Goal: Browse casually: Explore the website without a specific task or goal

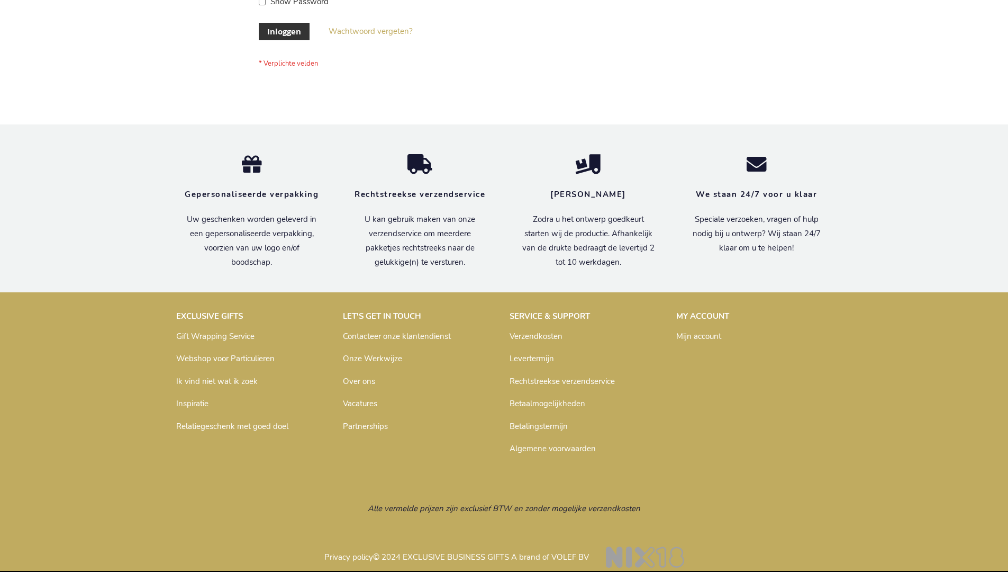
scroll to position [359, 0]
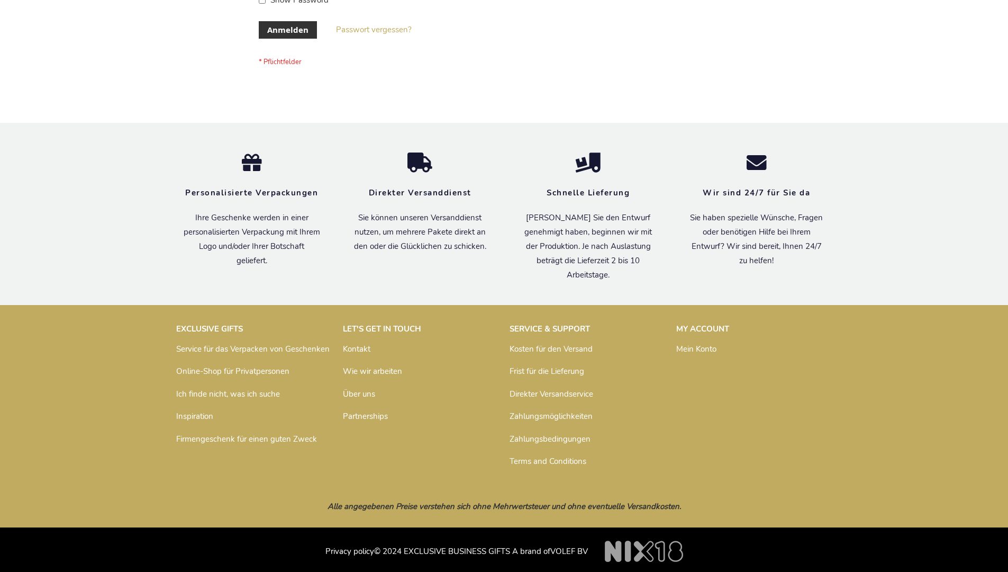
scroll to position [355, 0]
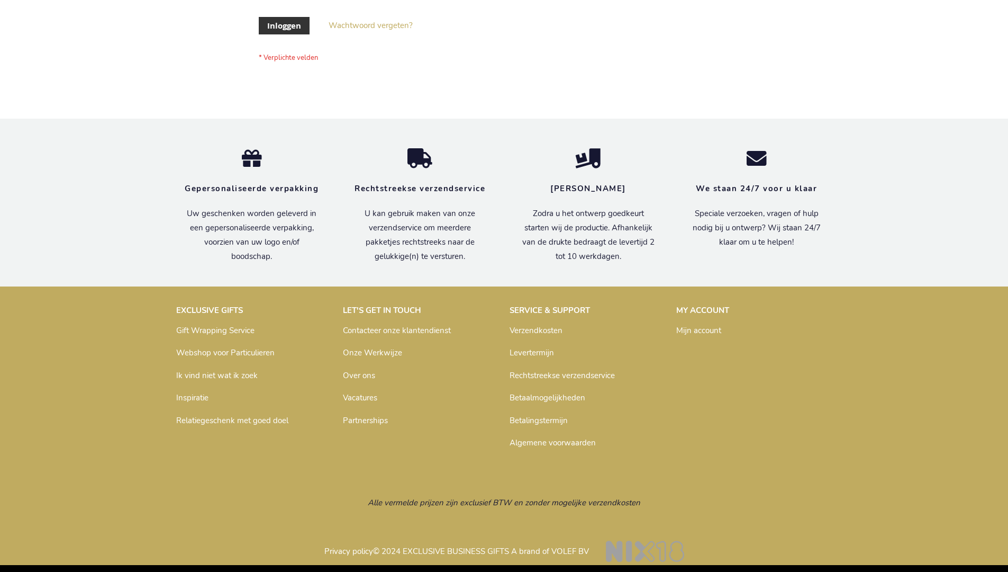
scroll to position [359, 0]
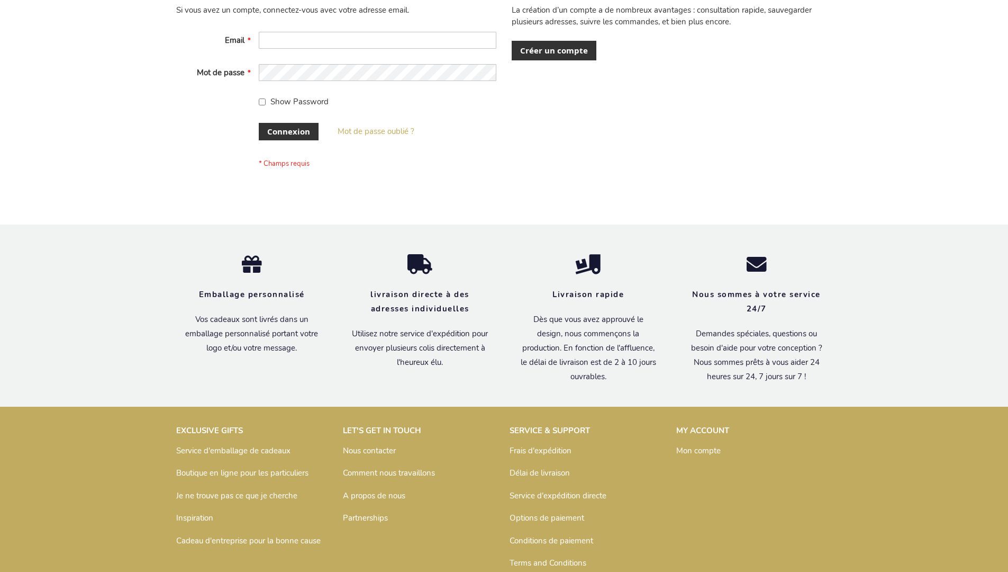
scroll to position [365, 0]
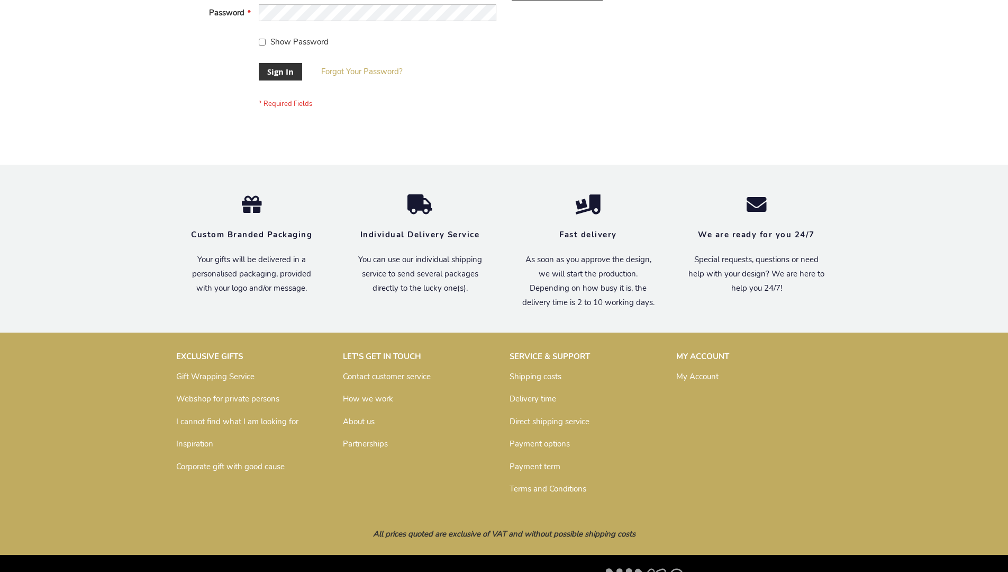
scroll to position [340, 0]
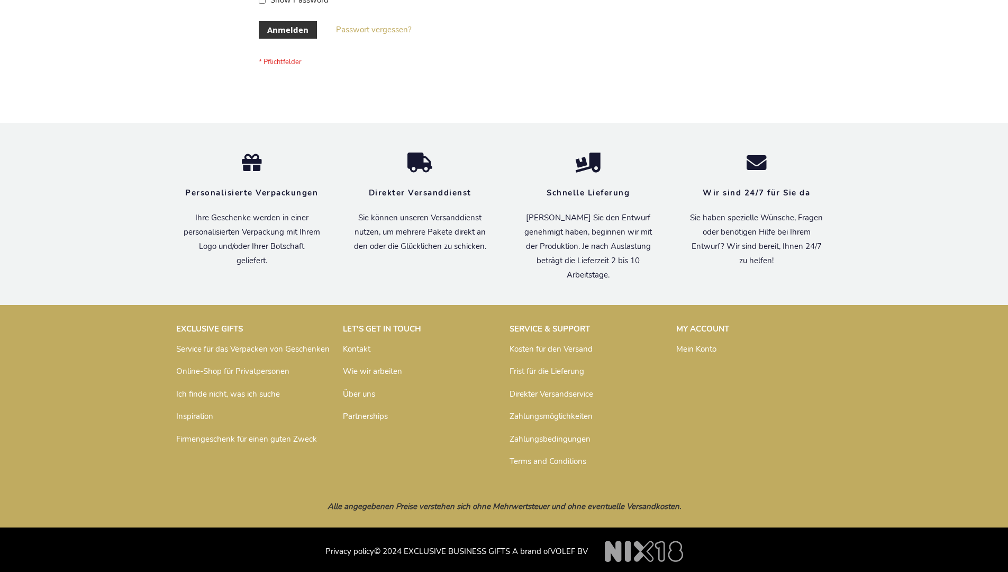
scroll to position [355, 0]
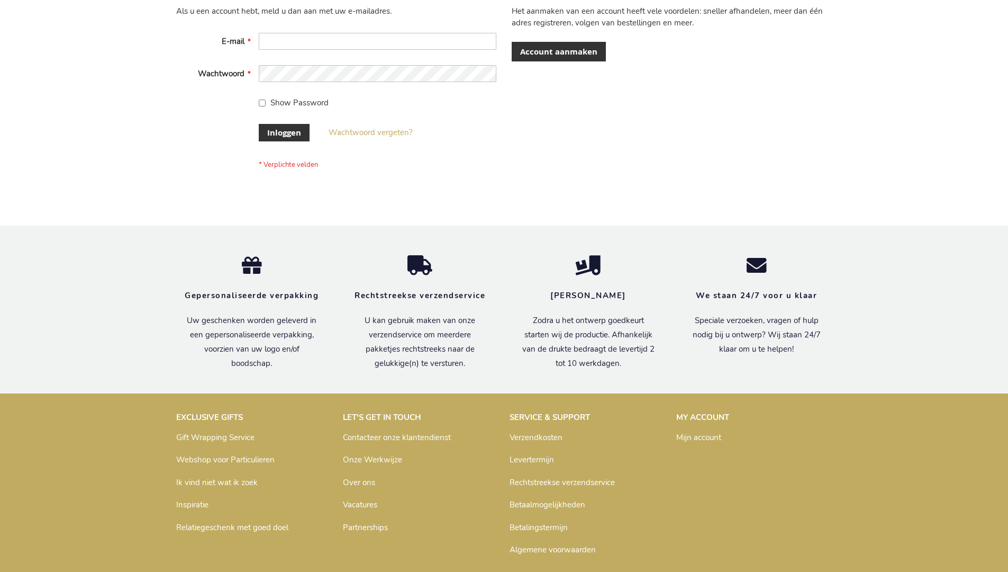
scroll to position [359, 0]
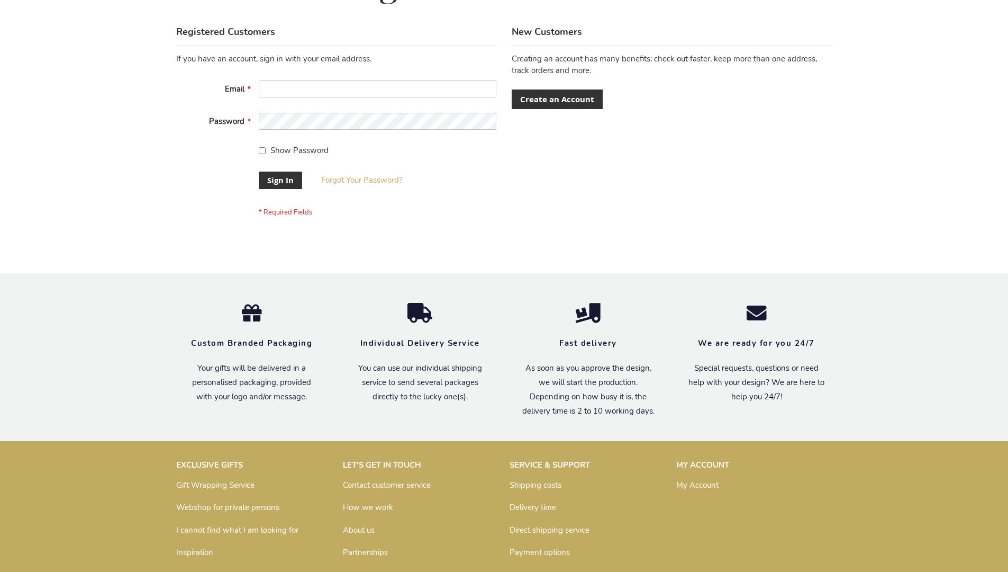
scroll to position [340, 0]
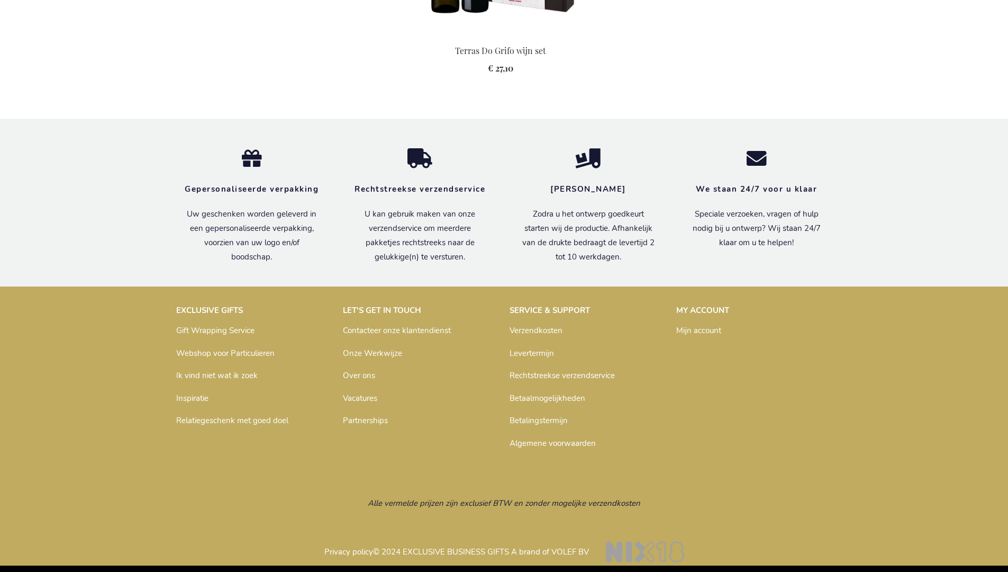
scroll to position [1121, 0]
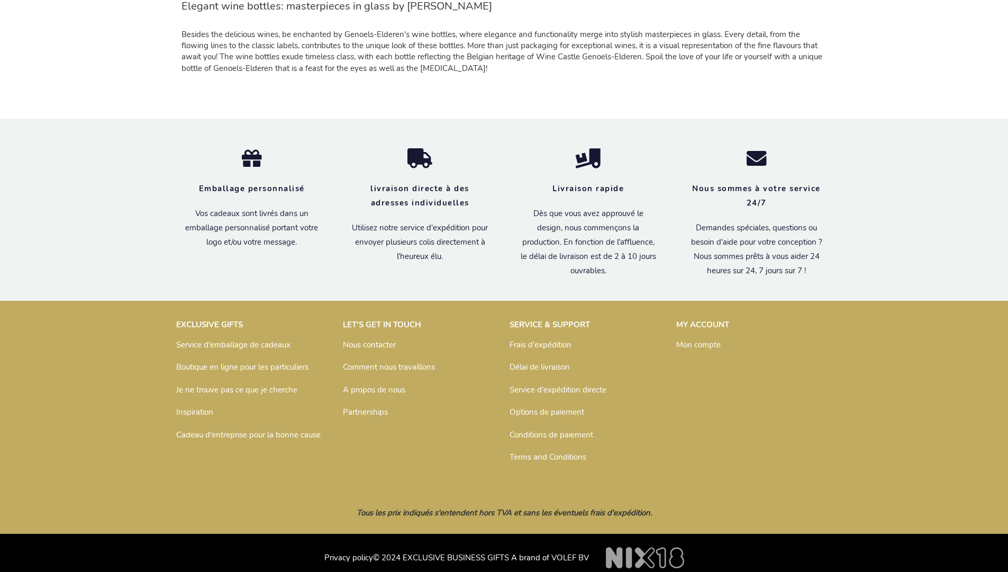
scroll to position [1033, 0]
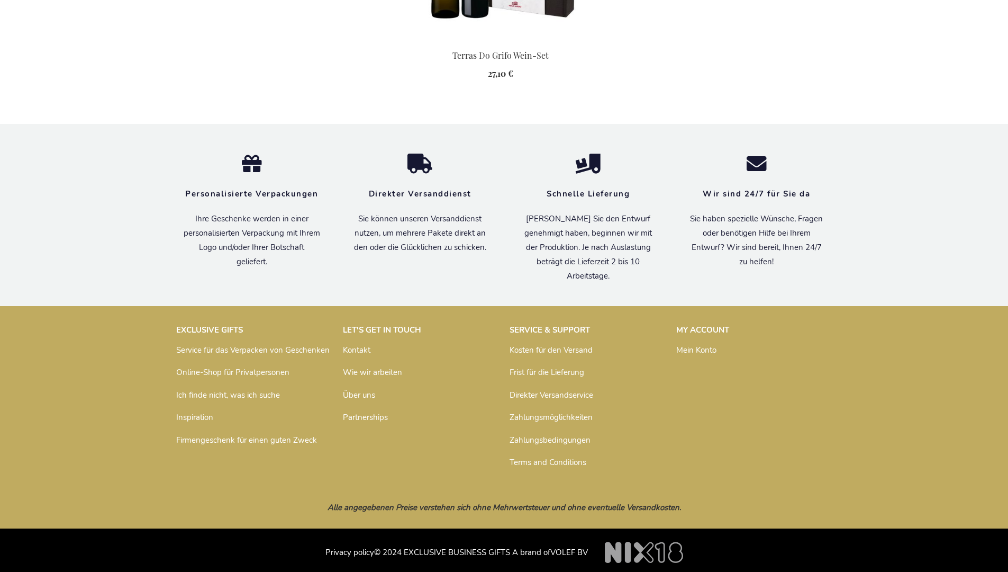
scroll to position [1128, 0]
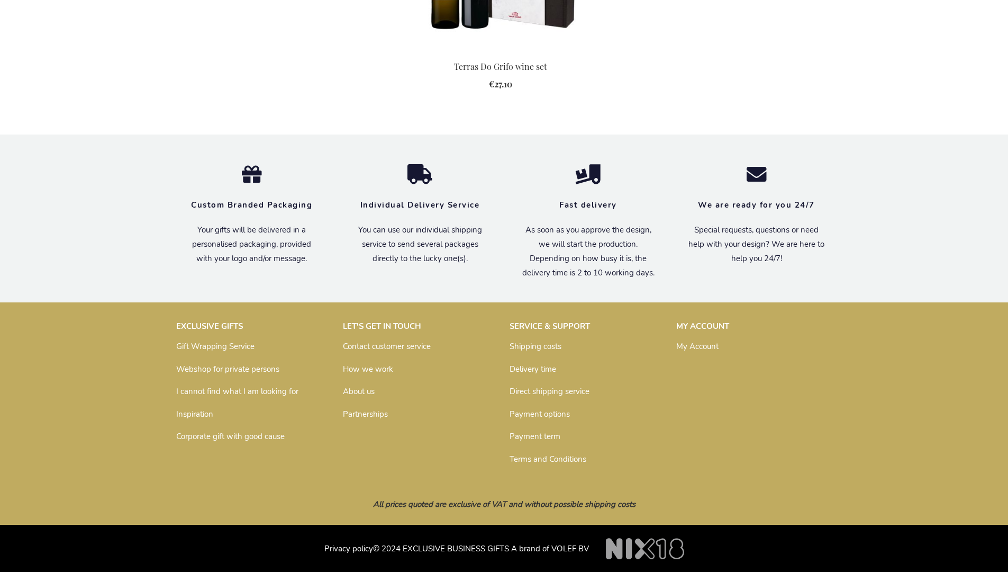
scroll to position [1102, 0]
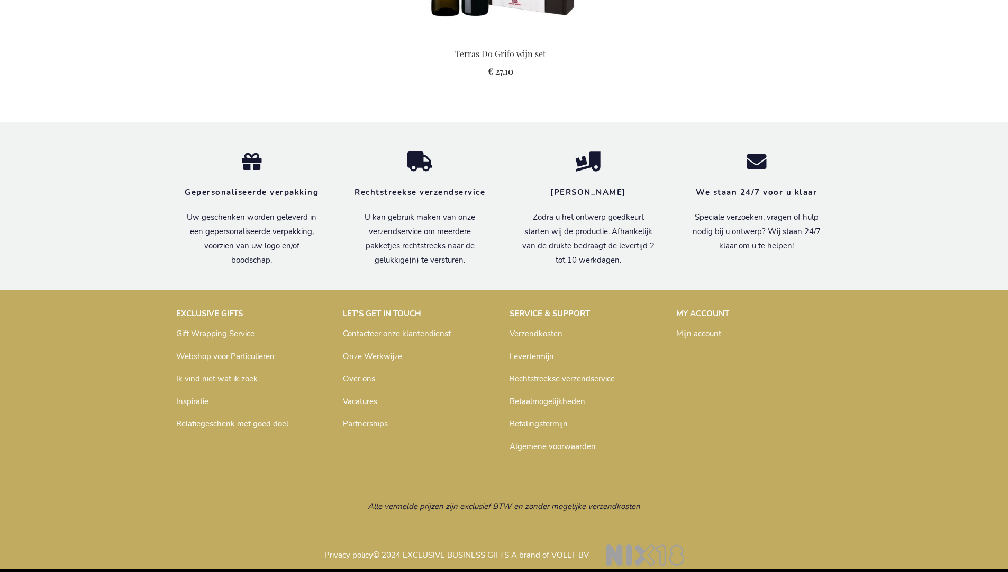
scroll to position [1121, 0]
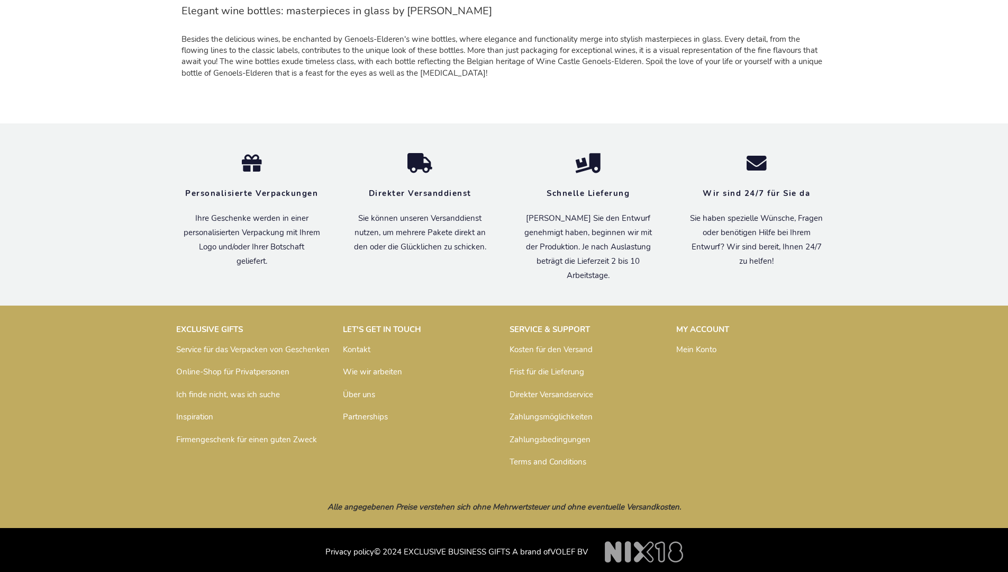
scroll to position [1022, 0]
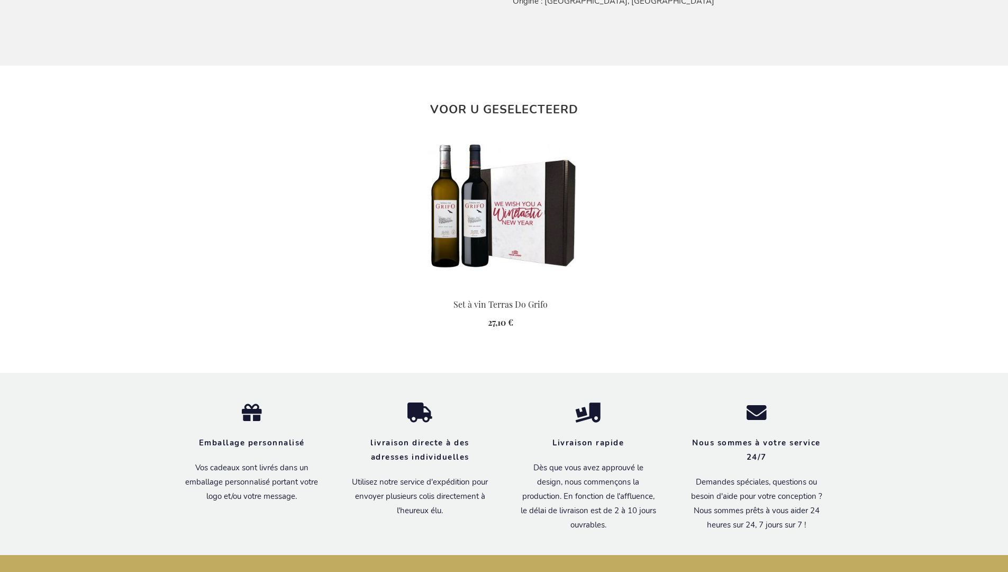
scroll to position [1139, 0]
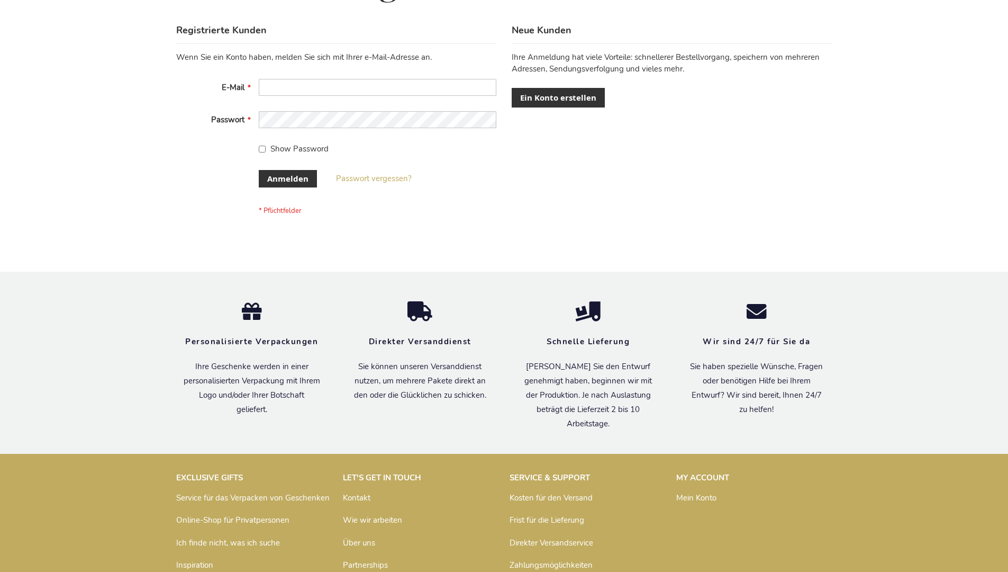
scroll to position [355, 0]
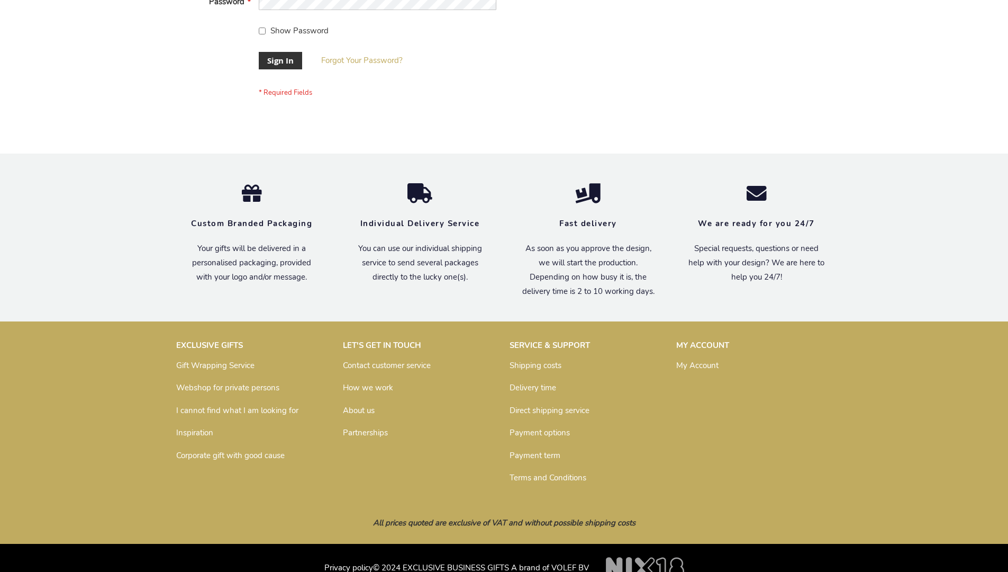
scroll to position [340, 0]
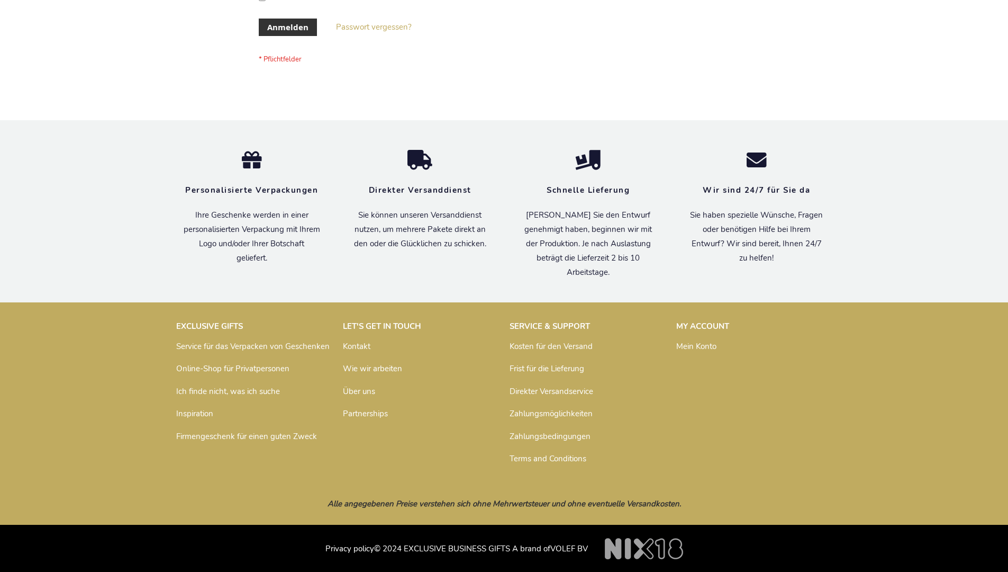
scroll to position [355, 0]
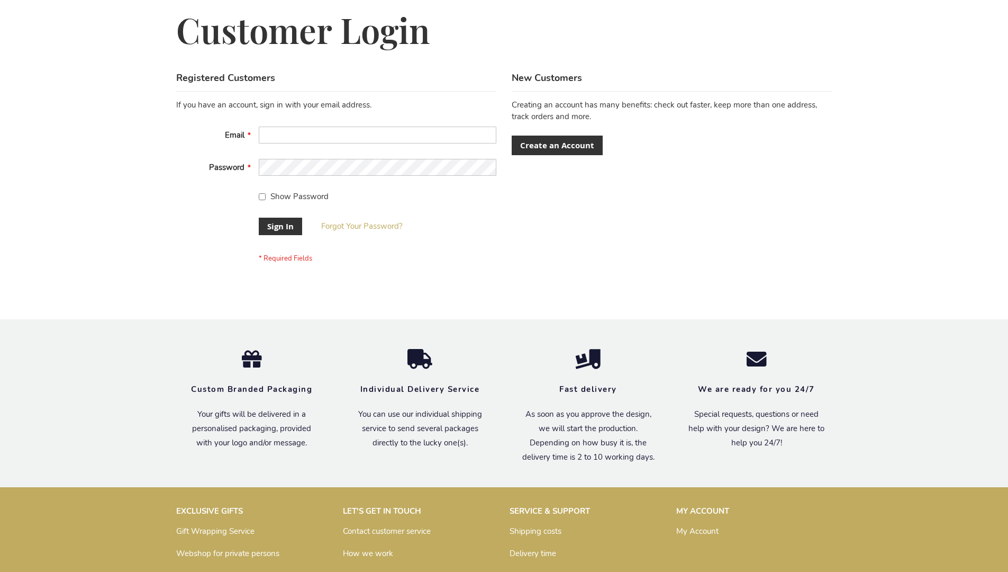
scroll to position [340, 0]
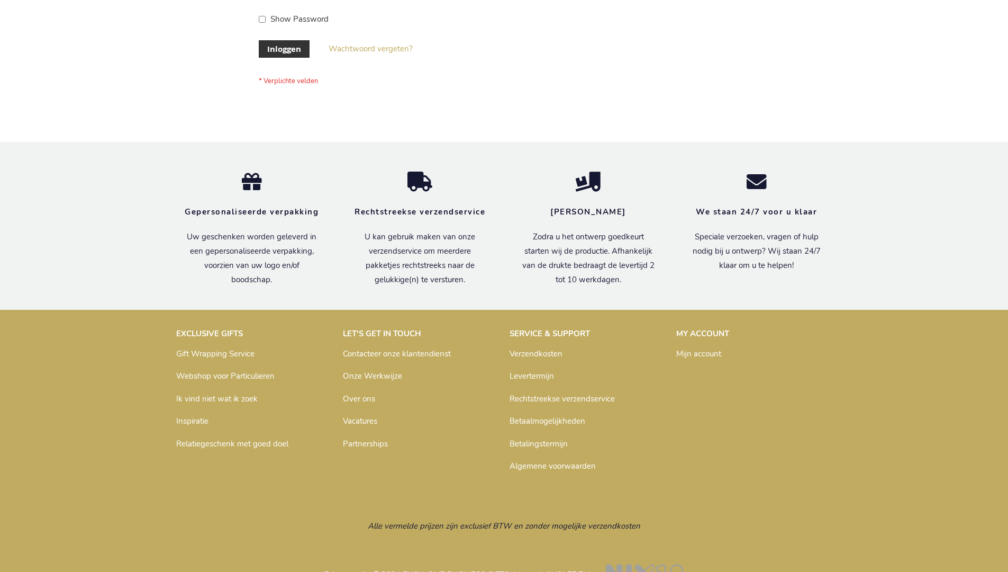
scroll to position [359, 0]
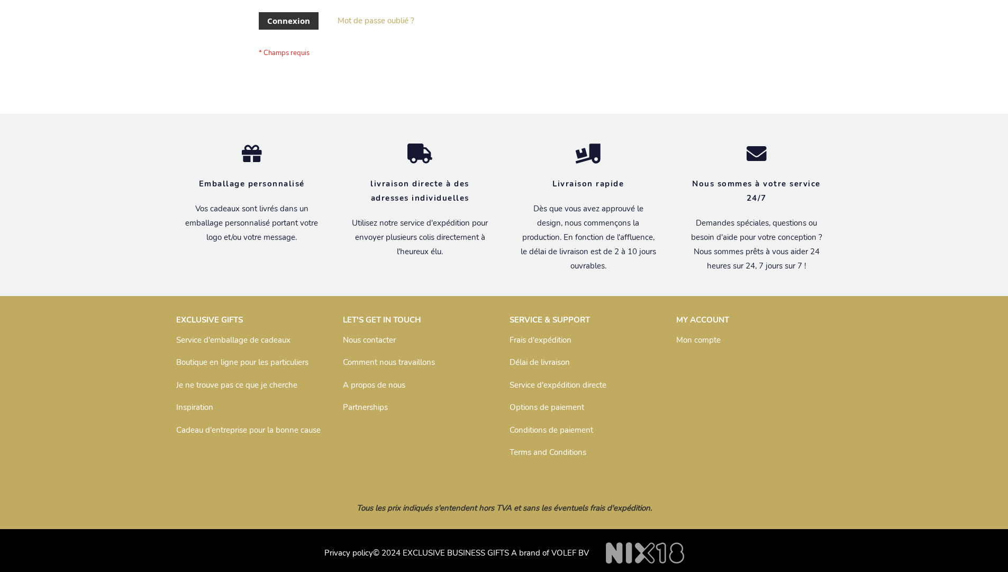
scroll to position [365, 0]
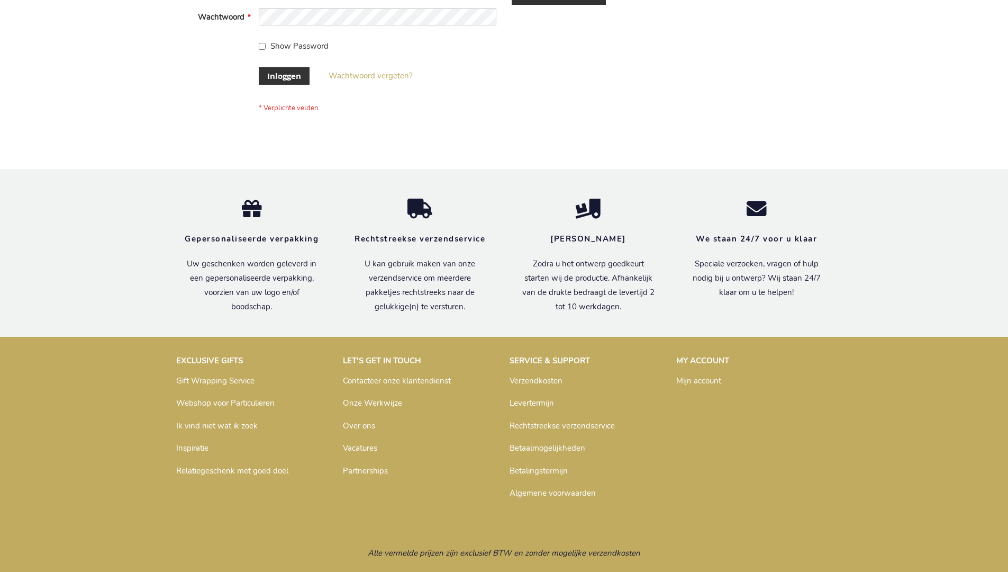
scroll to position [359, 0]
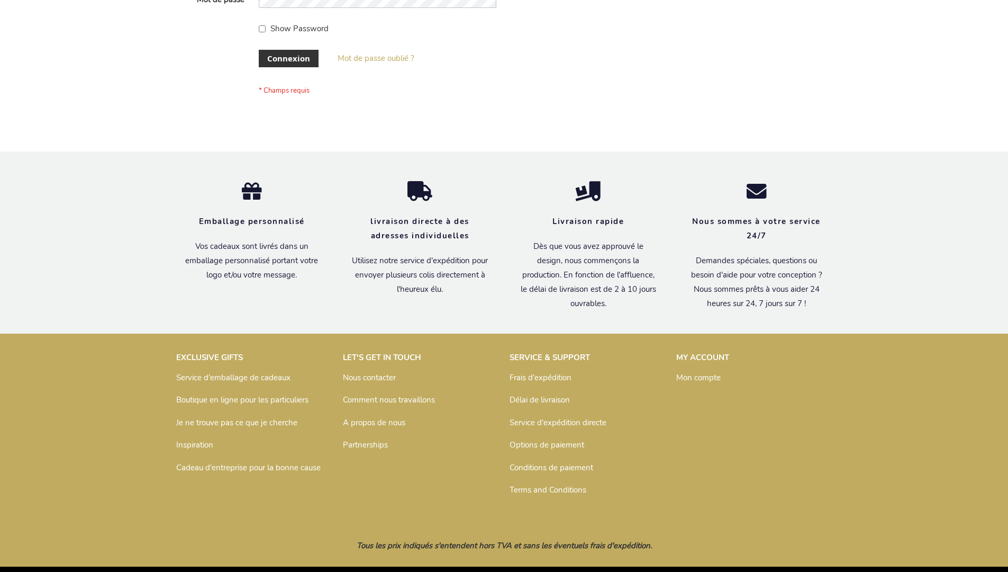
scroll to position [365, 0]
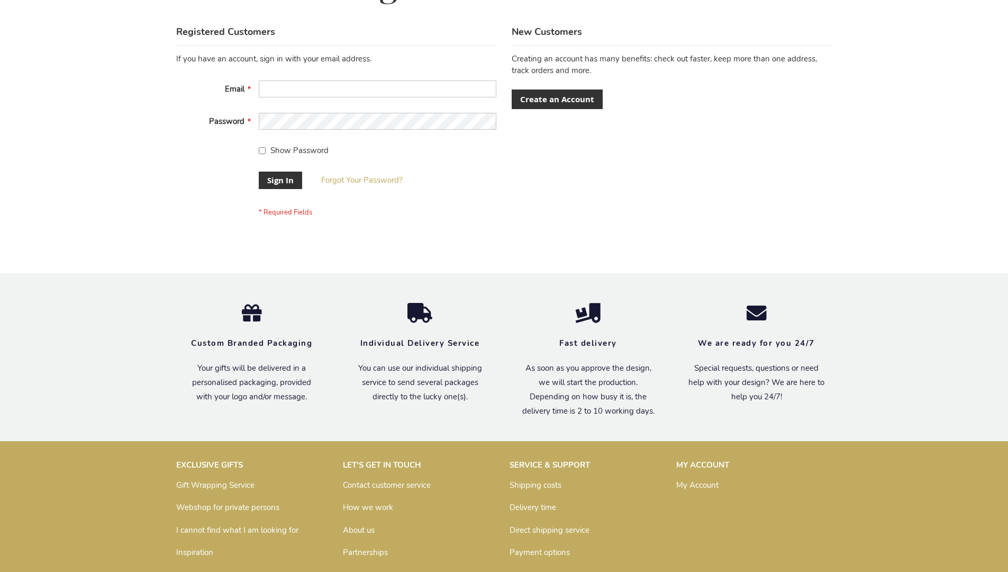
scroll to position [340, 0]
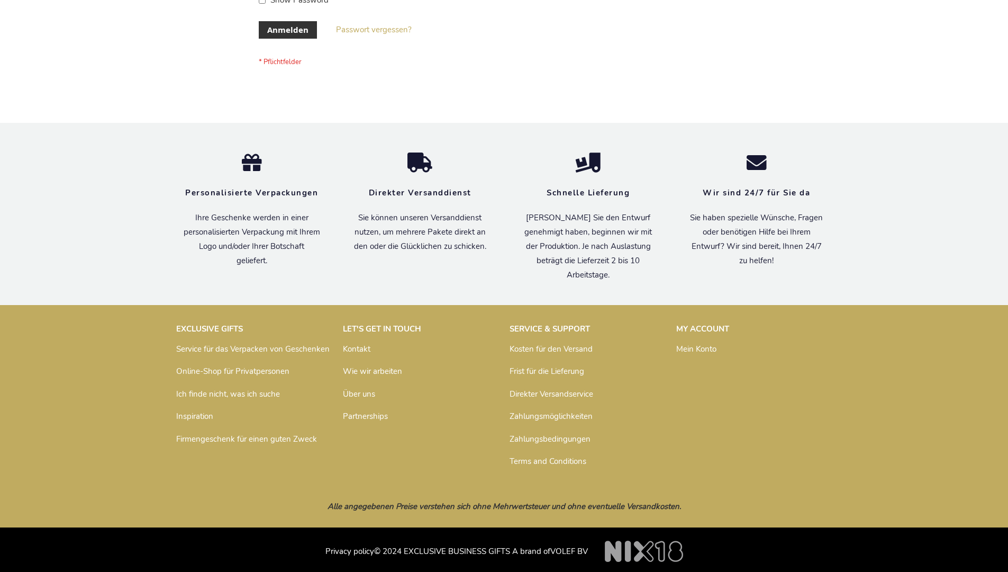
scroll to position [355, 0]
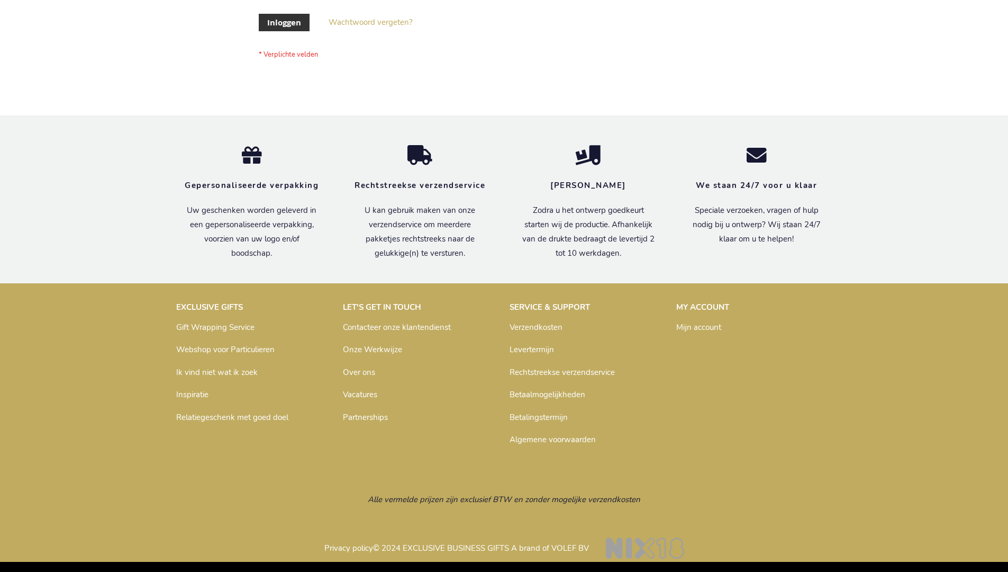
scroll to position [359, 0]
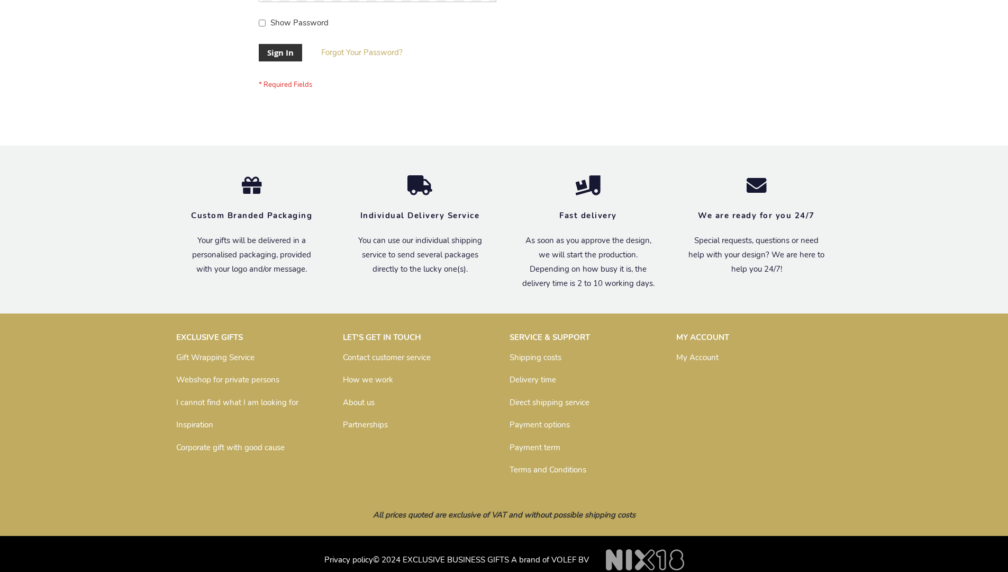
scroll to position [340, 0]
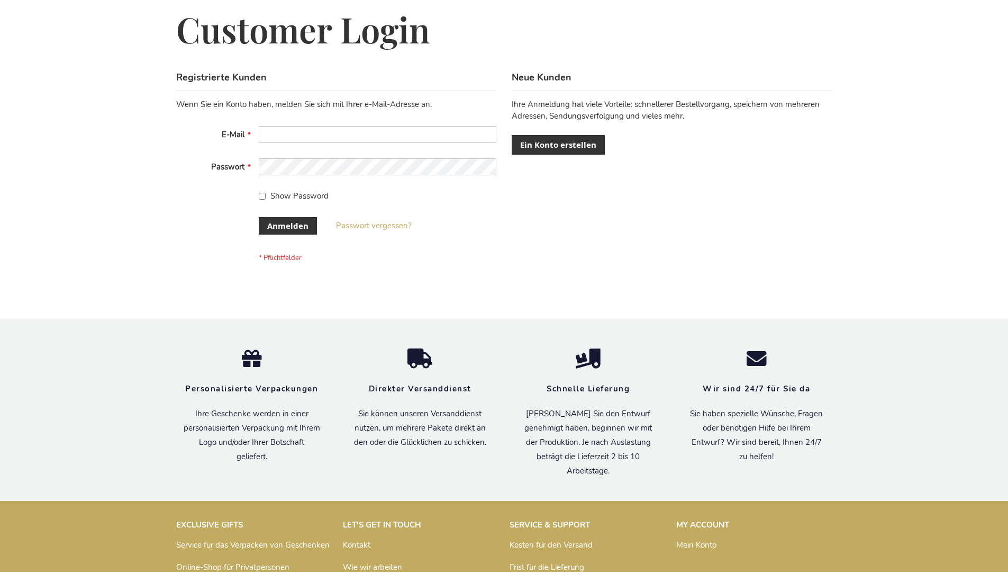
scroll to position [355, 0]
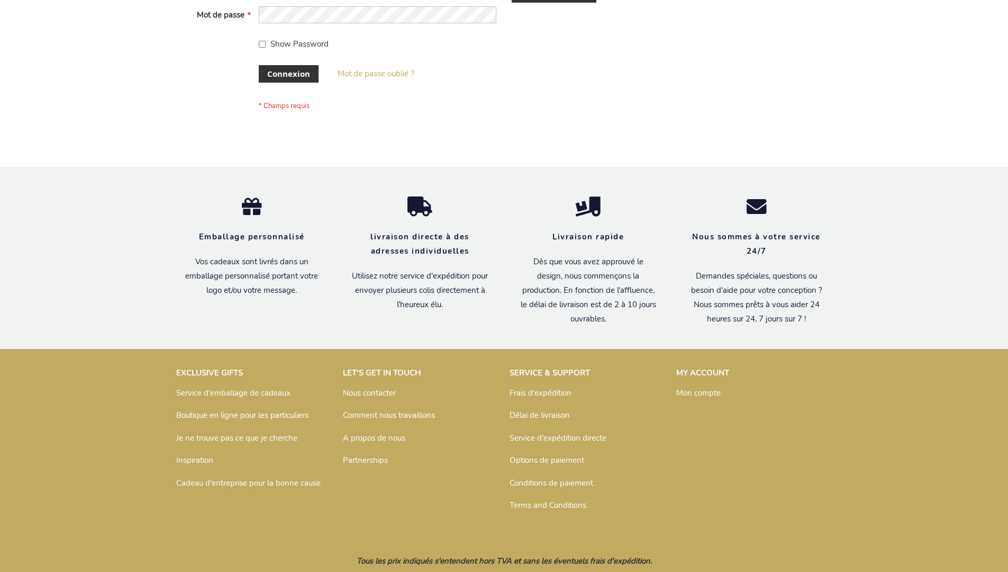
scroll to position [365, 0]
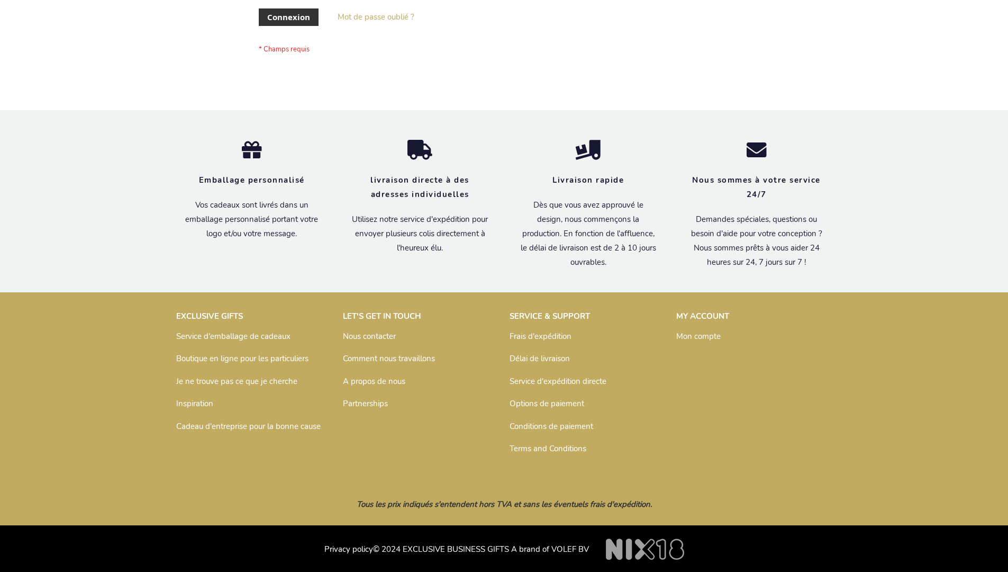
scroll to position [365, 0]
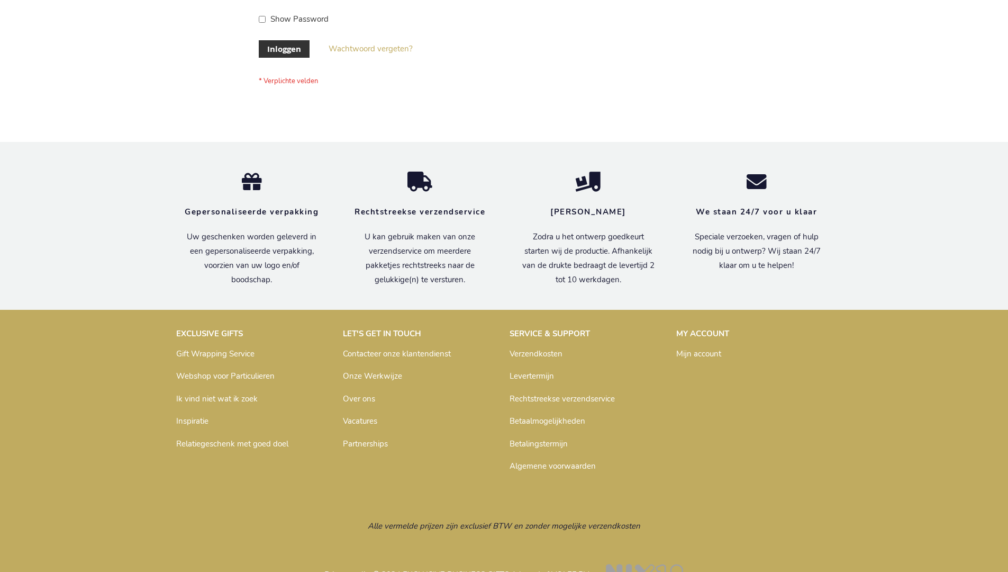
scroll to position [359, 0]
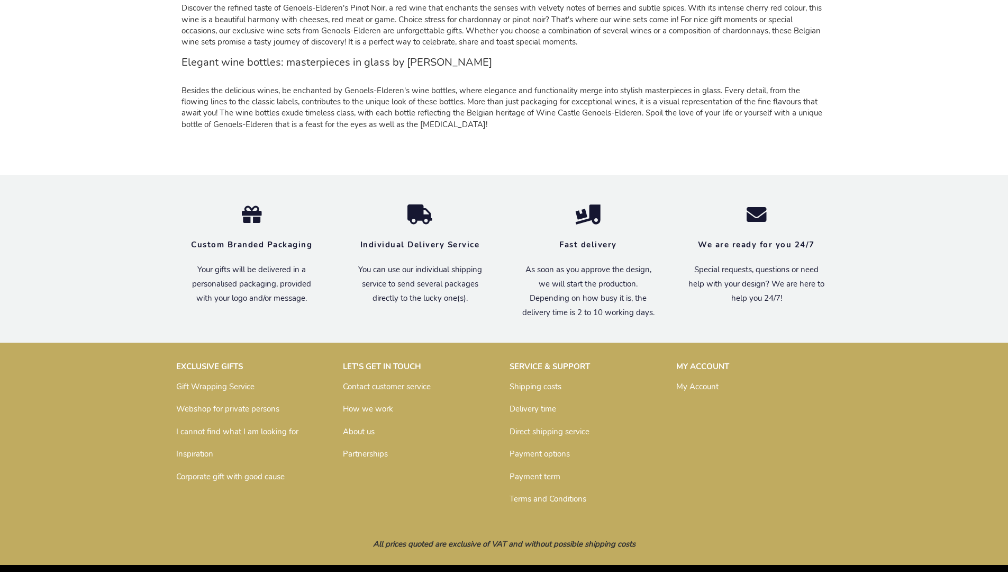
scroll to position [1008, 0]
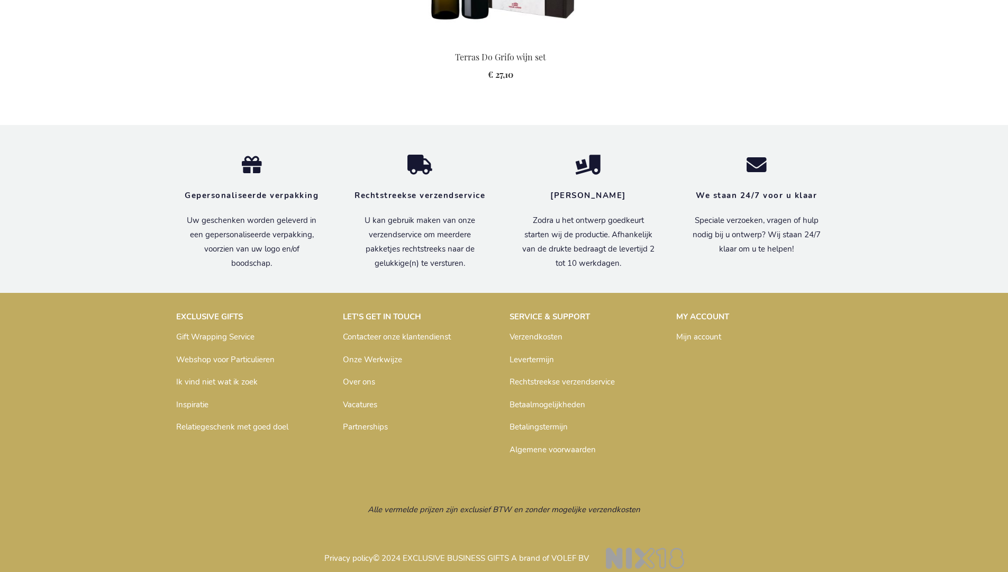
scroll to position [1121, 0]
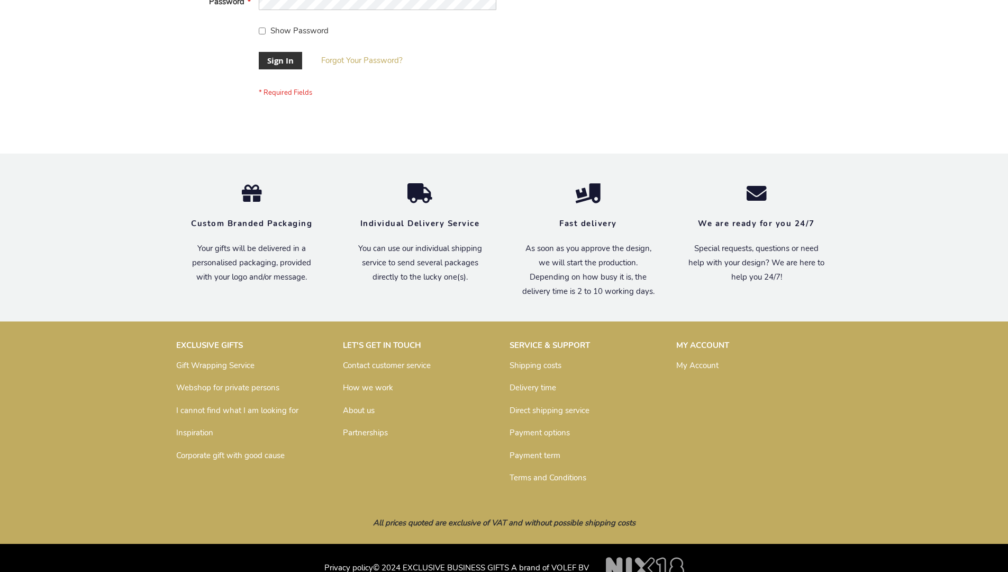
scroll to position [340, 0]
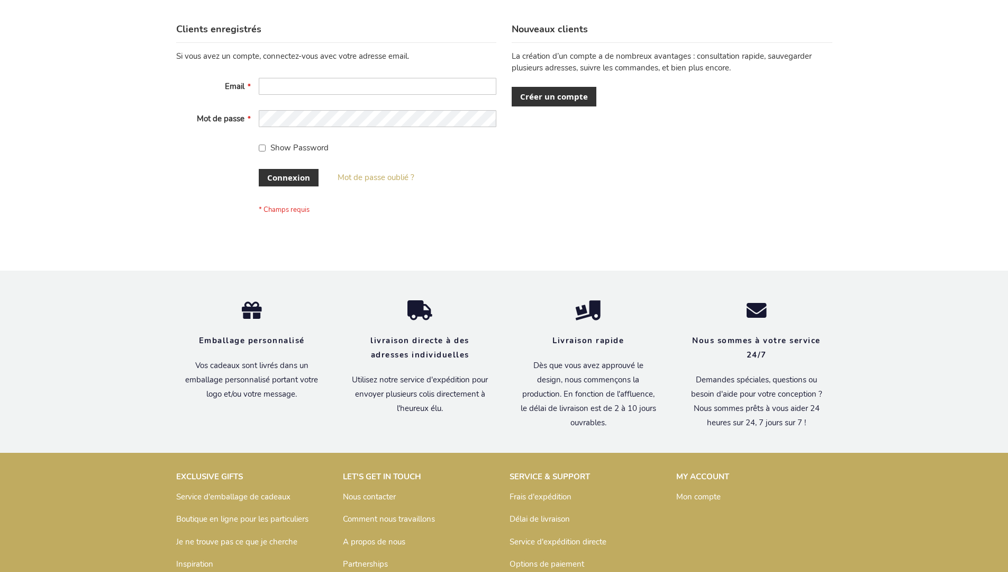
scroll to position [365, 0]
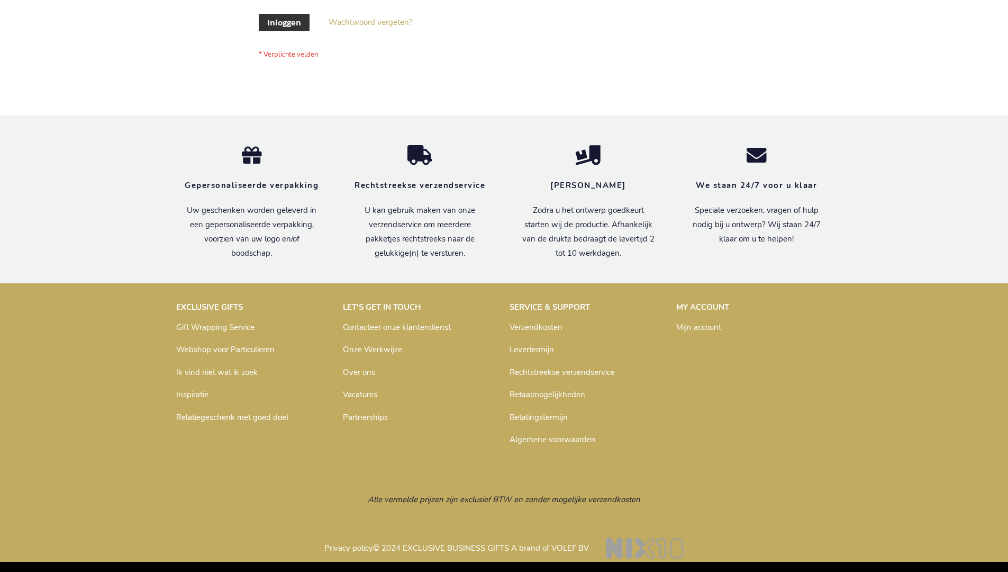
scroll to position [359, 0]
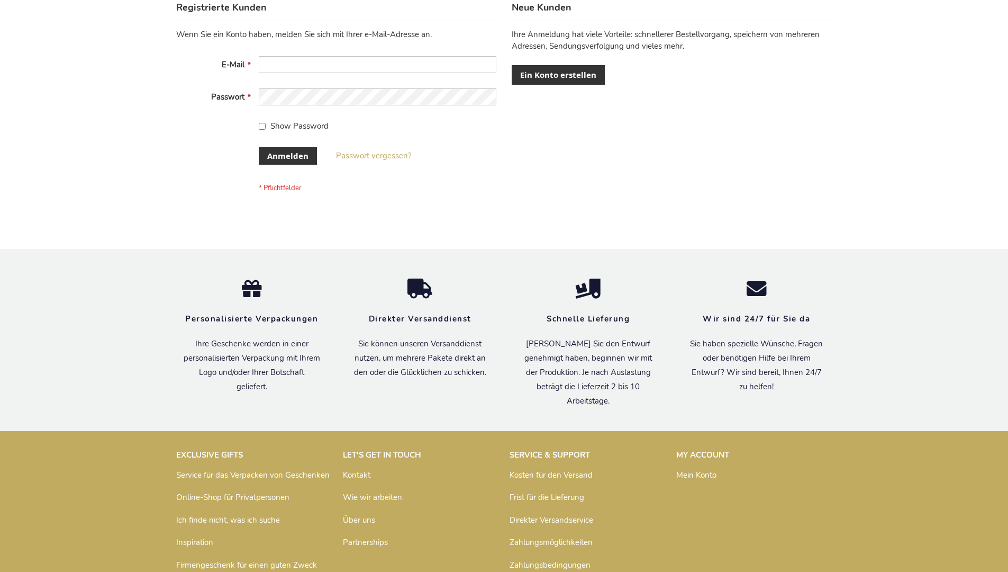
scroll to position [355, 0]
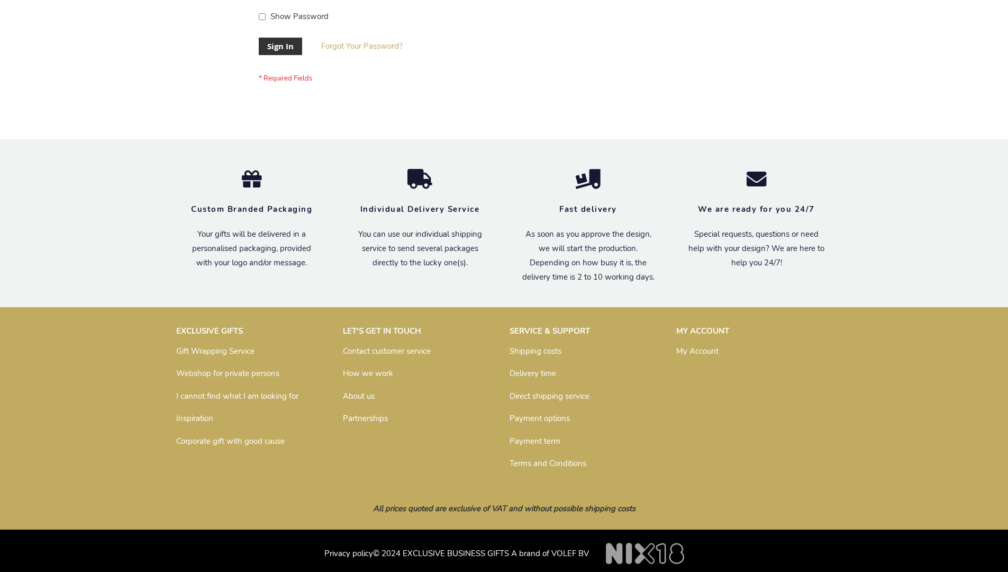
scroll to position [340, 0]
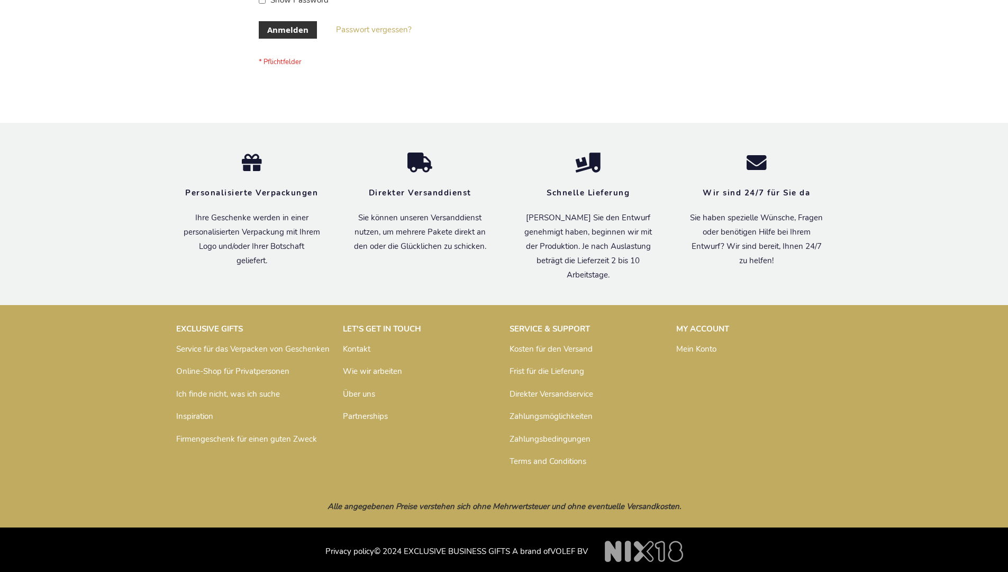
scroll to position [355, 0]
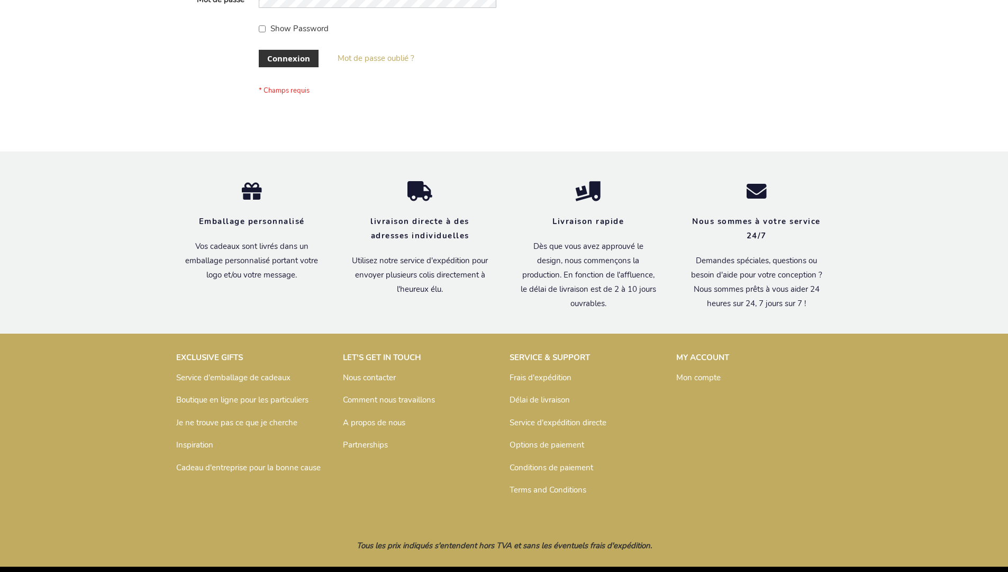
scroll to position [365, 0]
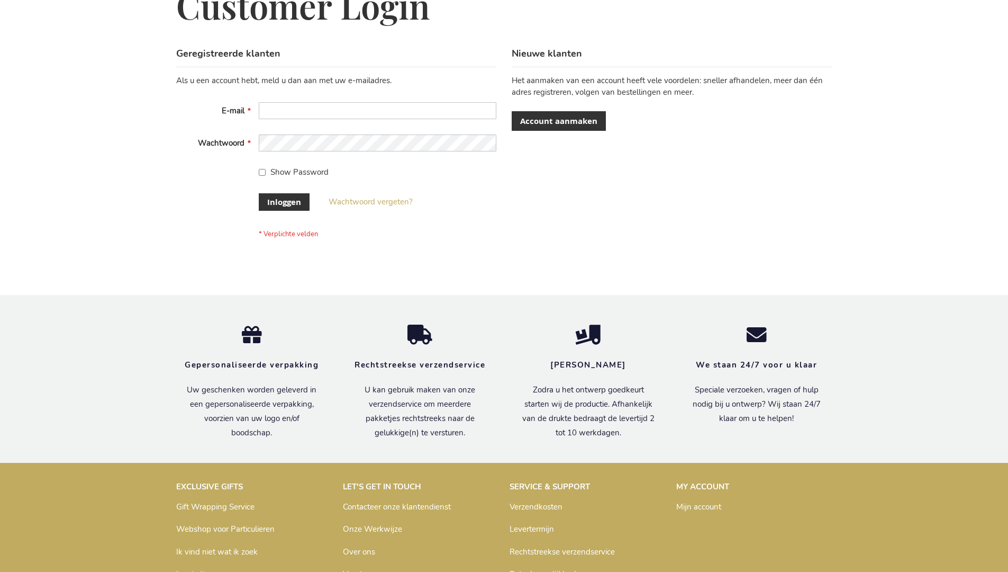
scroll to position [359, 0]
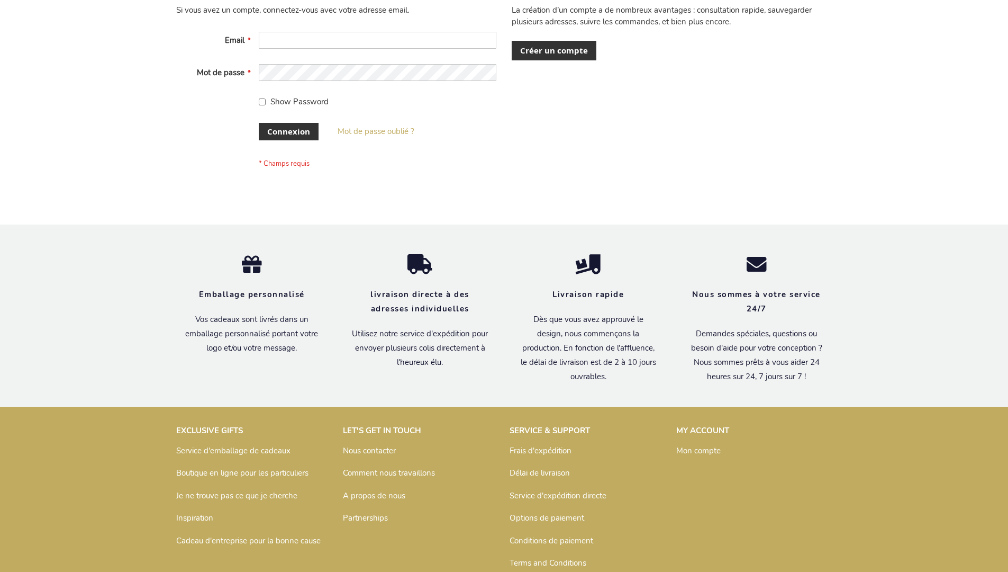
scroll to position [365, 0]
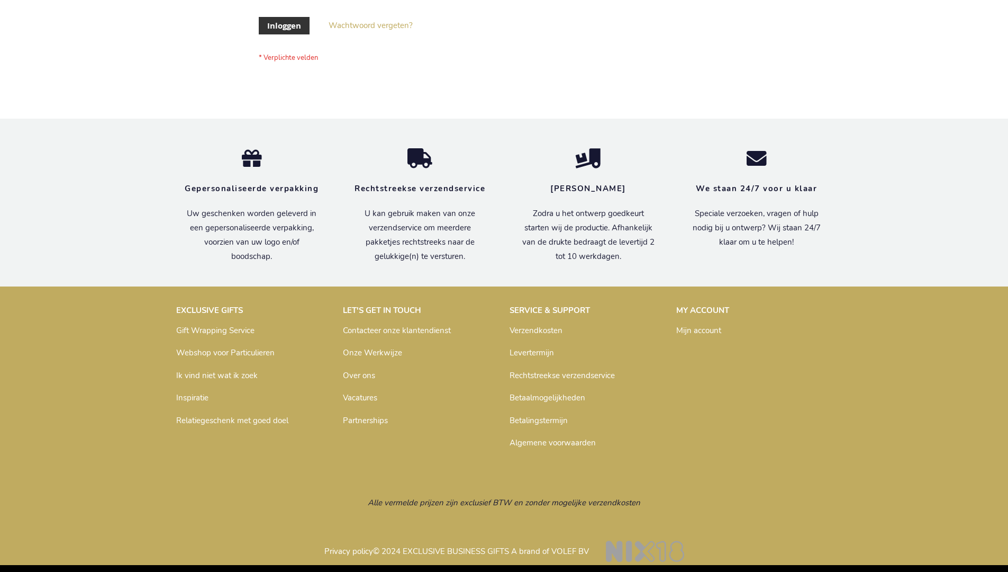
scroll to position [359, 0]
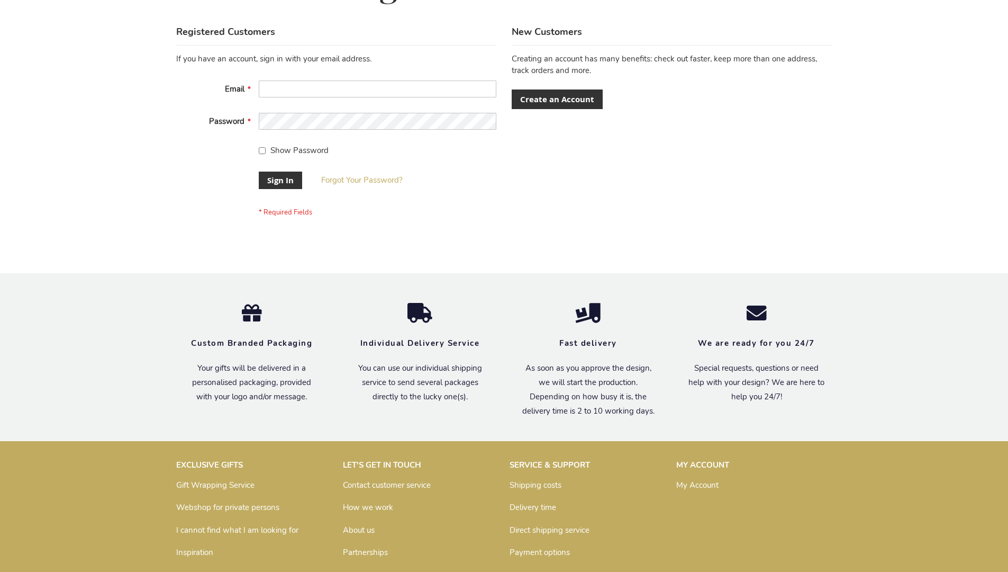
scroll to position [340, 0]
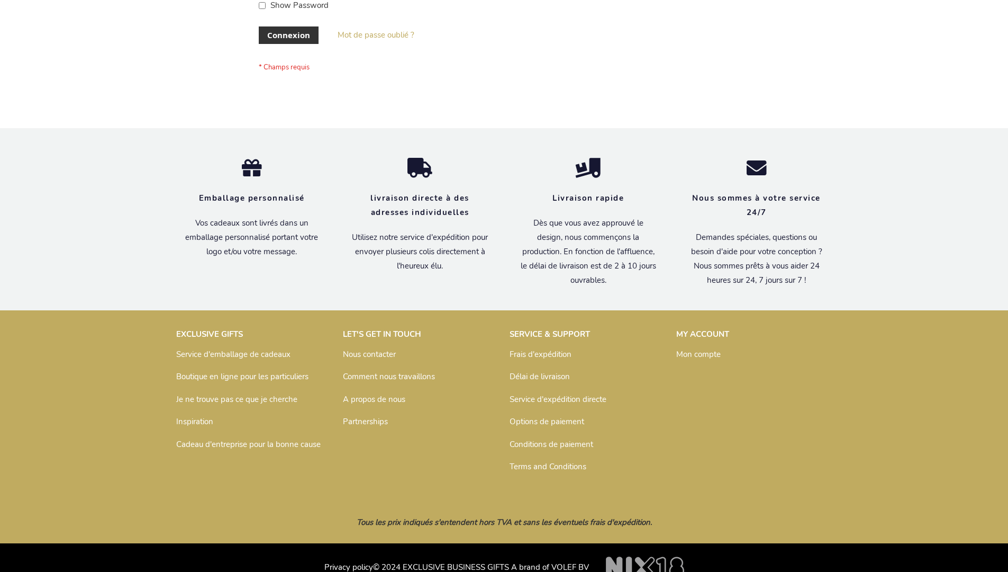
scroll to position [365, 0]
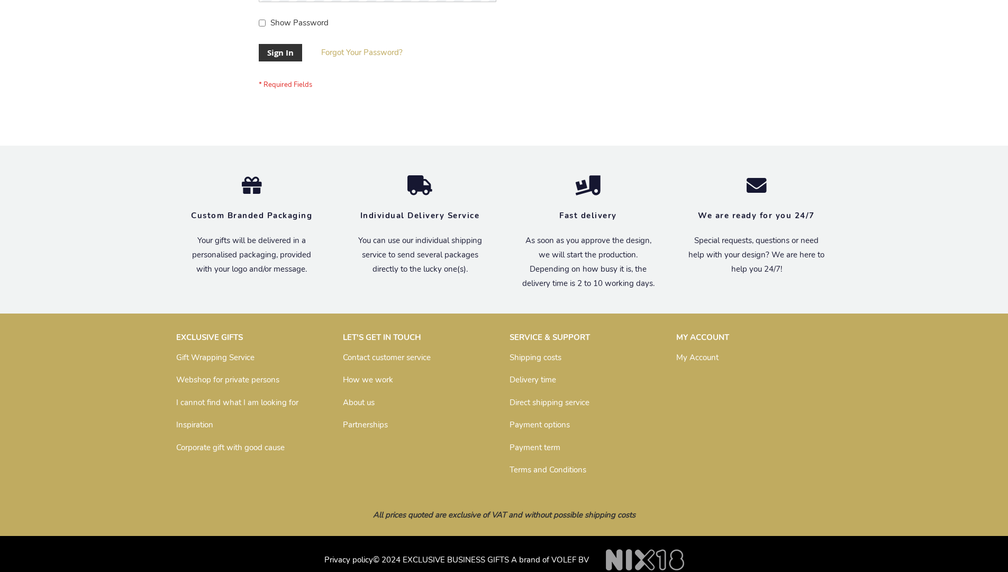
scroll to position [340, 0]
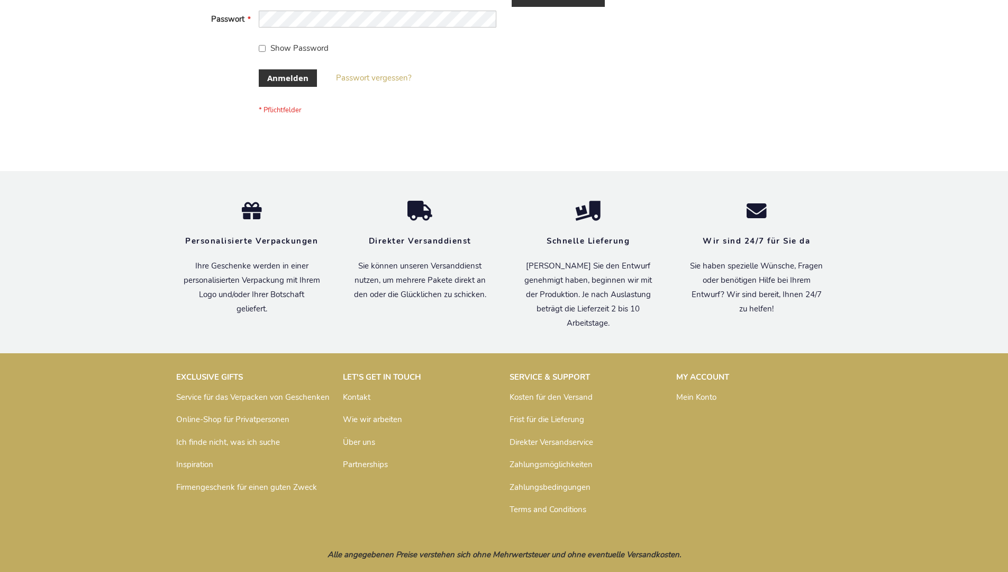
scroll to position [355, 0]
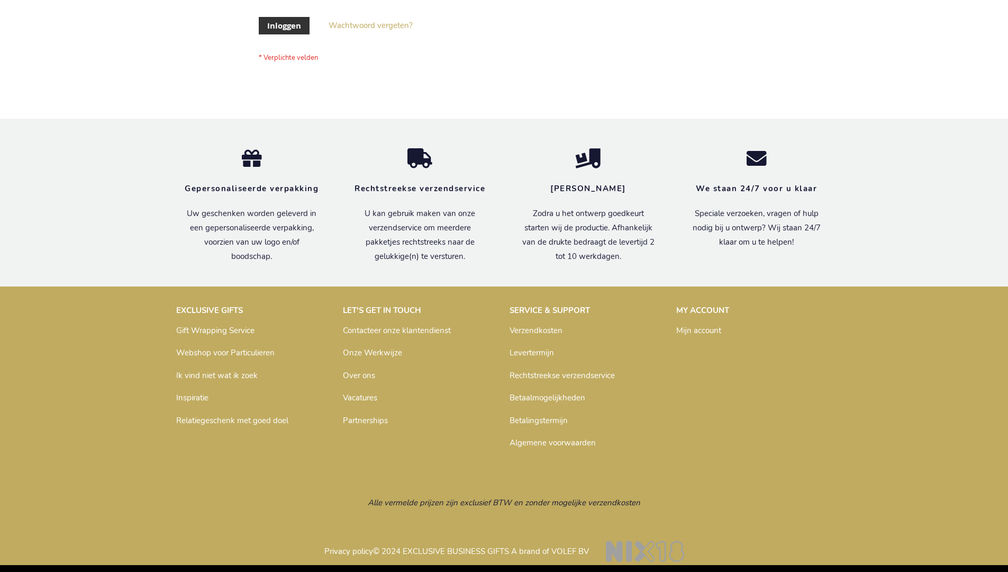
scroll to position [359, 0]
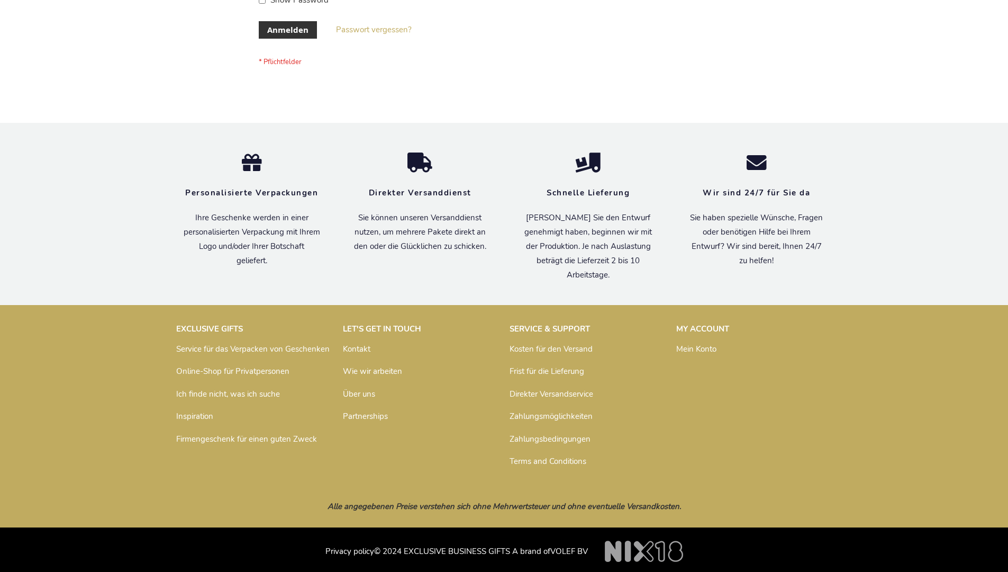
scroll to position [355, 0]
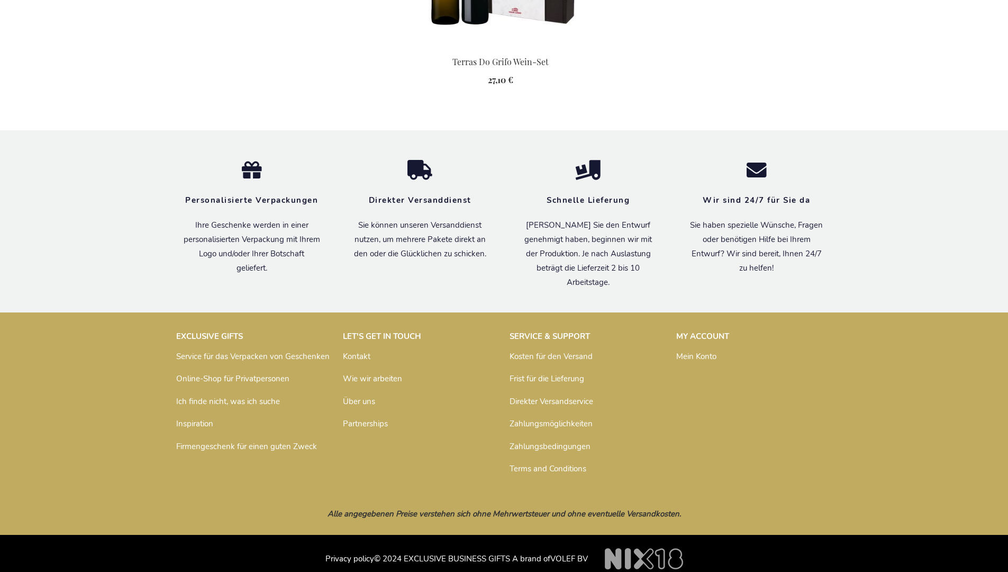
scroll to position [1128, 0]
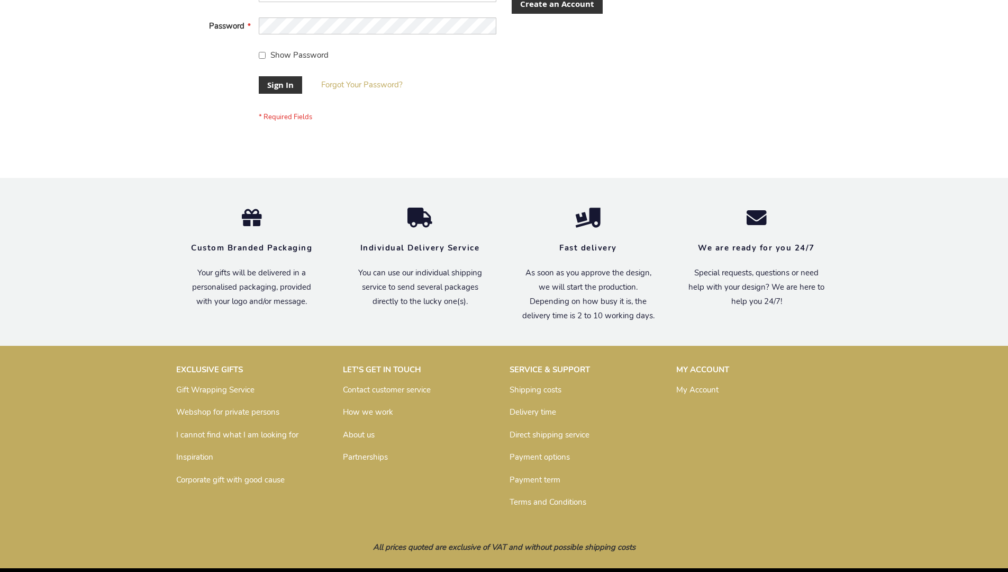
scroll to position [340, 0]
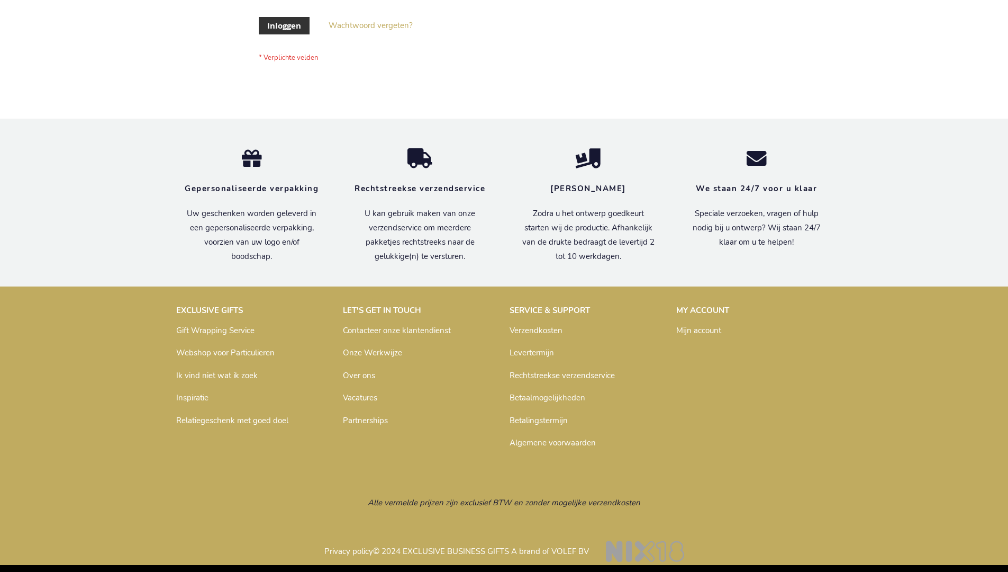
scroll to position [359, 0]
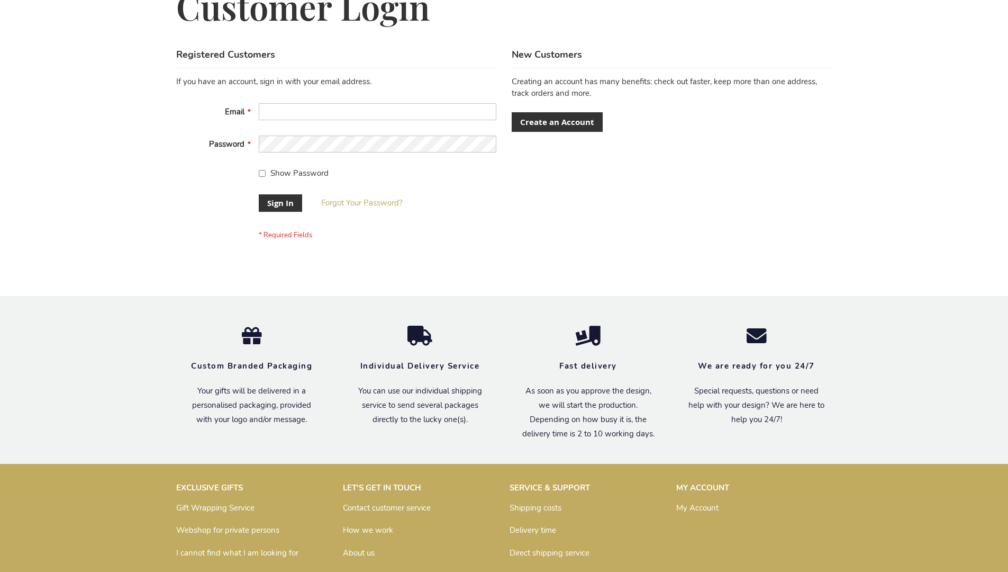
scroll to position [340, 0]
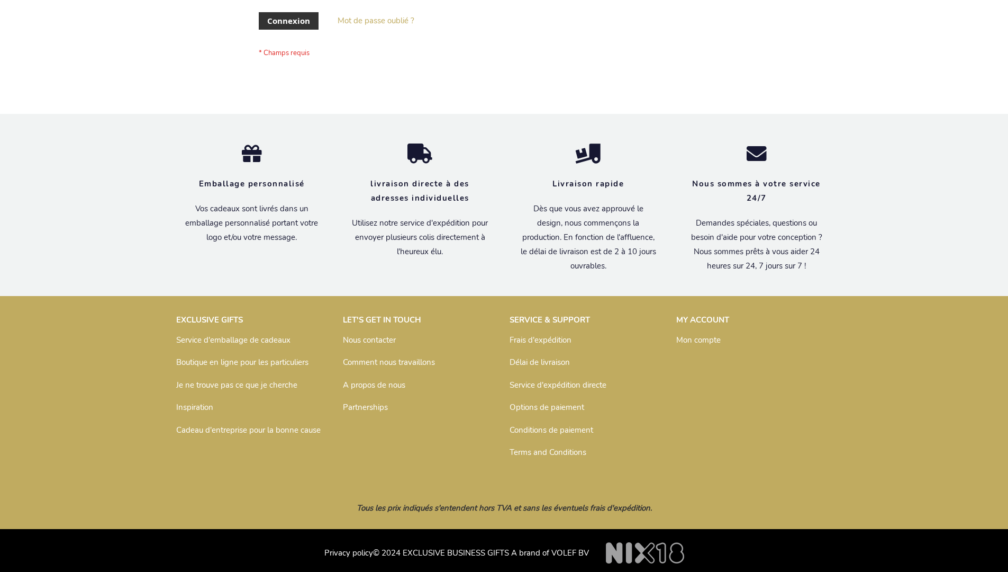
scroll to position [365, 0]
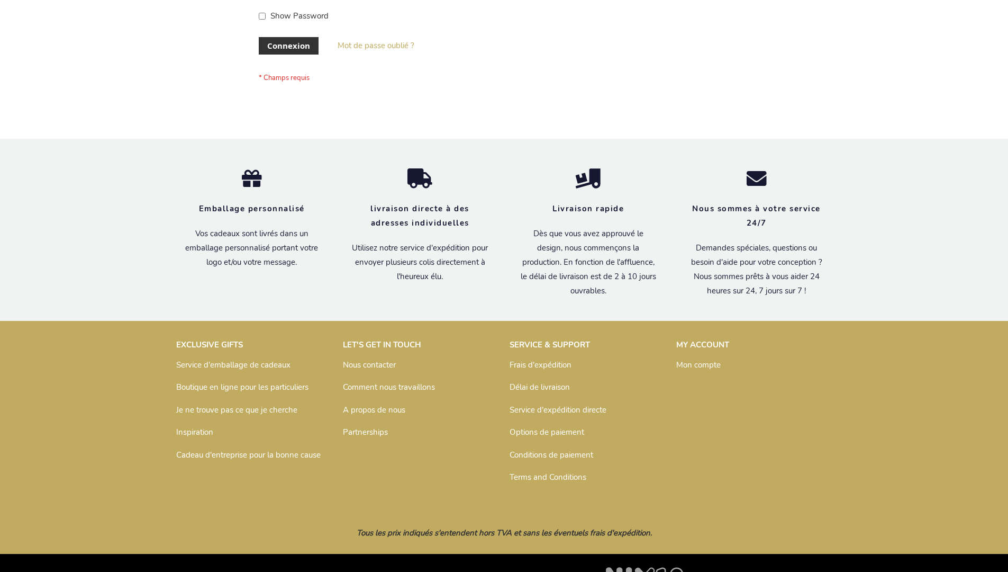
scroll to position [365, 0]
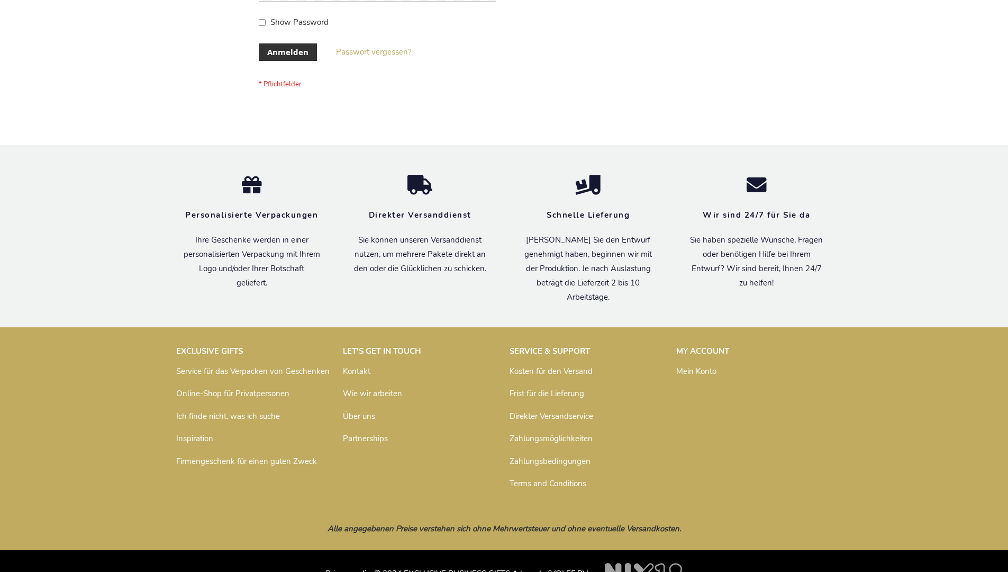
scroll to position [355, 0]
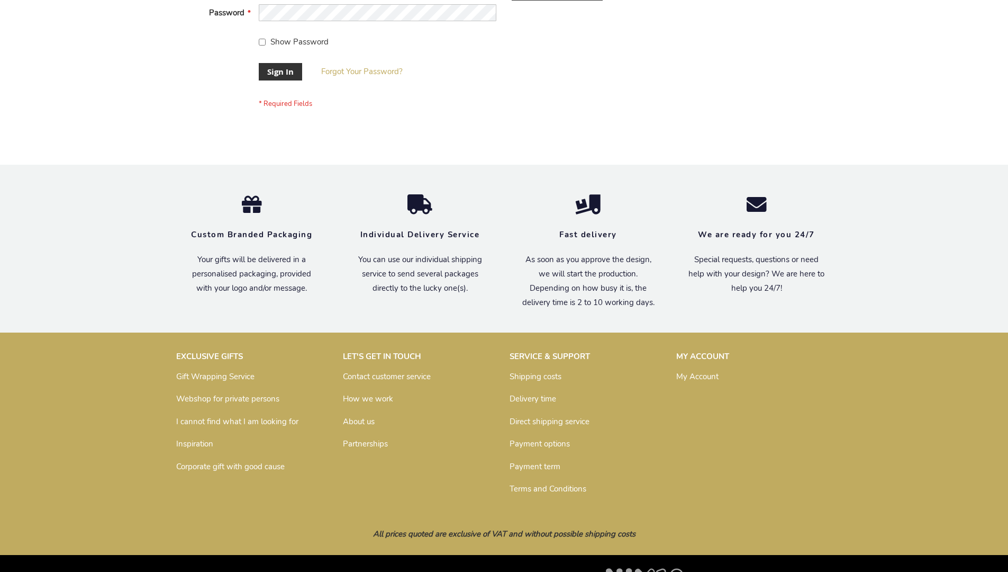
scroll to position [340, 0]
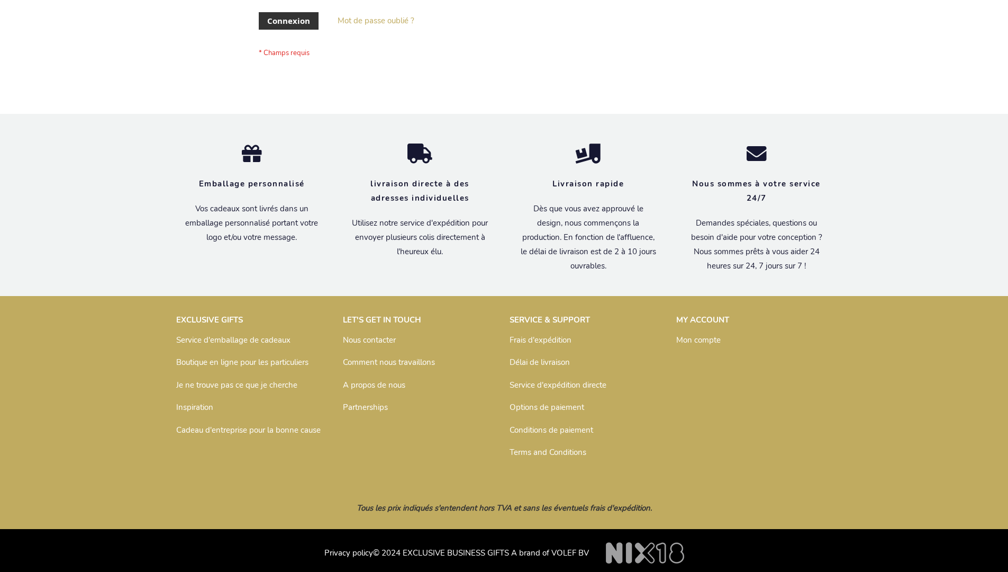
scroll to position [365, 0]
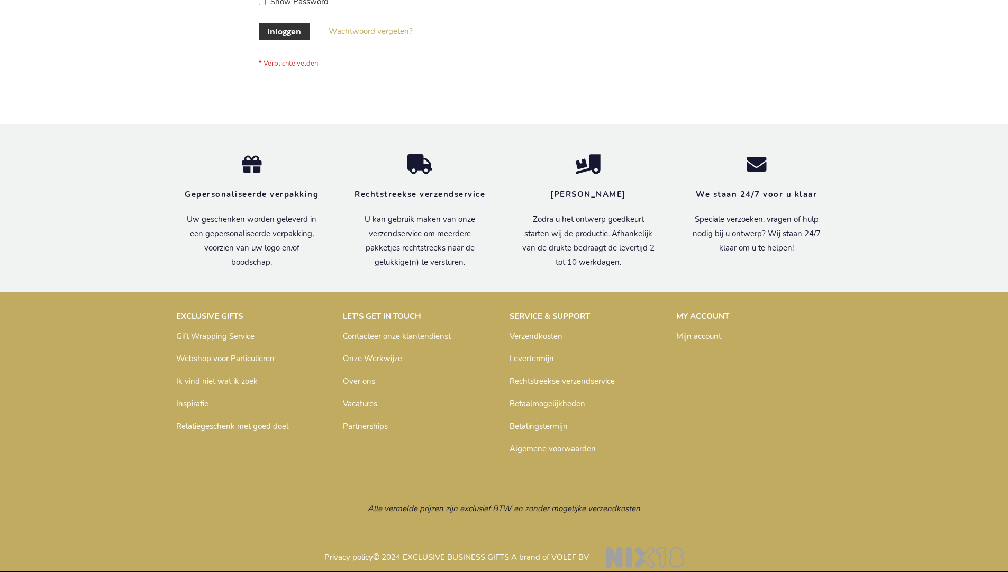
scroll to position [359, 0]
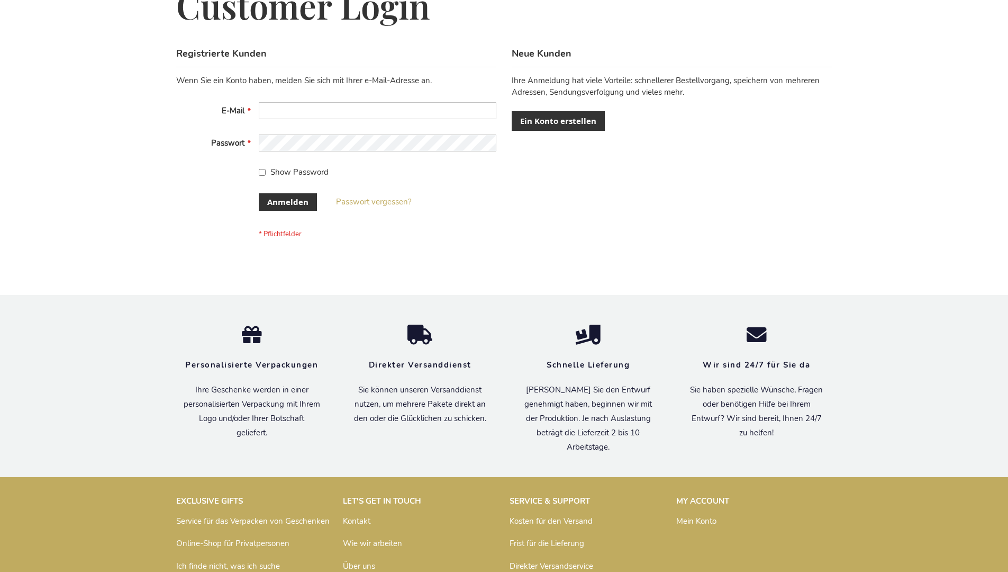
scroll to position [355, 0]
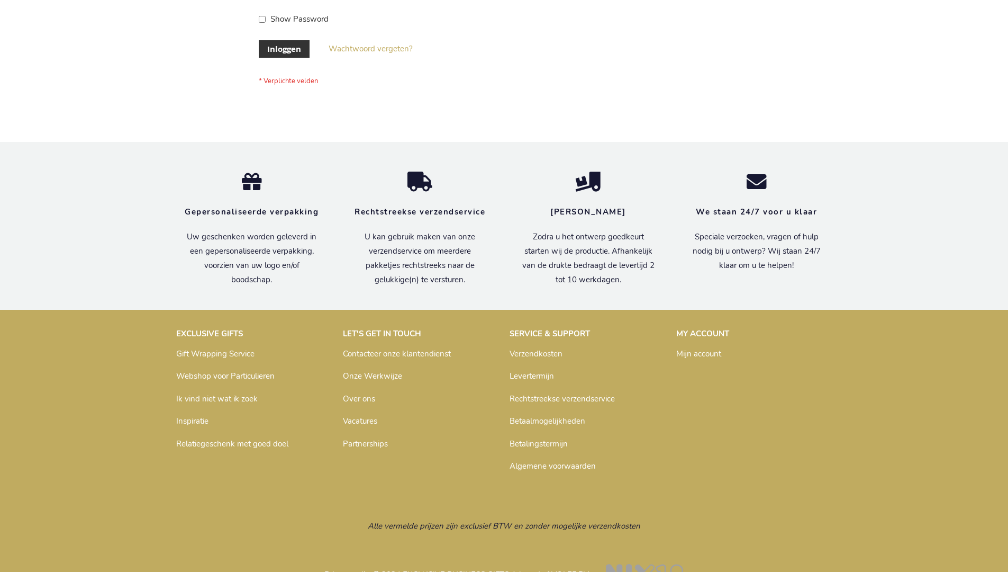
scroll to position [359, 0]
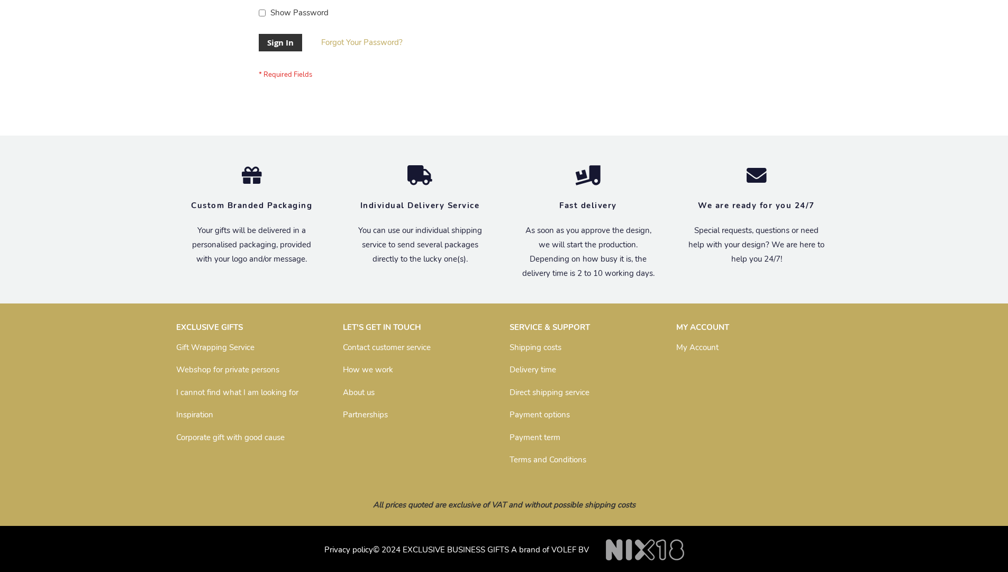
scroll to position [340, 0]
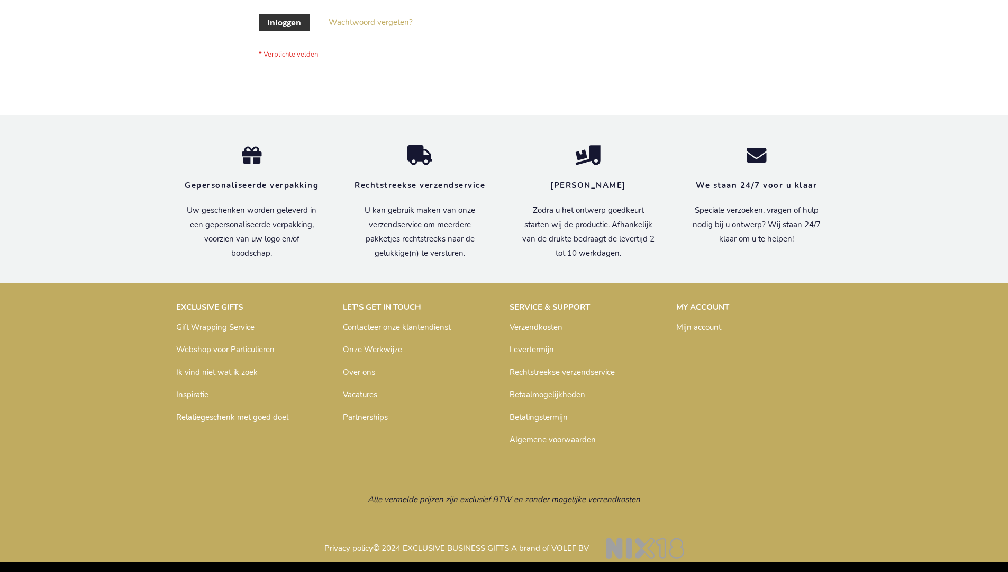
scroll to position [359, 0]
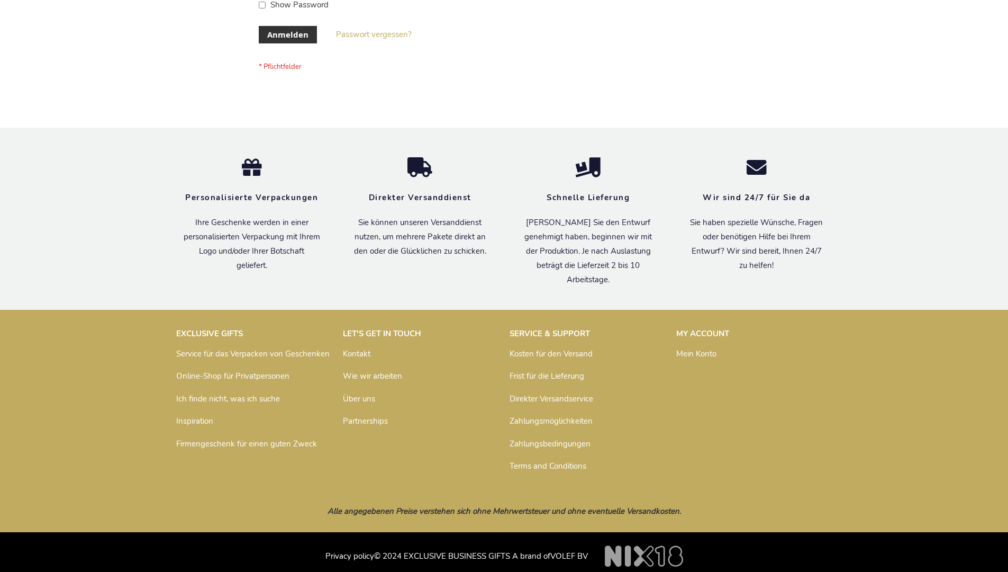
scroll to position [355, 0]
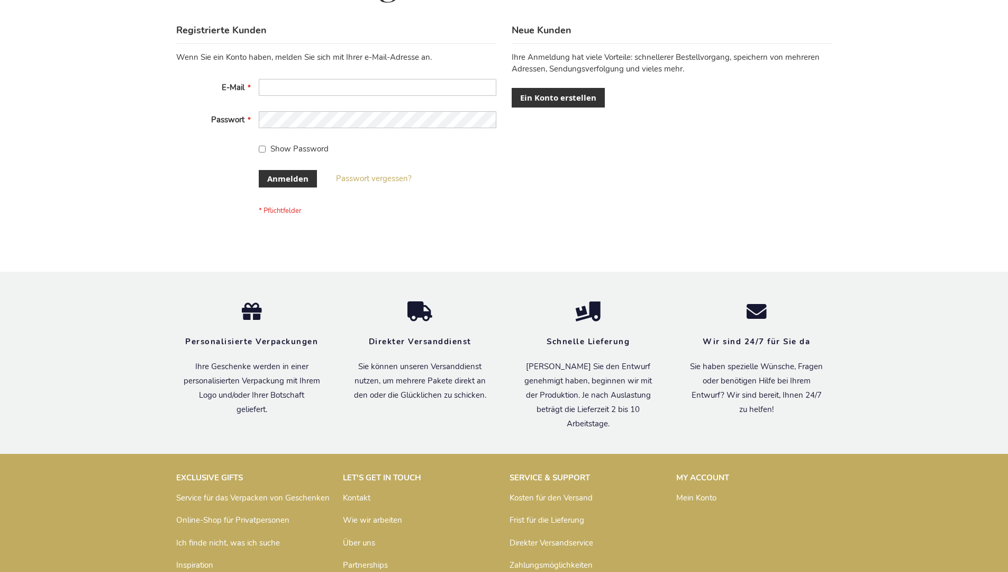
scroll to position [355, 0]
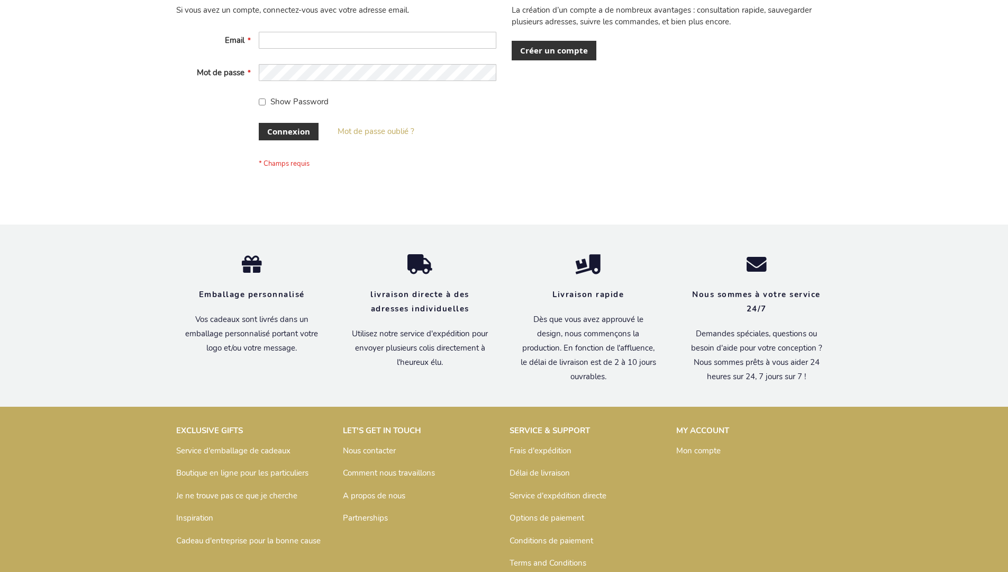
scroll to position [365, 0]
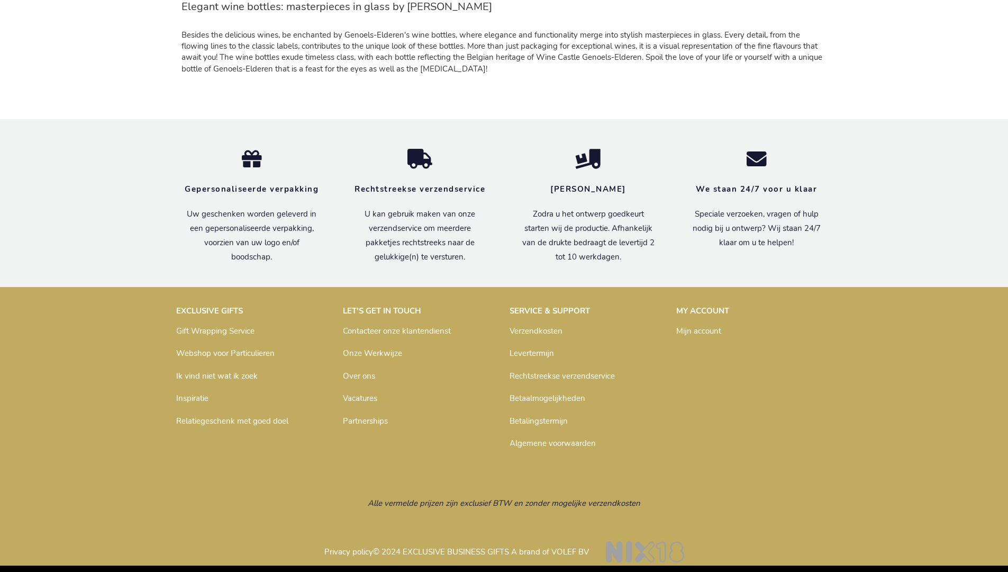
scroll to position [1027, 0]
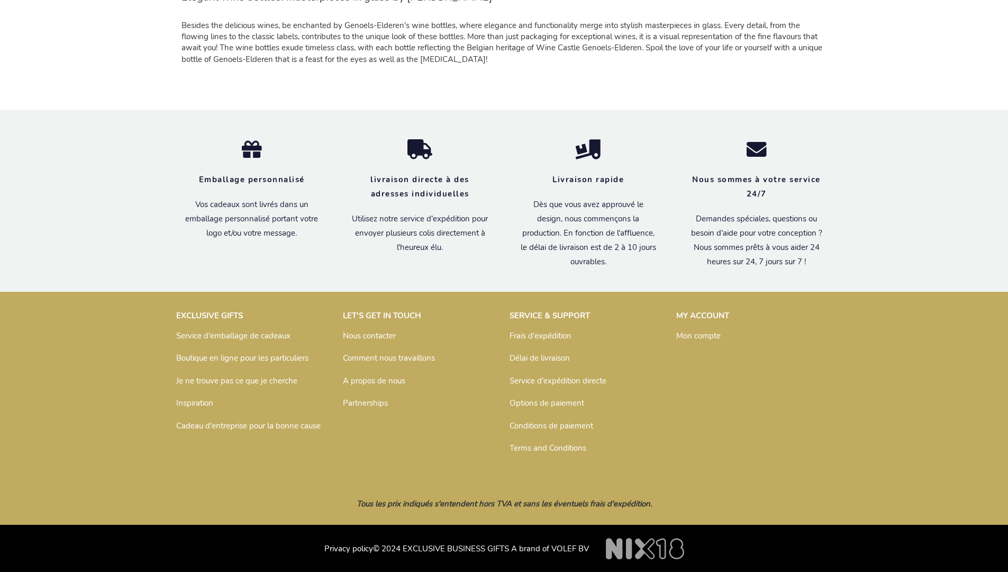
scroll to position [1033, 0]
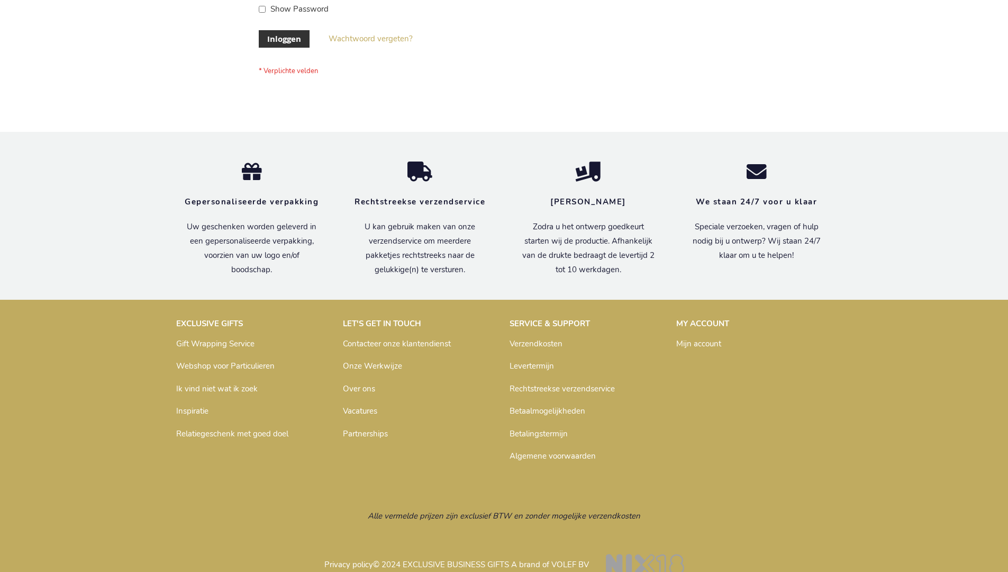
scroll to position [359, 0]
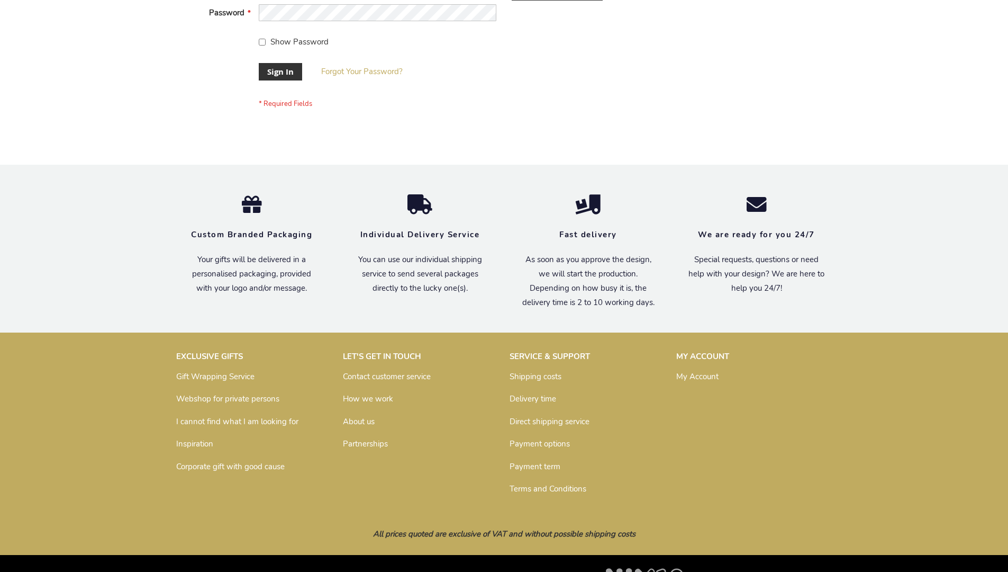
scroll to position [340, 0]
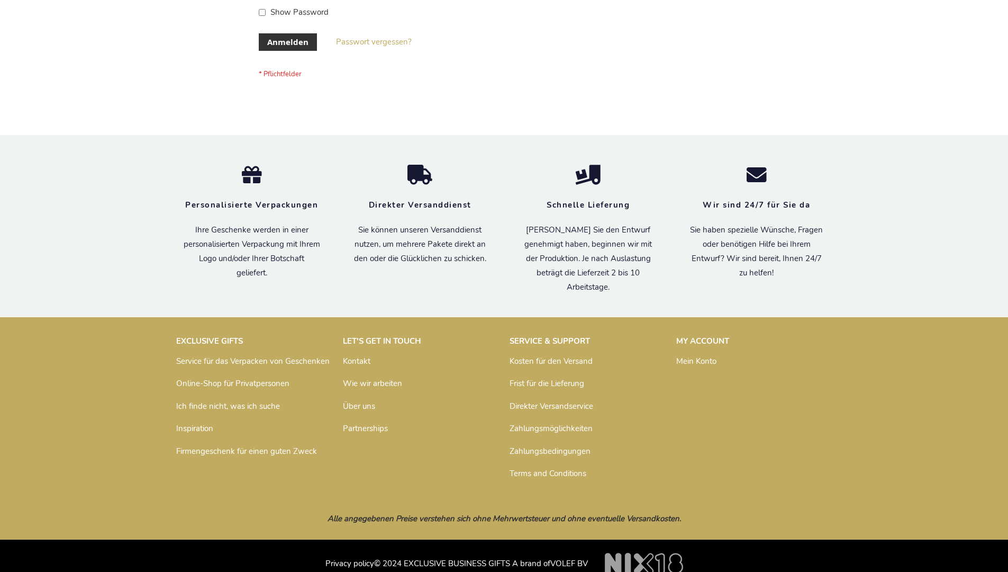
scroll to position [355, 0]
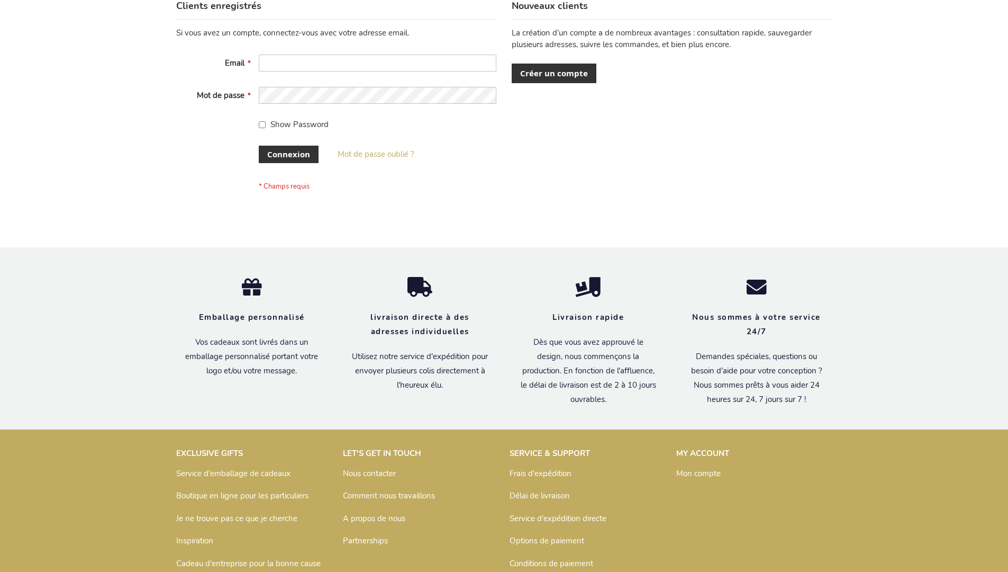
scroll to position [365, 0]
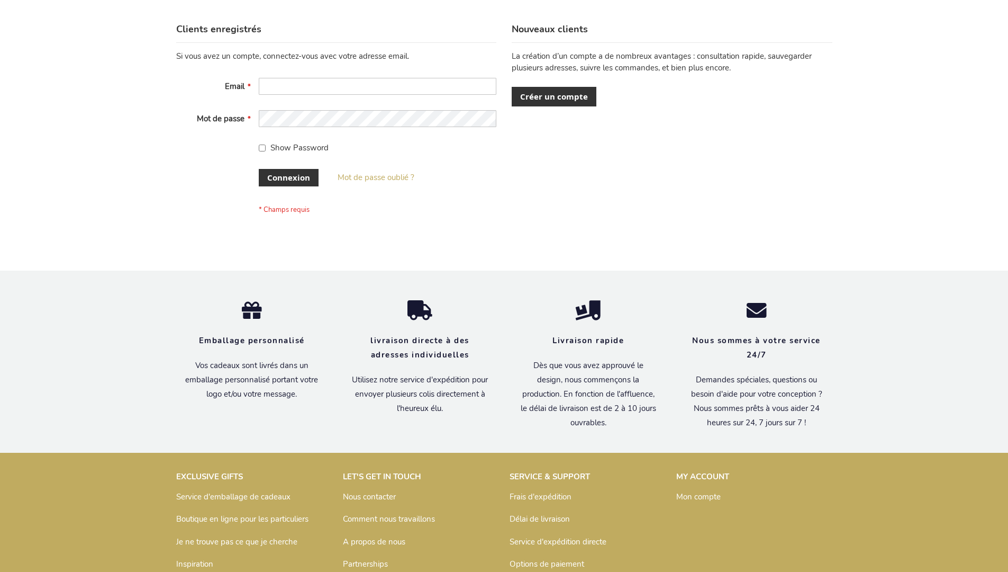
scroll to position [365, 0]
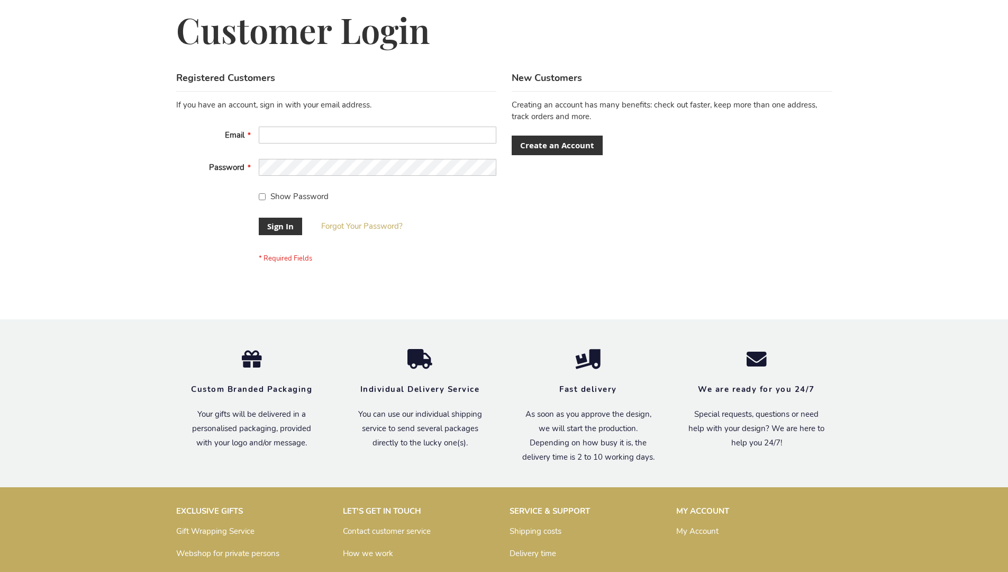
scroll to position [340, 0]
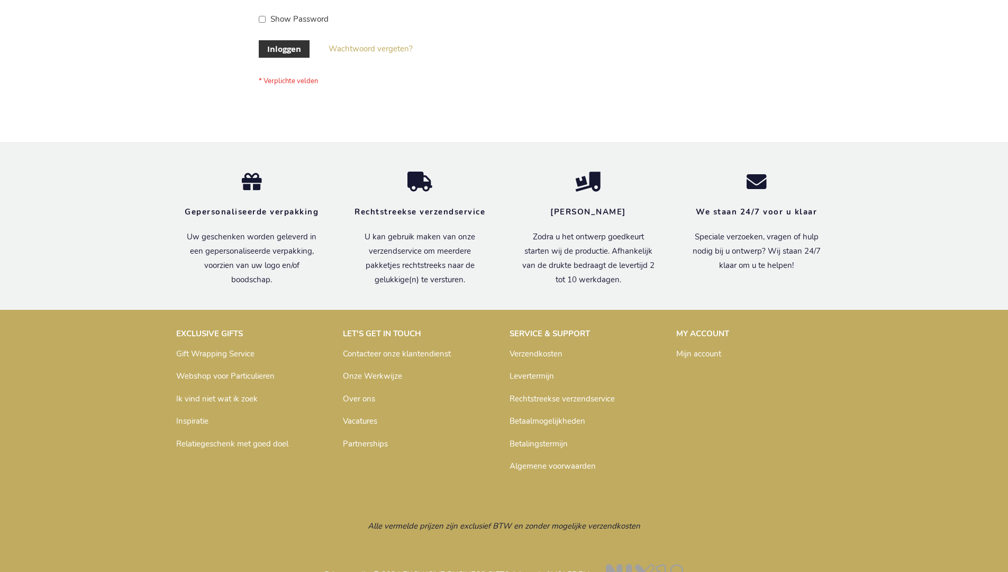
scroll to position [359, 0]
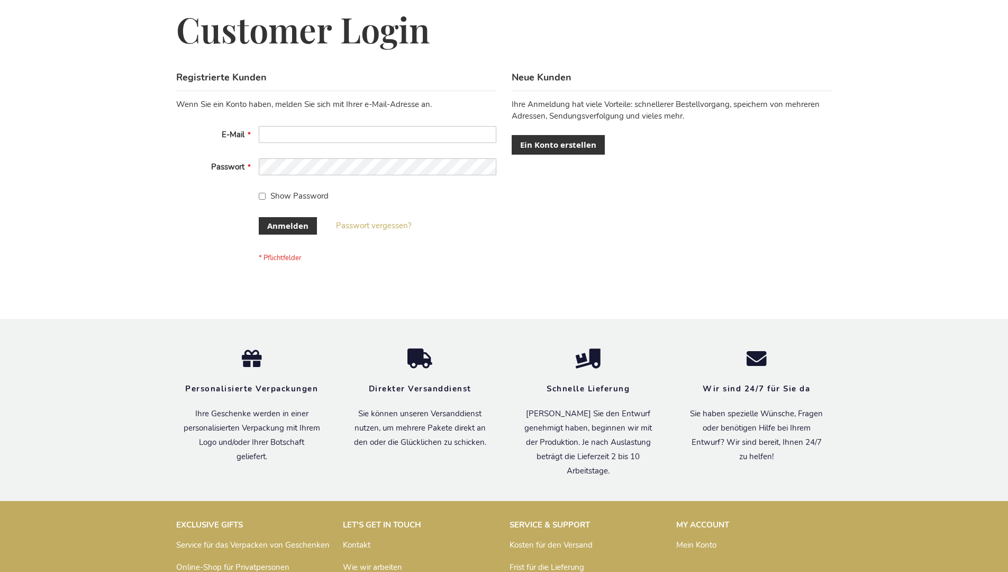
scroll to position [355, 0]
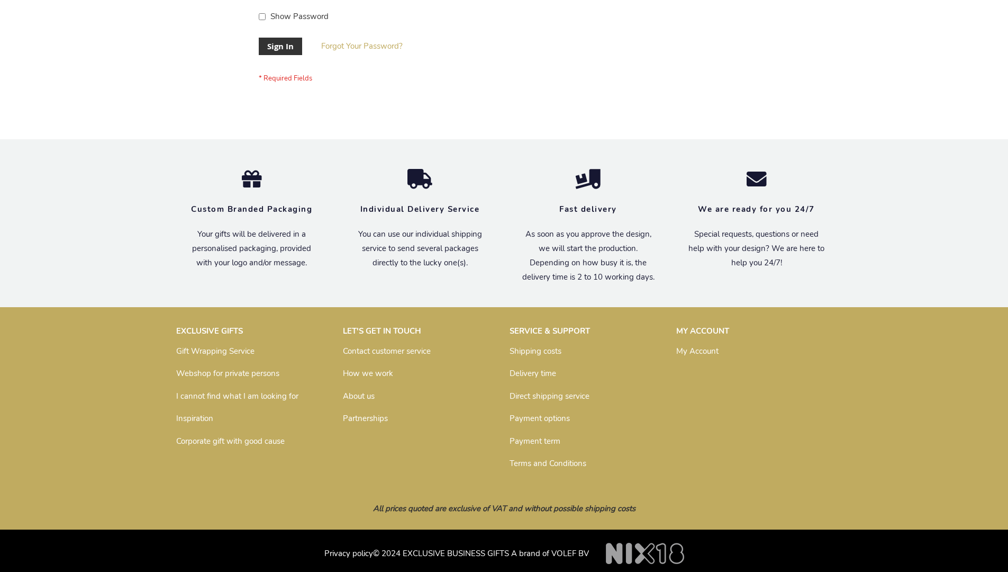
scroll to position [340, 0]
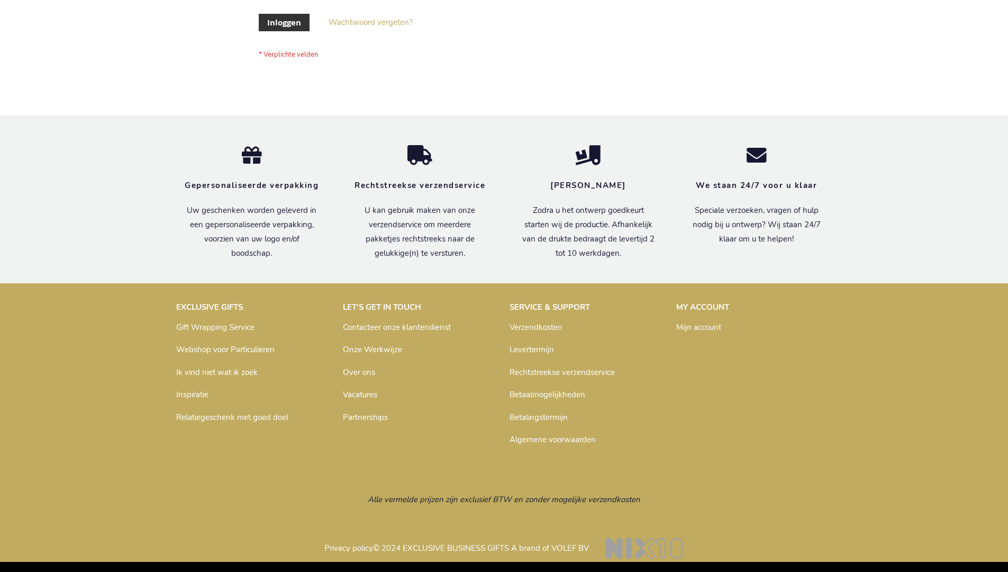
scroll to position [359, 0]
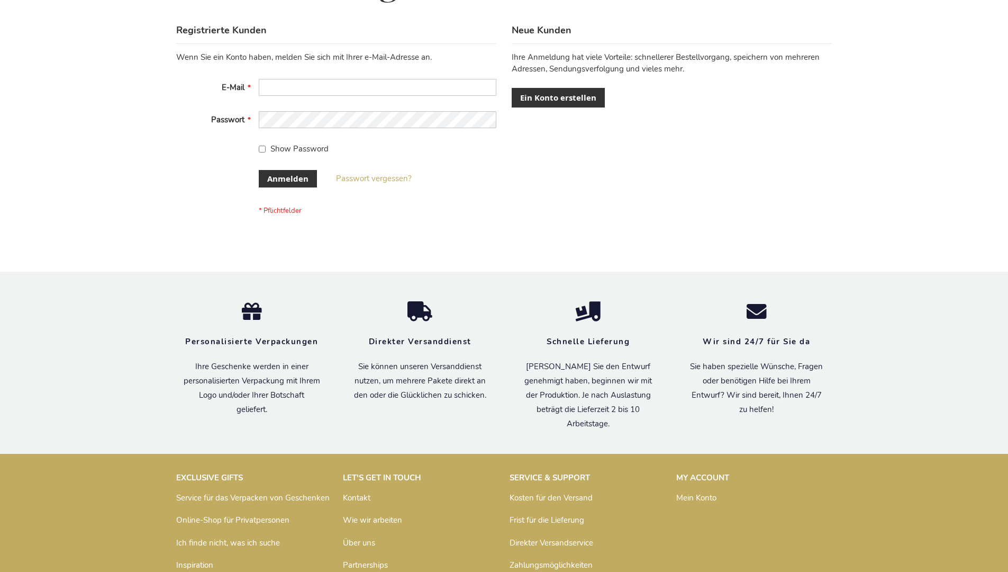
scroll to position [355, 0]
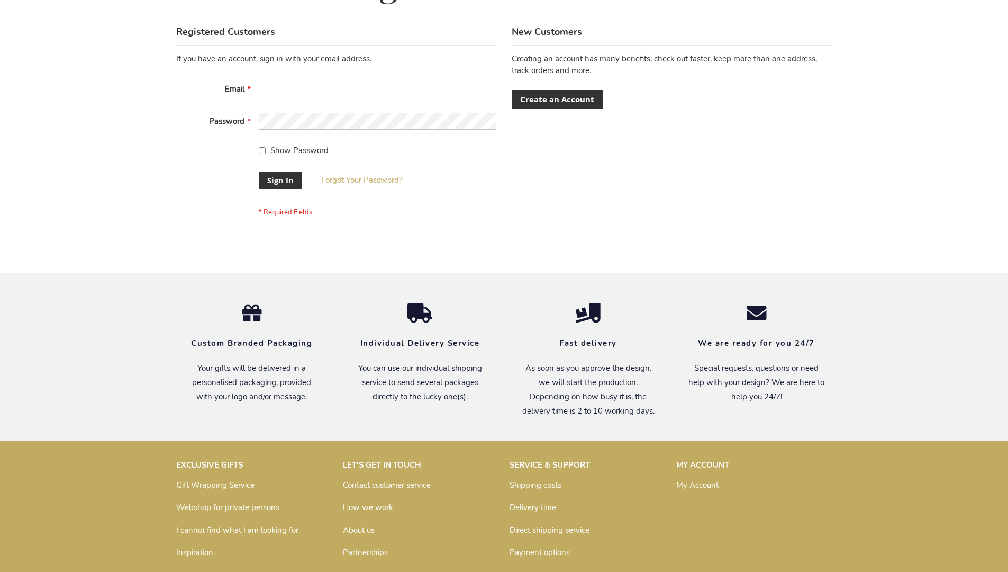
scroll to position [340, 0]
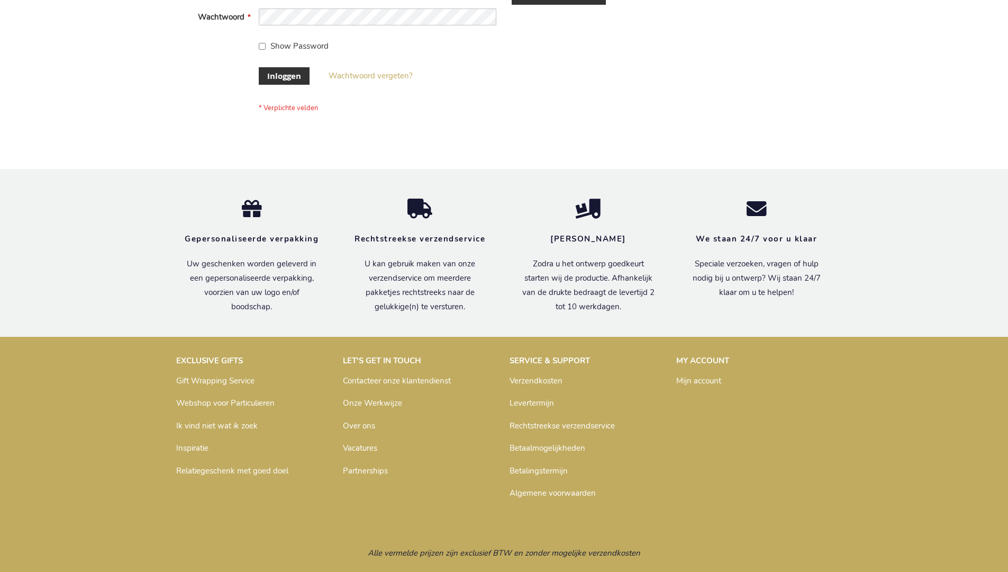
scroll to position [359, 0]
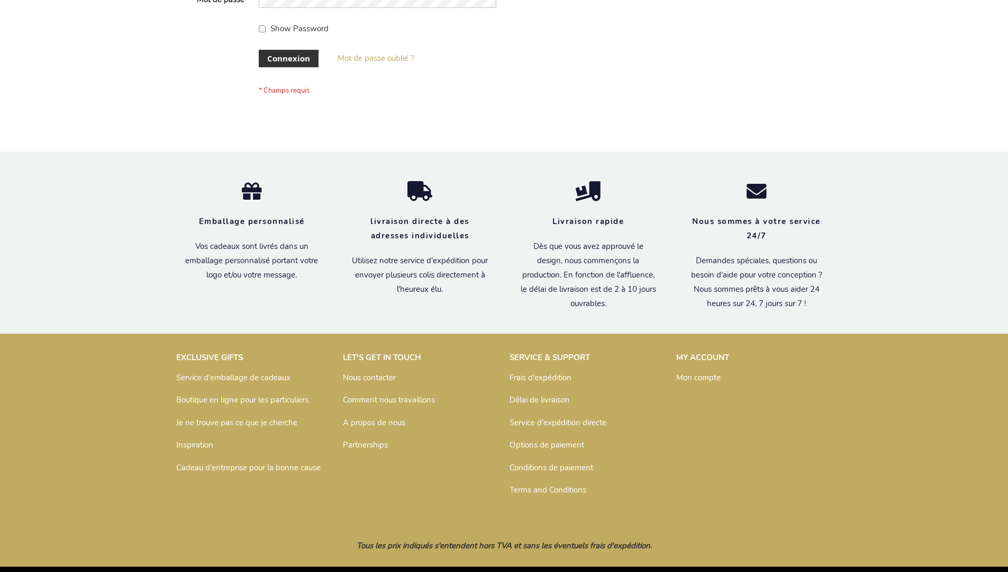
scroll to position [365, 0]
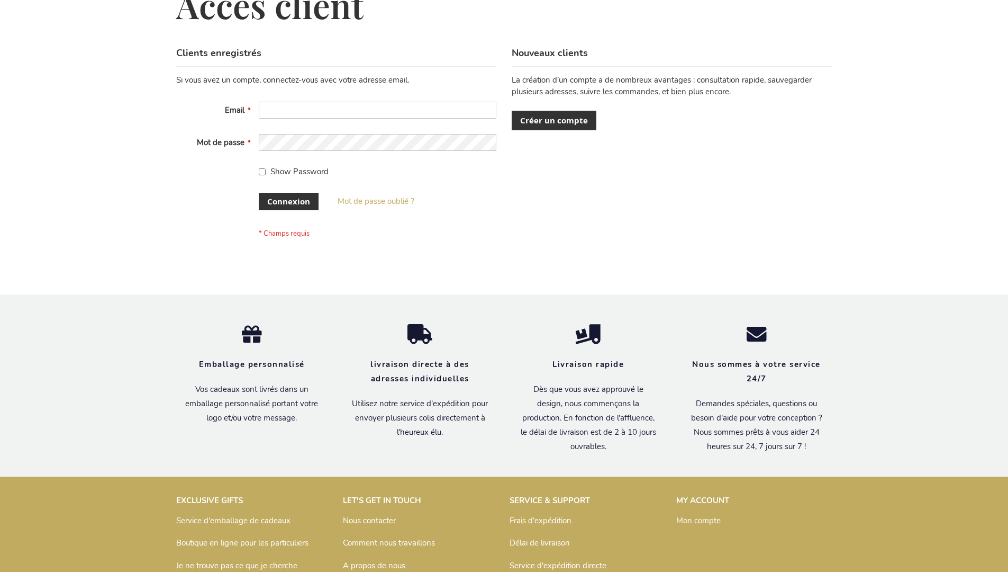
scroll to position [365, 0]
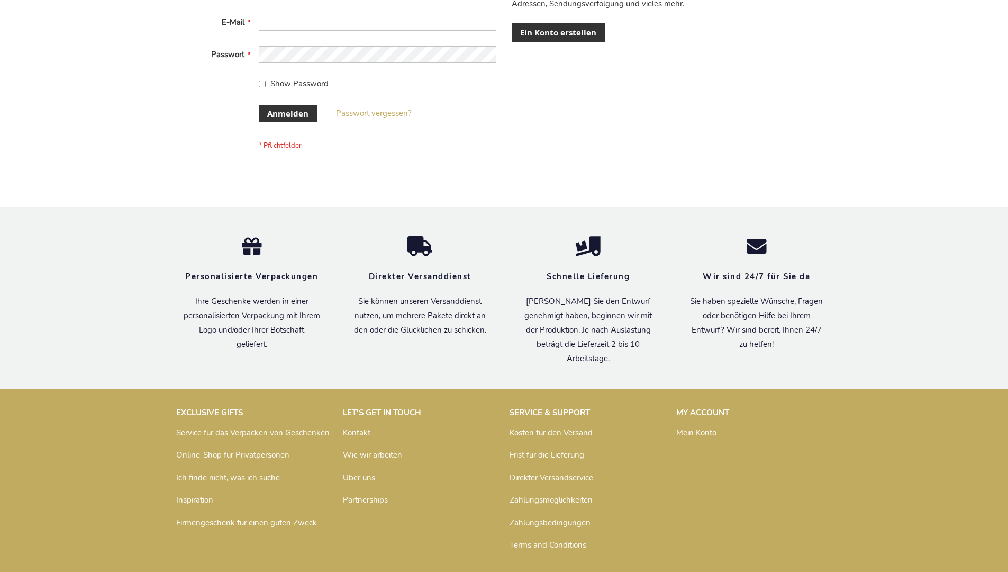
scroll to position [355, 0]
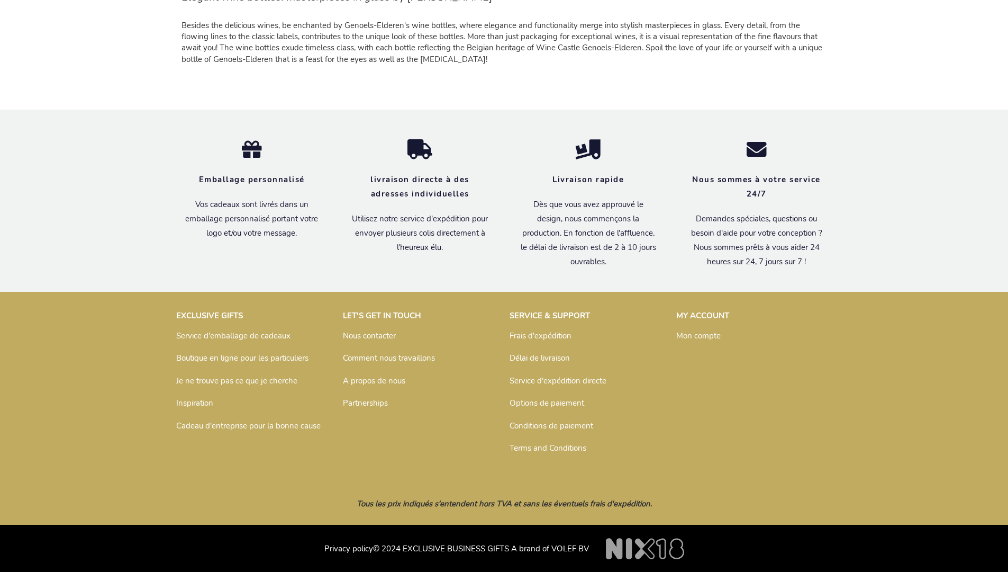
scroll to position [1033, 0]
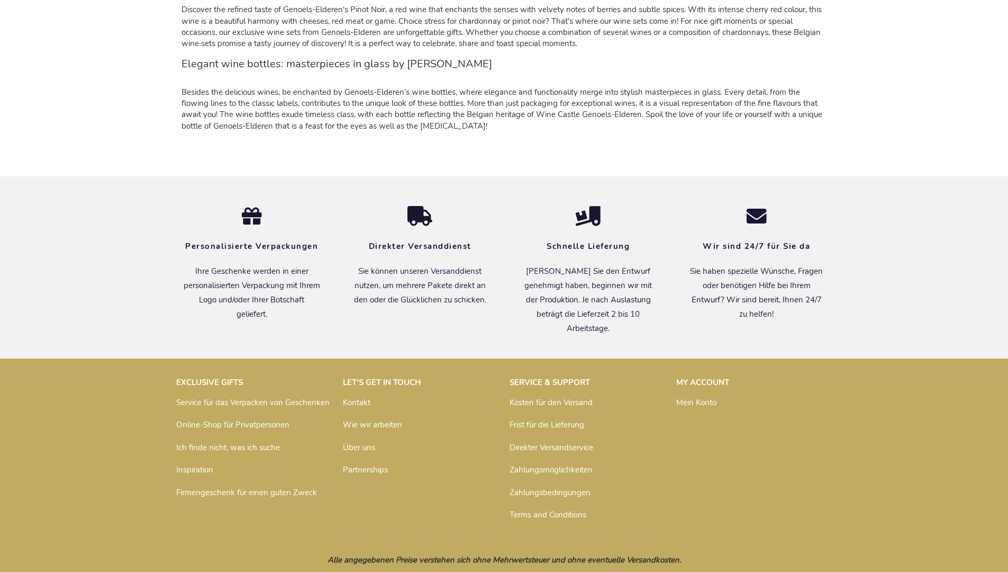
scroll to position [1022, 0]
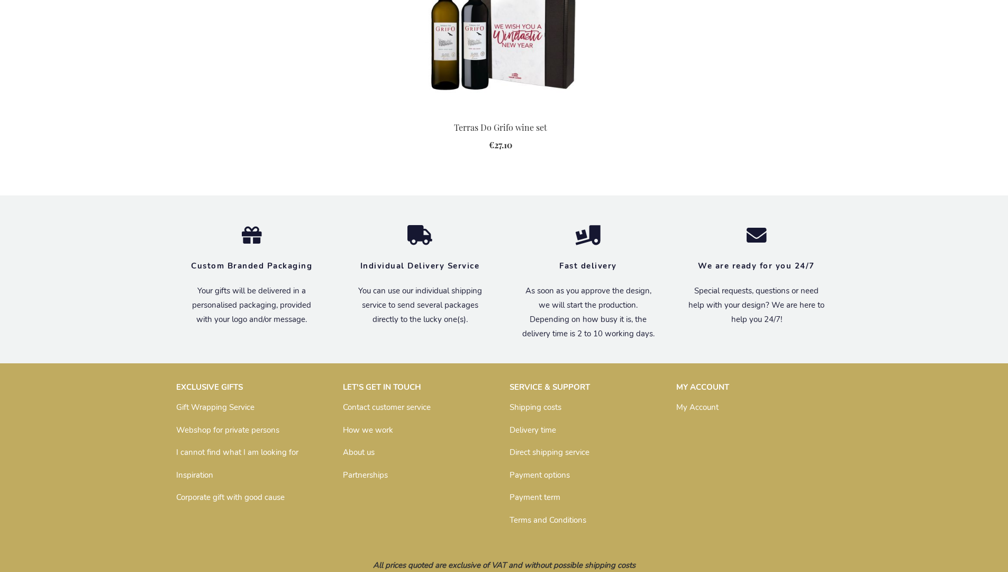
scroll to position [1102, 0]
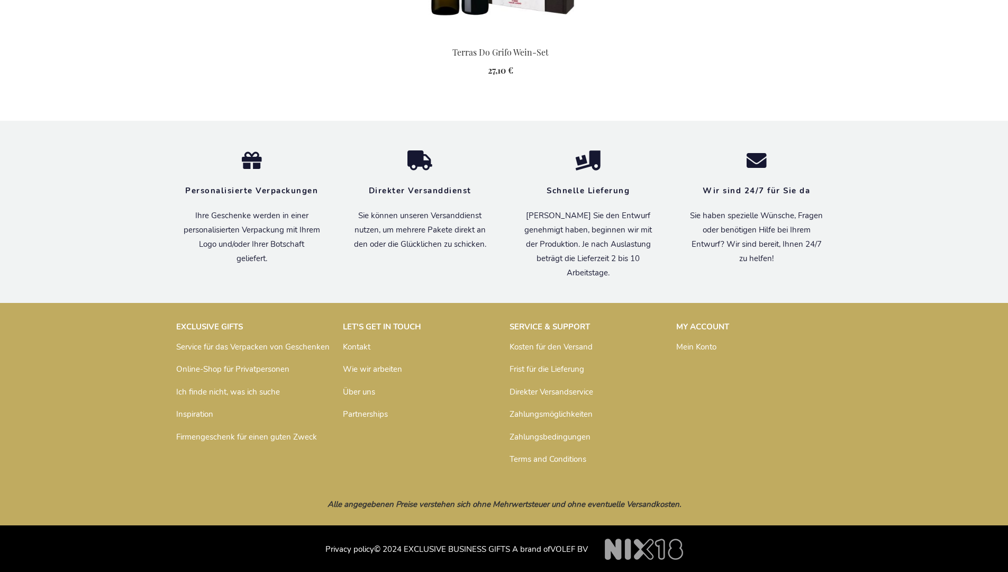
scroll to position [1128, 0]
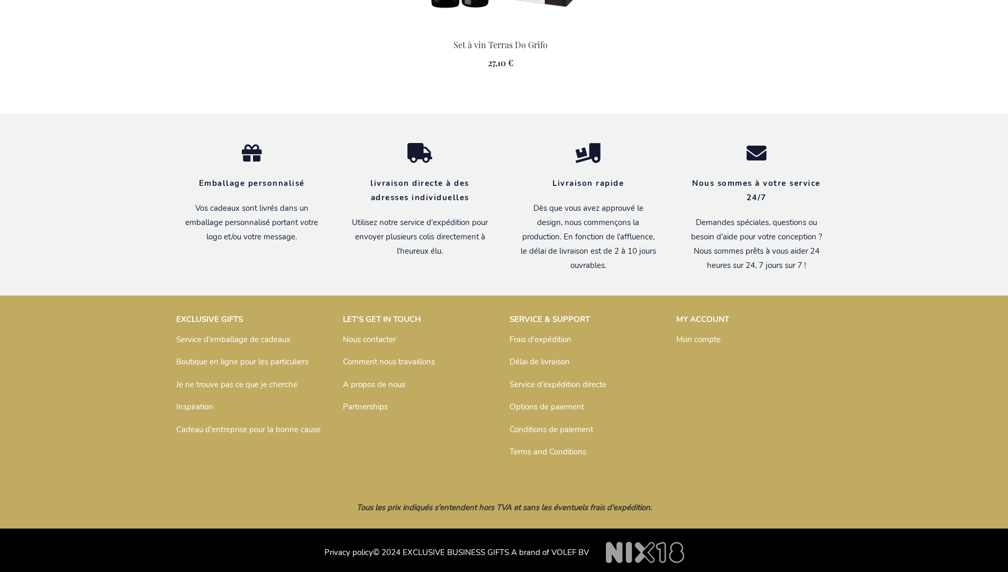
scroll to position [1139, 0]
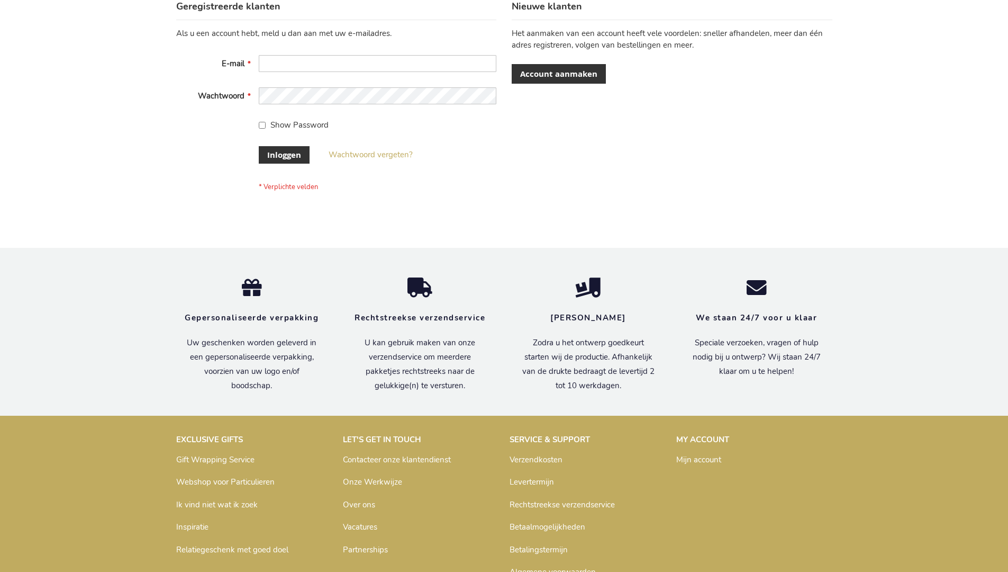
scroll to position [359, 0]
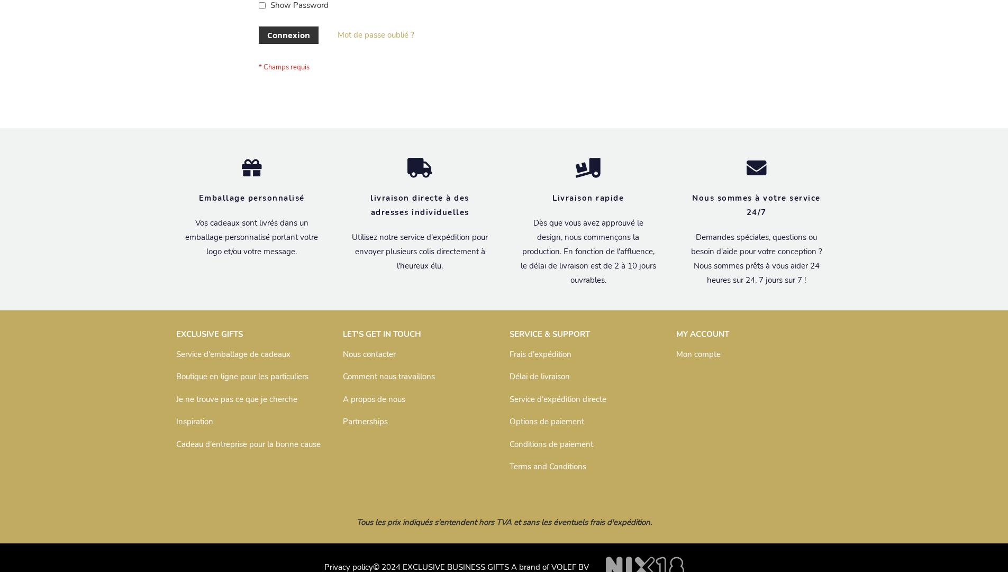
scroll to position [365, 0]
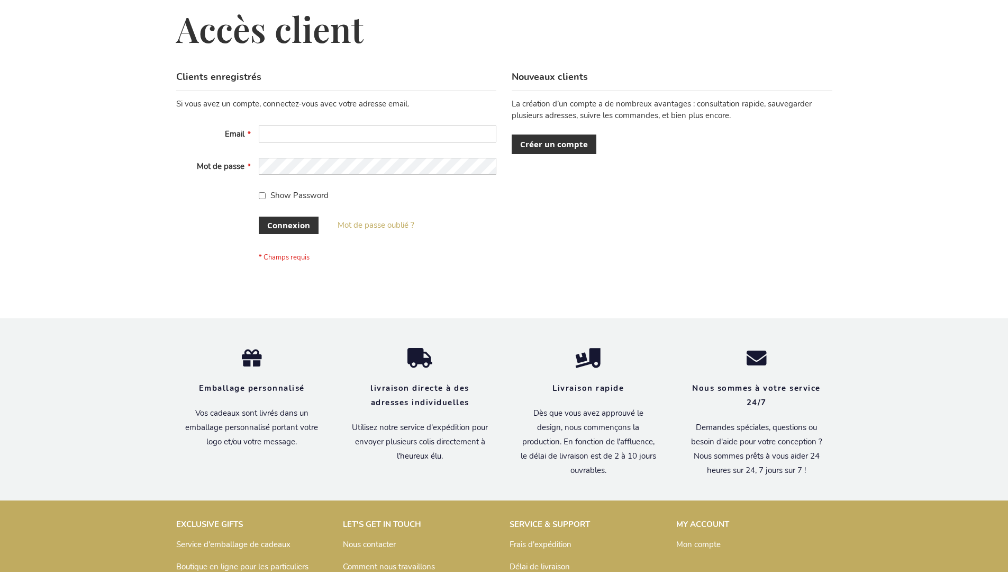
scroll to position [365, 0]
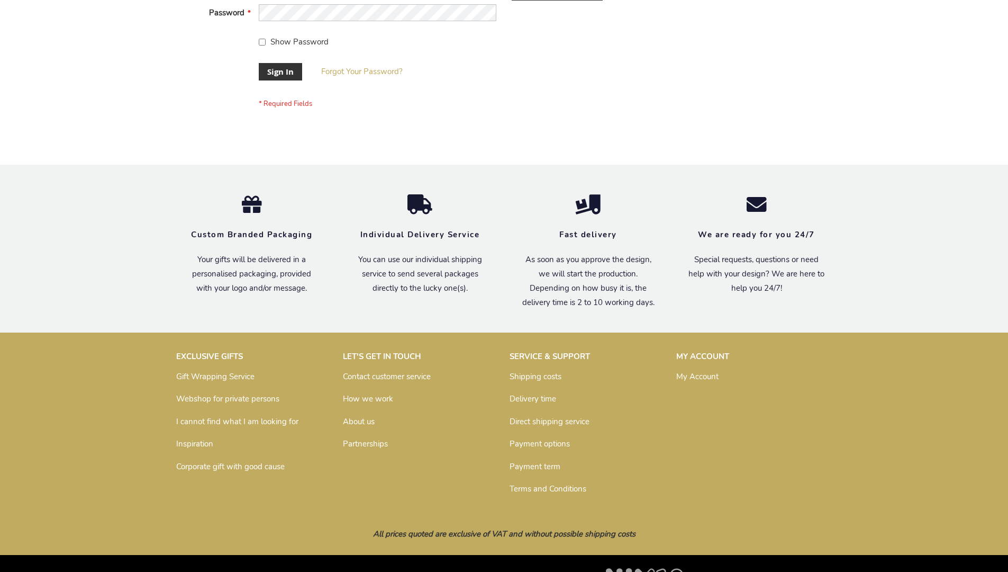
scroll to position [340, 0]
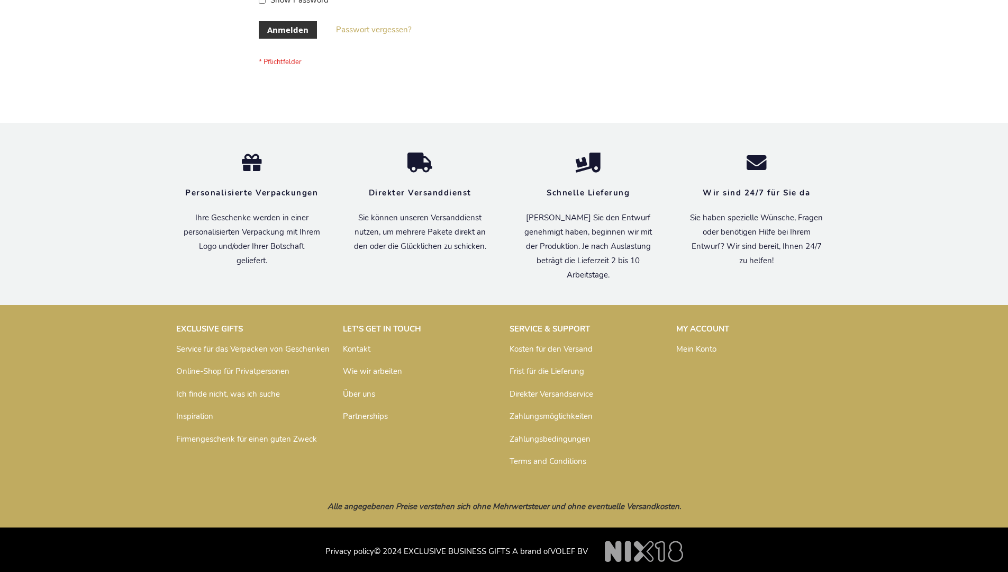
scroll to position [355, 0]
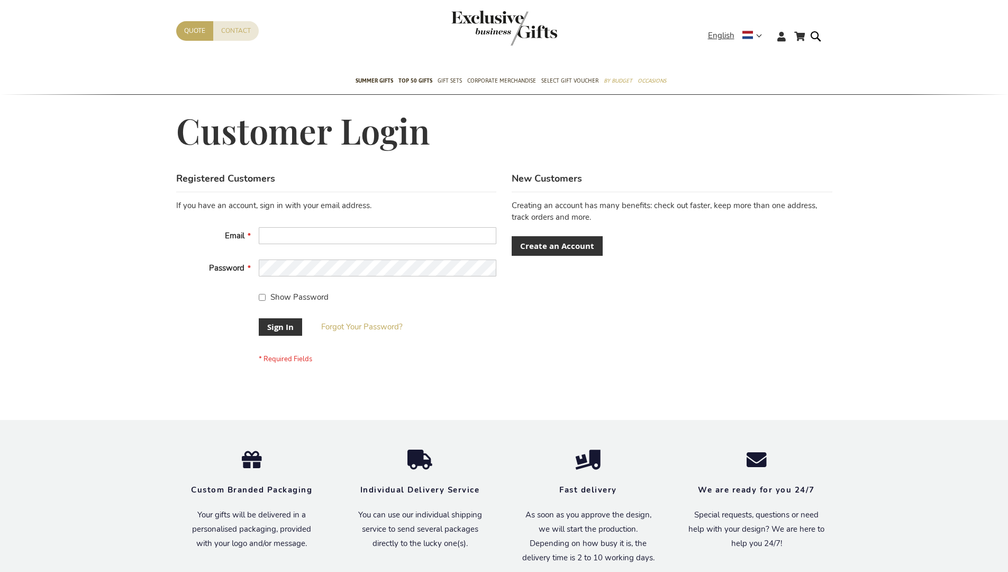
scroll to position [340, 0]
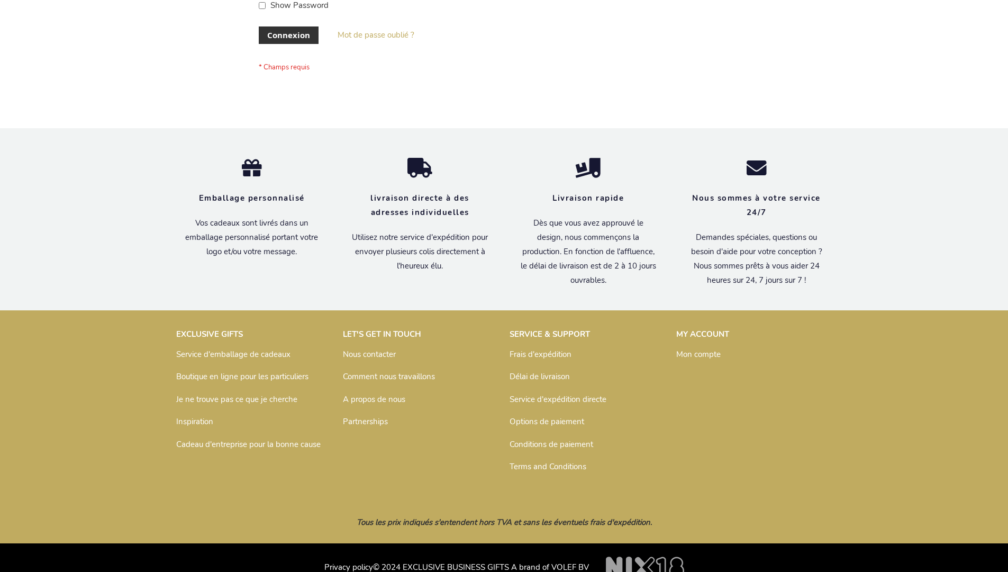
scroll to position [365, 0]
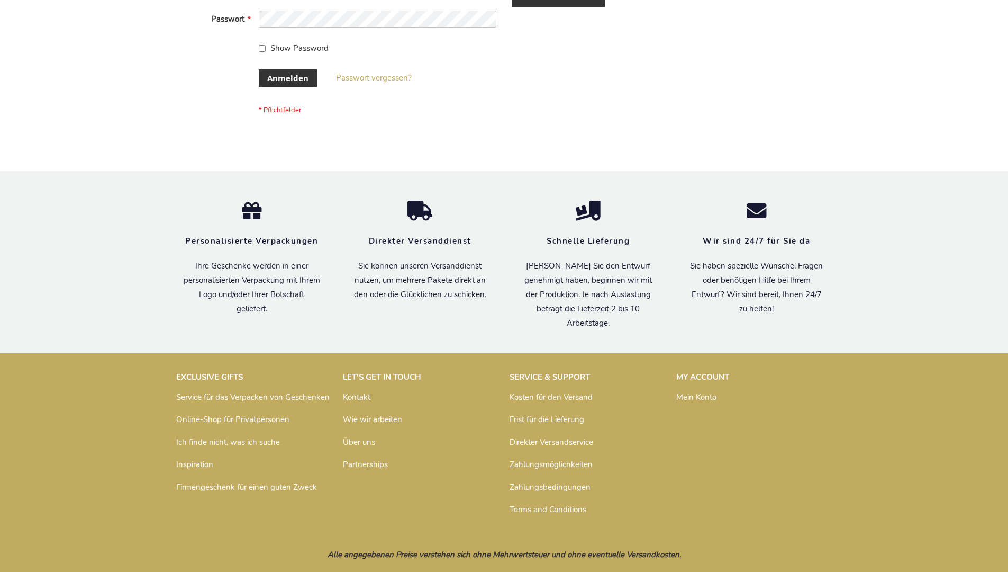
scroll to position [355, 0]
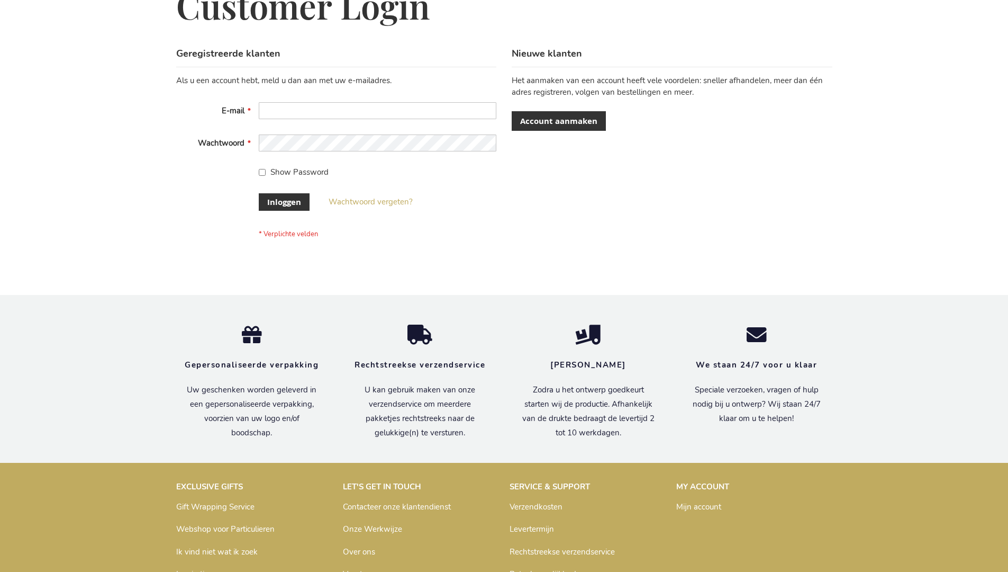
scroll to position [359, 0]
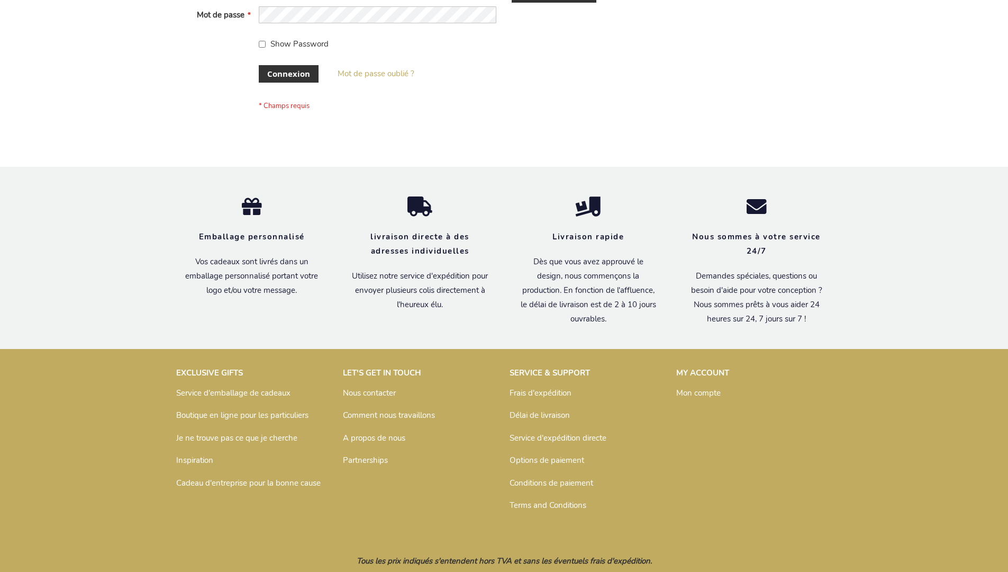
scroll to position [365, 0]
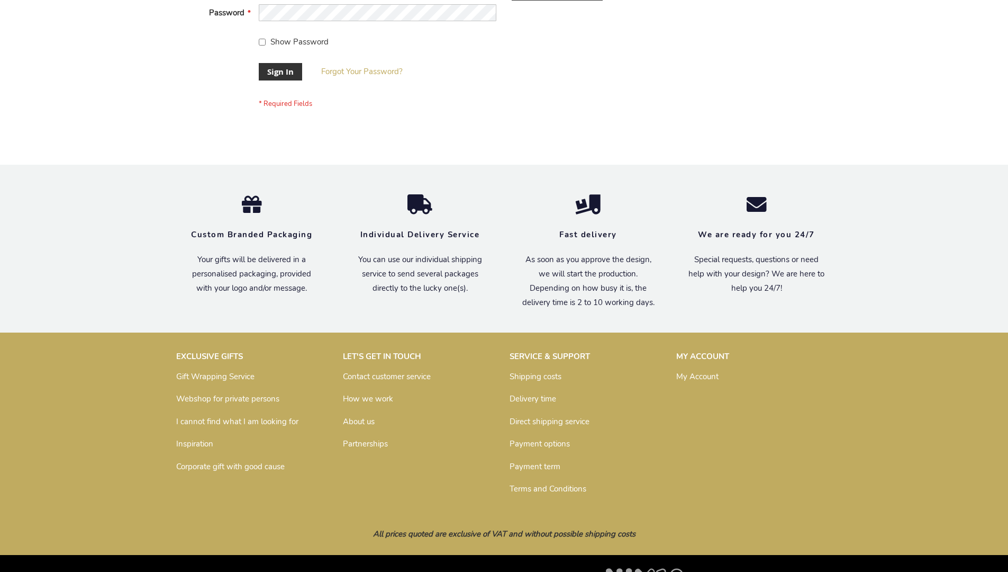
scroll to position [340, 0]
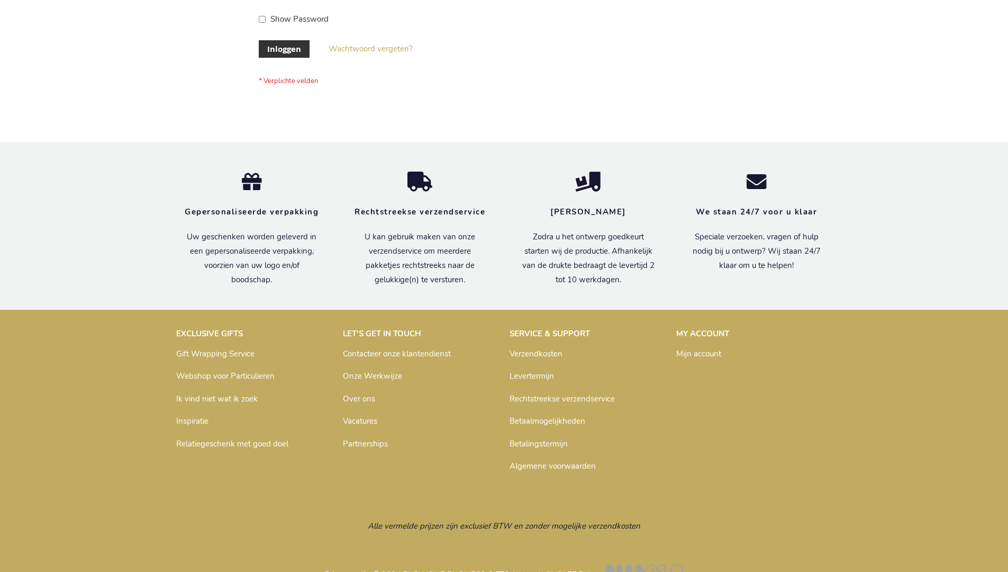
scroll to position [359, 0]
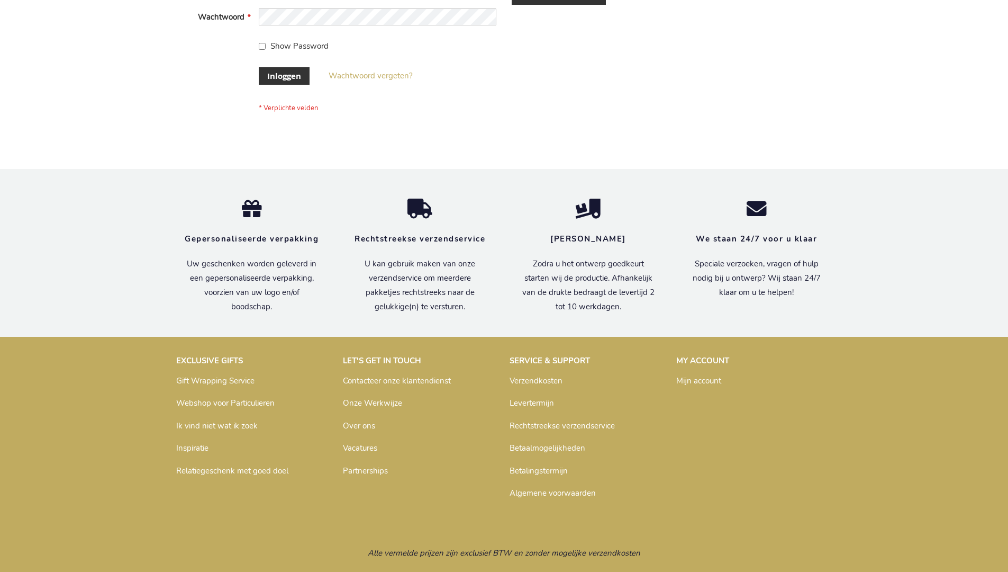
scroll to position [359, 0]
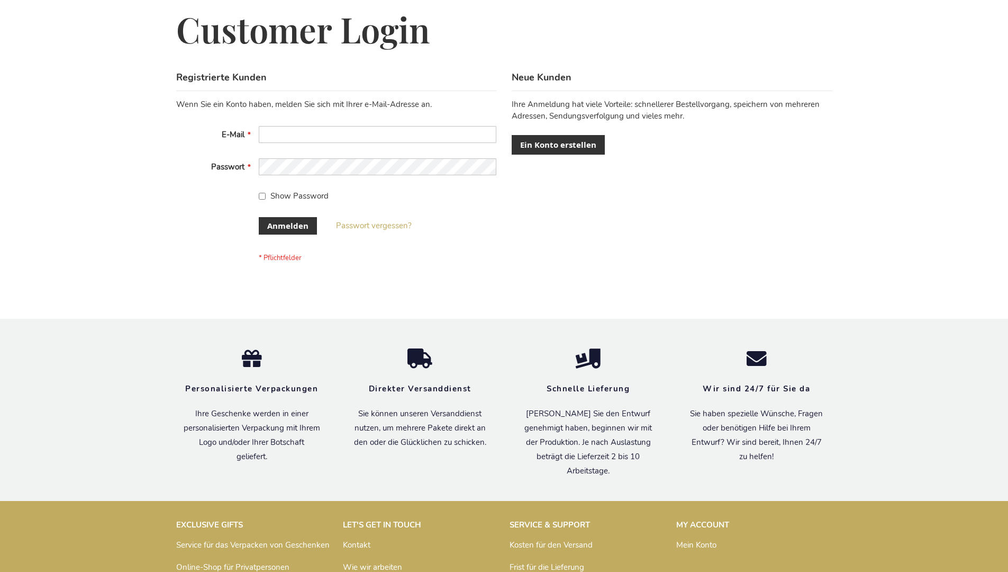
scroll to position [355, 0]
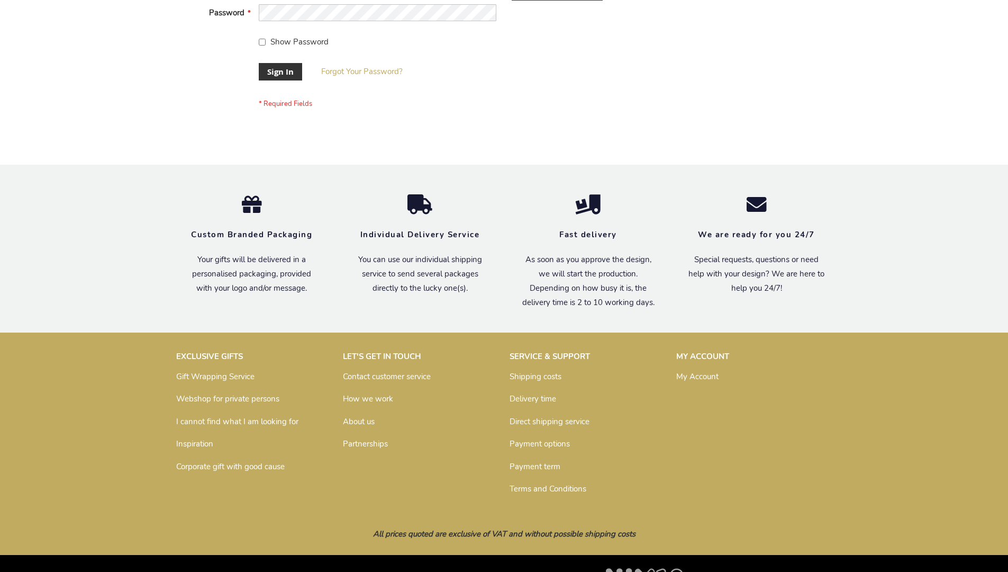
scroll to position [340, 0]
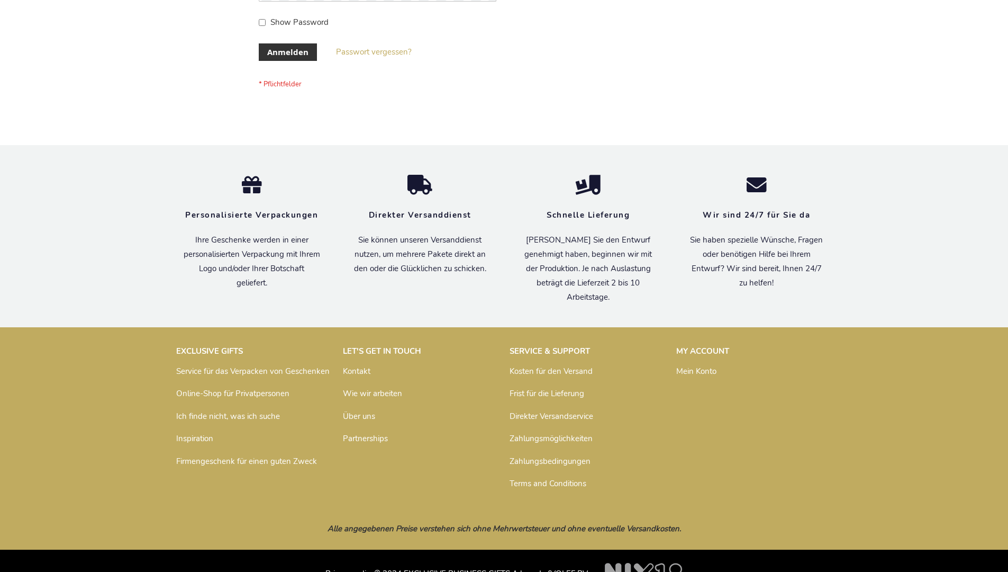
scroll to position [355, 0]
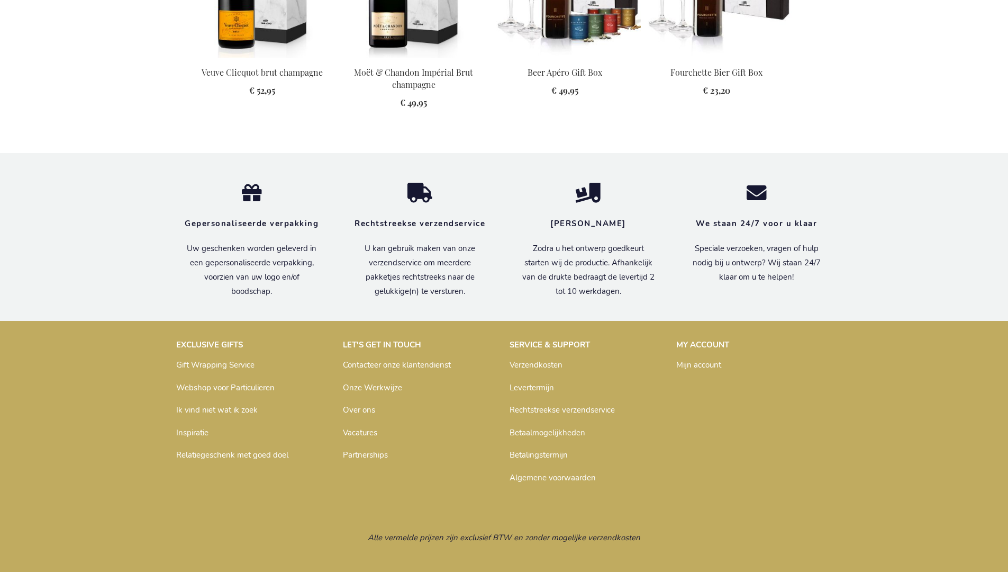
scroll to position [1397, 0]
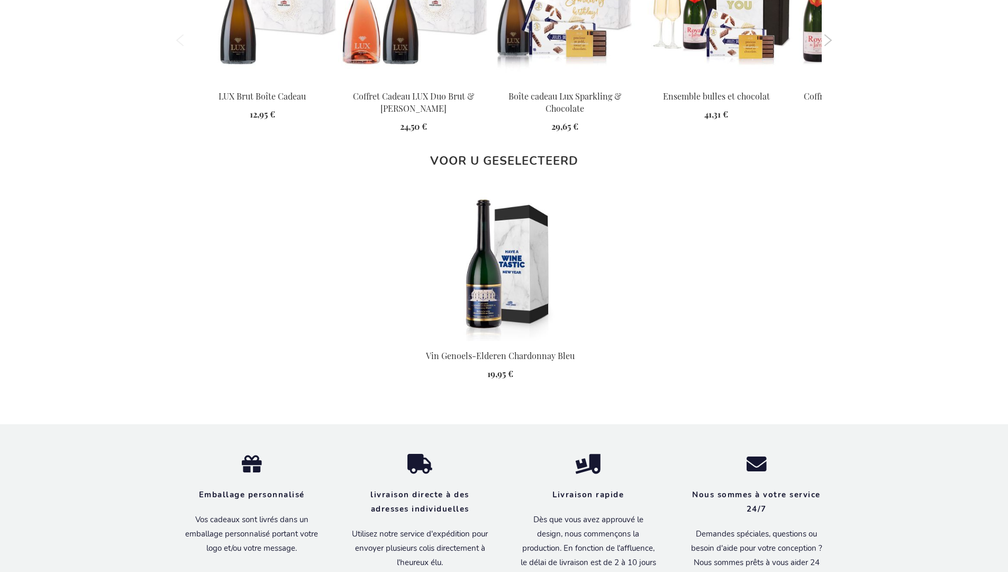
scroll to position [1360, 0]
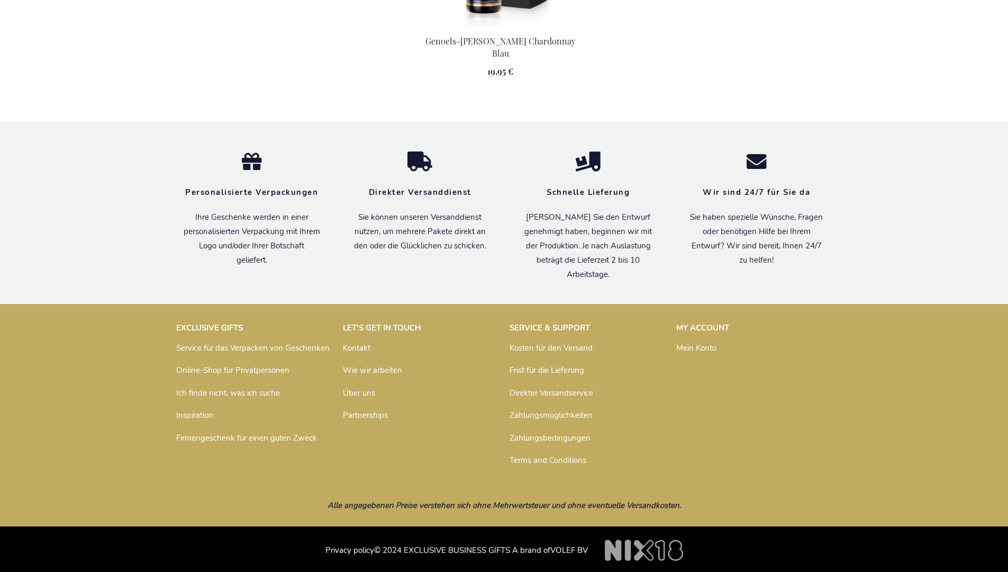
scroll to position [1361, 0]
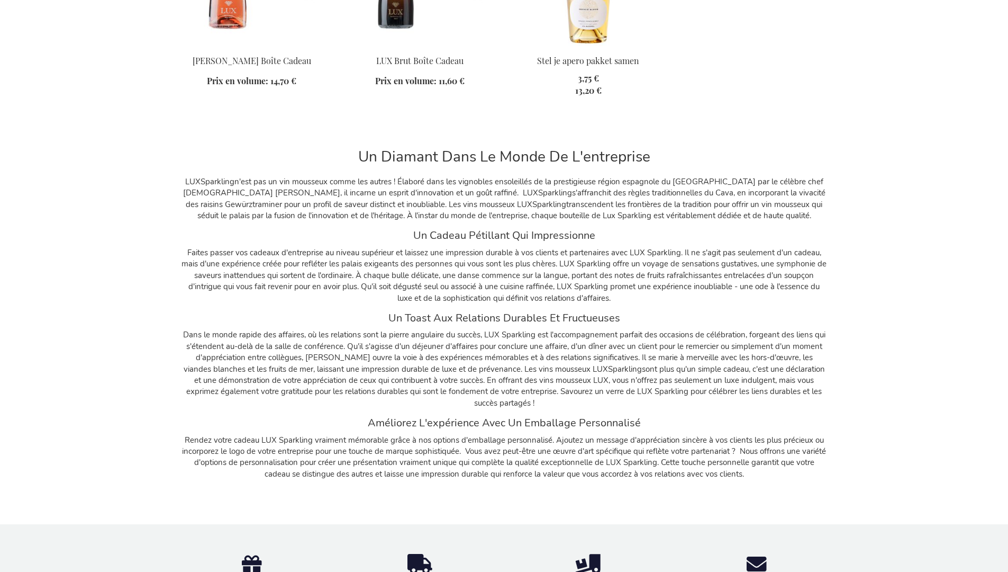
scroll to position [1582, 0]
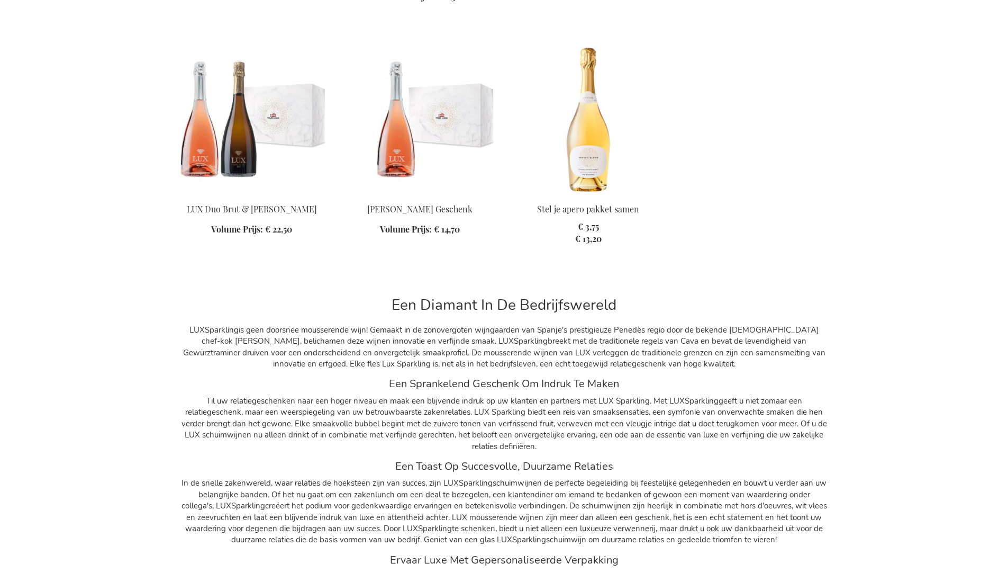
scroll to position [1565, 0]
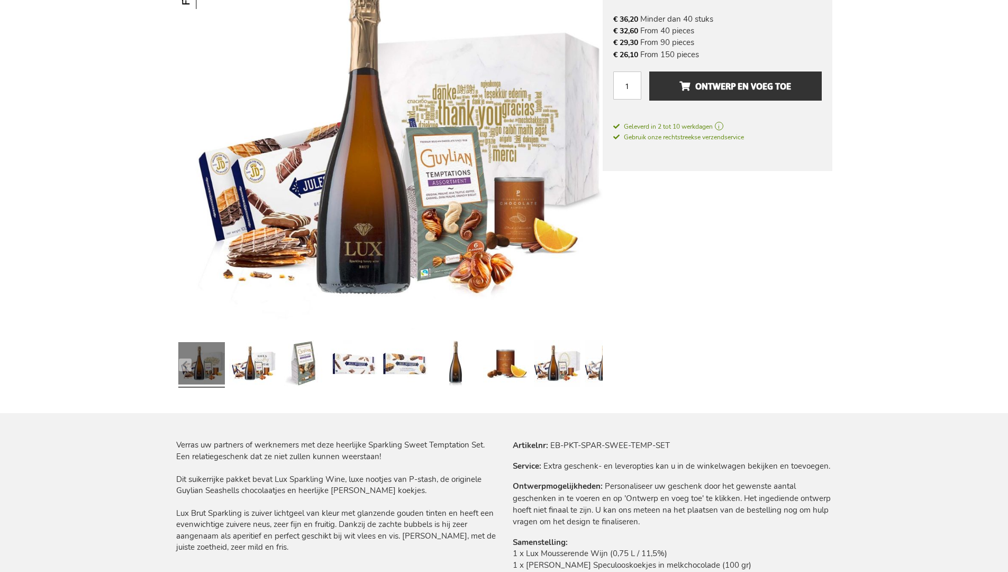
scroll to position [1355, 0]
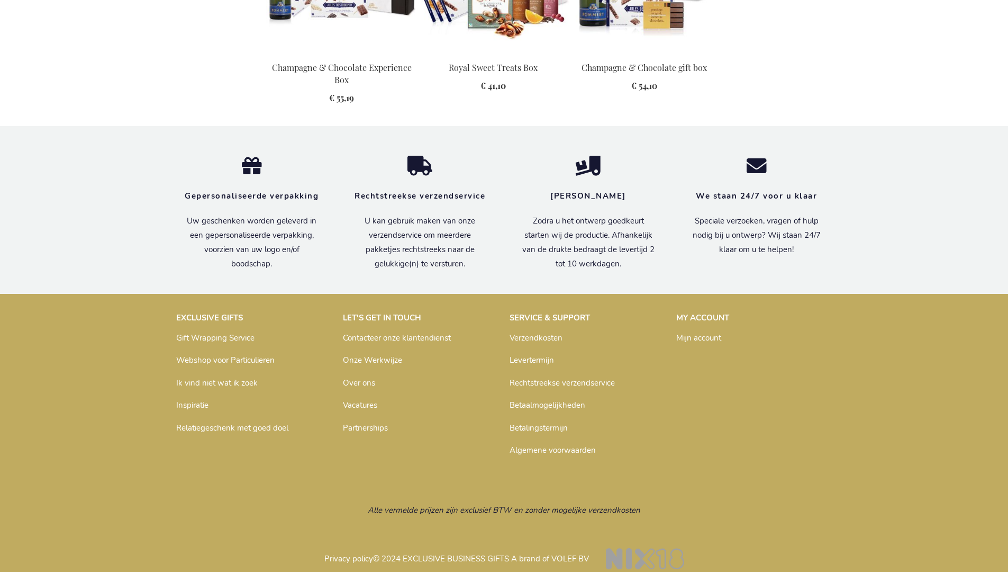
scroll to position [1161, 0]
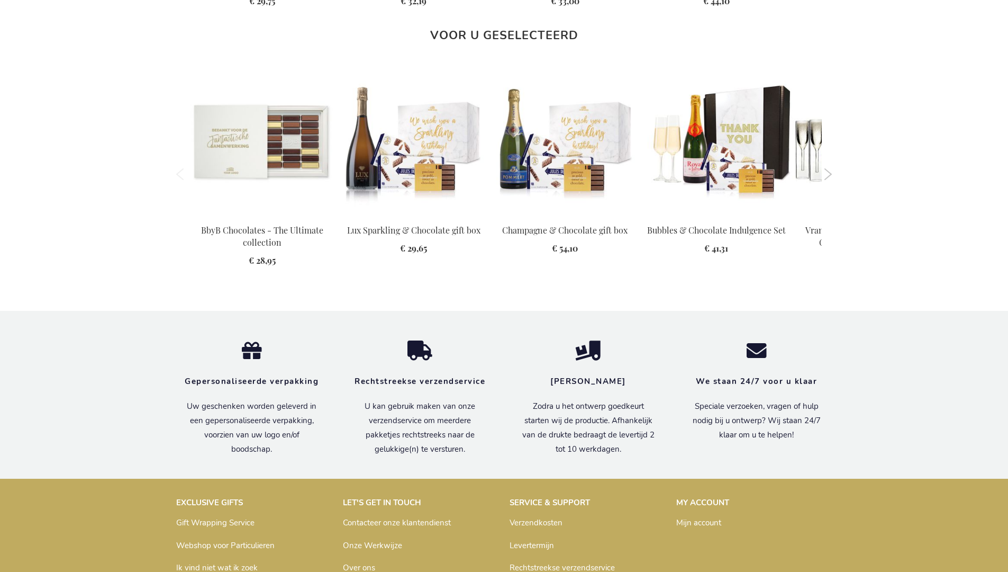
scroll to position [1384, 0]
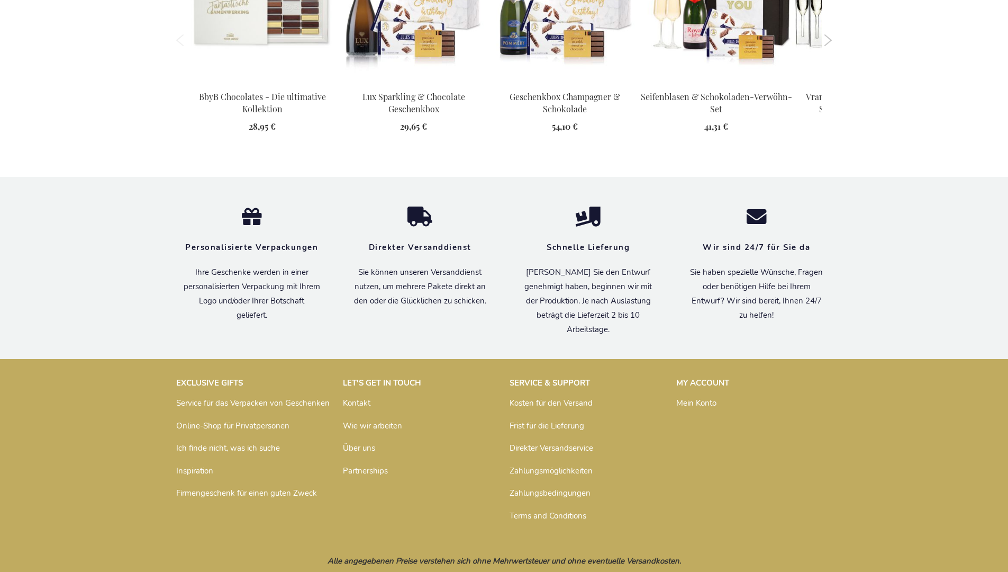
scroll to position [1414, 0]
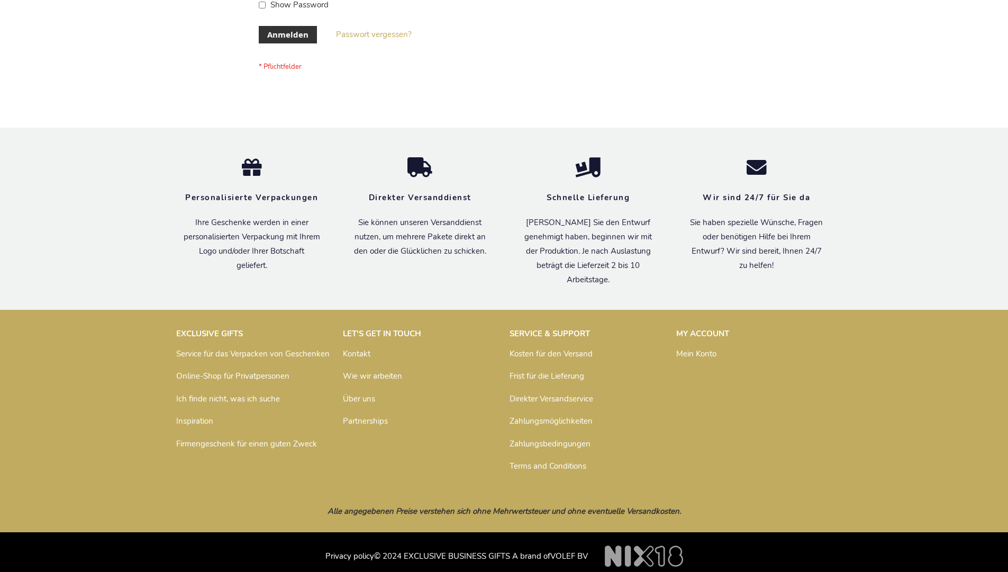
scroll to position [355, 0]
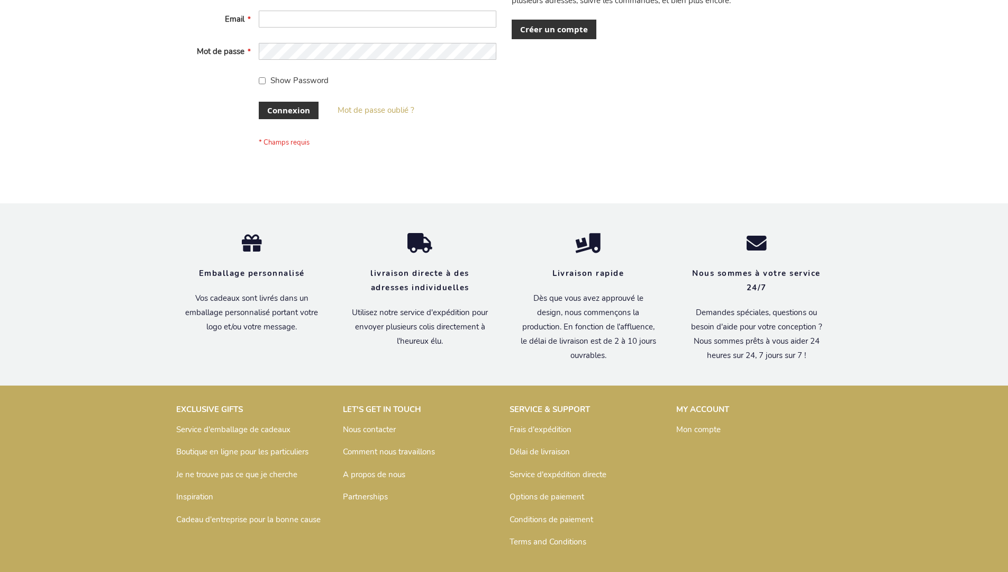
scroll to position [365, 0]
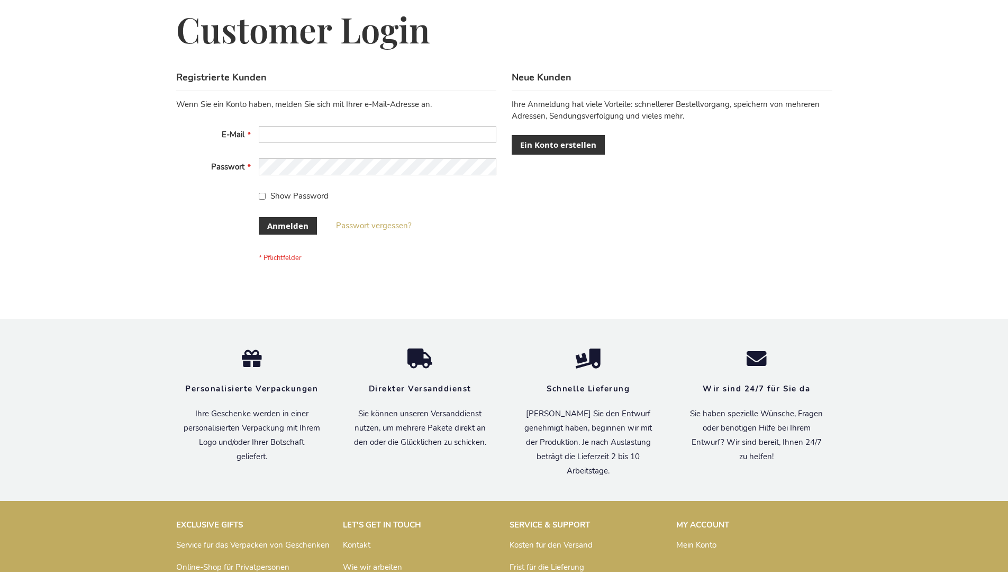
scroll to position [355, 0]
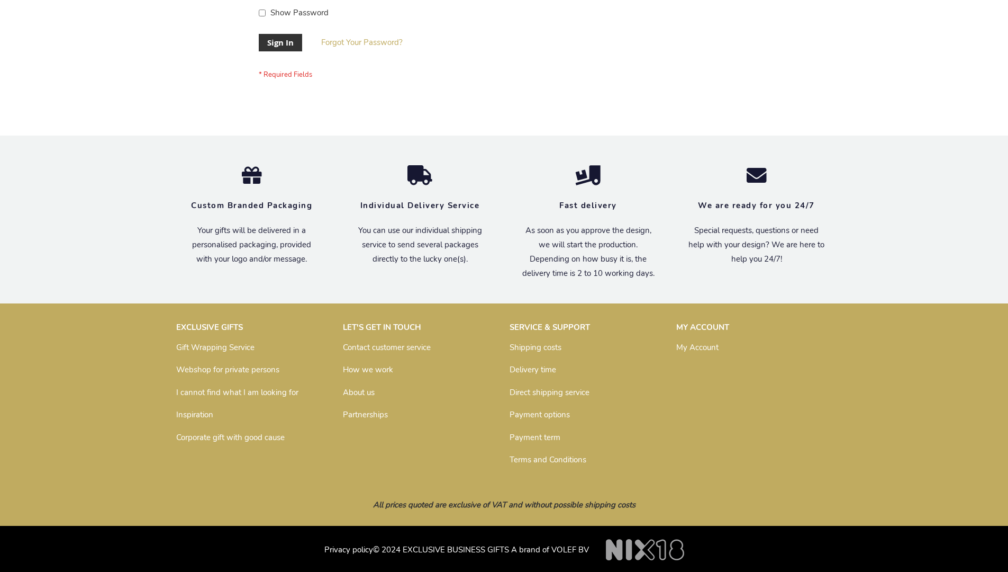
scroll to position [340, 0]
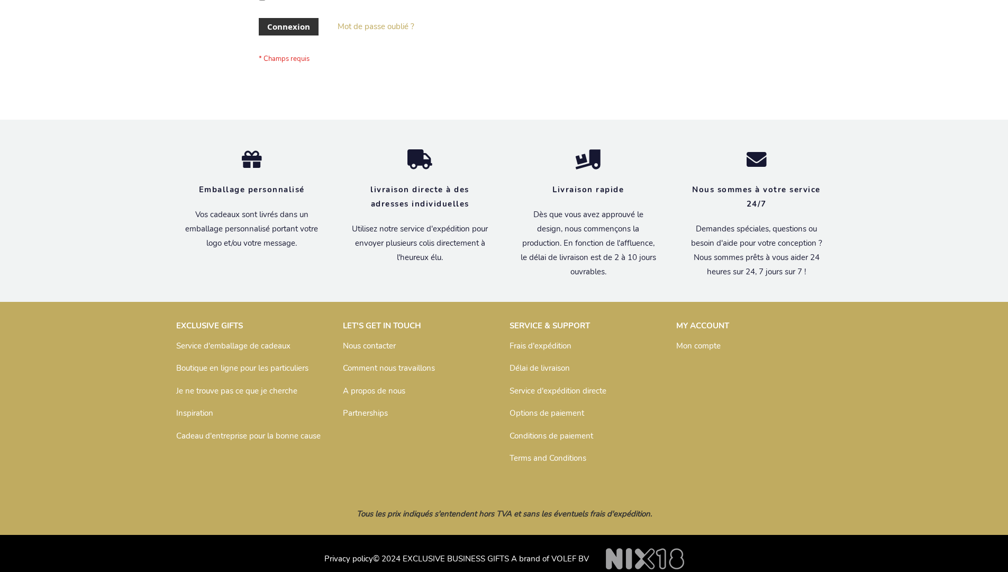
scroll to position [365, 0]
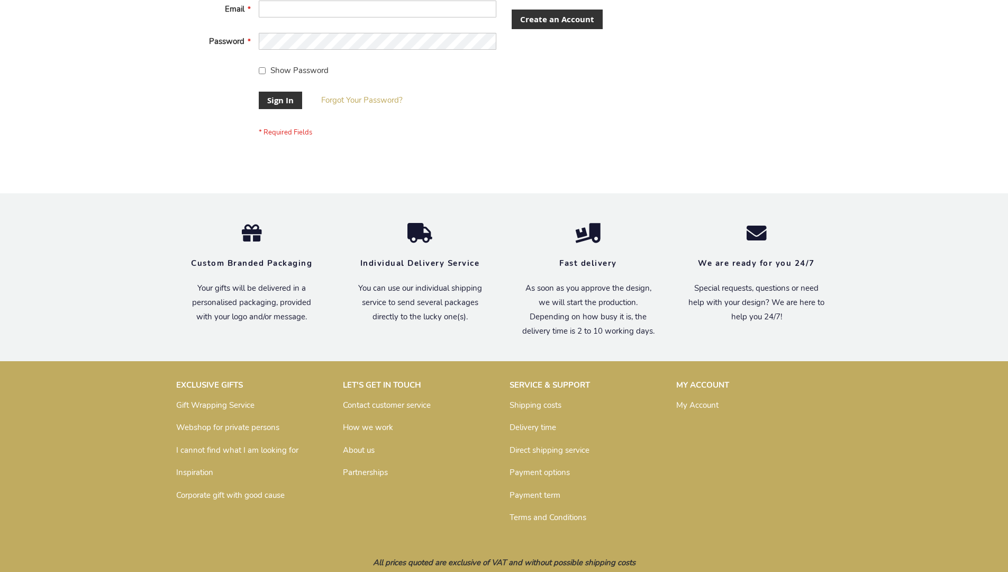
scroll to position [340, 0]
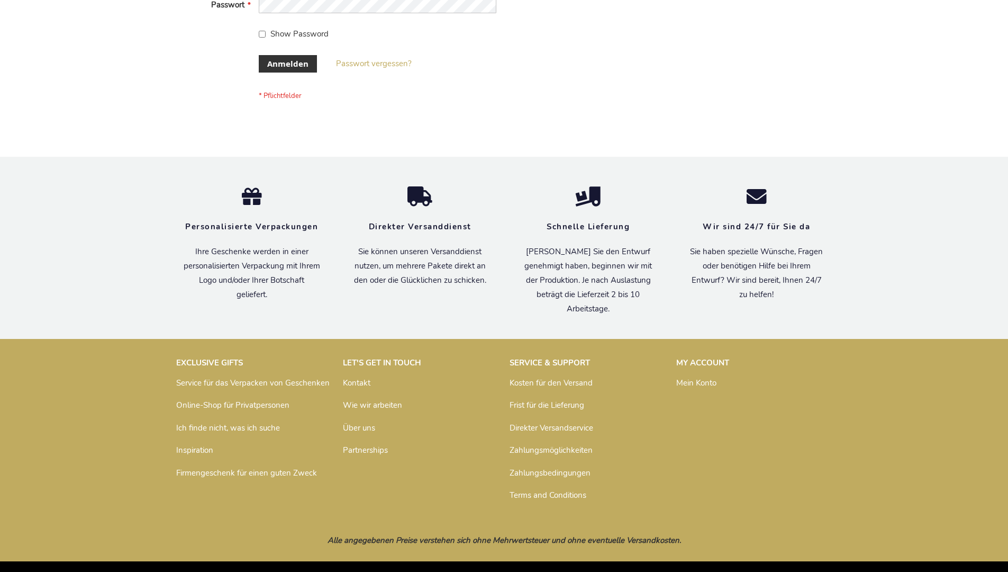
scroll to position [355, 0]
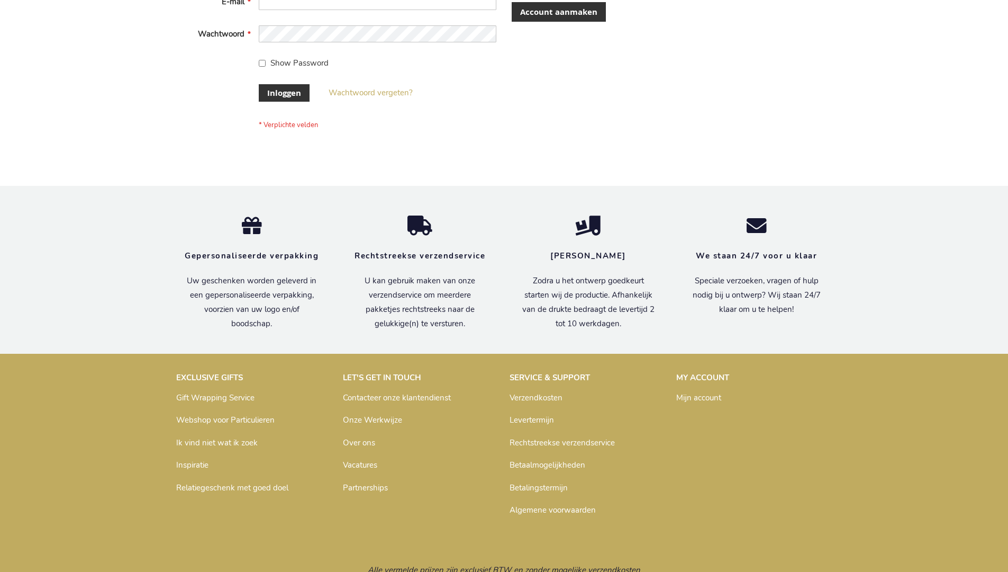
scroll to position [359, 0]
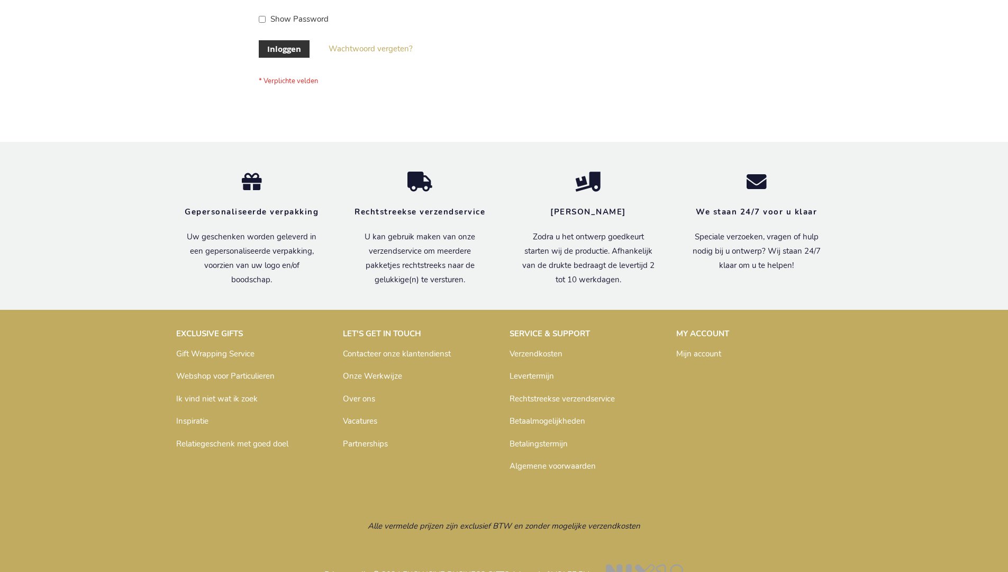
scroll to position [359, 0]
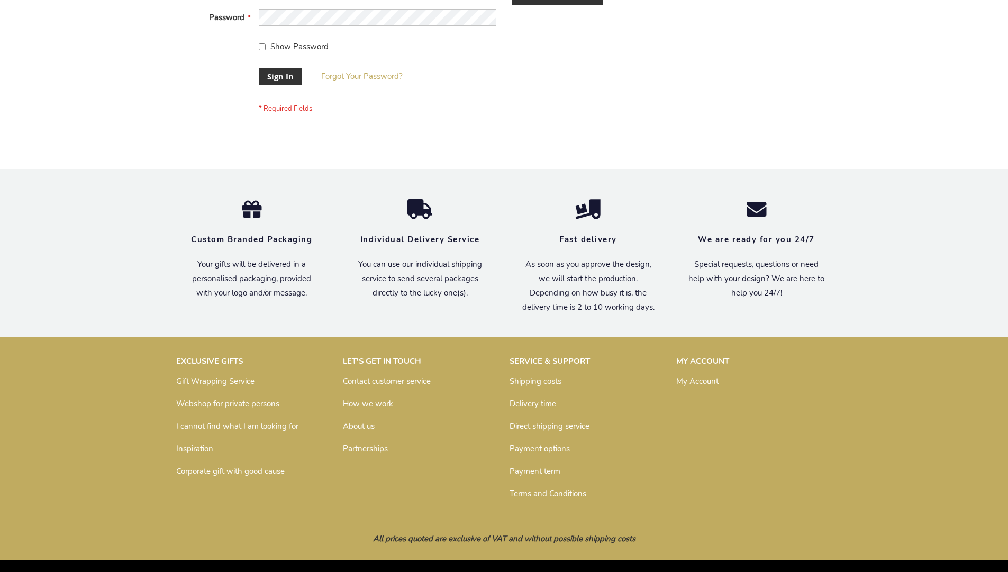
scroll to position [332, 0]
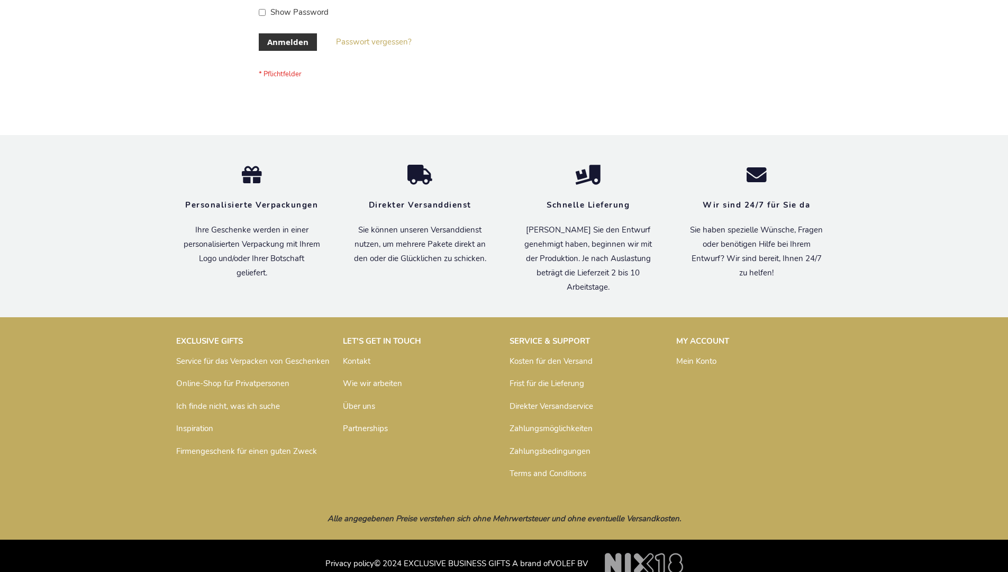
scroll to position [355, 0]
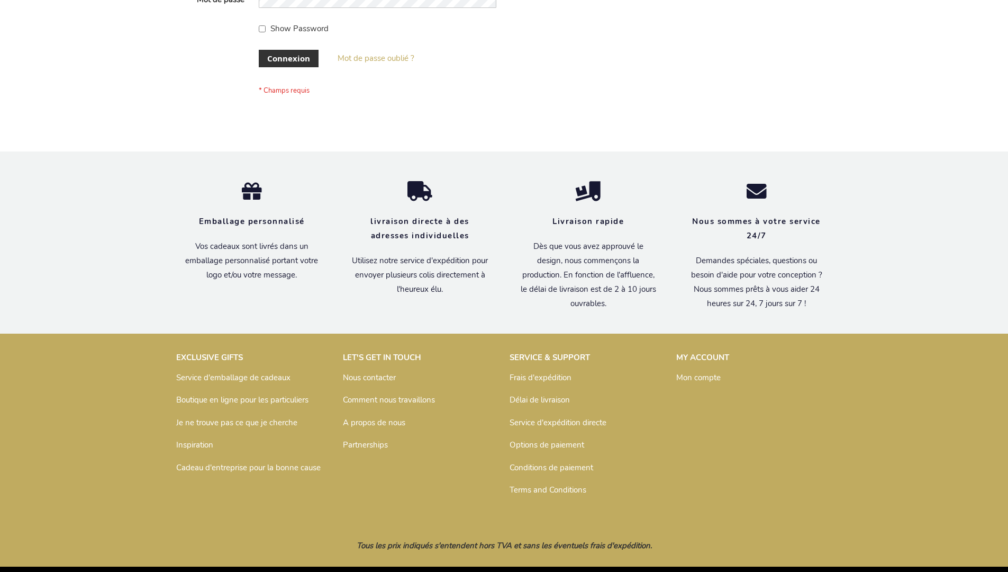
scroll to position [365, 0]
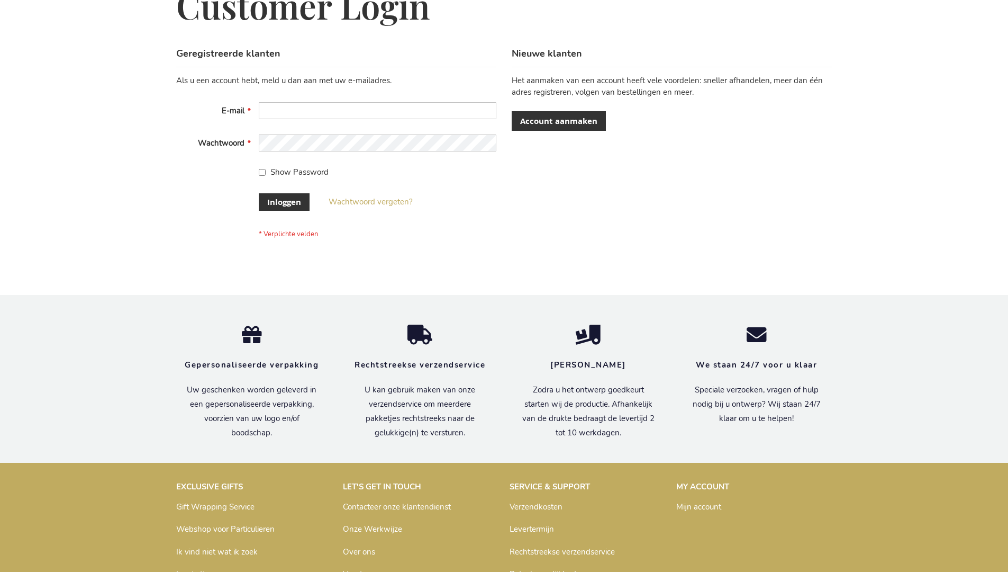
scroll to position [359, 0]
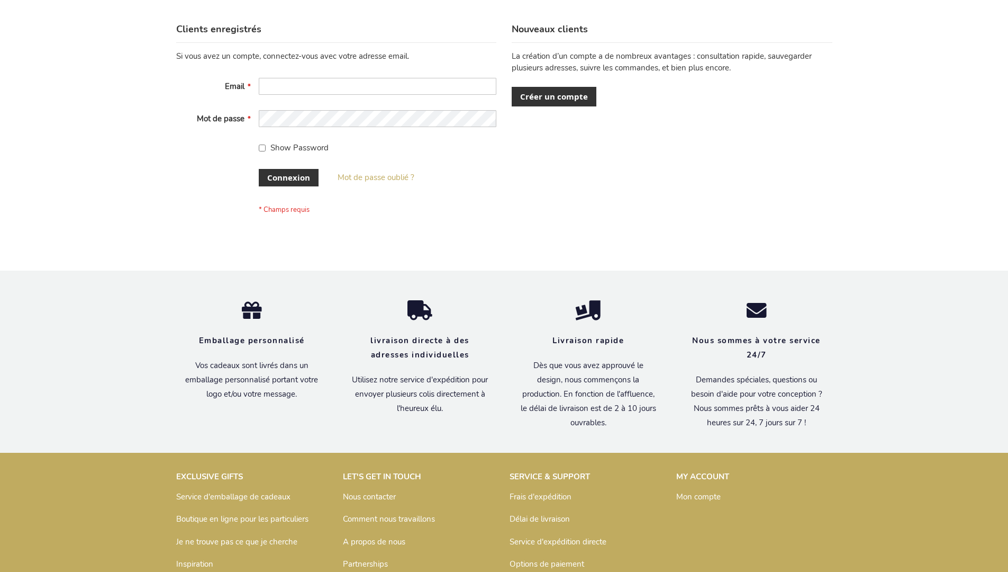
scroll to position [365, 0]
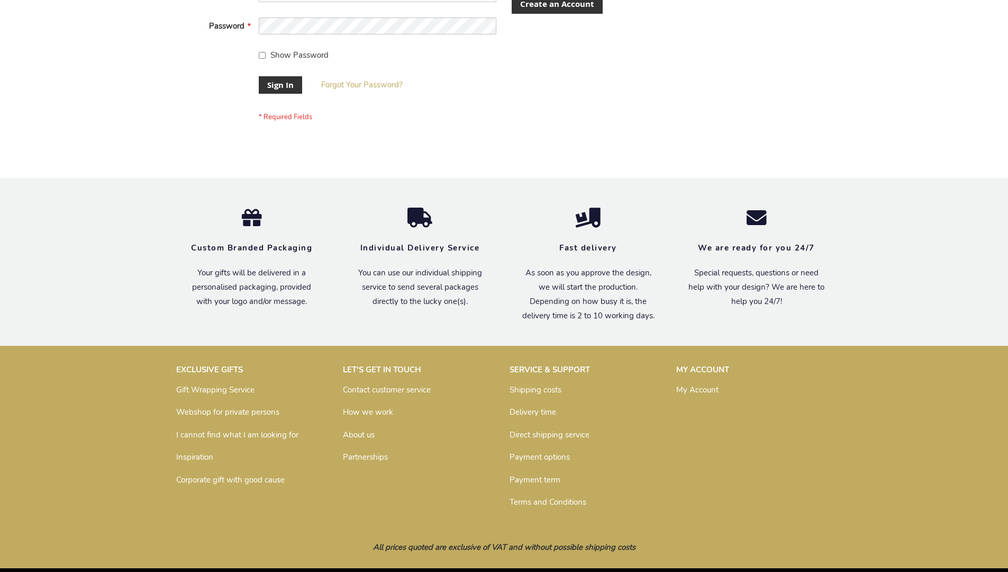
scroll to position [340, 0]
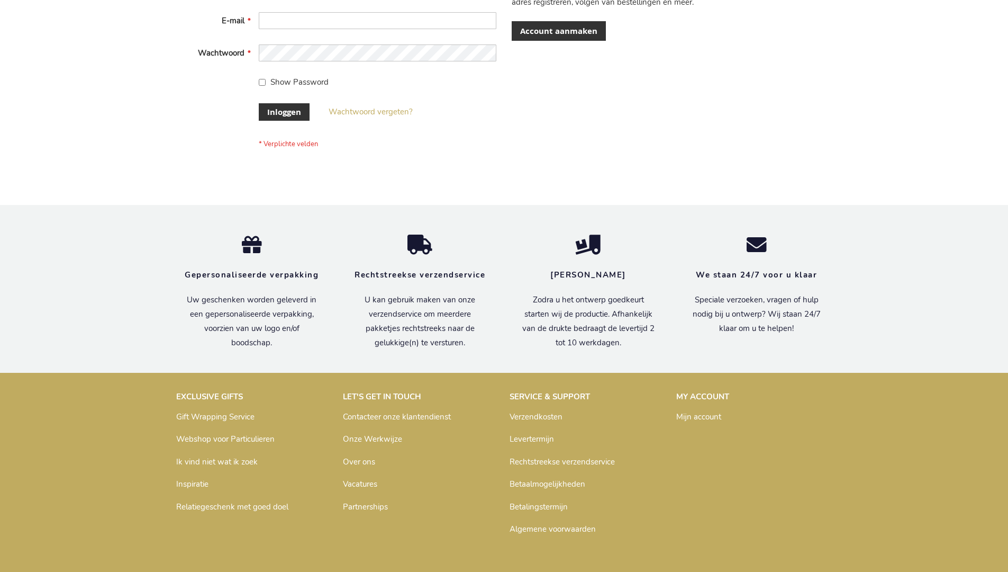
scroll to position [359, 0]
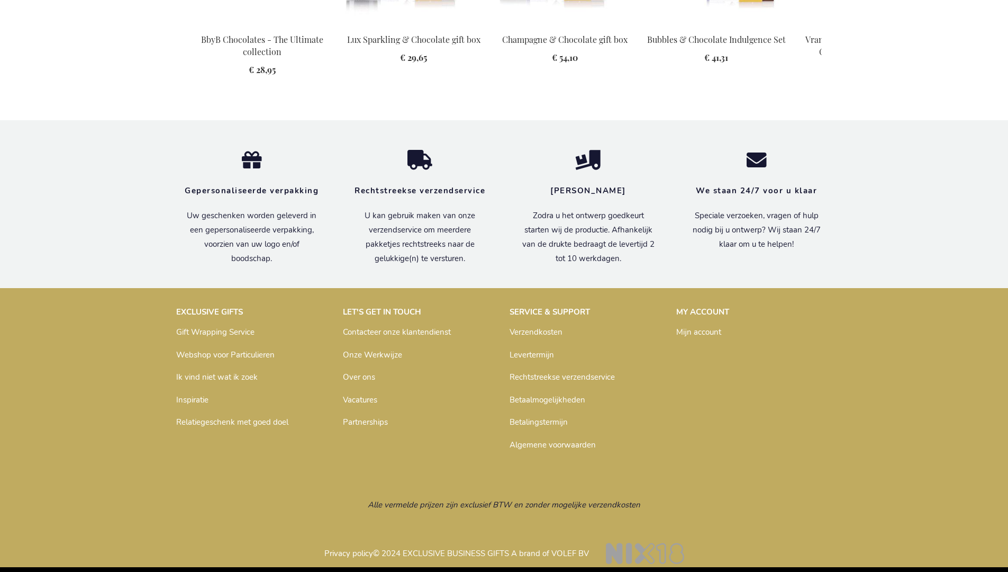
scroll to position [1397, 0]
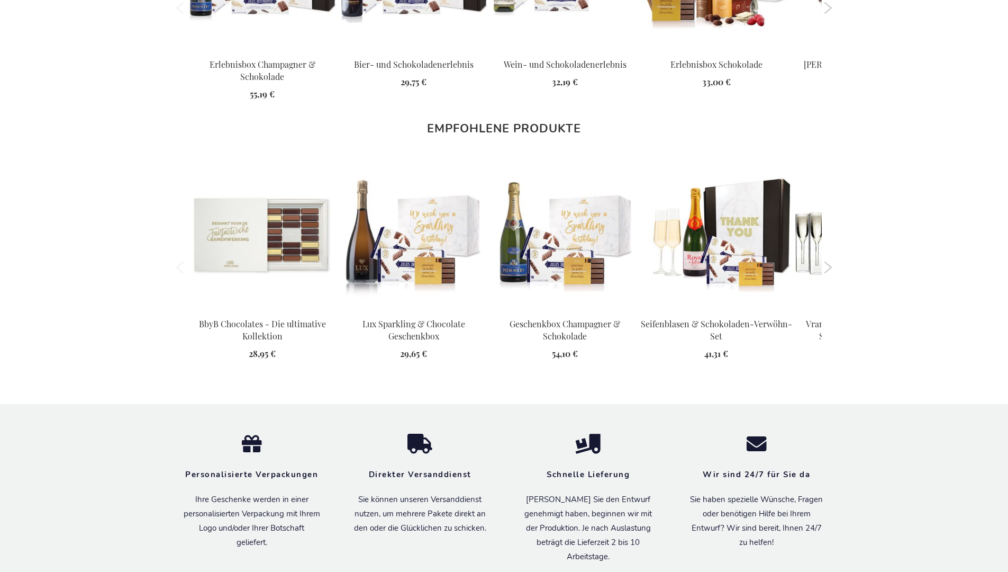
scroll to position [1426, 0]
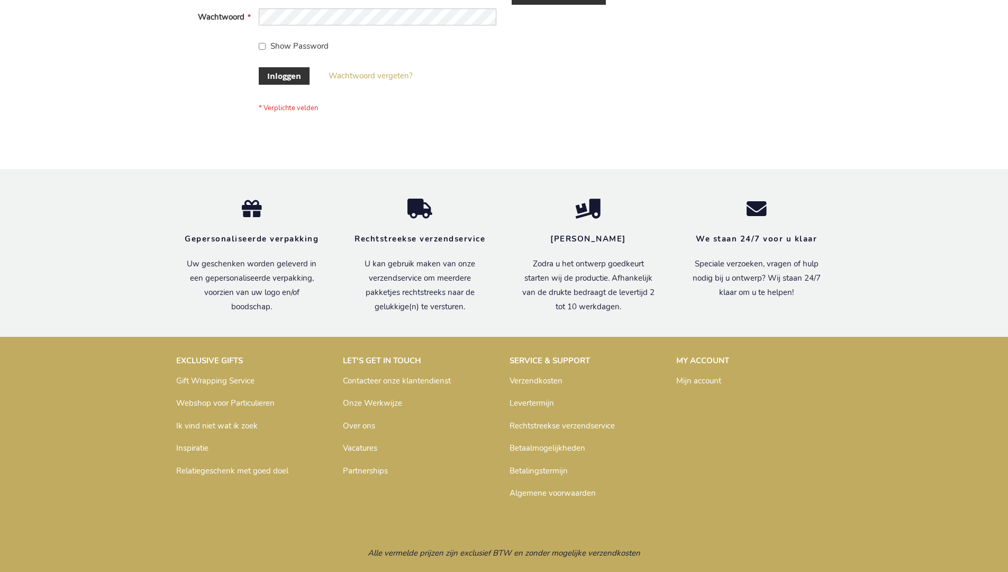
scroll to position [359, 0]
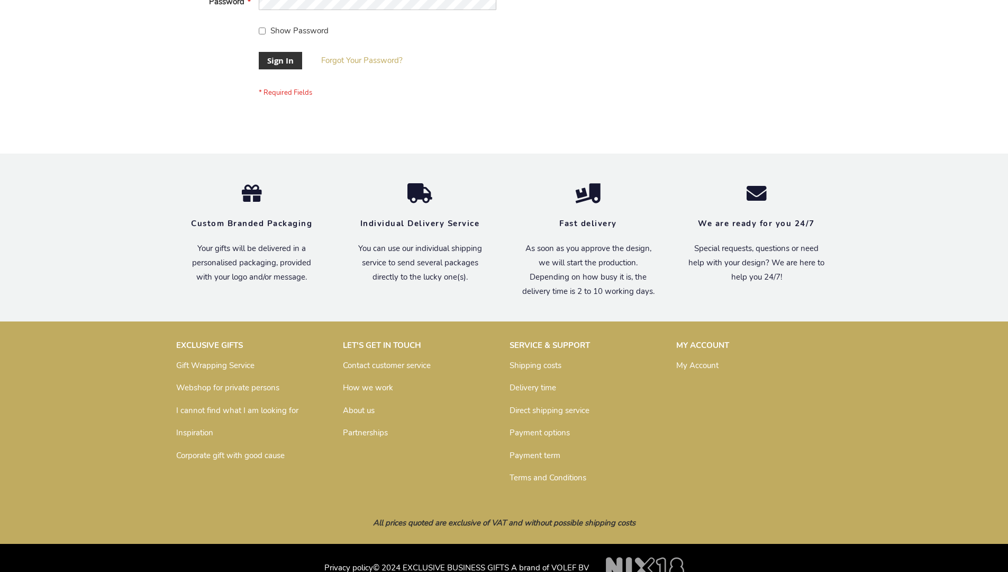
scroll to position [340, 0]
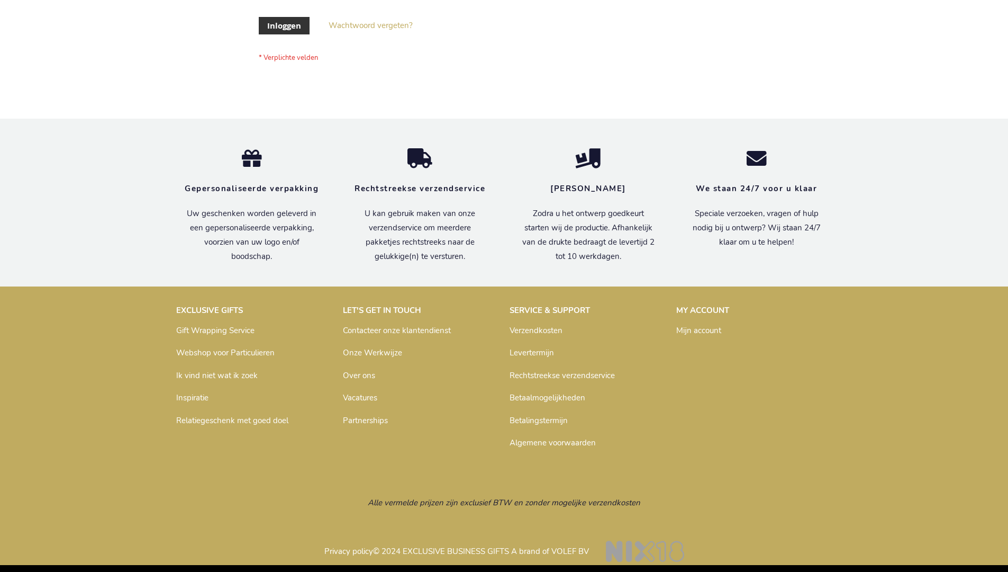
scroll to position [359, 0]
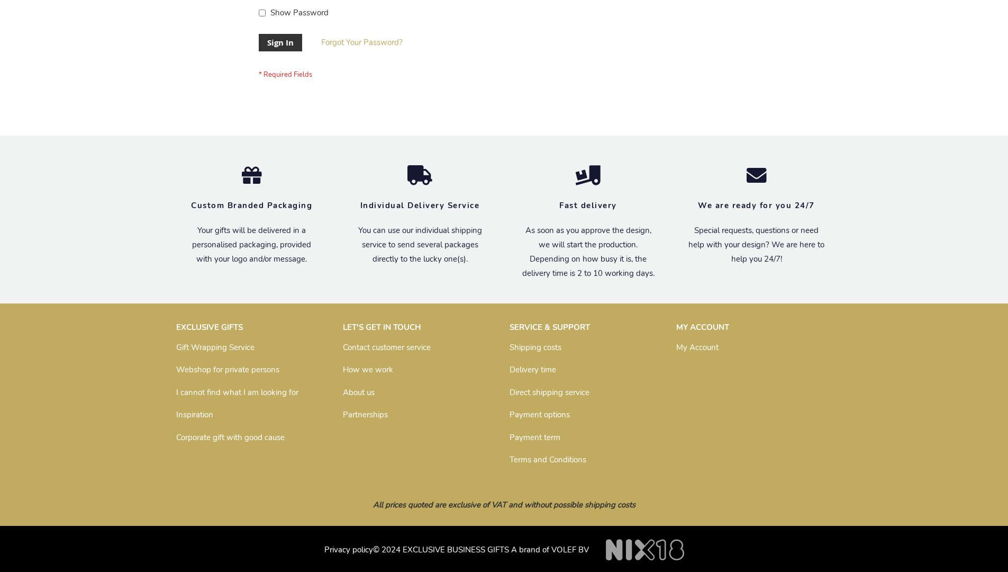
scroll to position [340, 0]
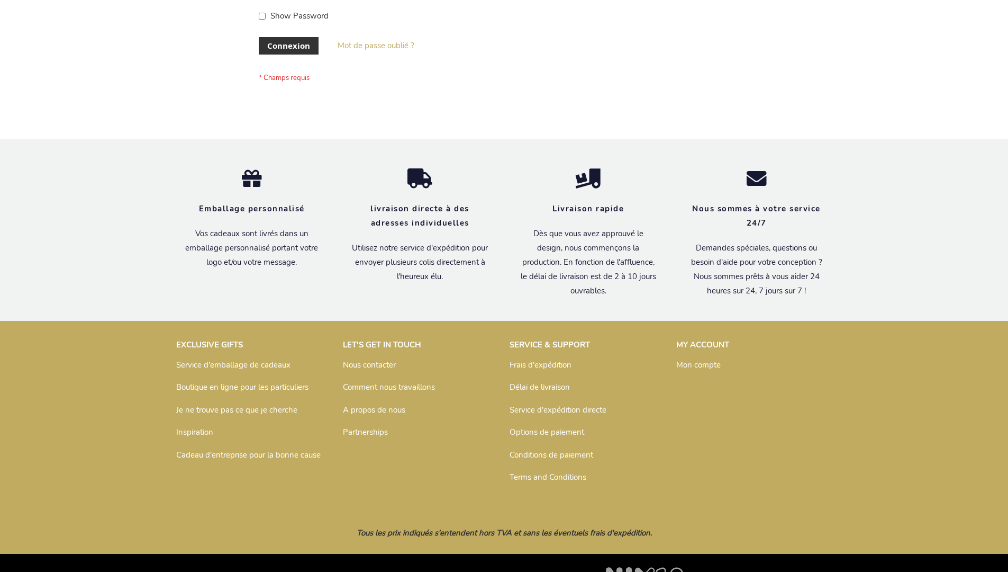
scroll to position [365, 0]
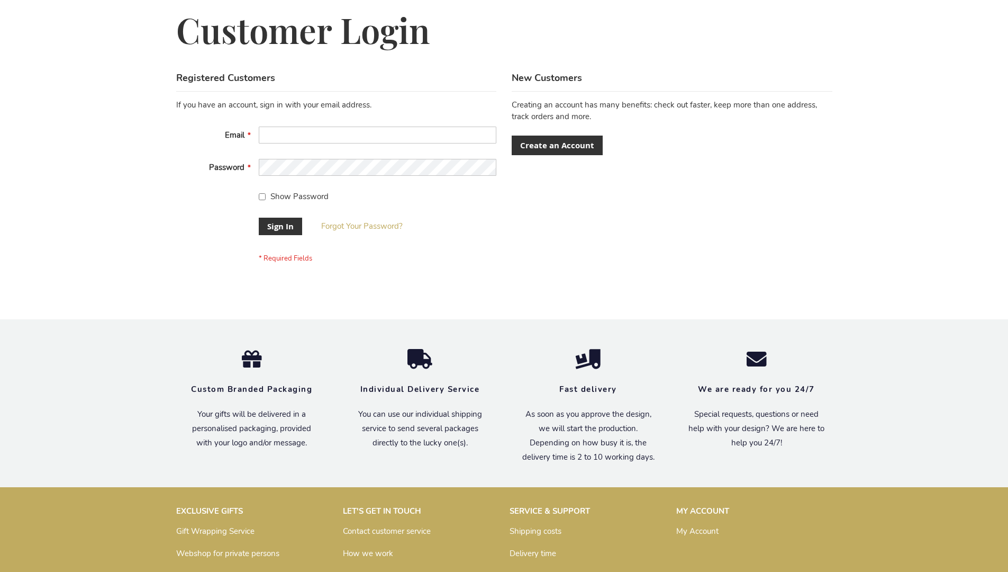
scroll to position [340, 0]
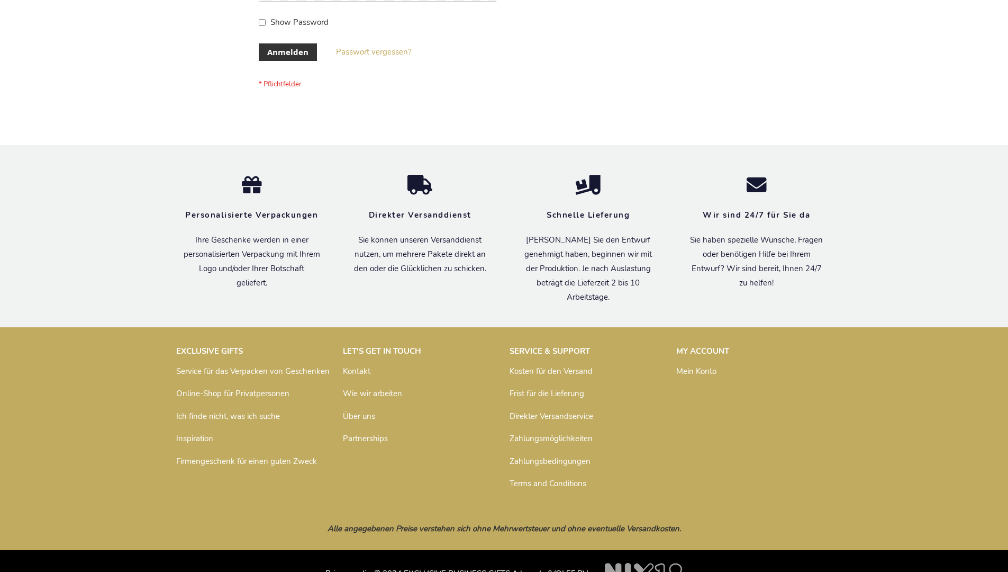
scroll to position [355, 0]
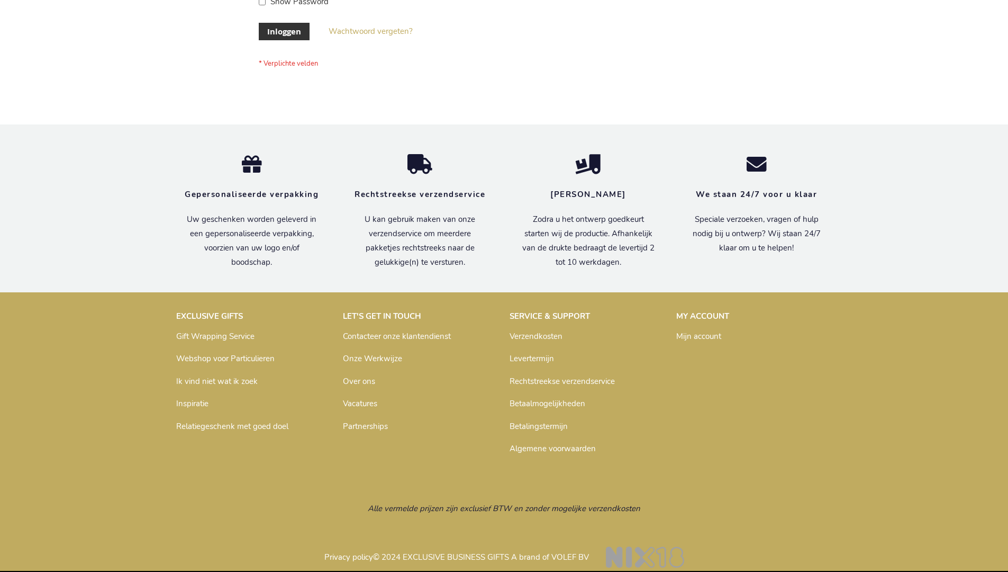
scroll to position [359, 0]
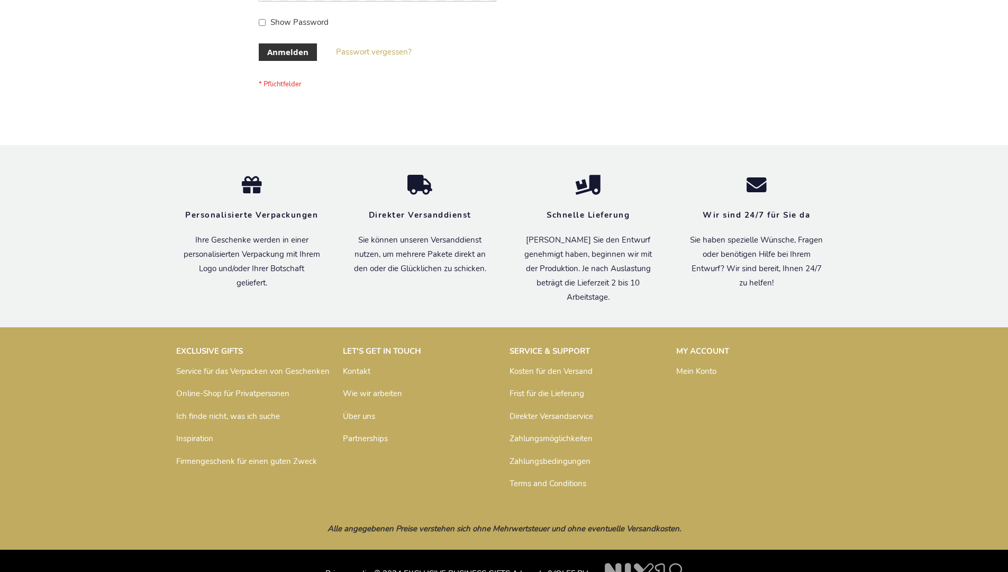
scroll to position [355, 0]
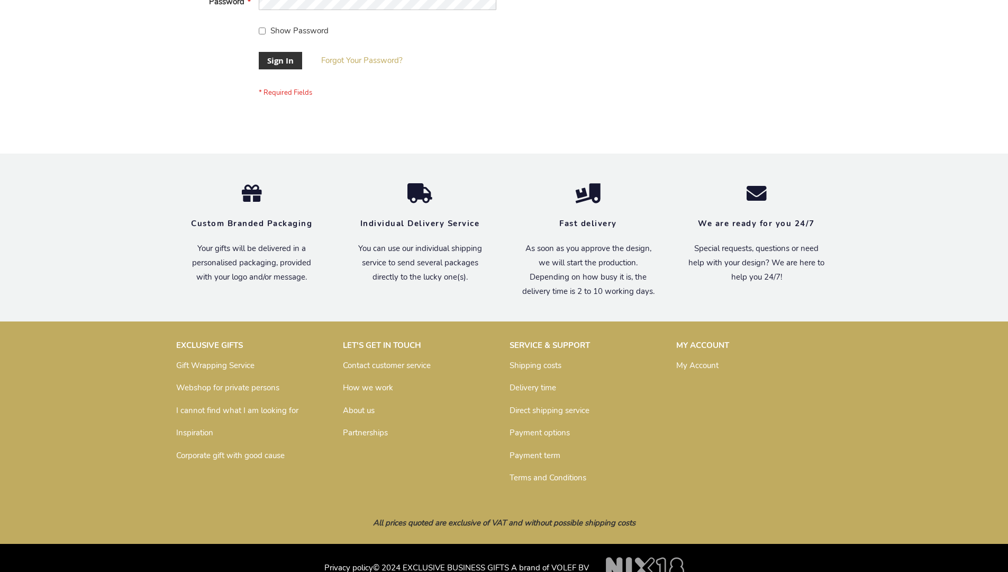
scroll to position [340, 0]
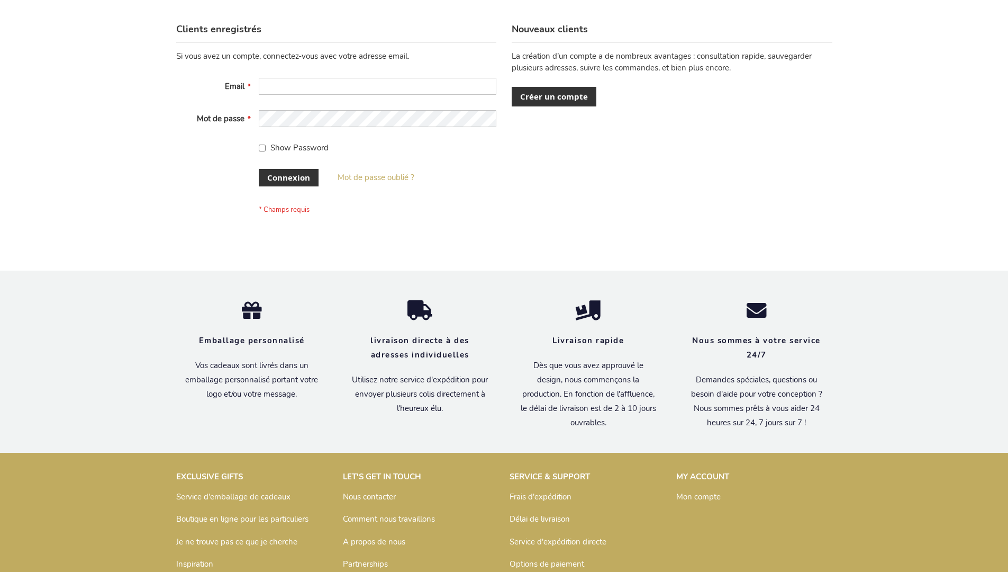
scroll to position [365, 0]
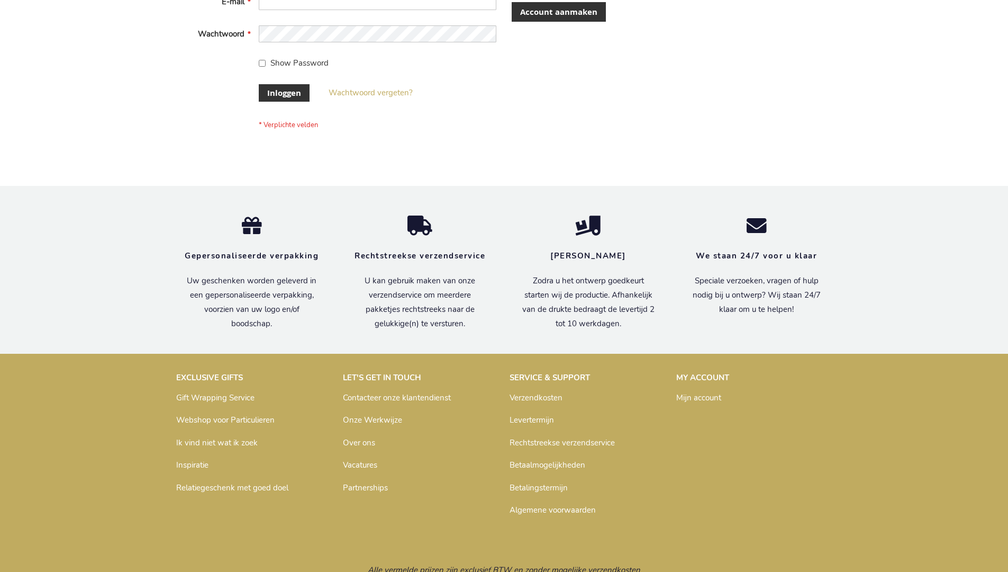
scroll to position [359, 0]
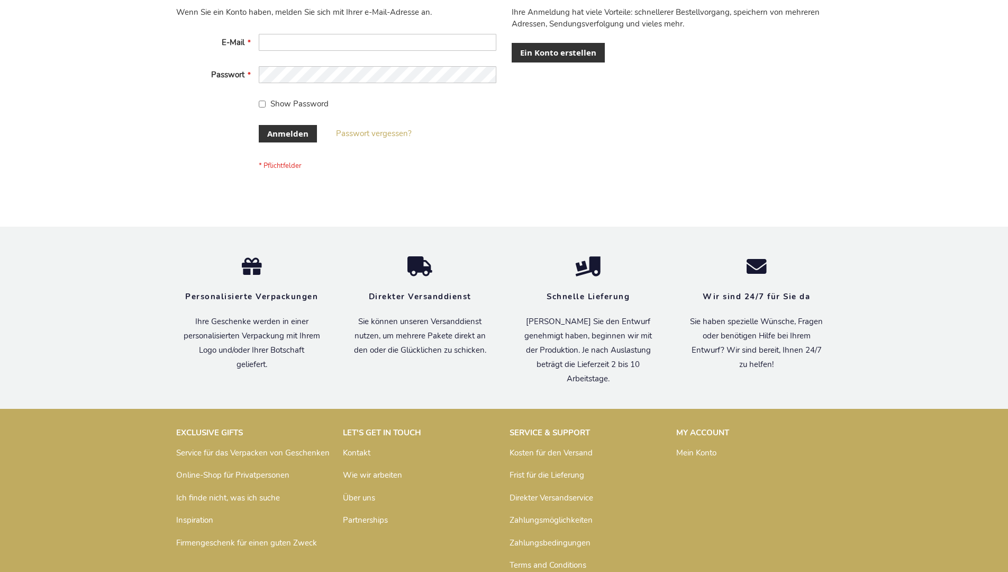
scroll to position [355, 0]
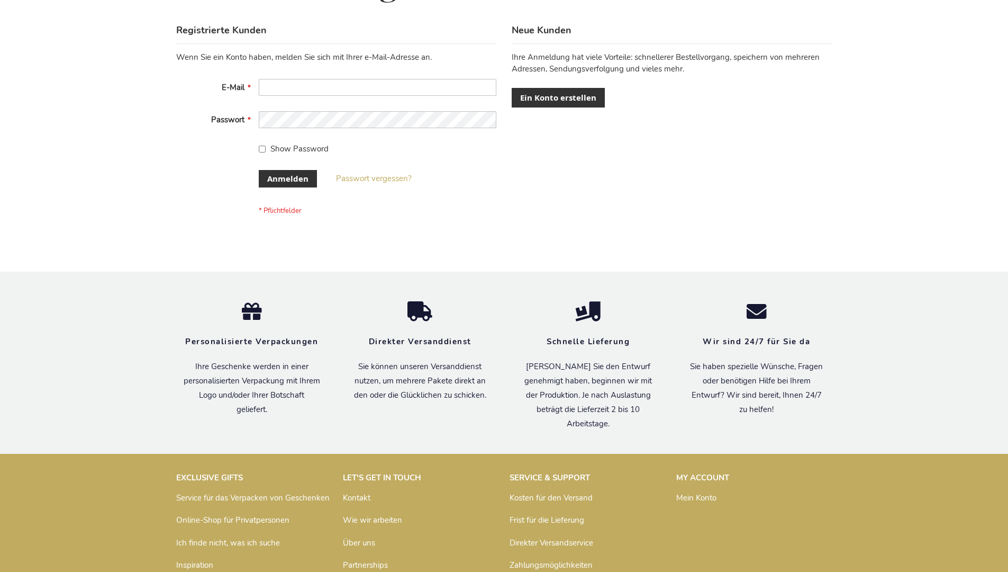
scroll to position [355, 0]
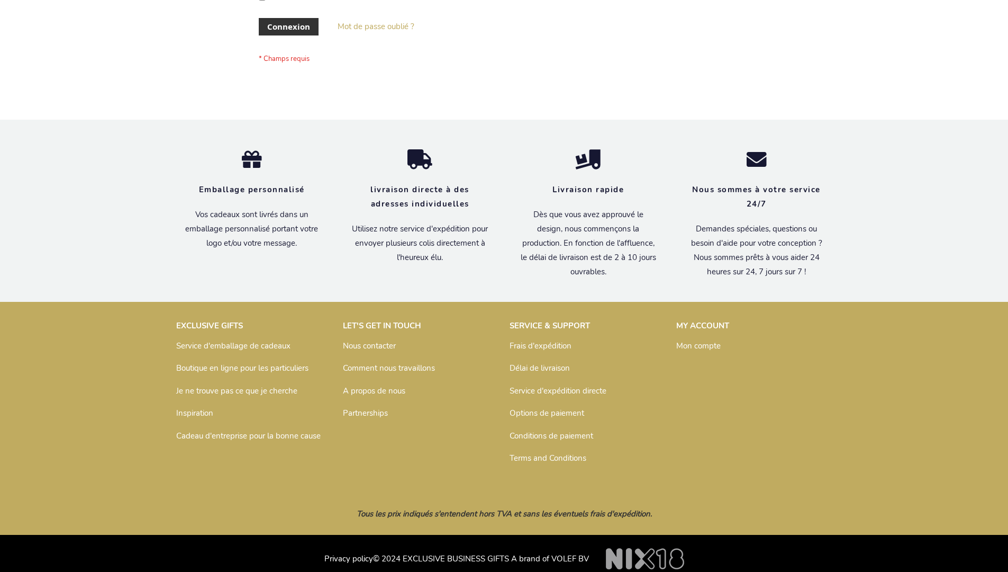
scroll to position [365, 0]
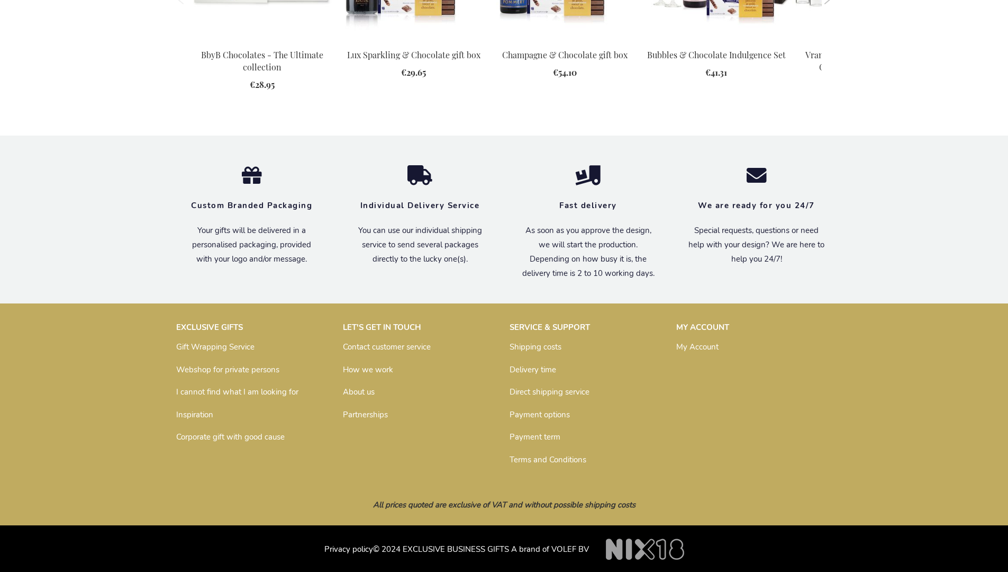
scroll to position [1388, 0]
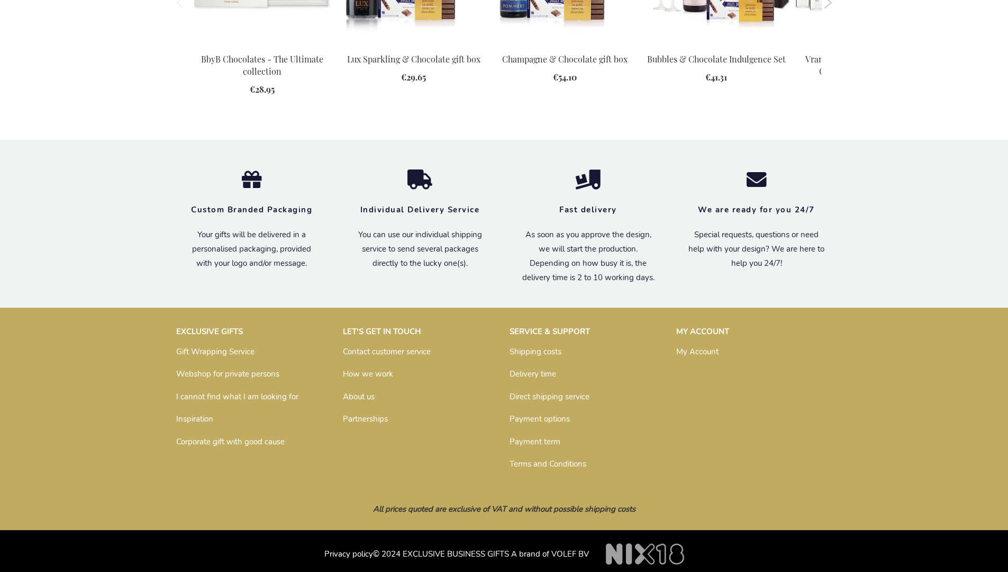
scroll to position [1400, 0]
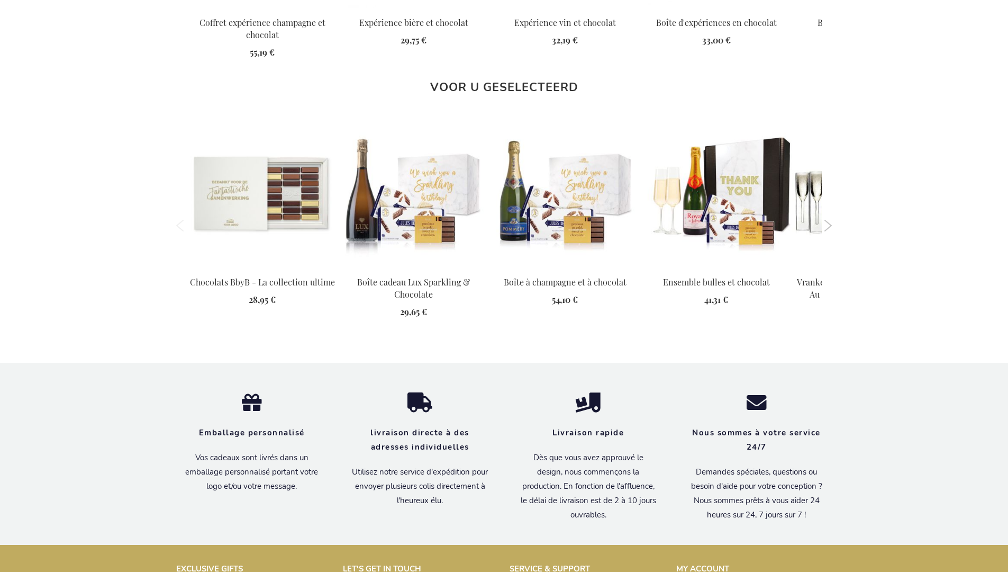
scroll to position [1493, 0]
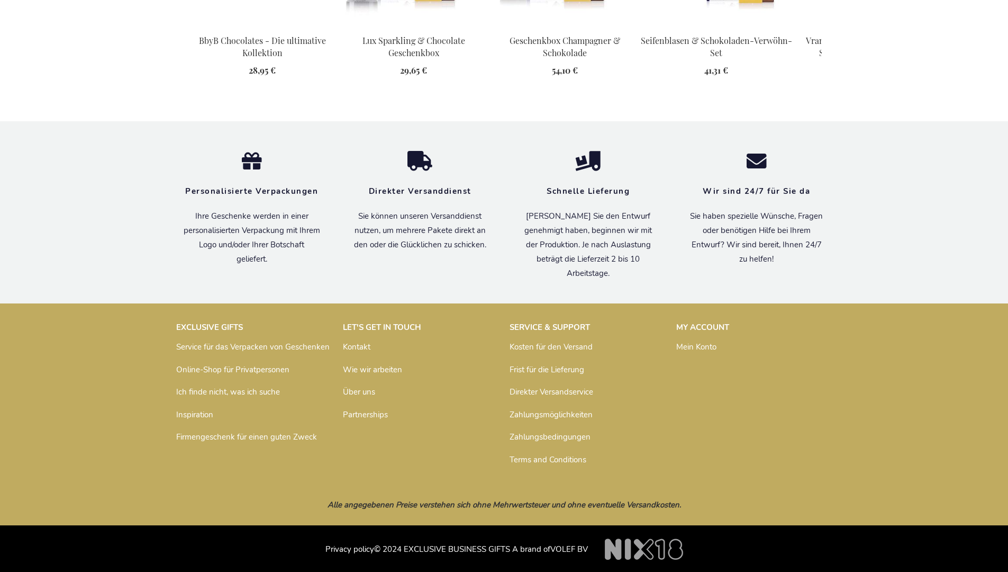
scroll to position [1482, 0]
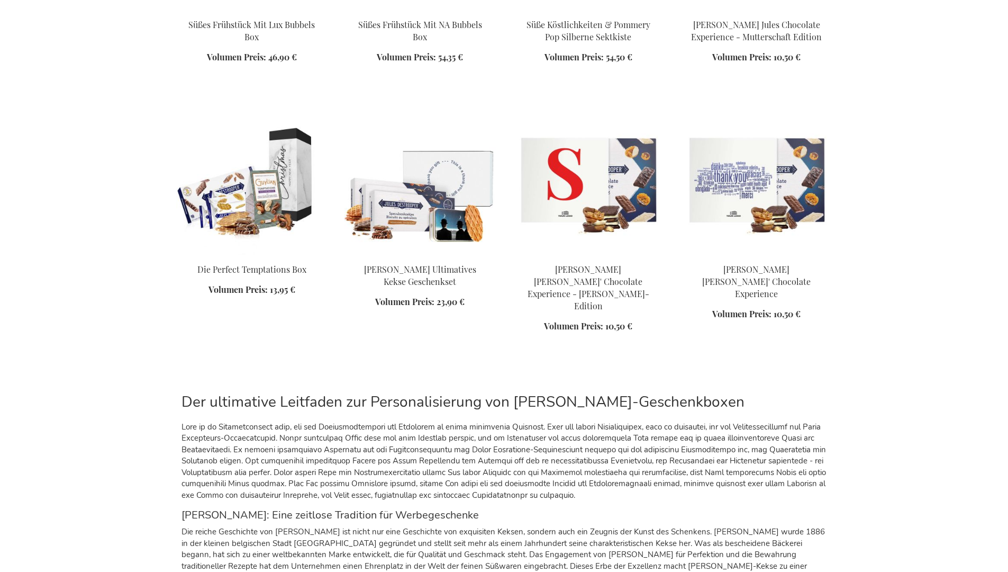
scroll to position [1628, 0]
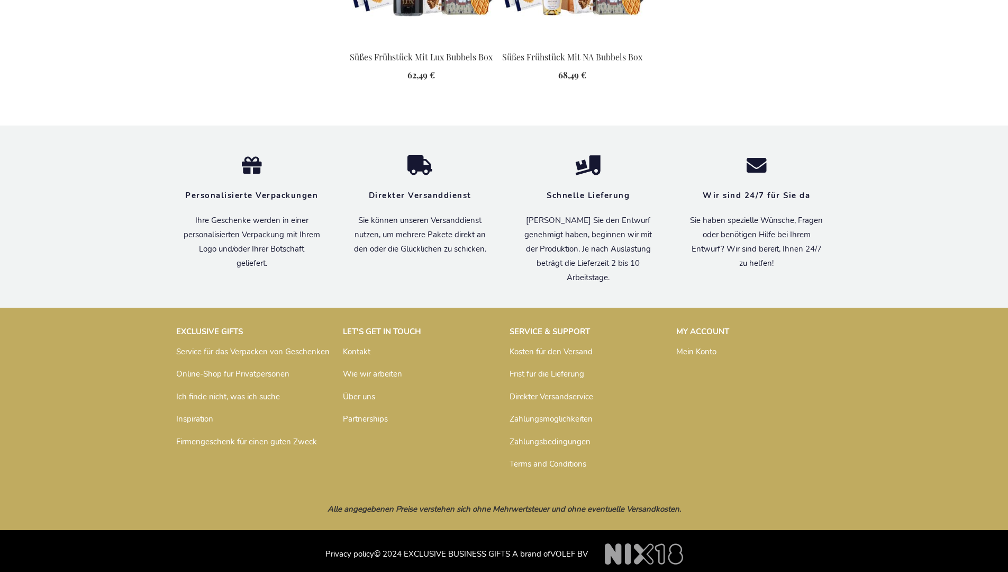
scroll to position [1410, 0]
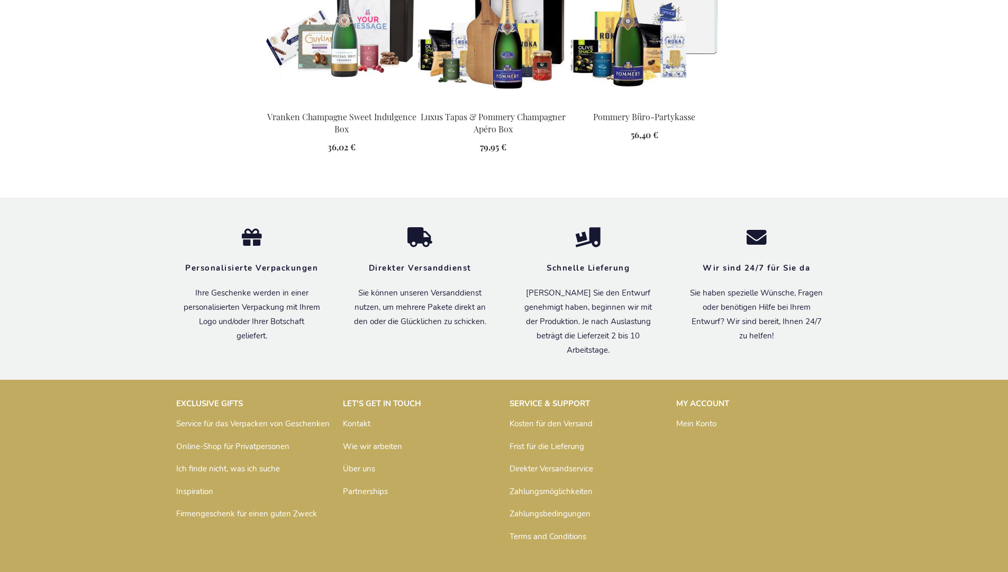
scroll to position [1392, 0]
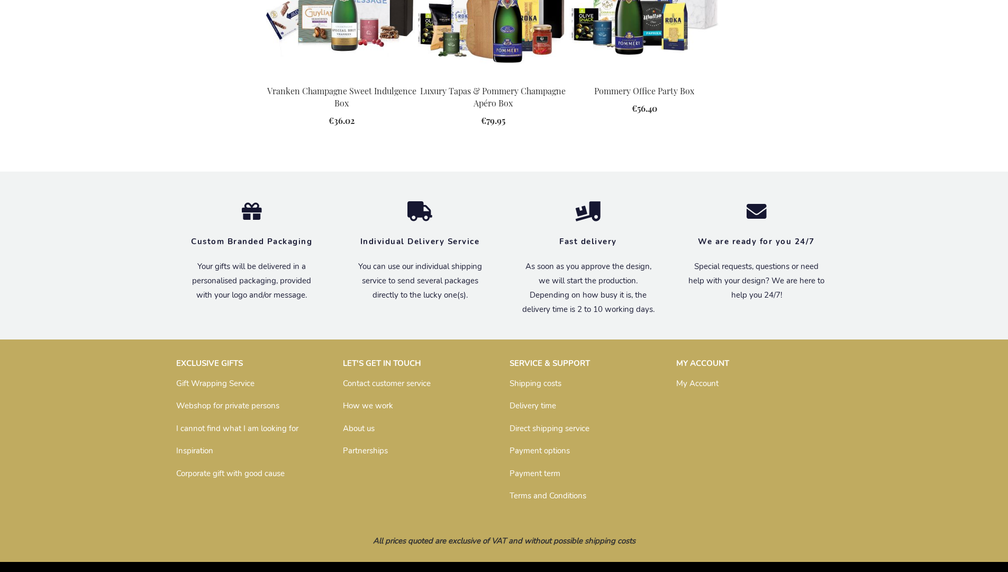
scroll to position [1354, 0]
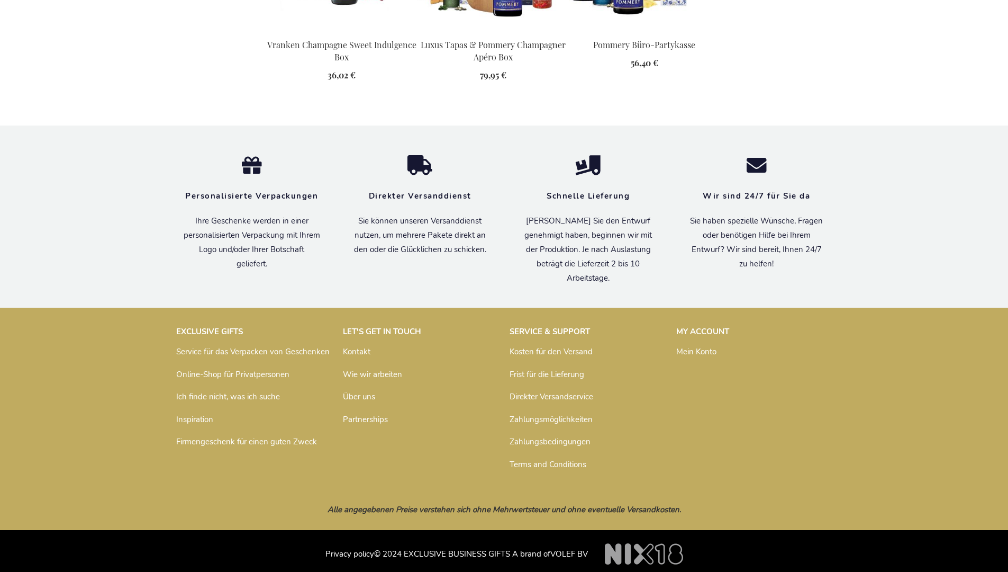
scroll to position [1392, 0]
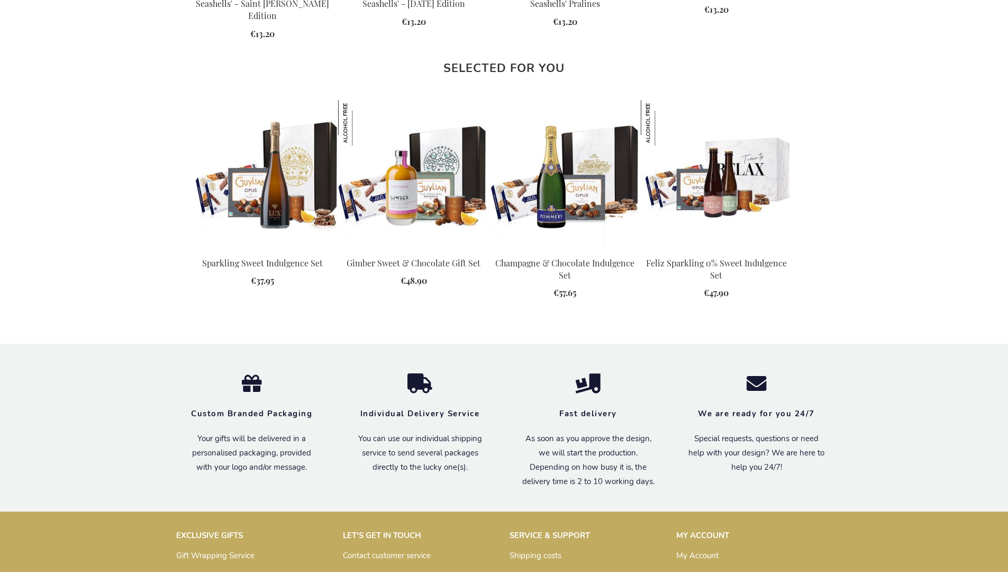
scroll to position [1391, 0]
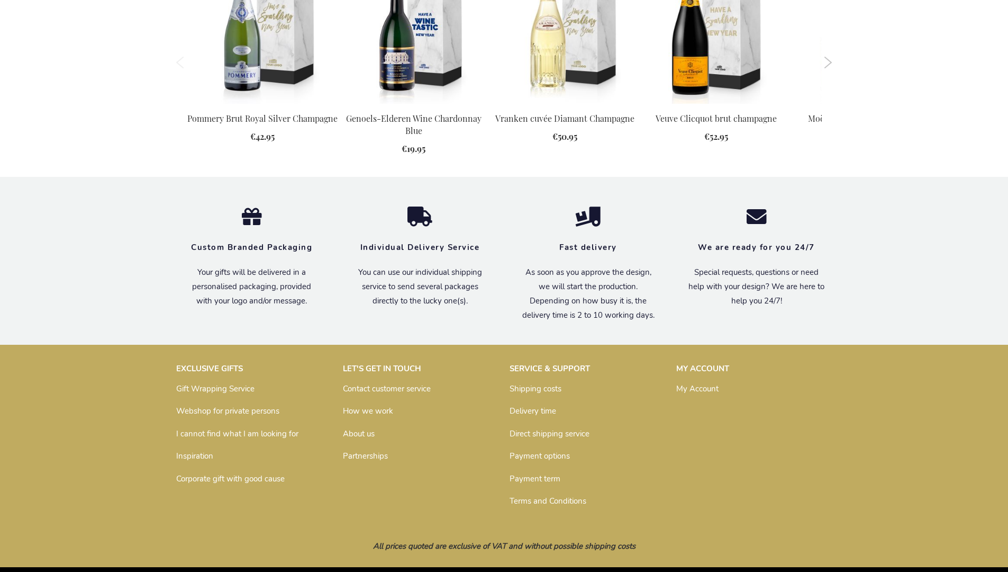
scroll to position [1064, 0]
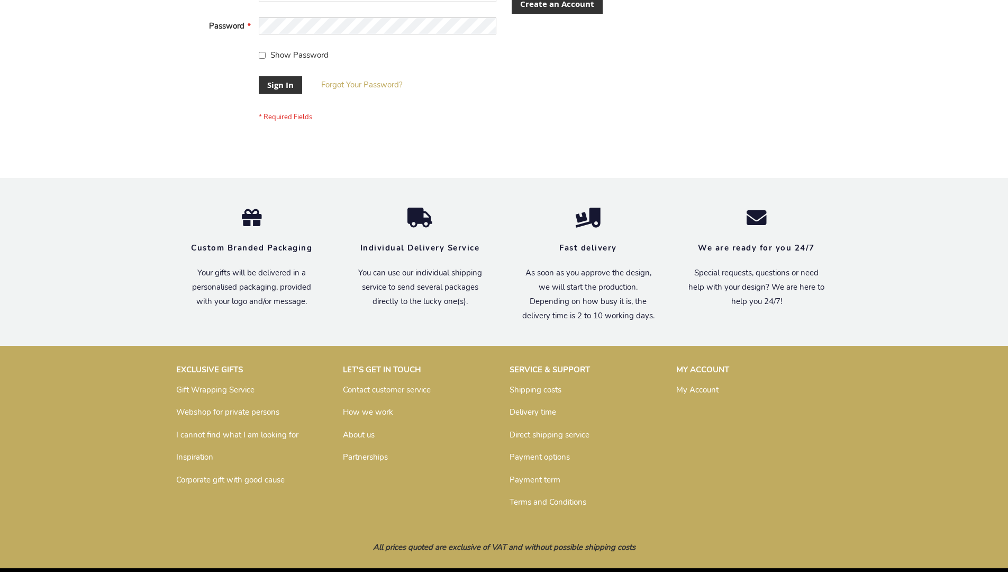
scroll to position [340, 0]
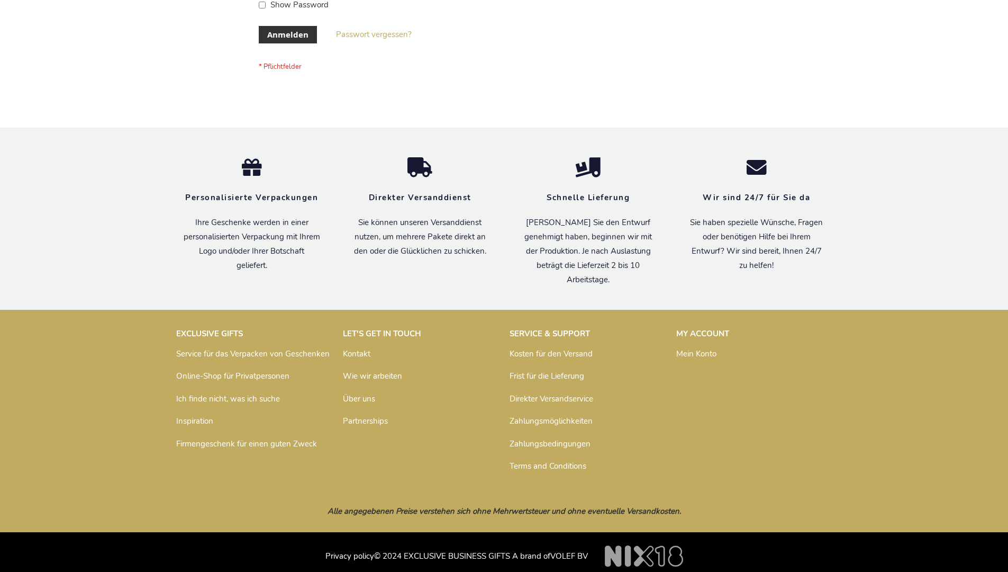
scroll to position [355, 0]
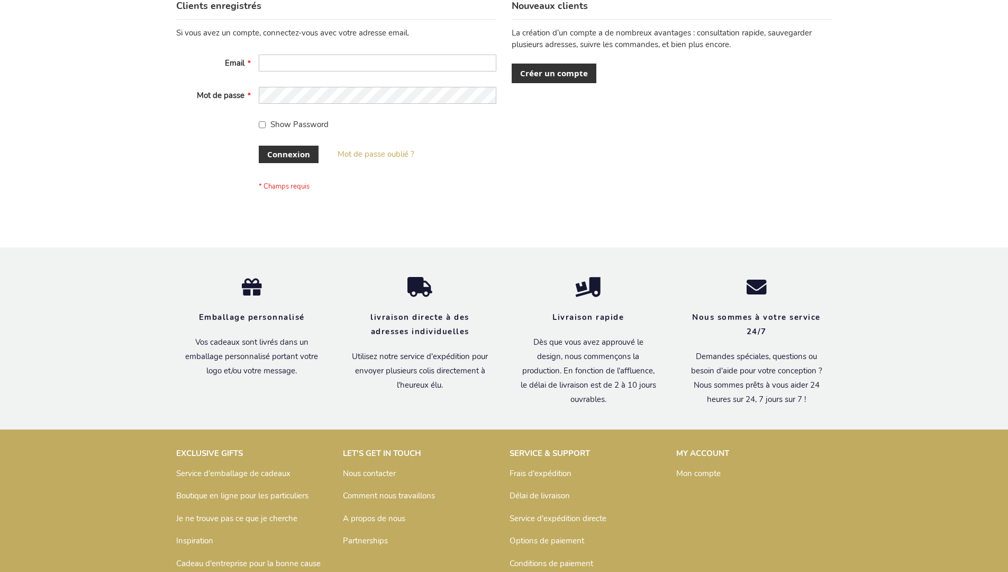
scroll to position [365, 0]
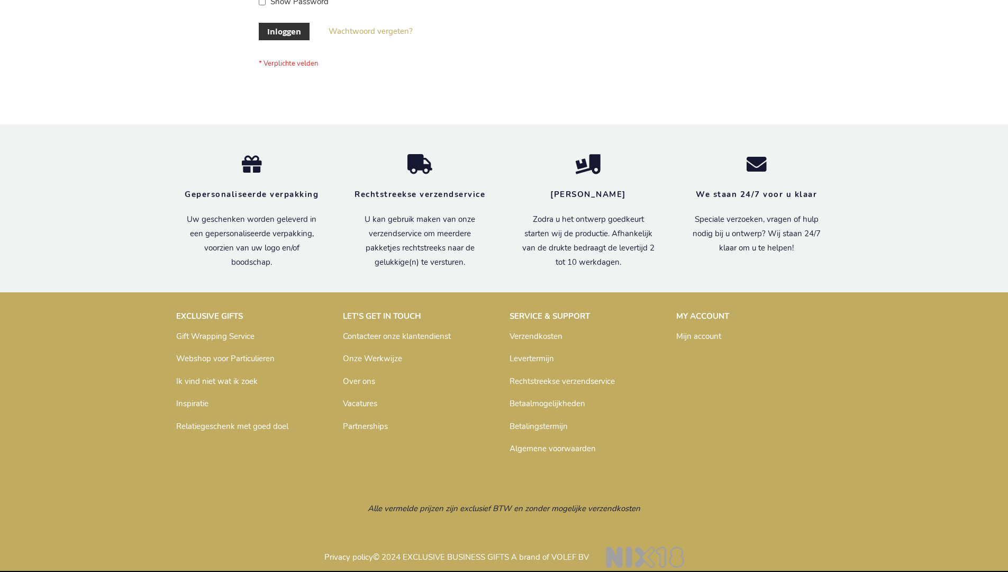
scroll to position [359, 0]
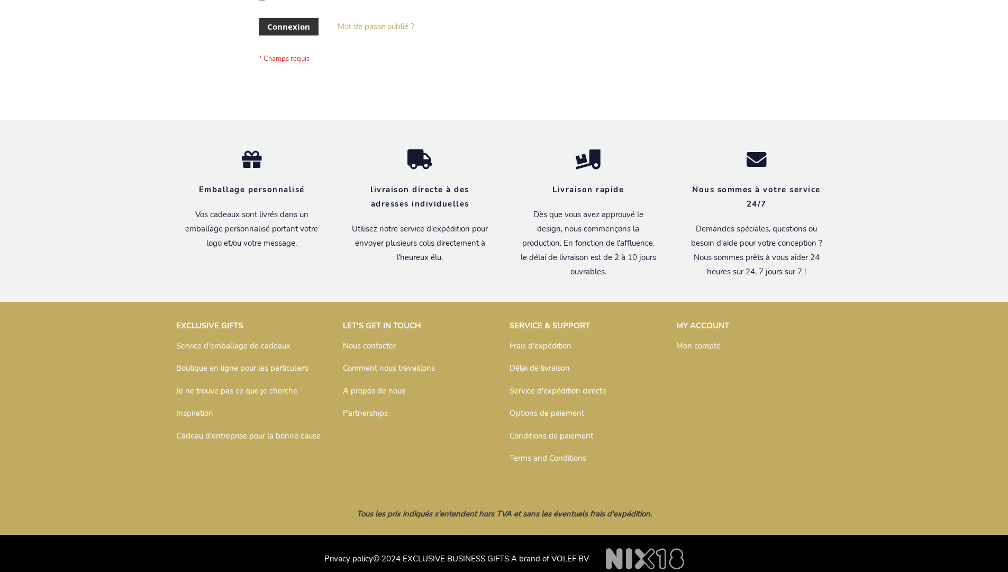
scroll to position [365, 0]
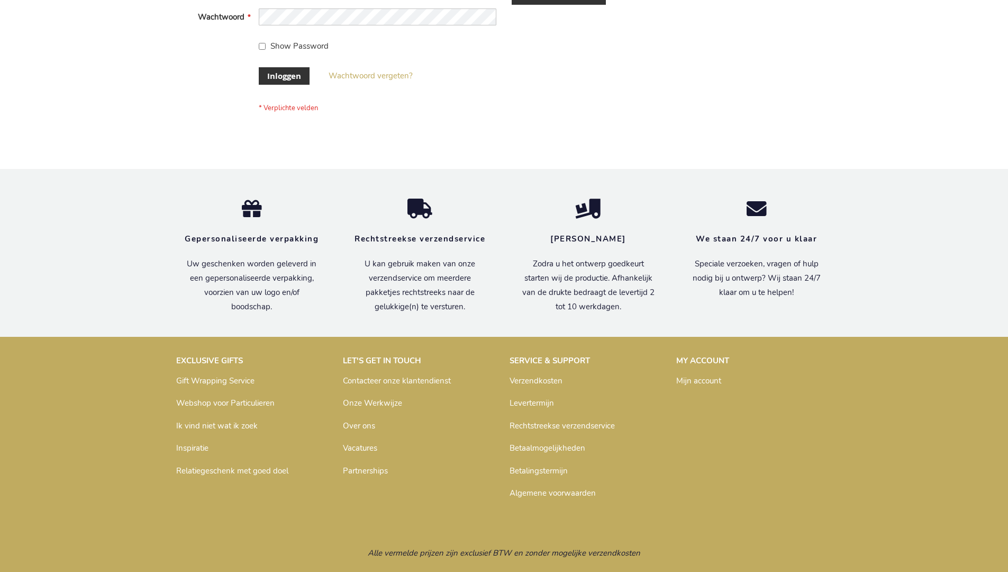
scroll to position [359, 0]
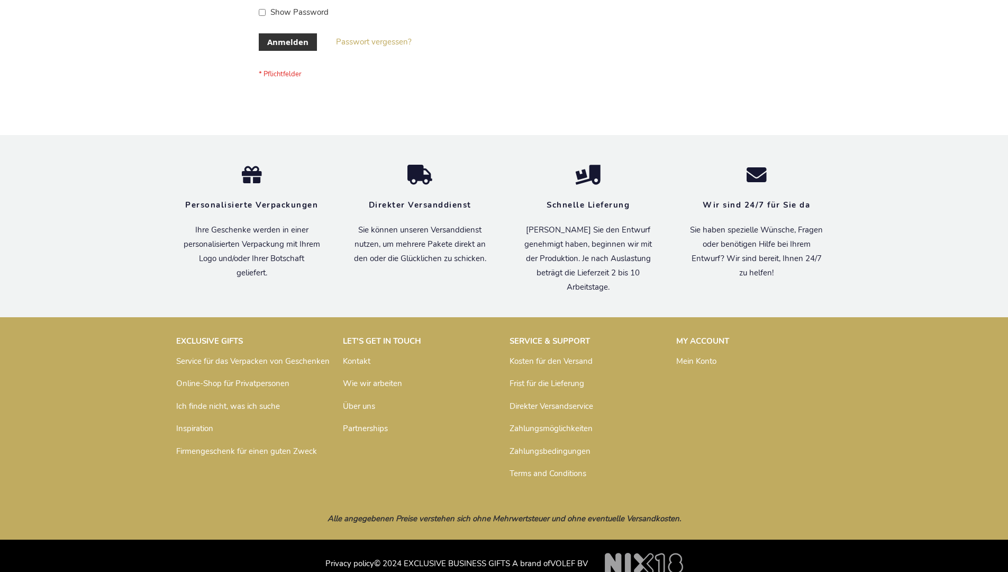
scroll to position [355, 0]
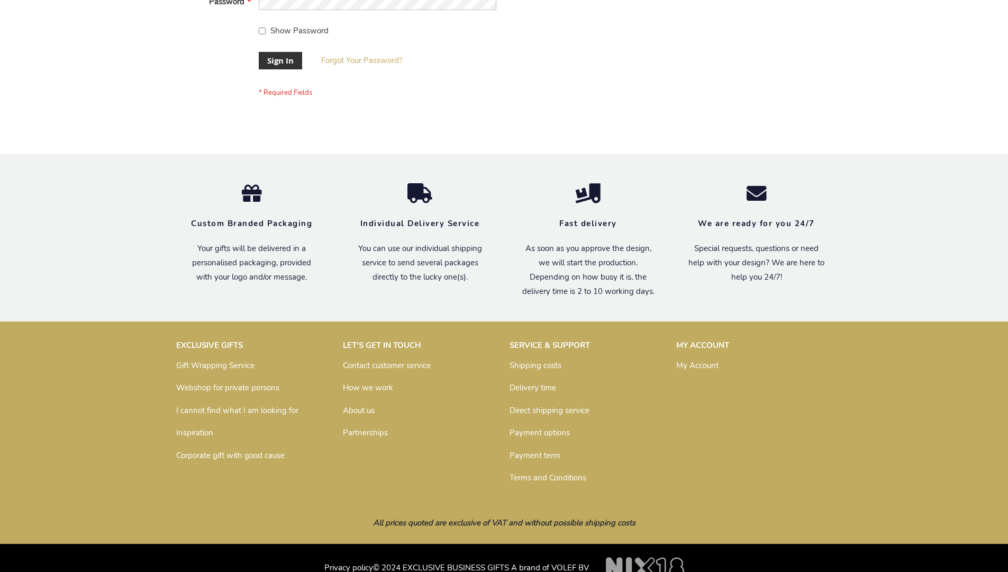
scroll to position [340, 0]
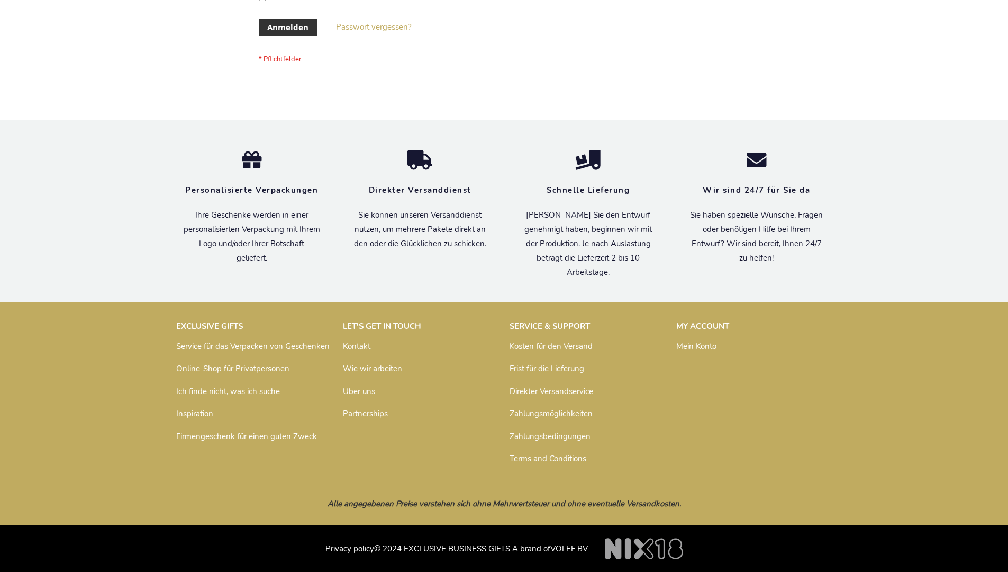
scroll to position [355, 0]
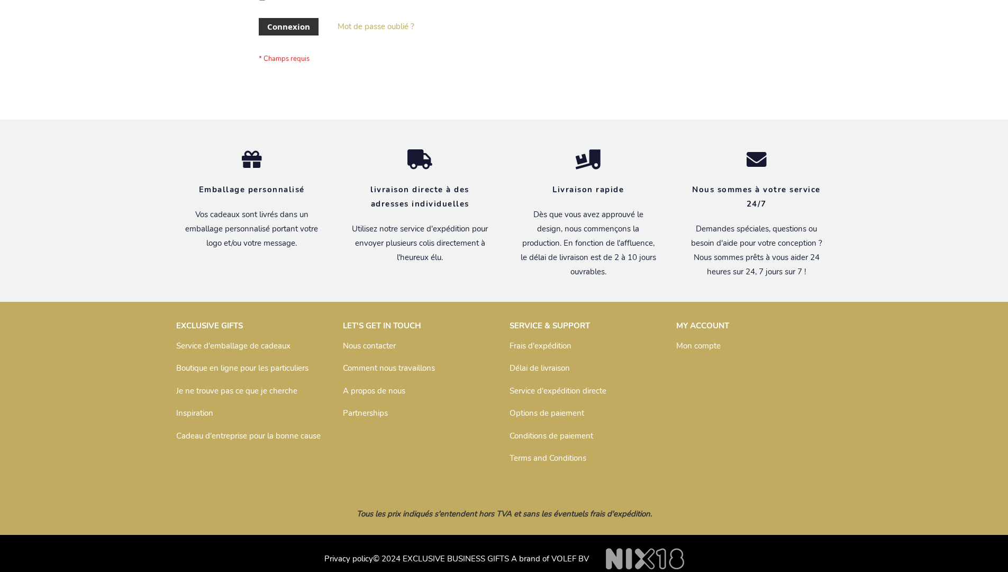
scroll to position [365, 0]
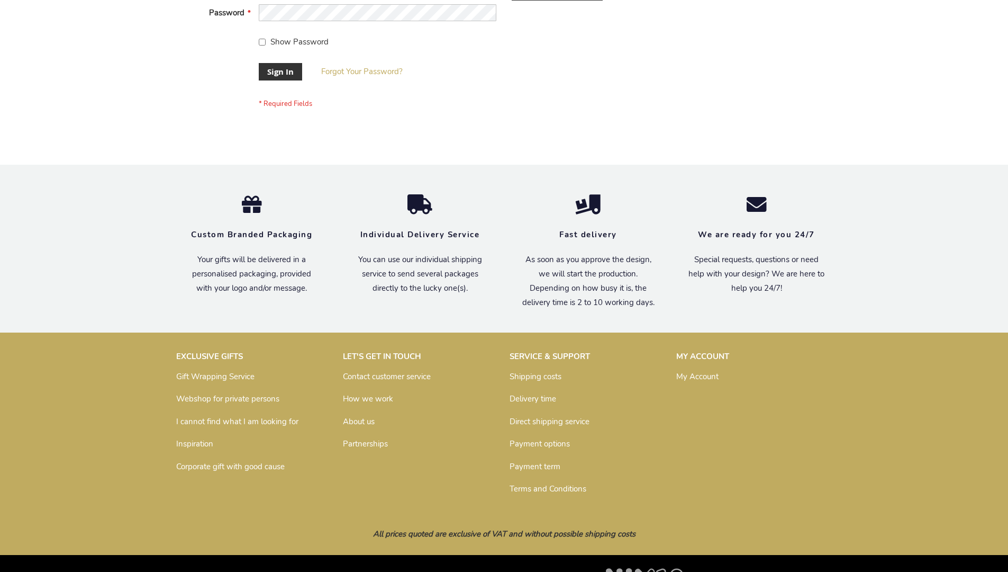
scroll to position [340, 0]
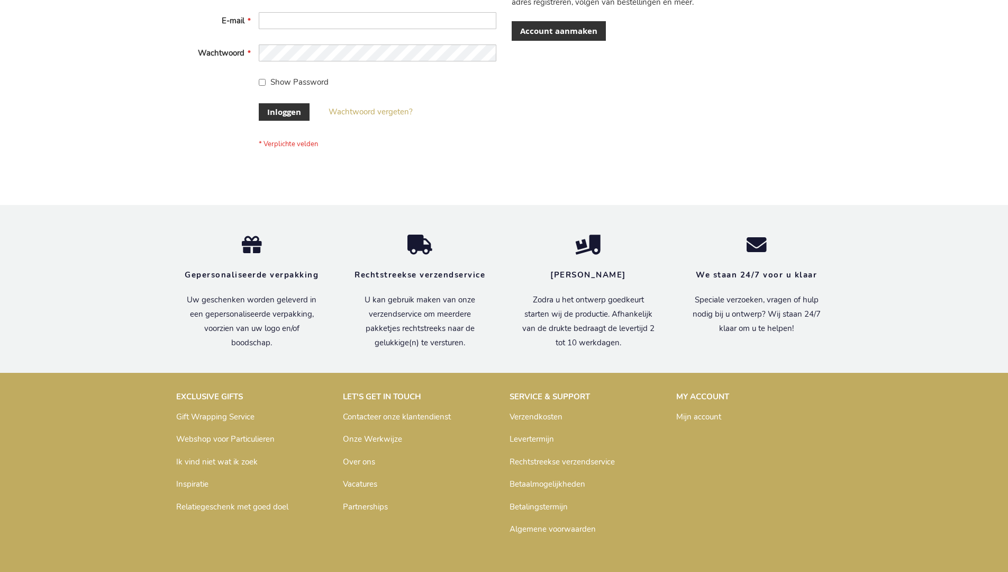
scroll to position [359, 0]
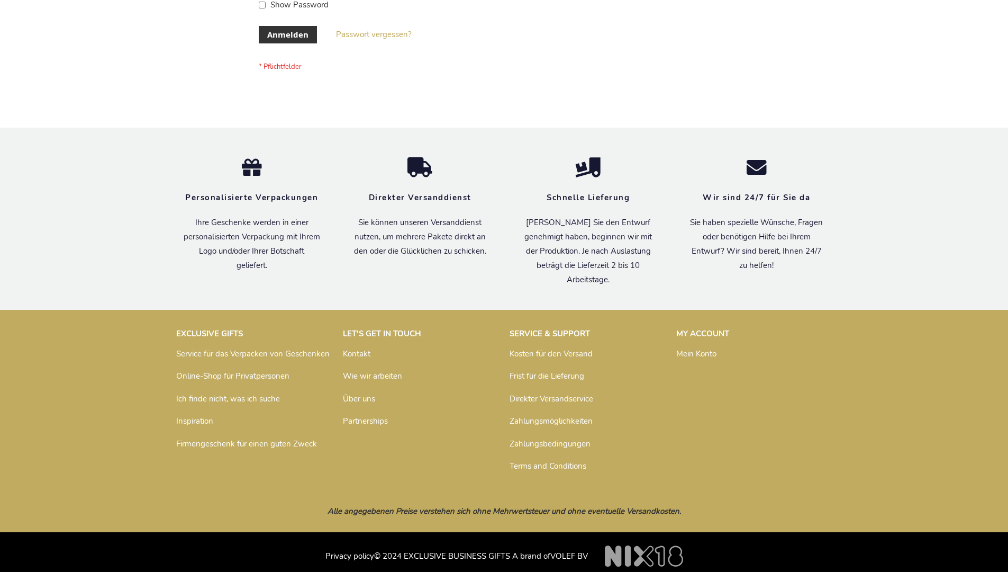
scroll to position [355, 0]
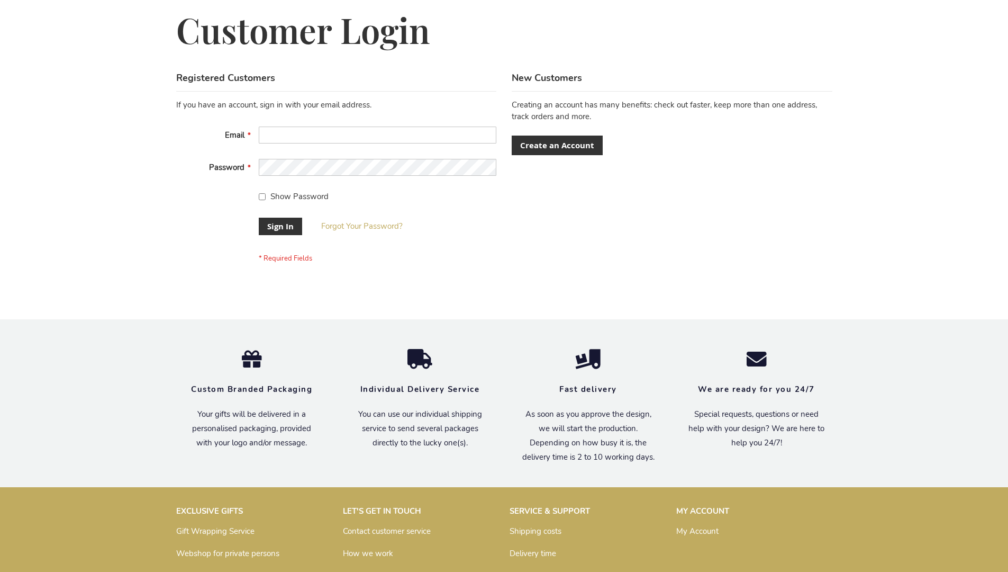
scroll to position [340, 0]
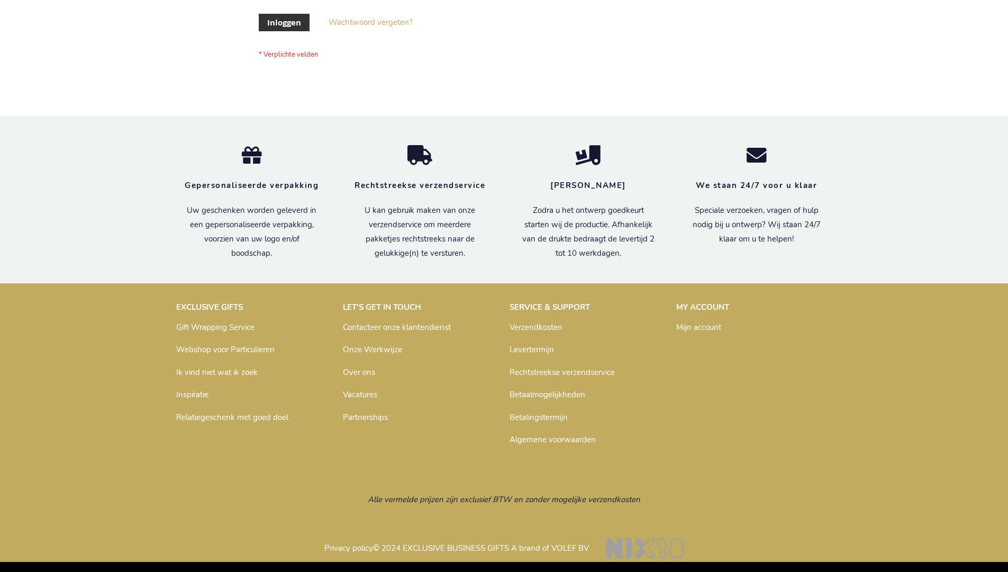
scroll to position [359, 0]
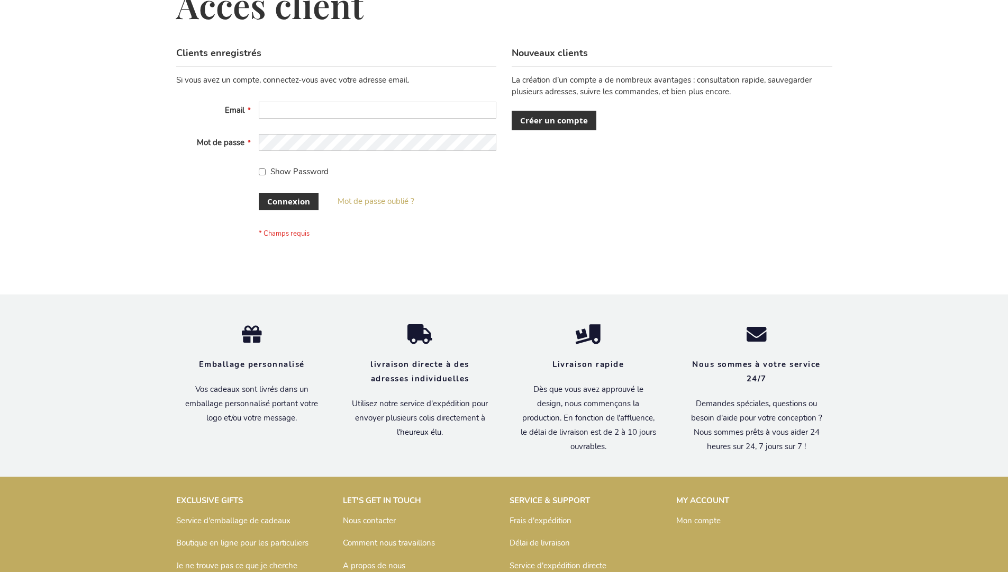
scroll to position [365, 0]
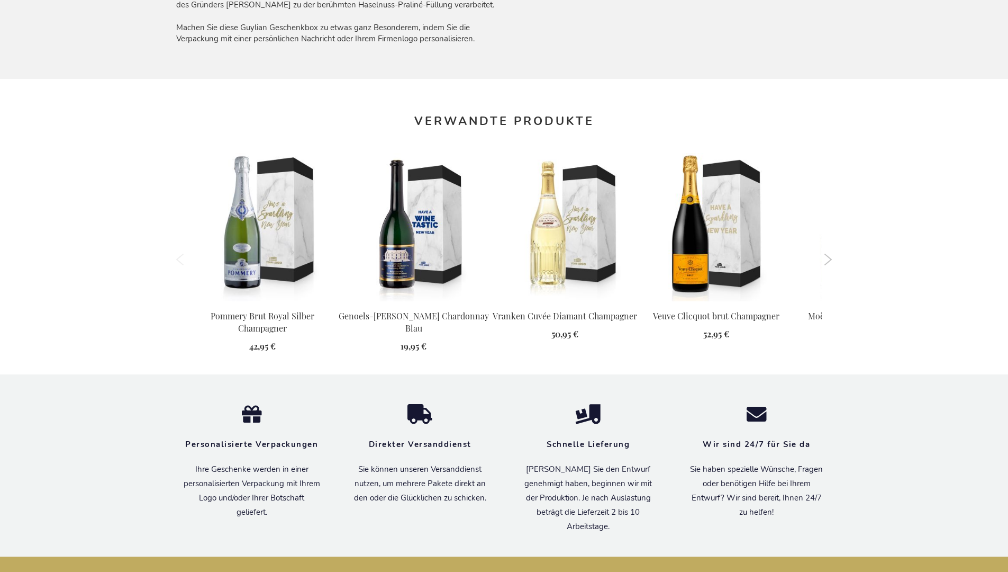
scroll to position [1101, 0]
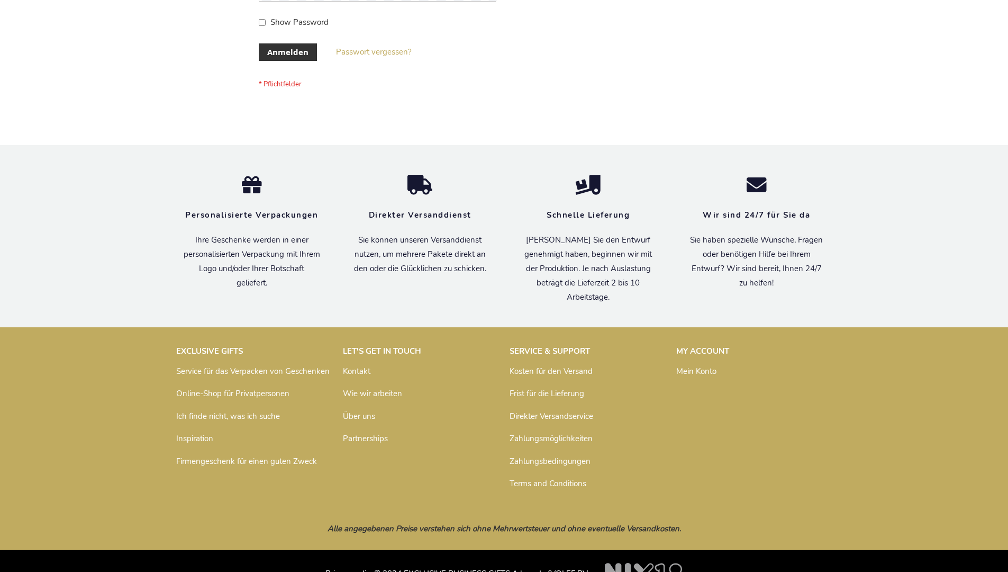
scroll to position [355, 0]
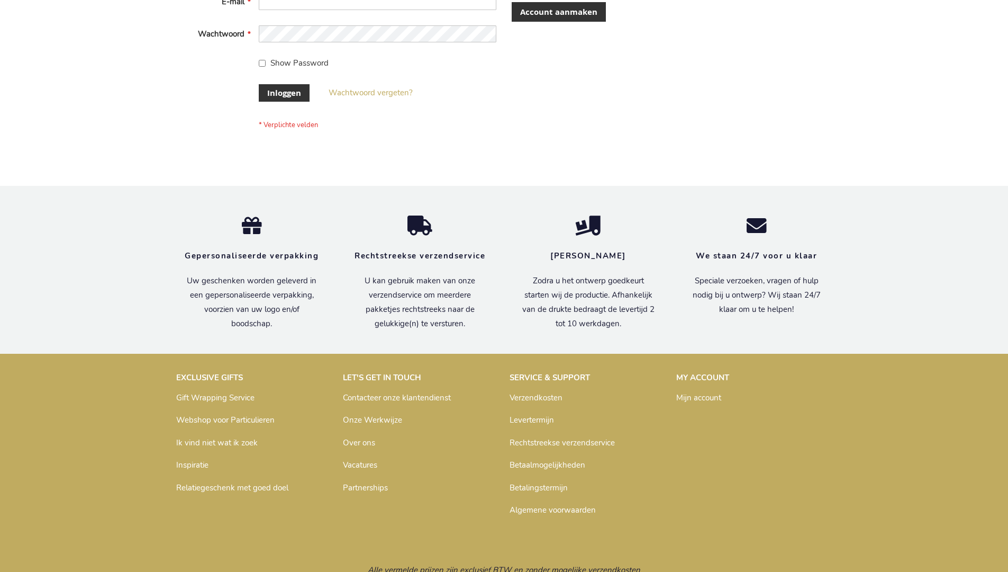
scroll to position [359, 0]
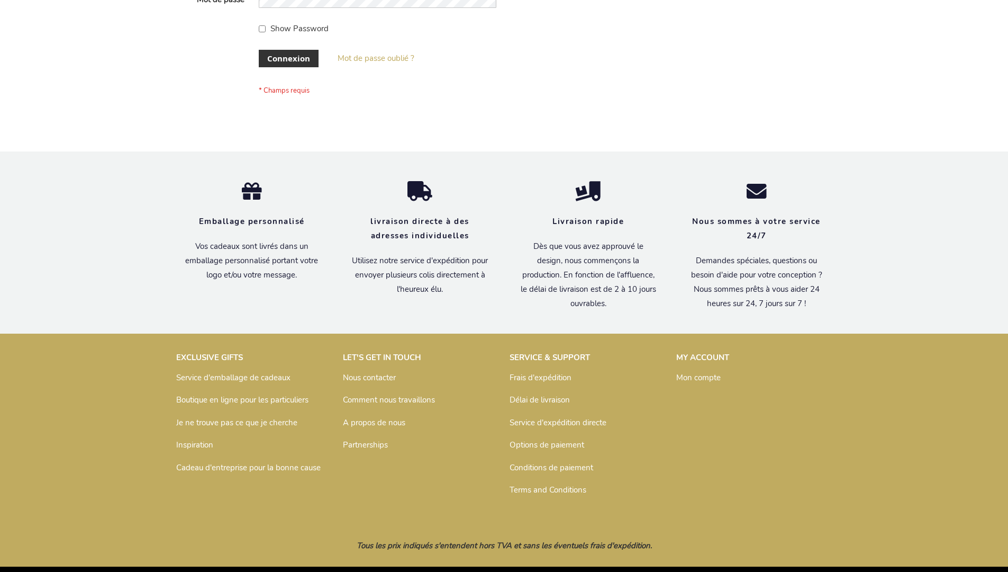
scroll to position [365, 0]
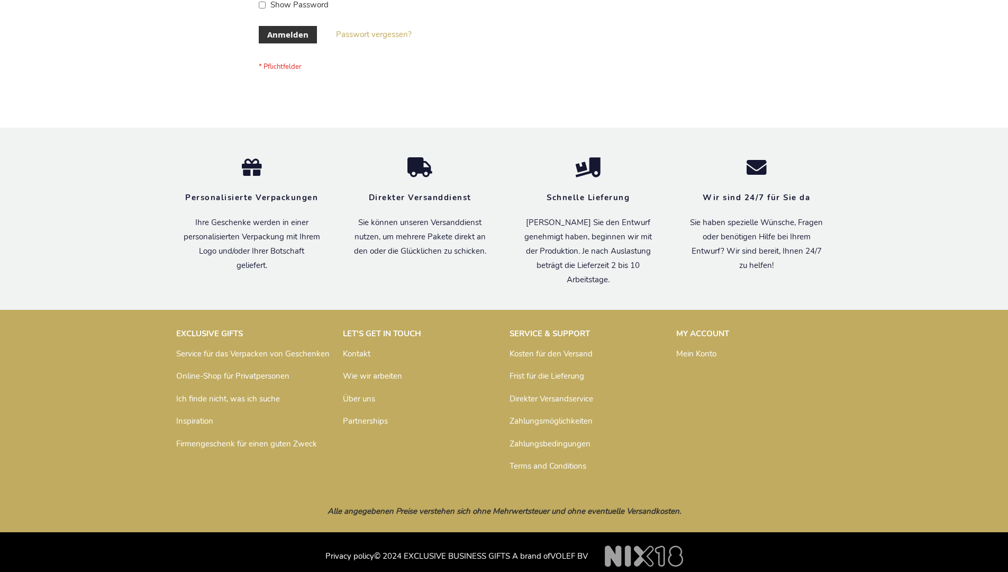
scroll to position [355, 0]
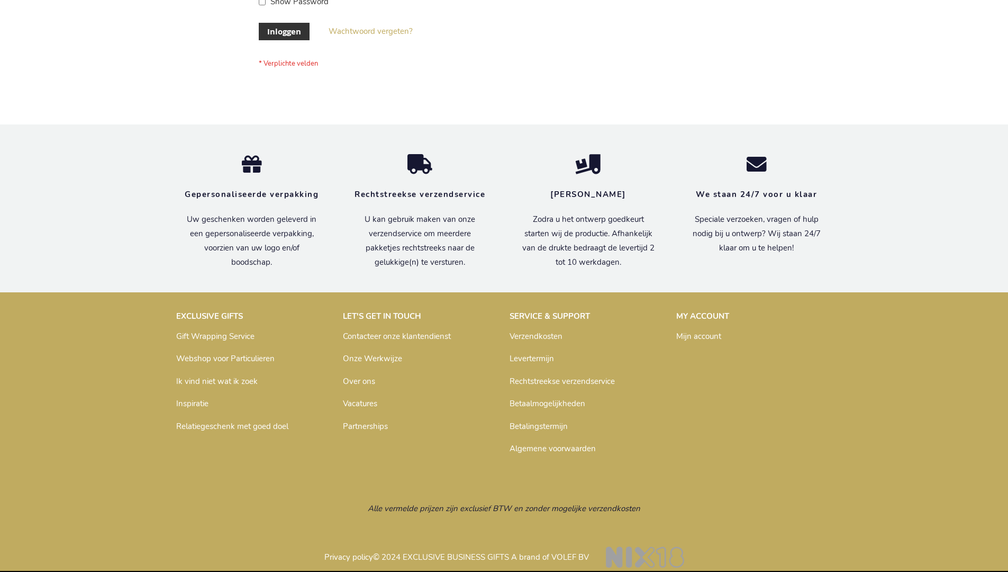
scroll to position [359, 0]
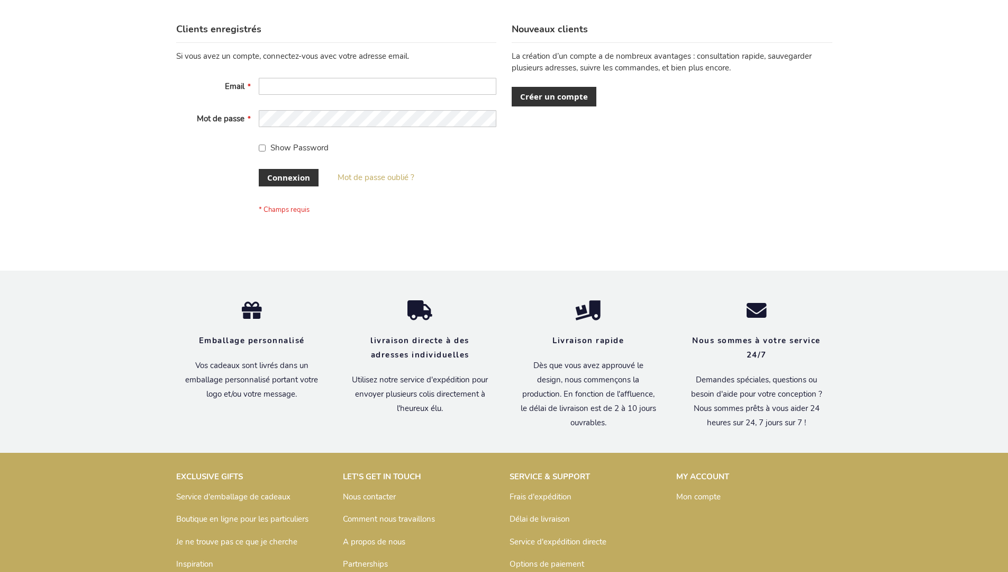
scroll to position [365, 0]
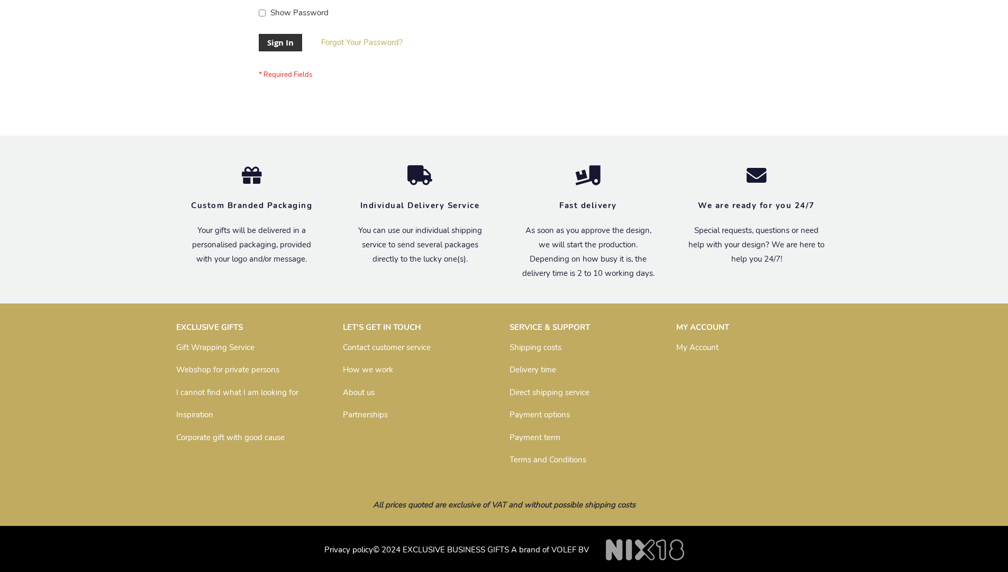
scroll to position [340, 0]
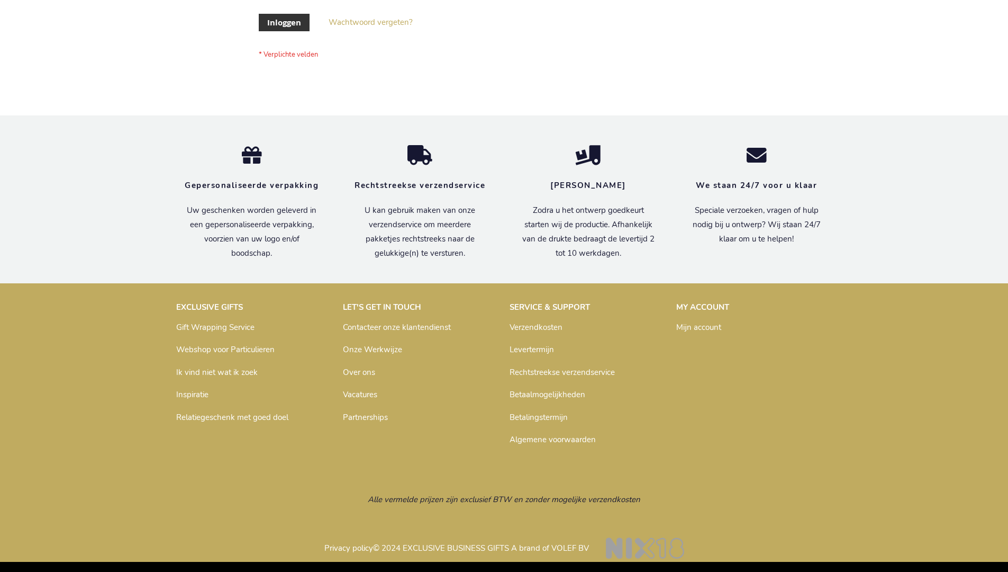
scroll to position [359, 0]
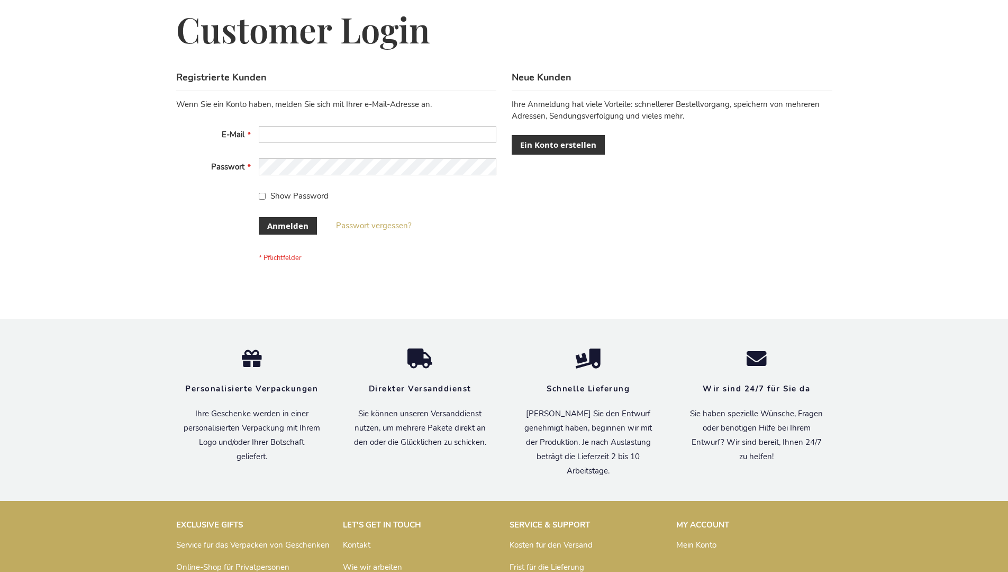
scroll to position [355, 0]
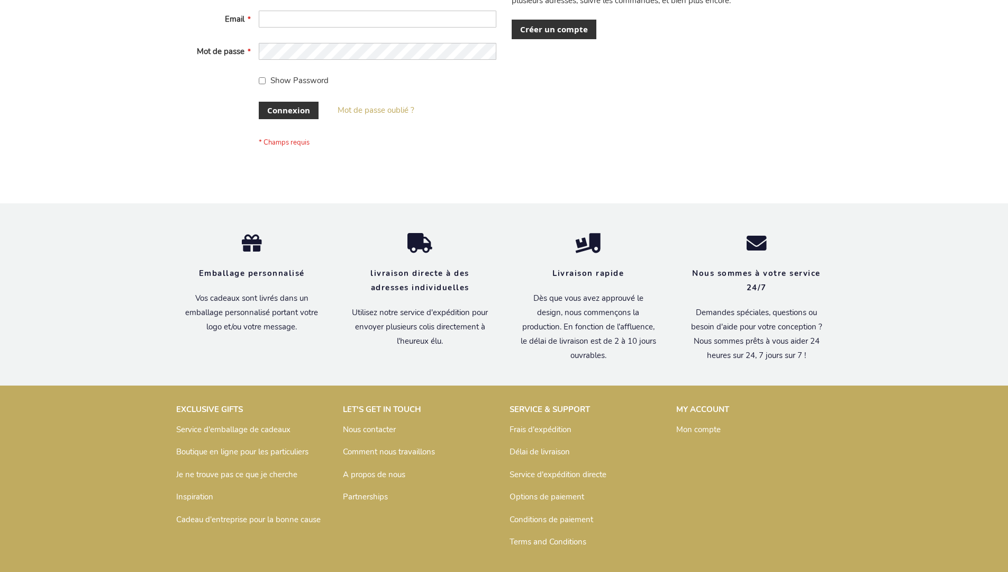
scroll to position [365, 0]
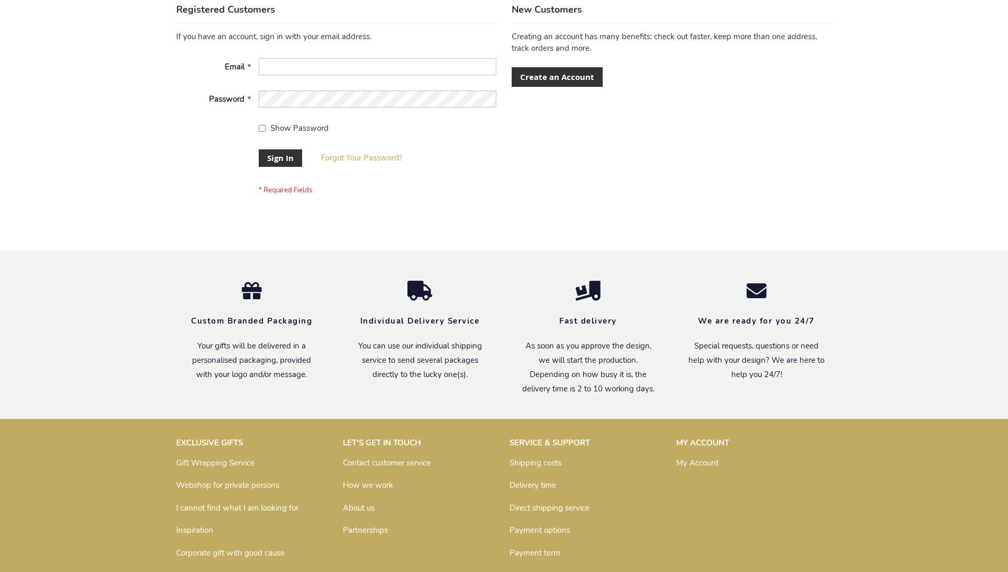
scroll to position [340, 0]
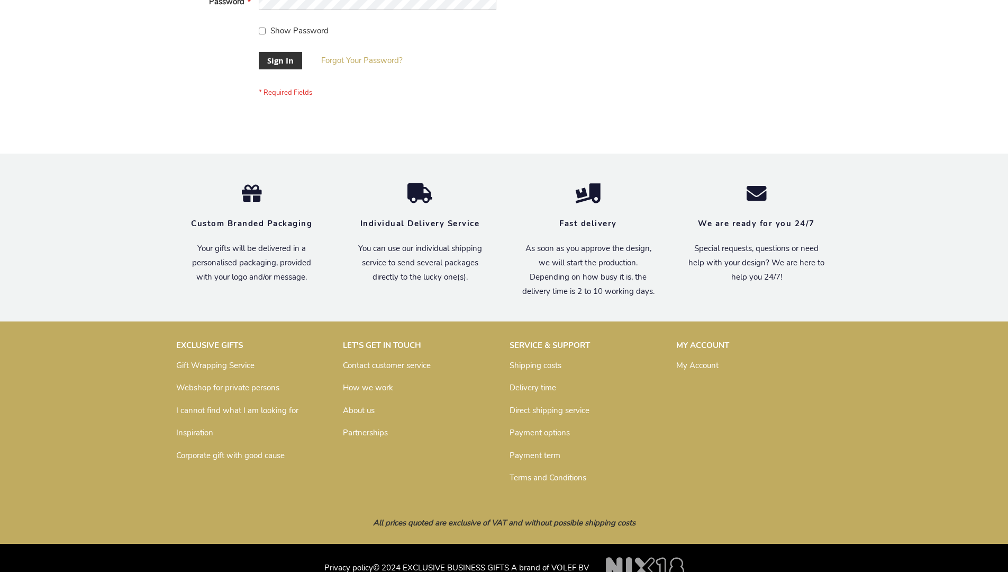
scroll to position [340, 0]
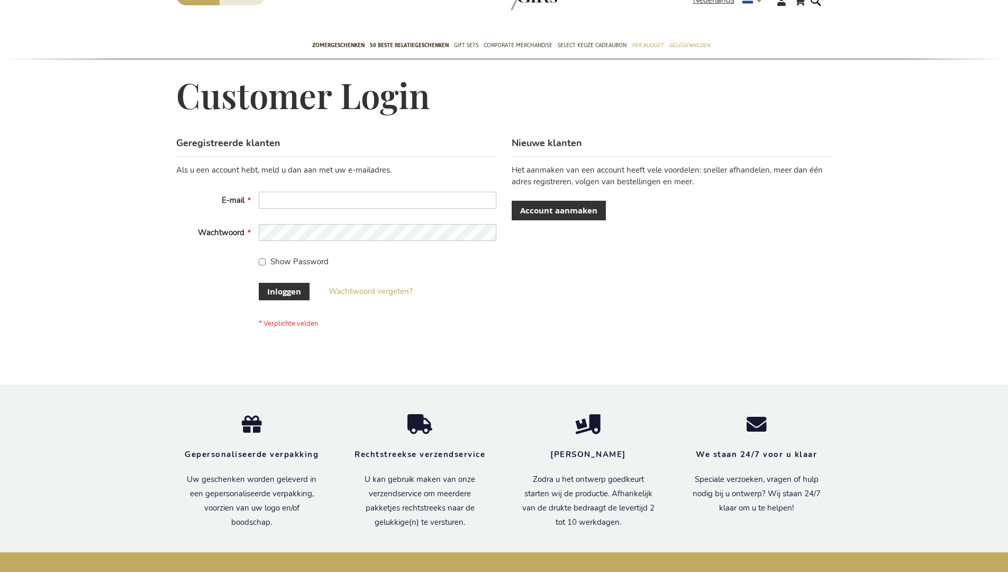
scroll to position [359, 0]
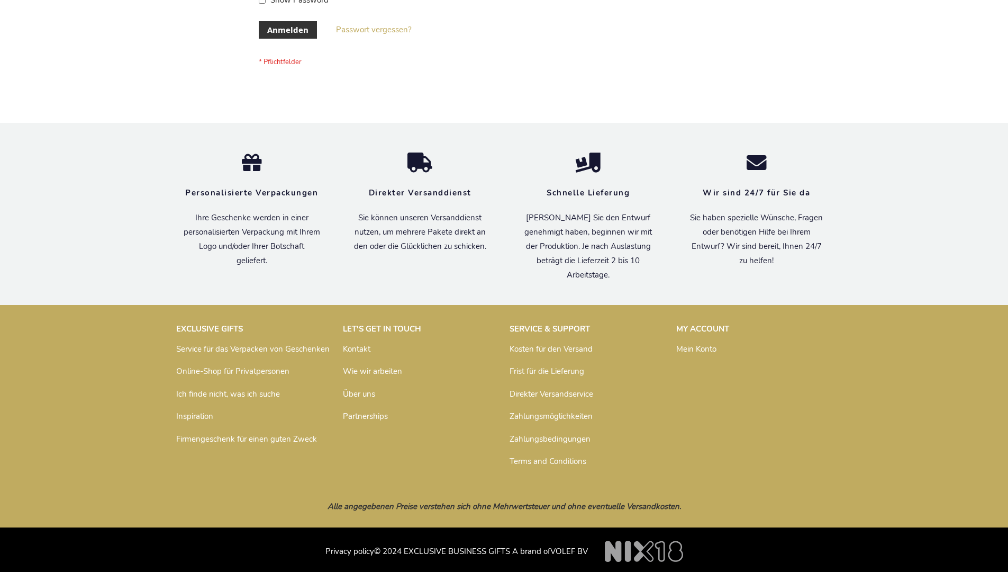
scroll to position [355, 0]
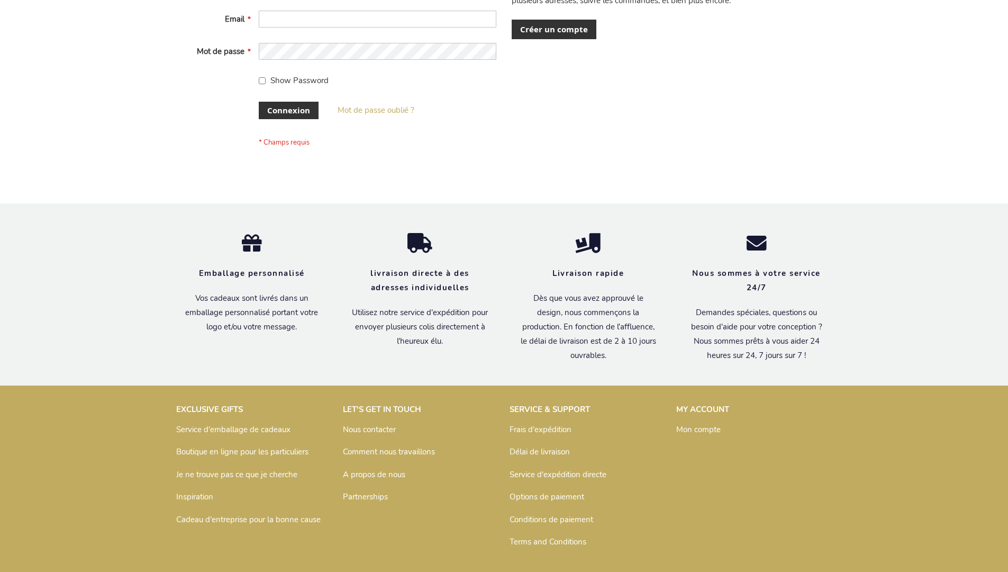
scroll to position [365, 0]
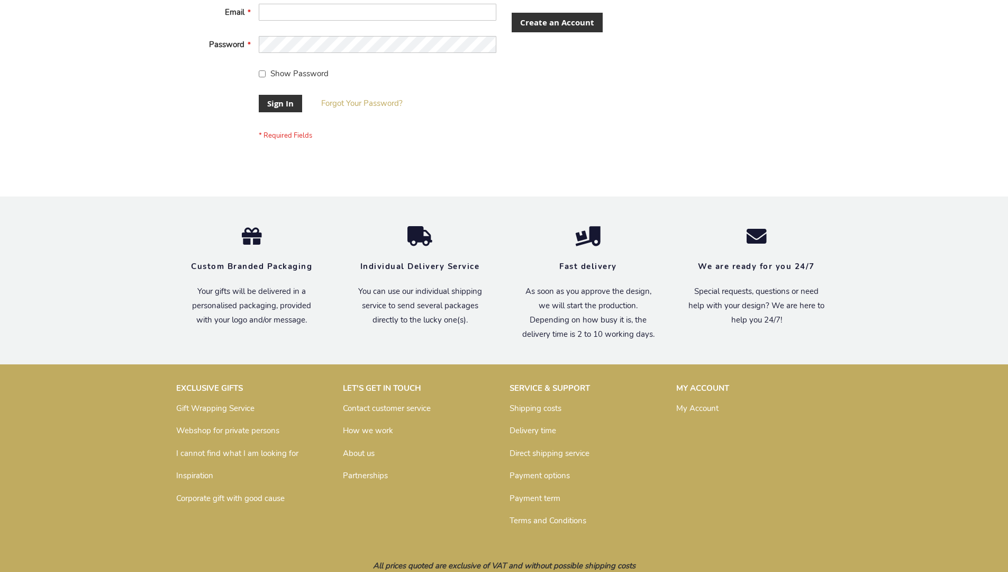
scroll to position [332, 0]
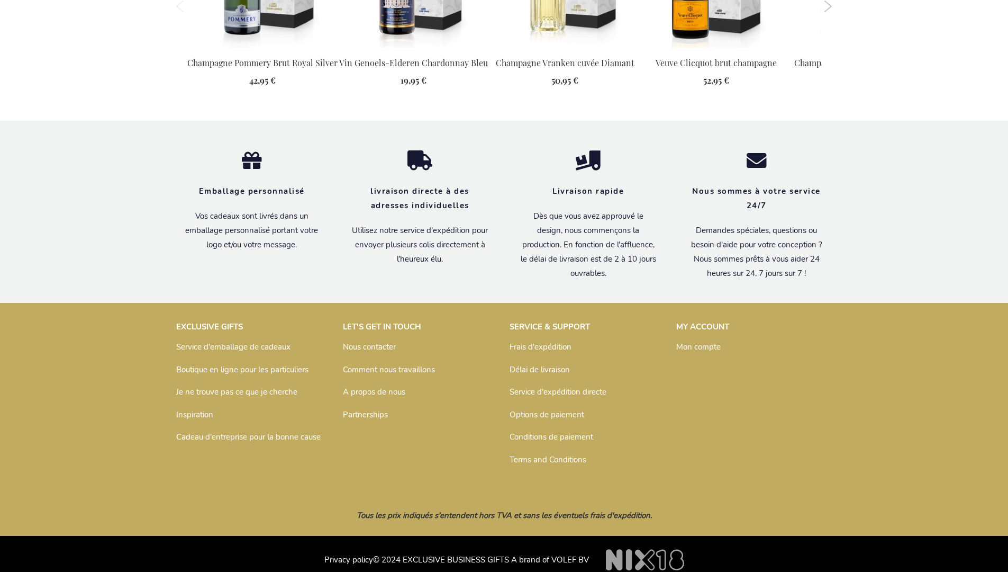
scroll to position [1112, 0]
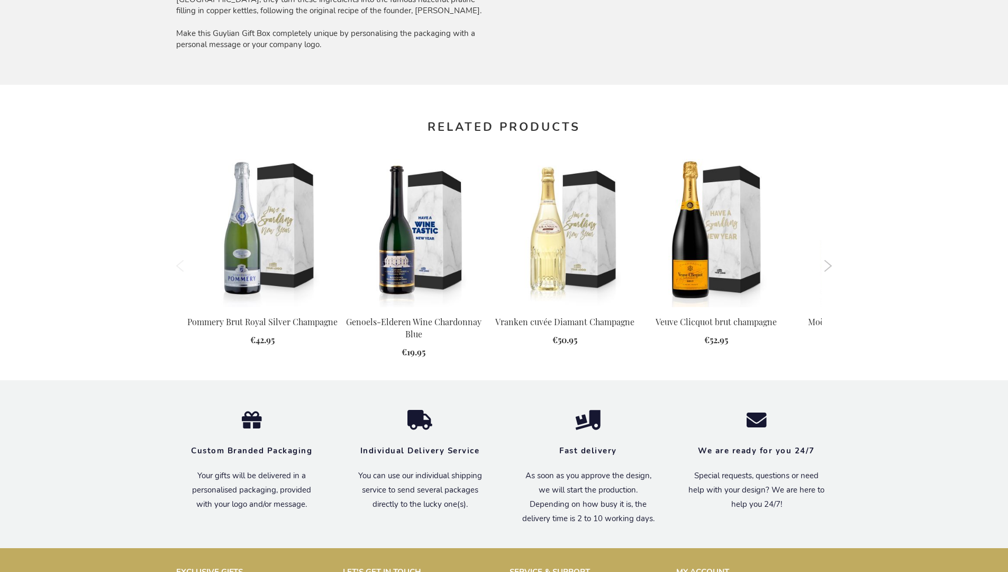
scroll to position [1064, 0]
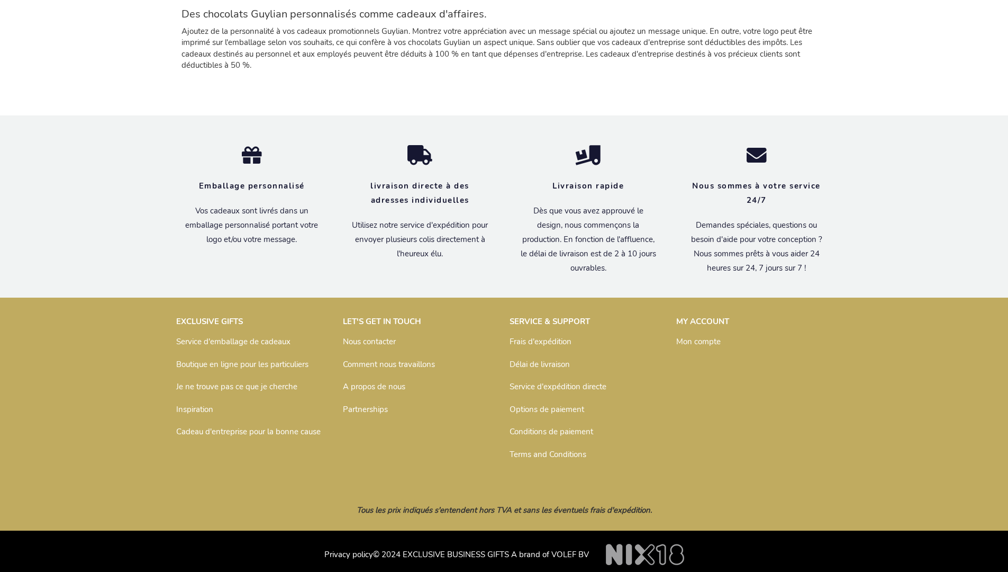
scroll to position [1521, 0]
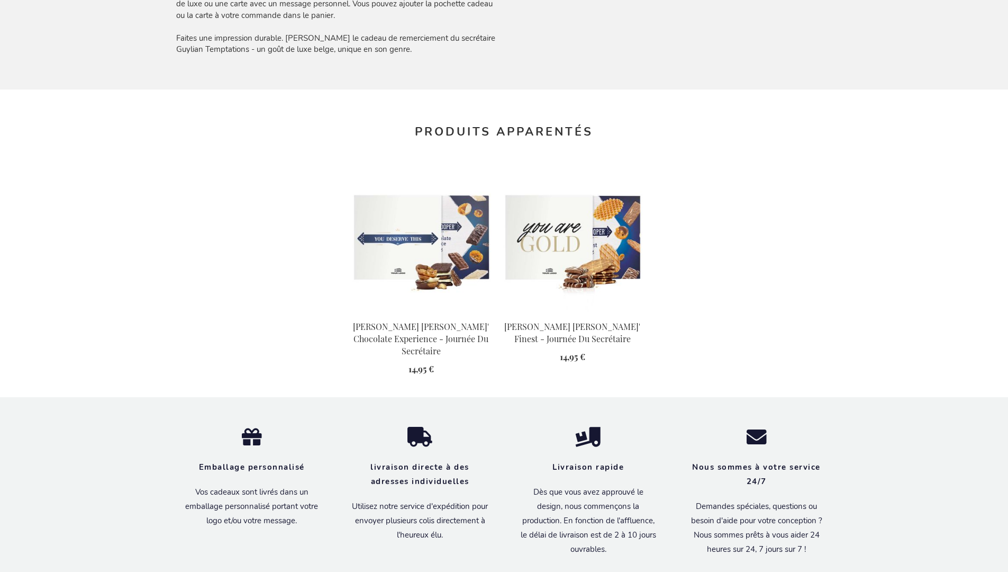
scroll to position [1191, 0]
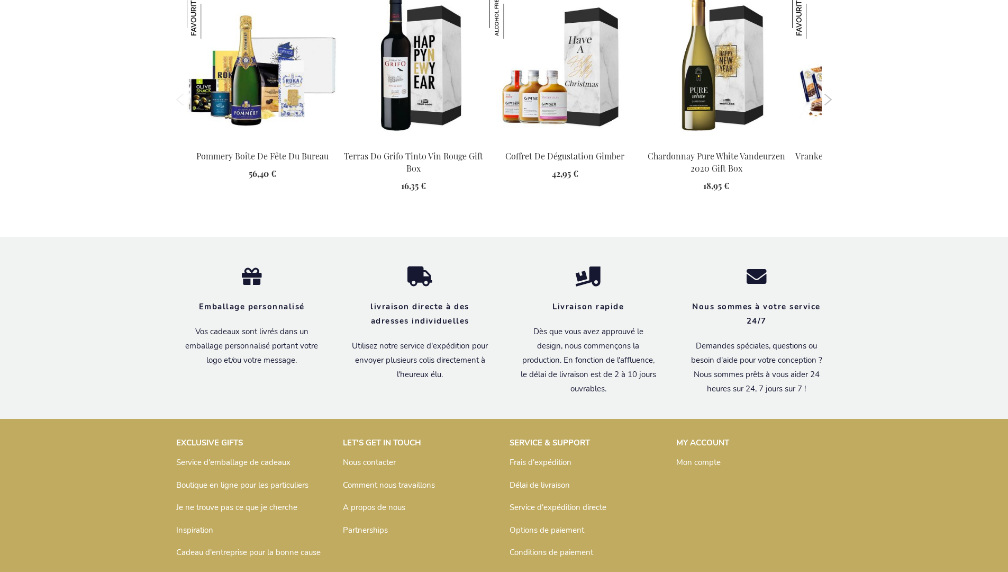
scroll to position [1093, 0]
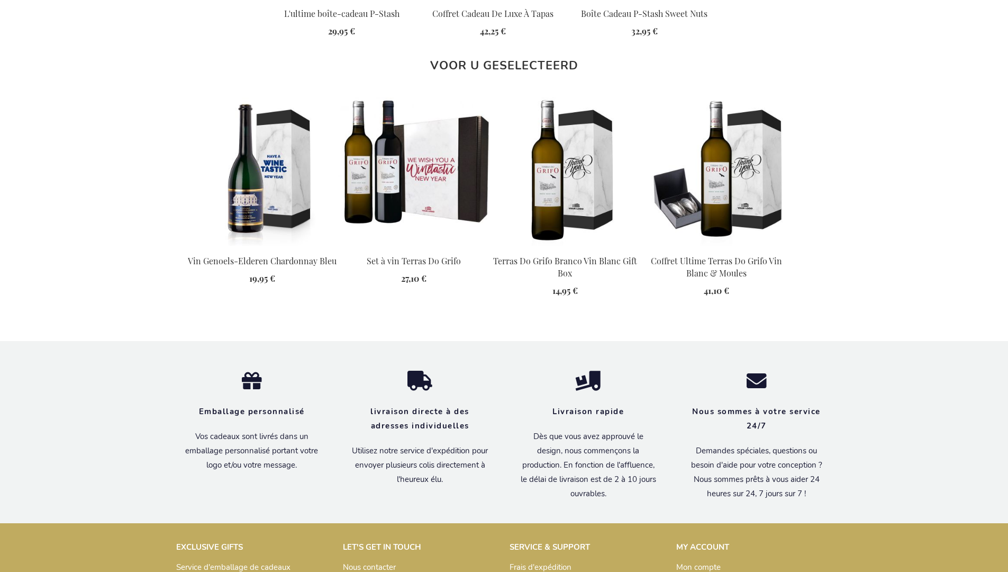
scroll to position [1368, 0]
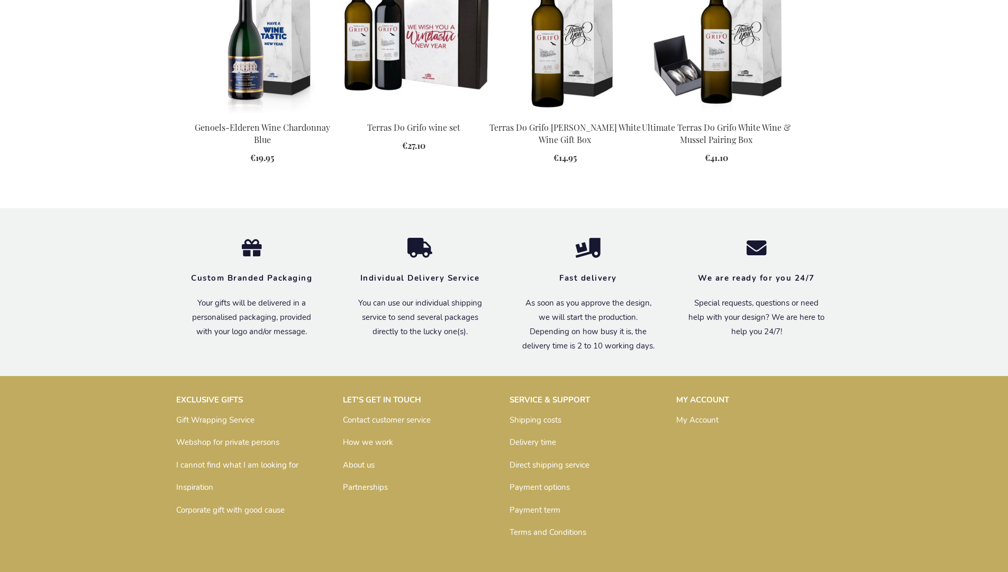
scroll to position [1331, 0]
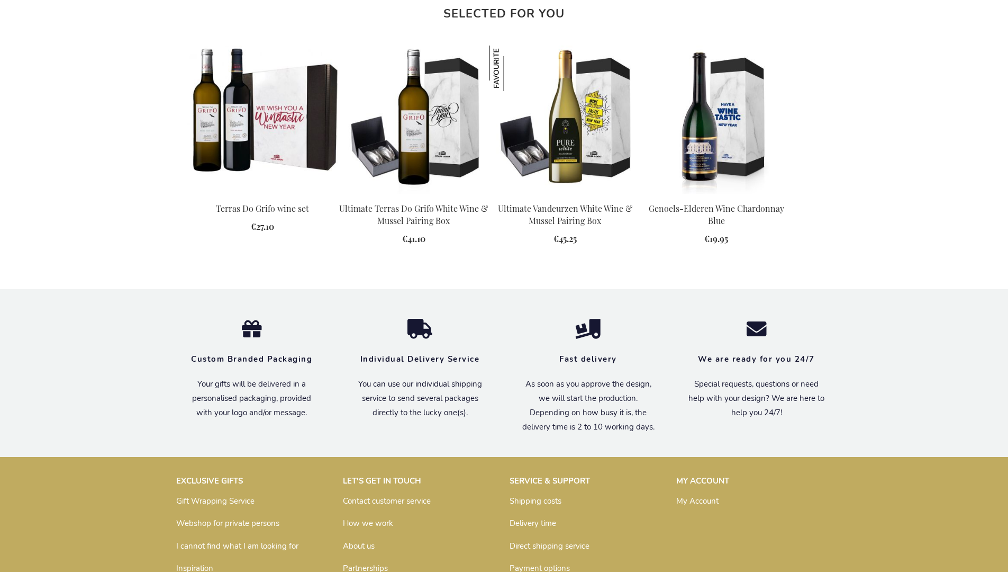
scroll to position [1331, 0]
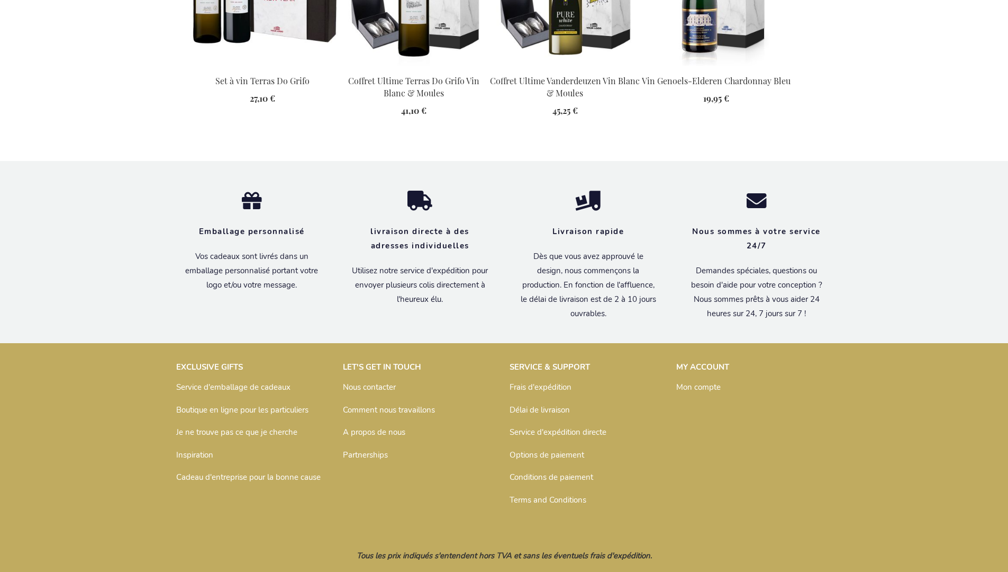
scroll to position [1368, 0]
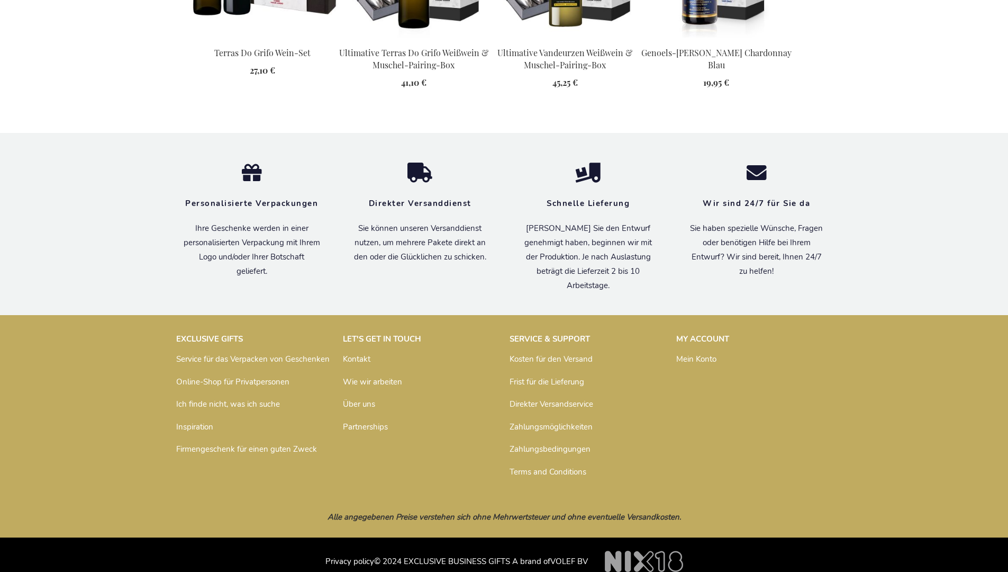
scroll to position [1357, 0]
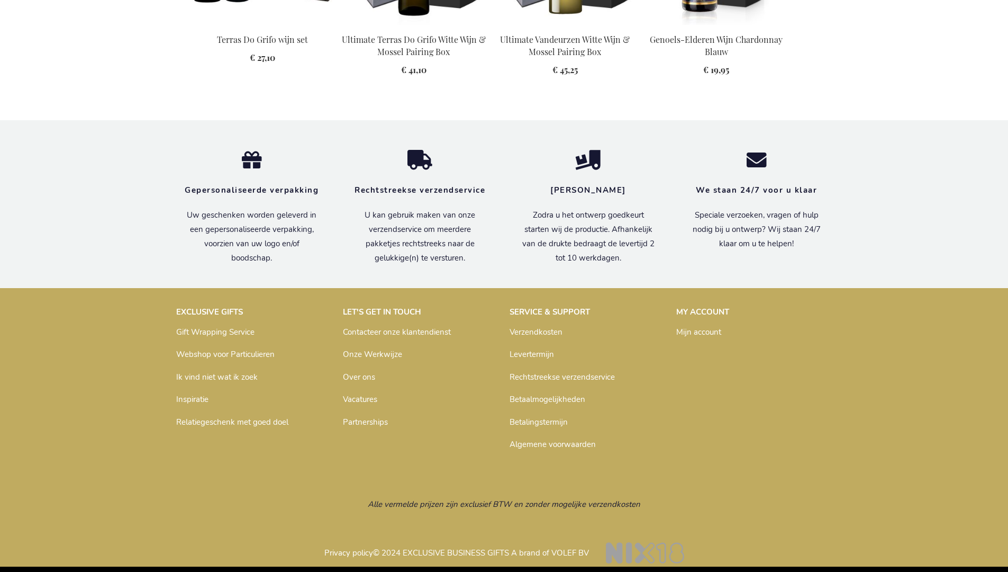
scroll to position [1350, 0]
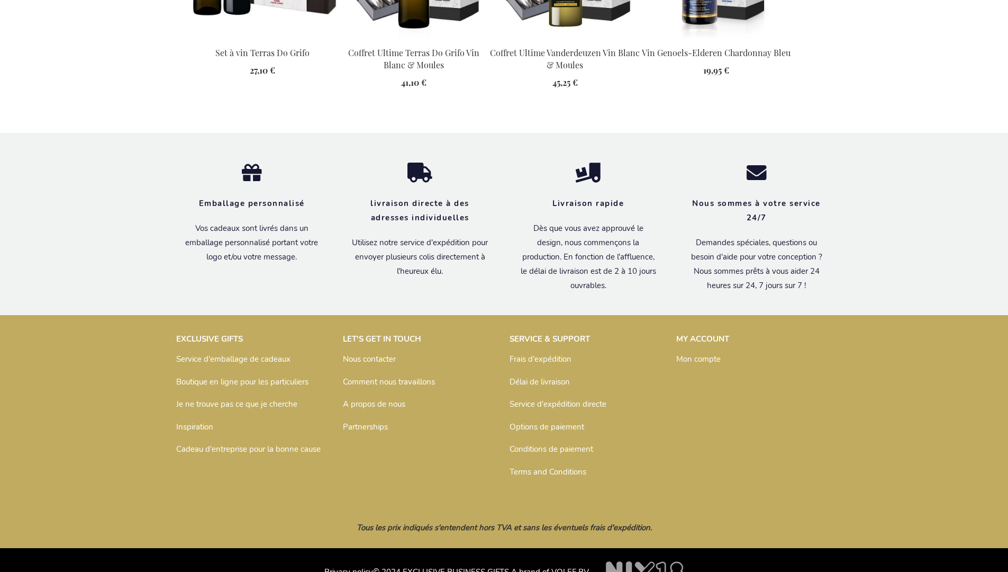
scroll to position [1368, 0]
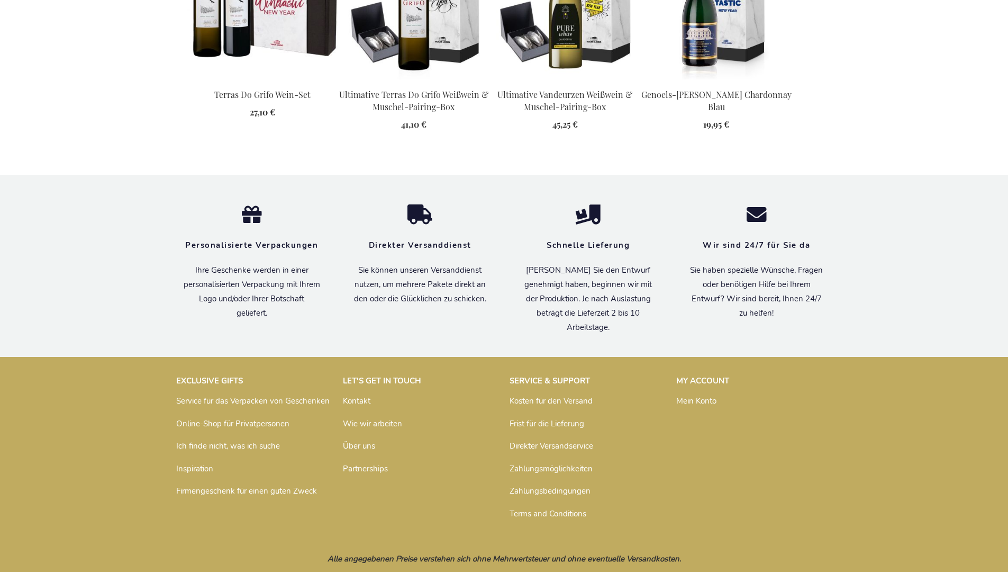
scroll to position [1357, 0]
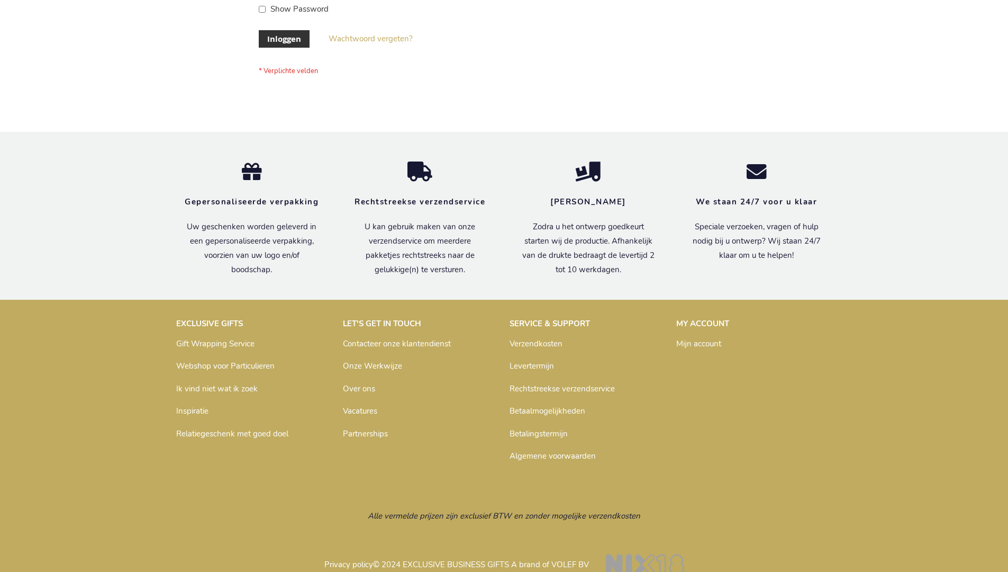
scroll to position [359, 0]
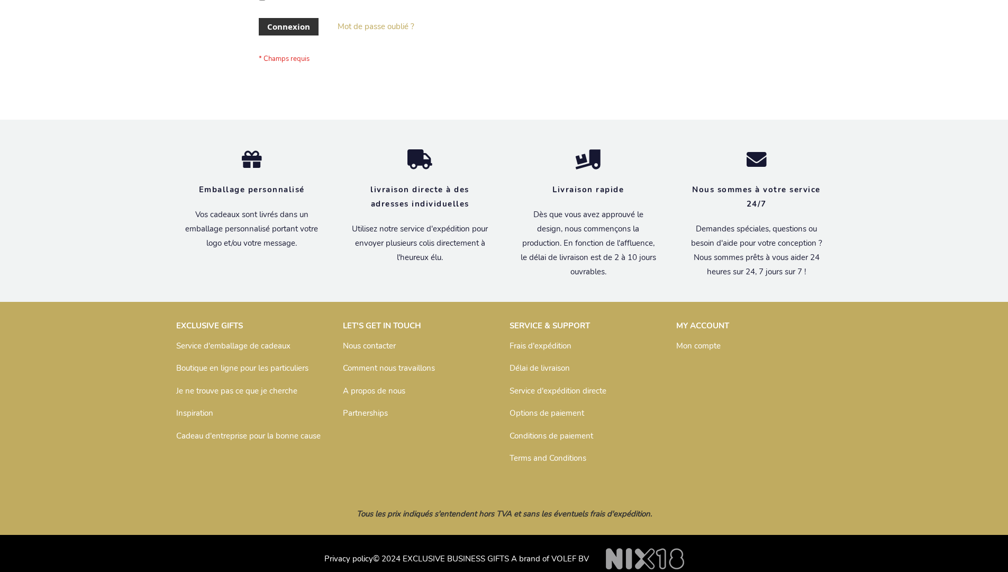
scroll to position [365, 0]
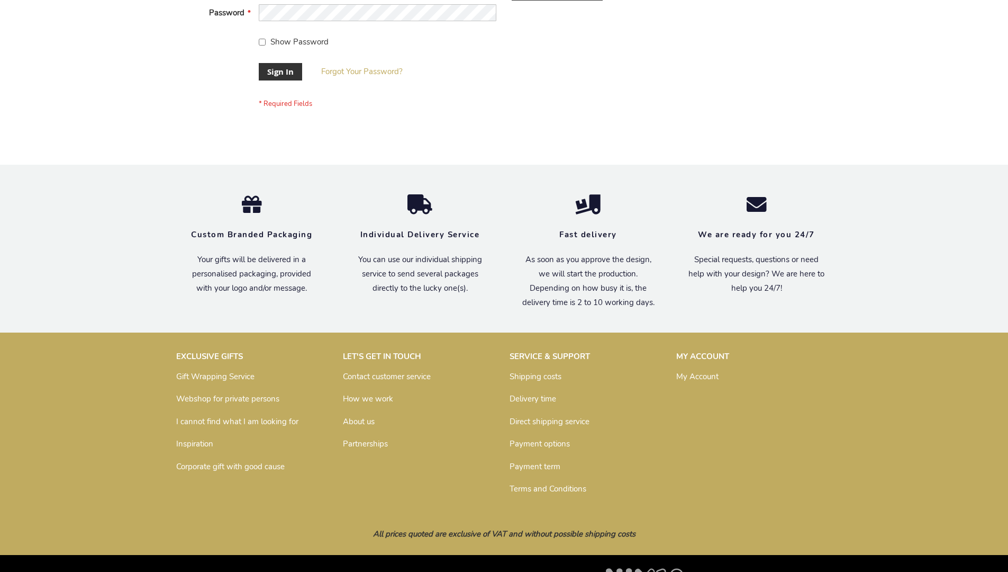
scroll to position [340, 0]
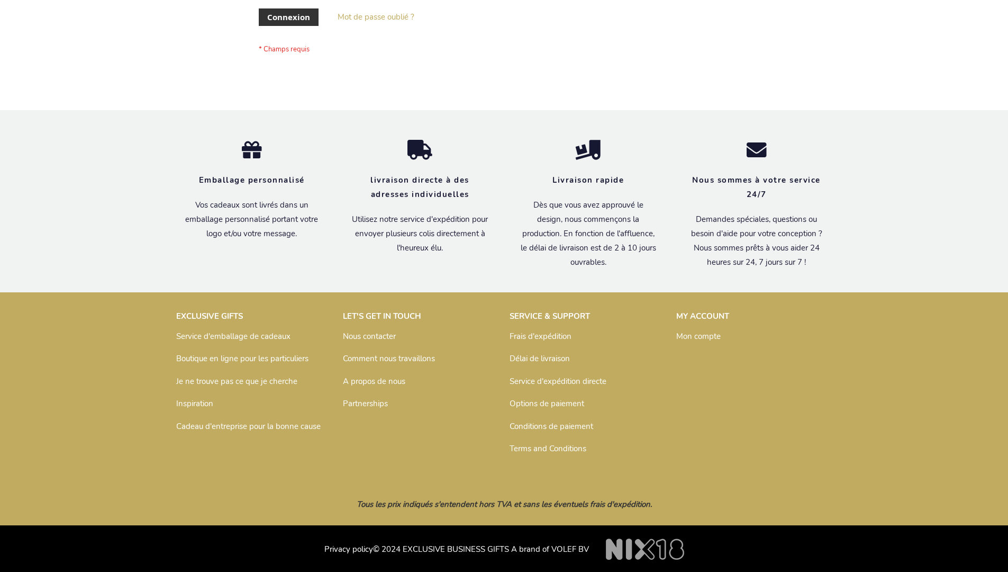
scroll to position [365, 0]
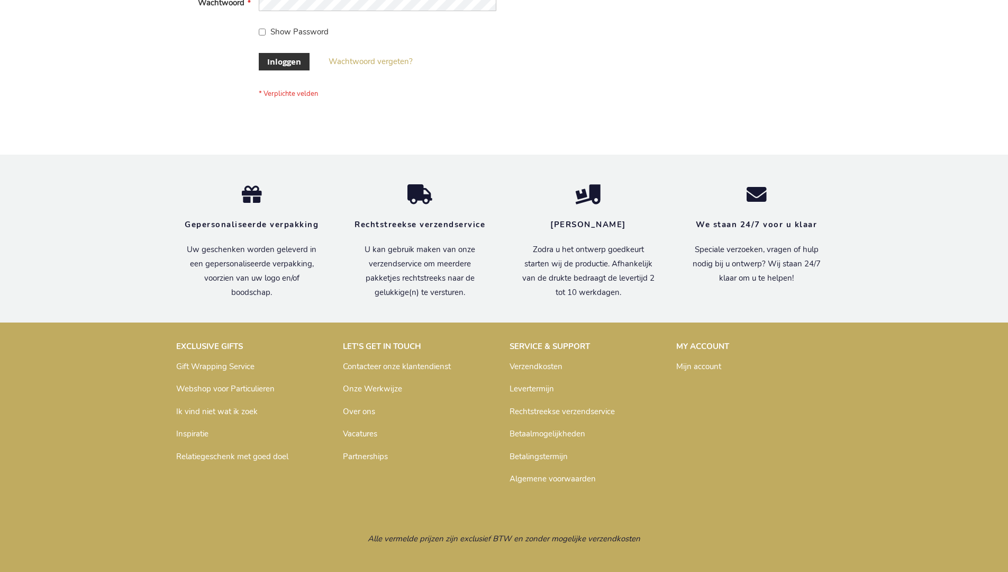
scroll to position [359, 0]
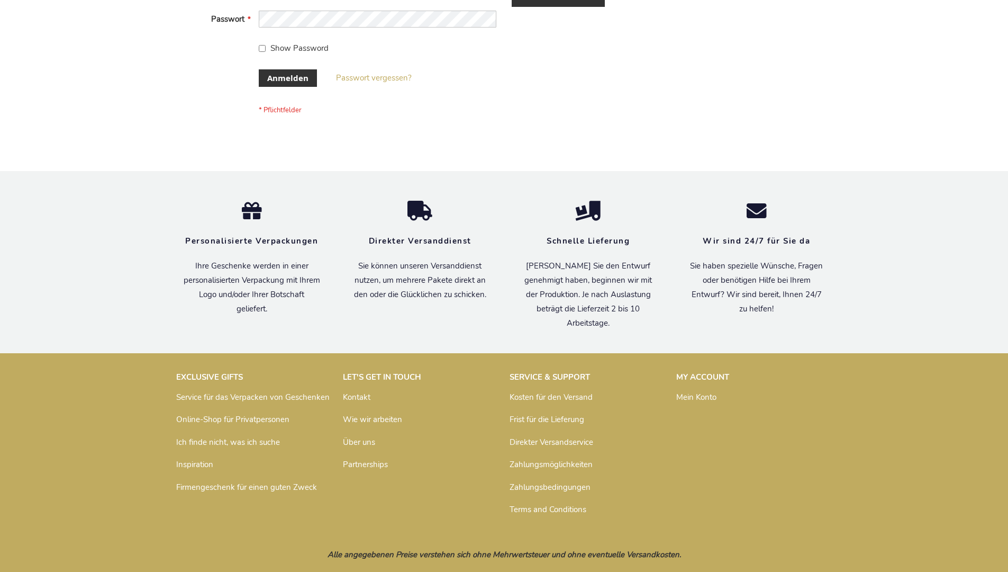
scroll to position [355, 0]
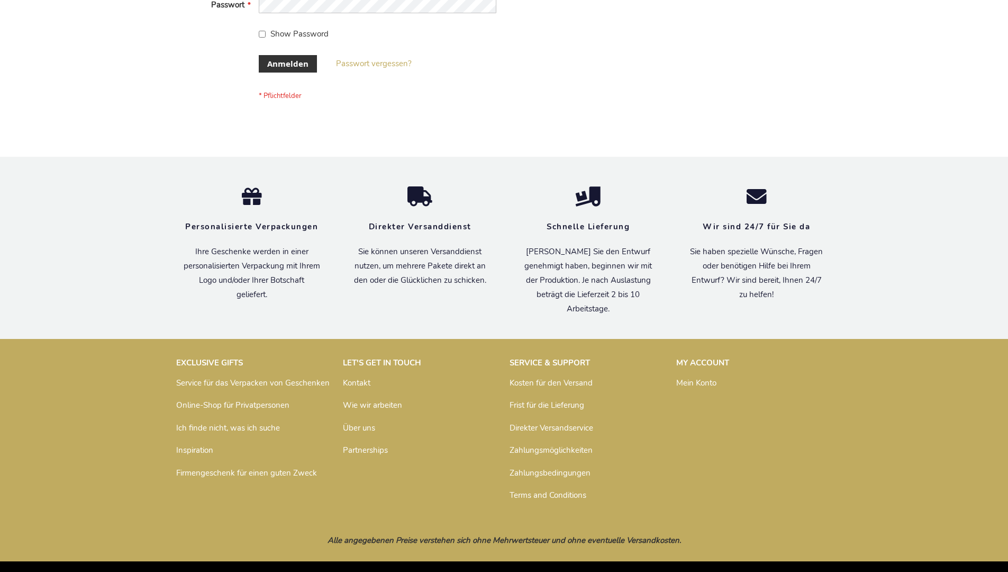
scroll to position [355, 0]
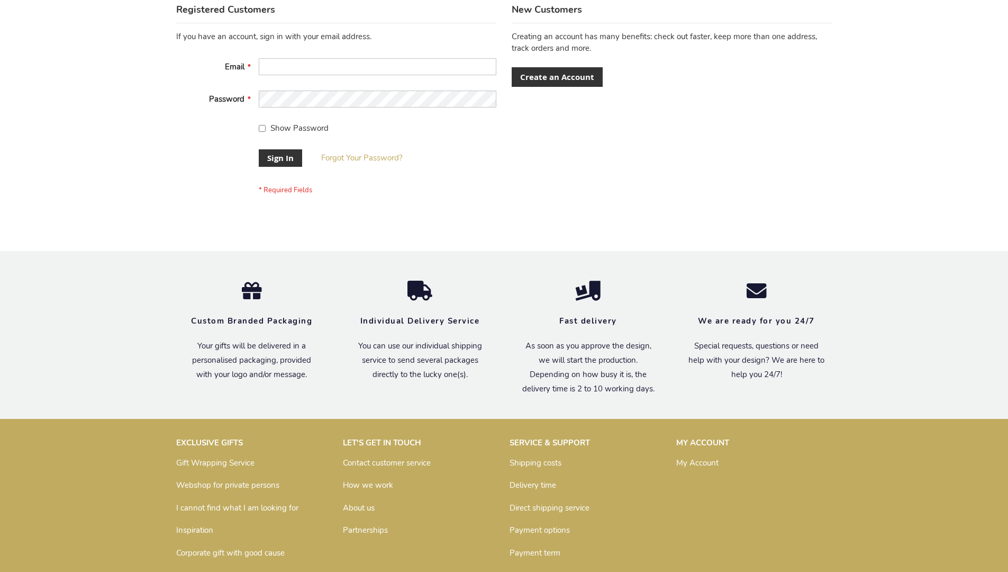
scroll to position [340, 0]
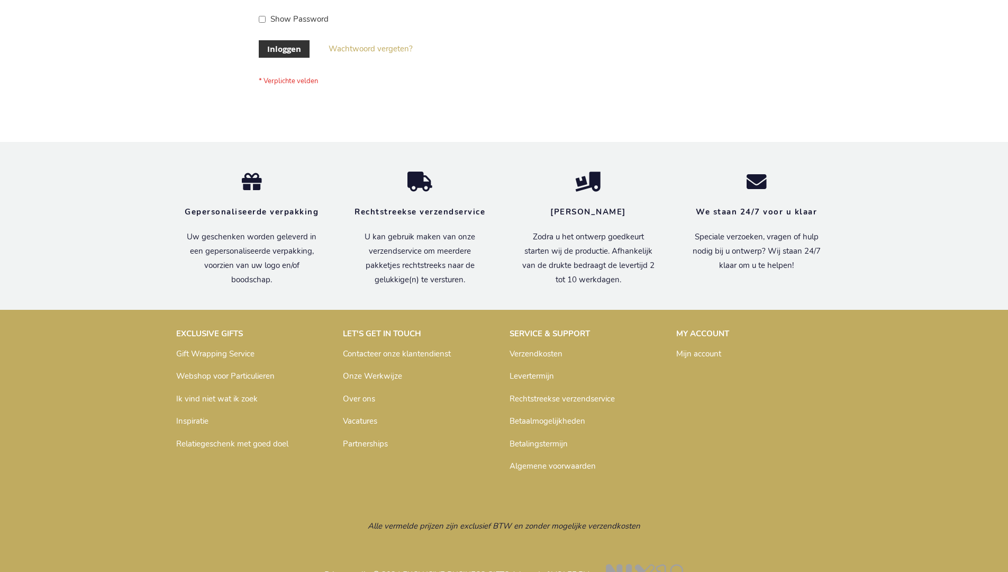
scroll to position [359, 0]
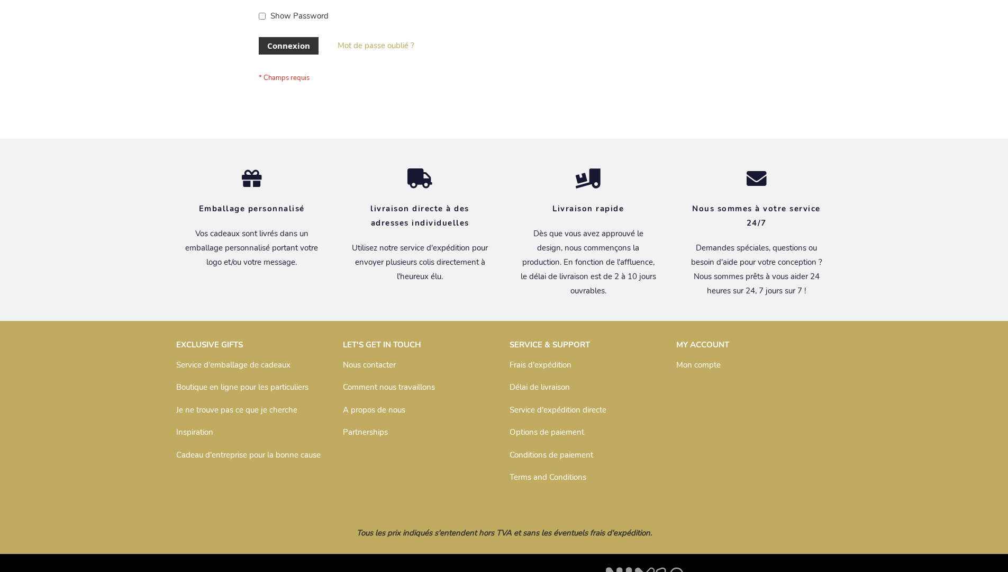
scroll to position [365, 0]
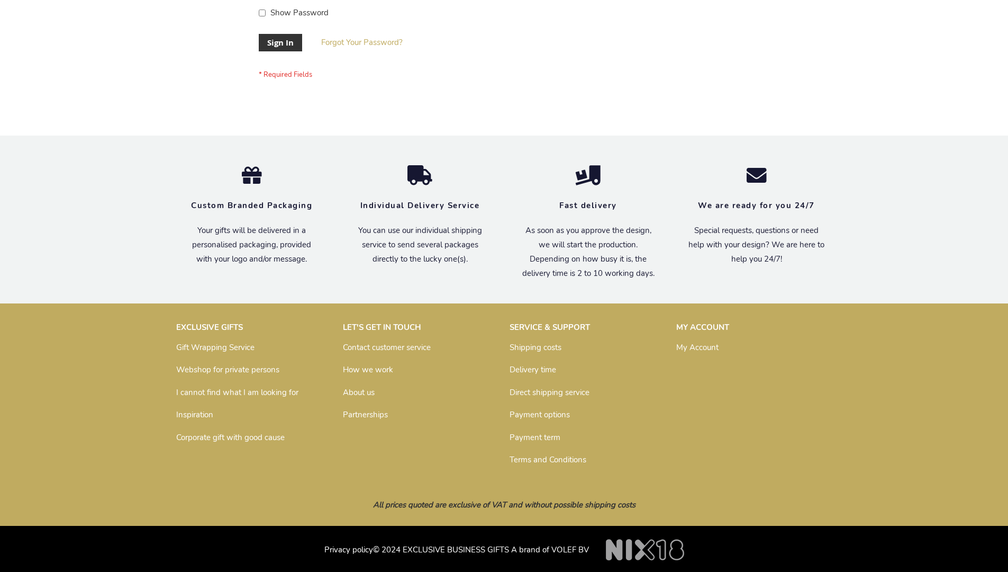
scroll to position [340, 0]
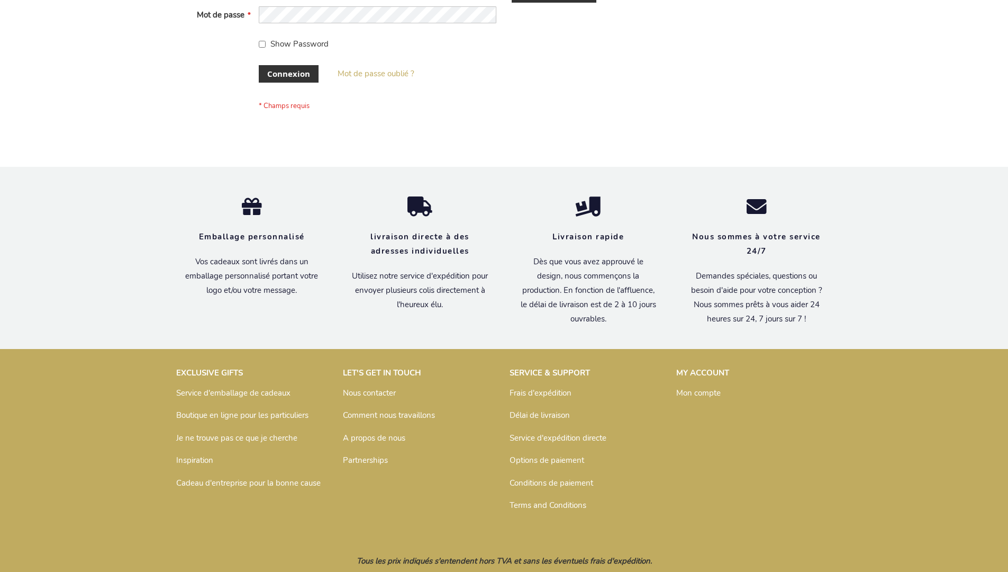
scroll to position [365, 0]
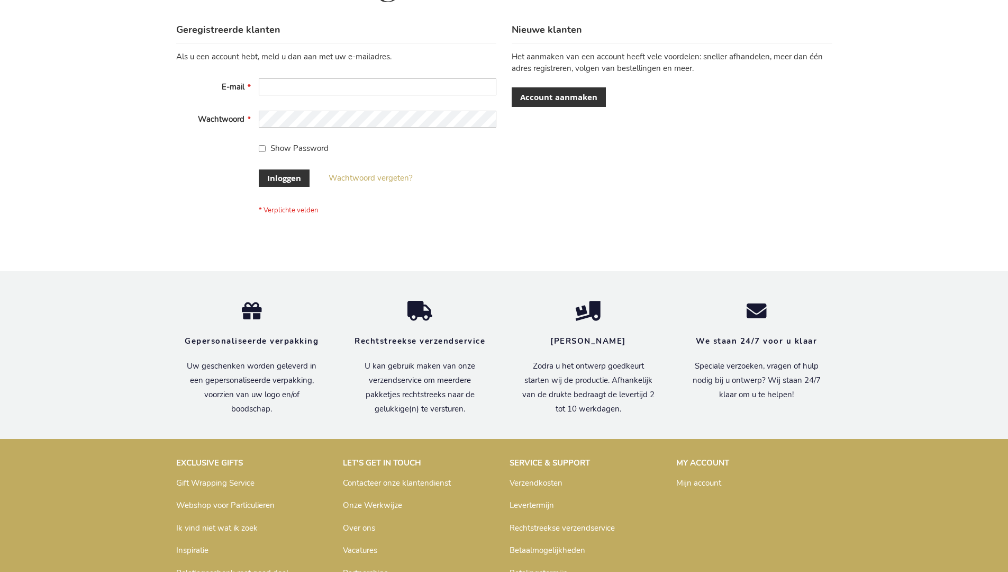
scroll to position [359, 0]
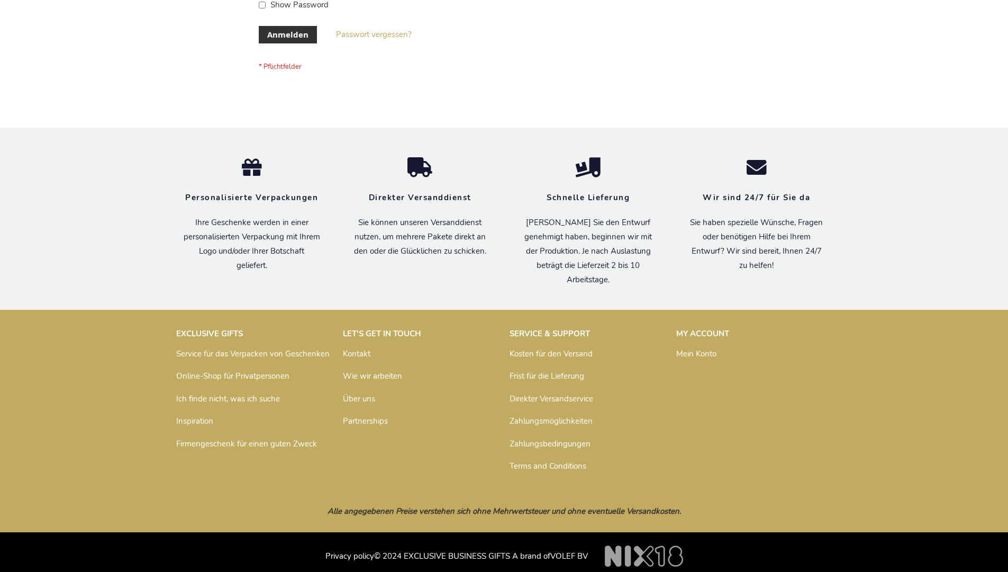
scroll to position [355, 0]
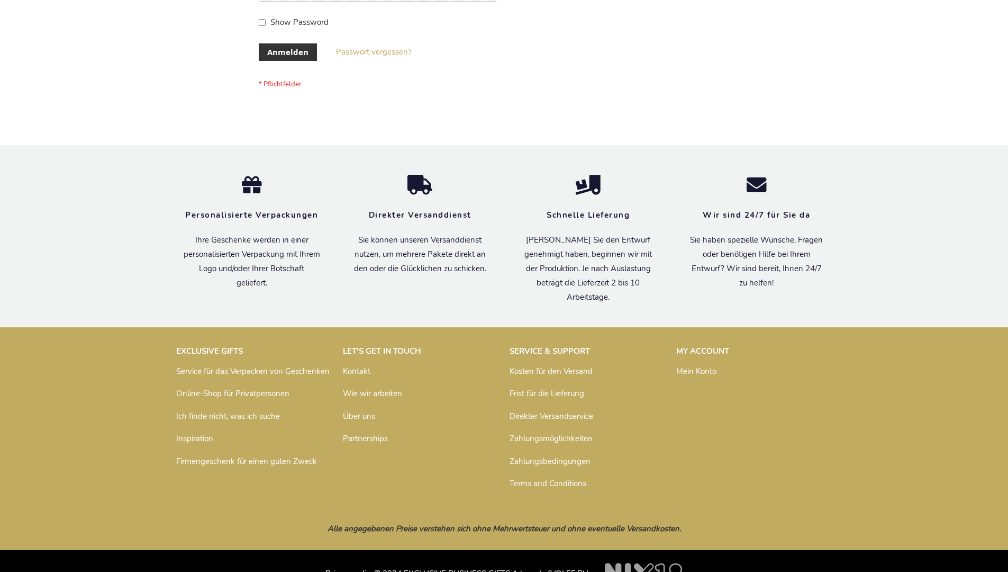
scroll to position [355, 0]
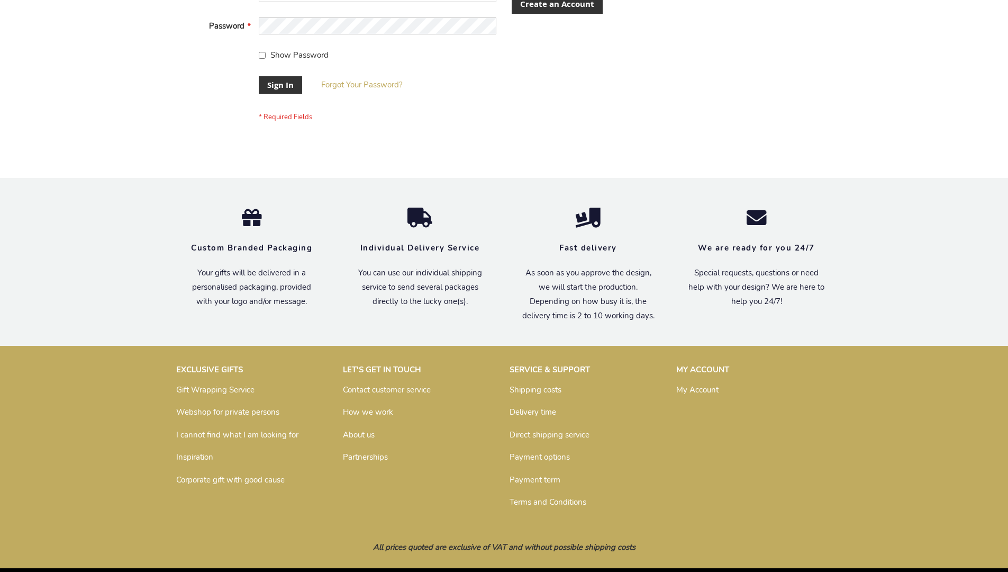
scroll to position [340, 0]
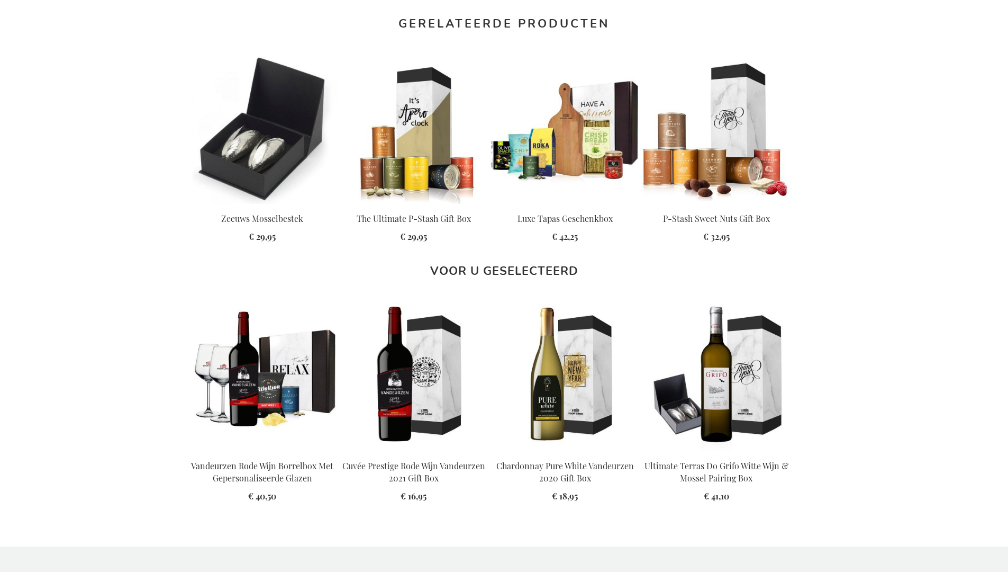
scroll to position [1411, 0]
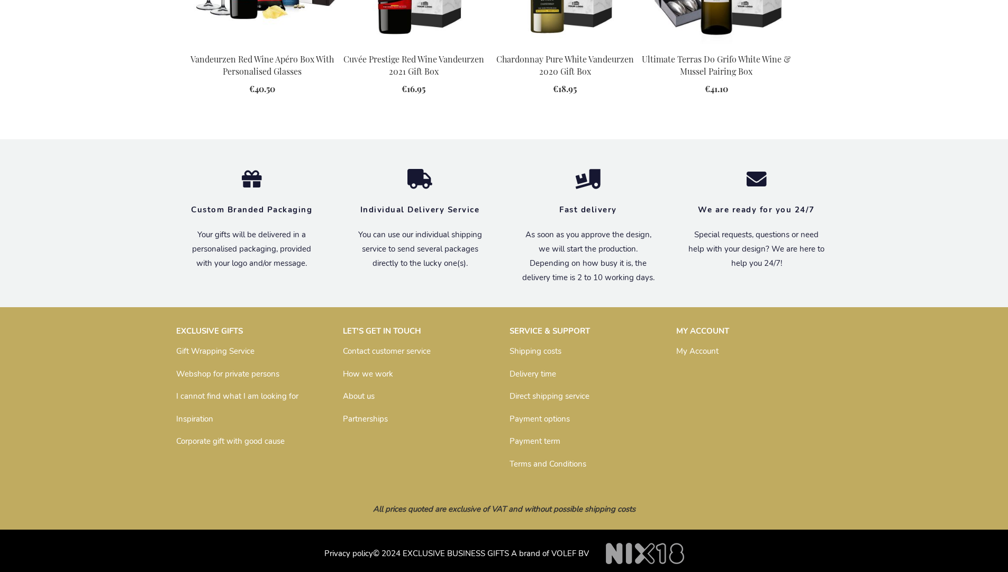
scroll to position [1382, 0]
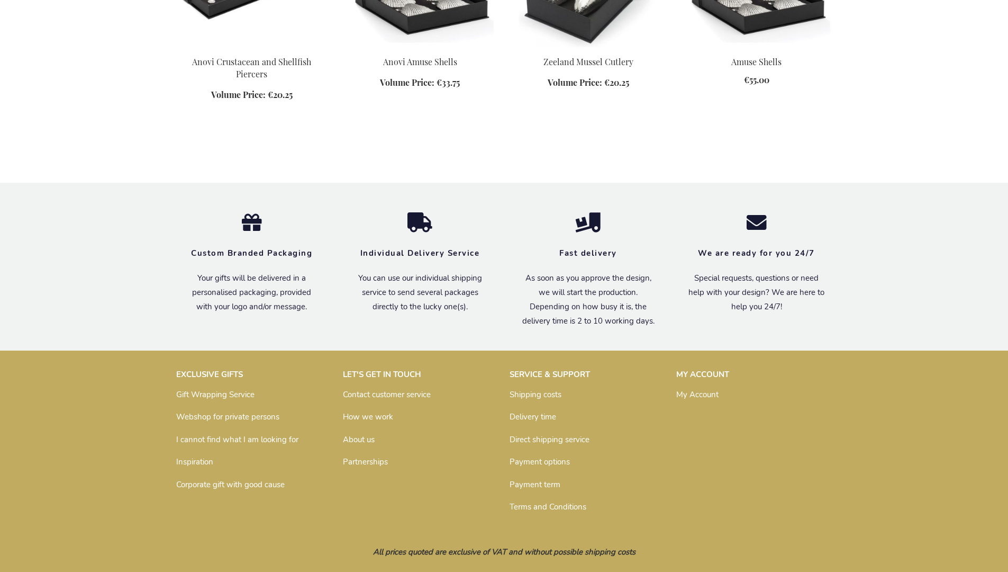
scroll to position [881, 0]
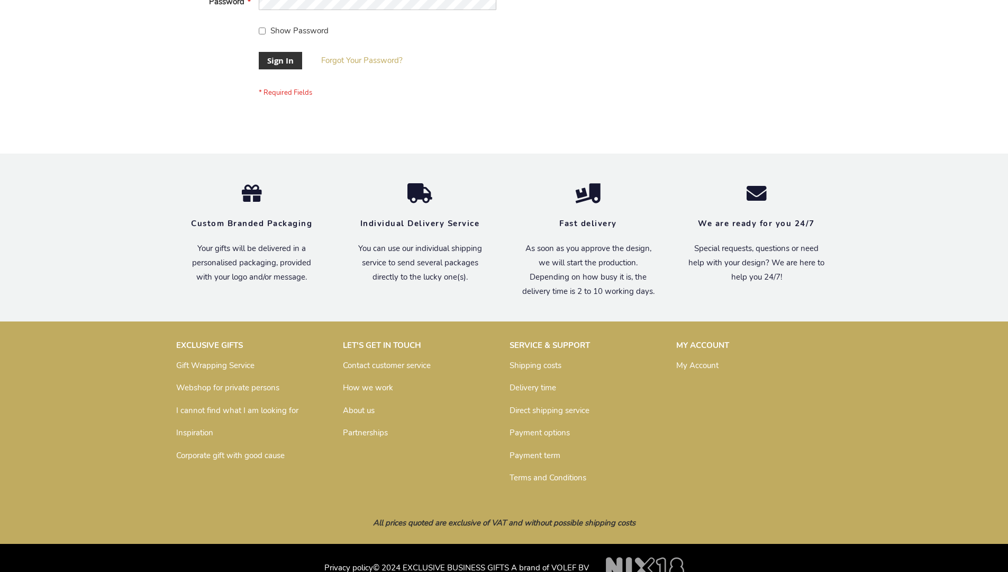
scroll to position [340, 0]
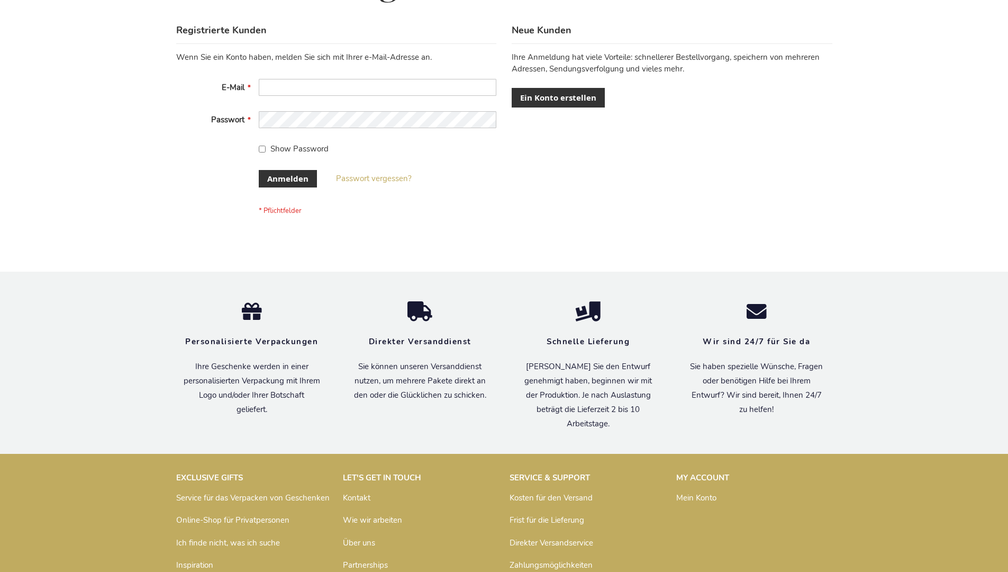
scroll to position [355, 0]
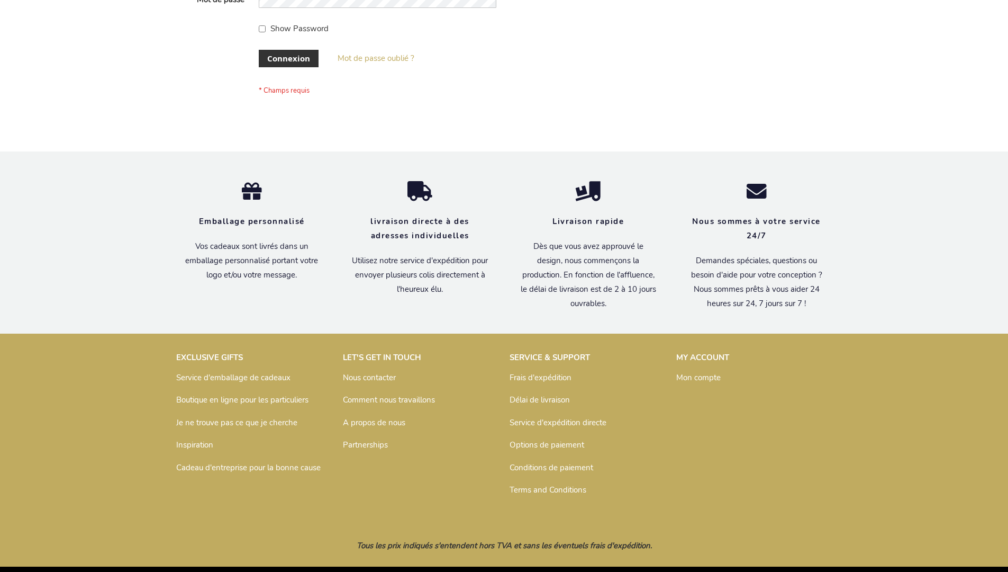
scroll to position [365, 0]
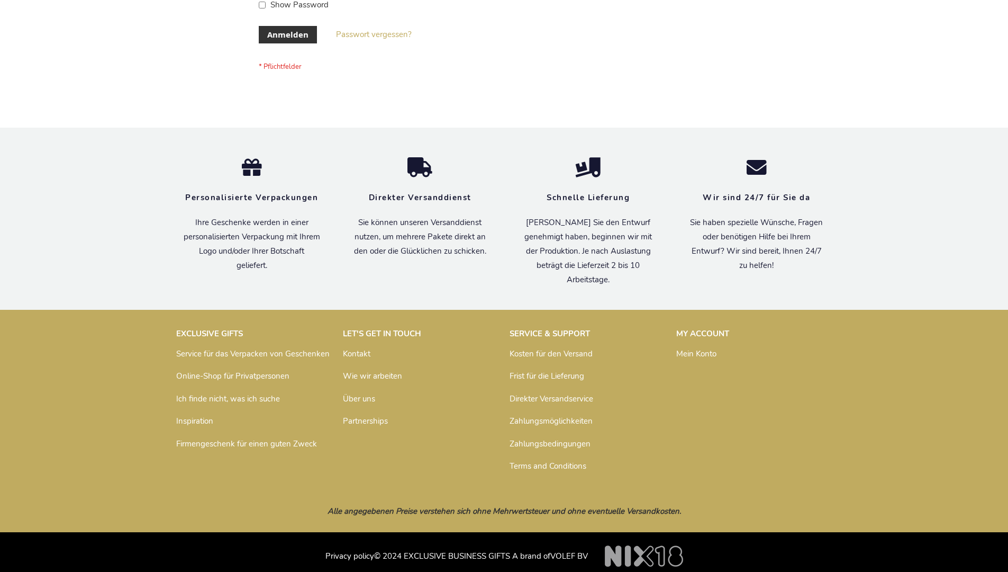
scroll to position [355, 0]
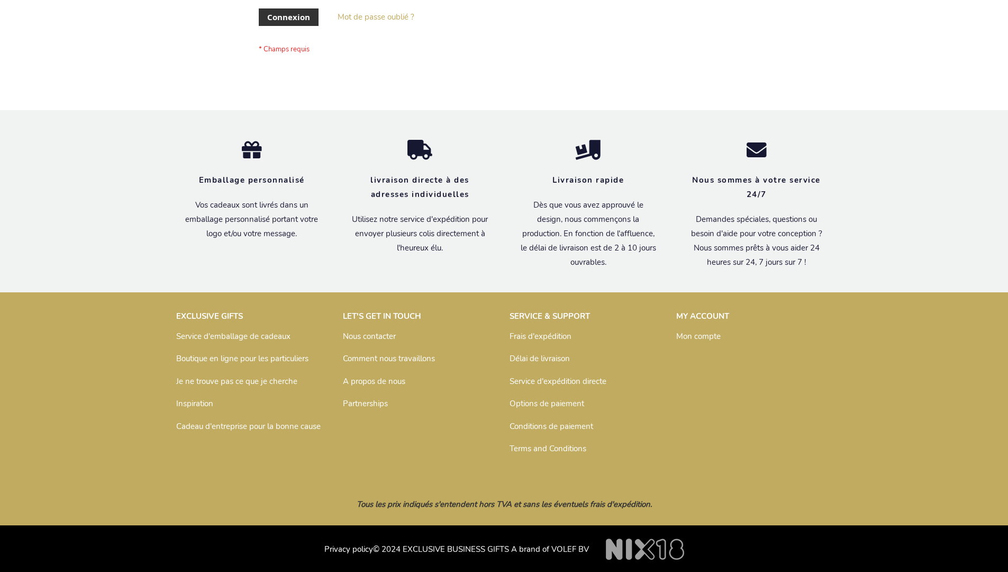
scroll to position [365, 0]
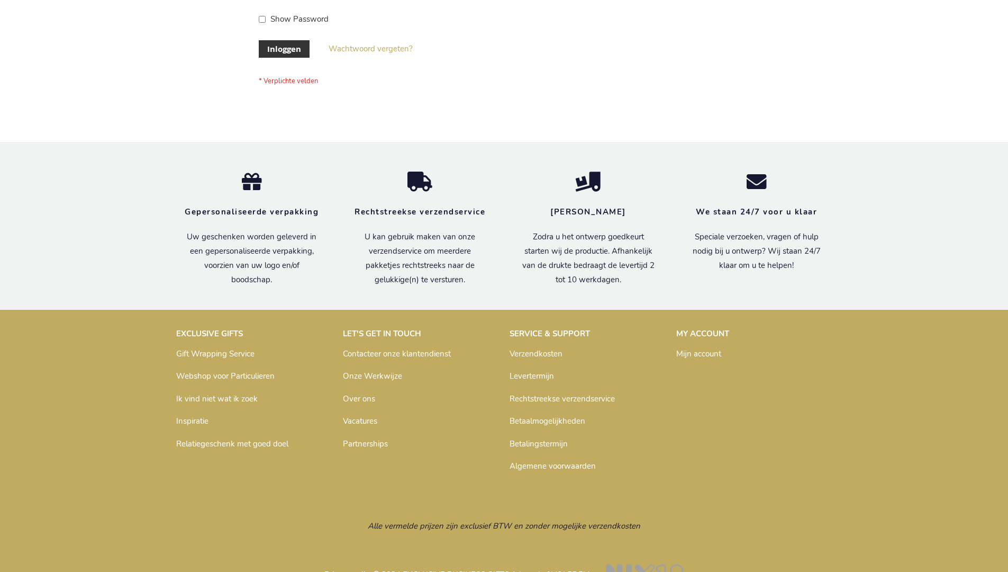
scroll to position [359, 0]
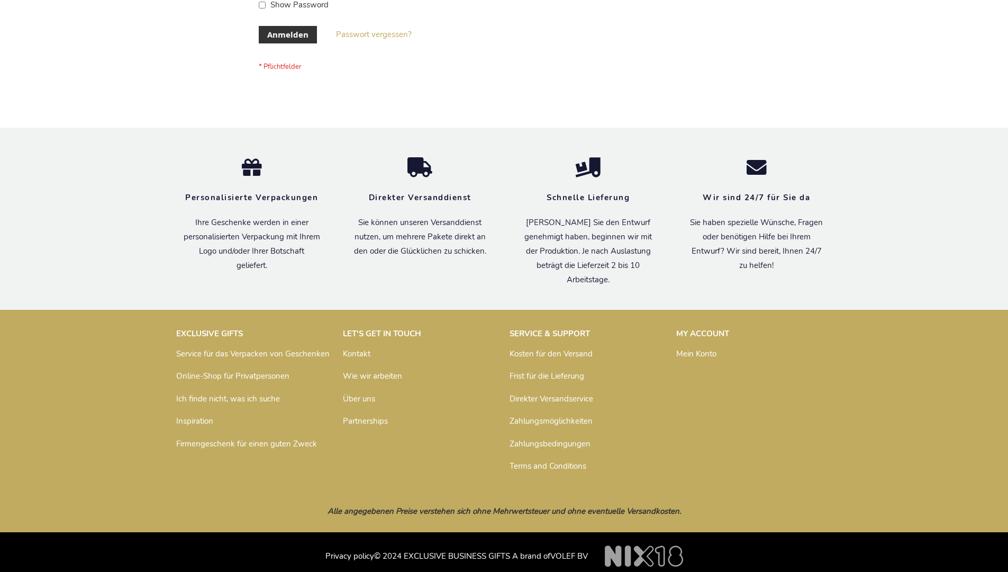
scroll to position [355, 0]
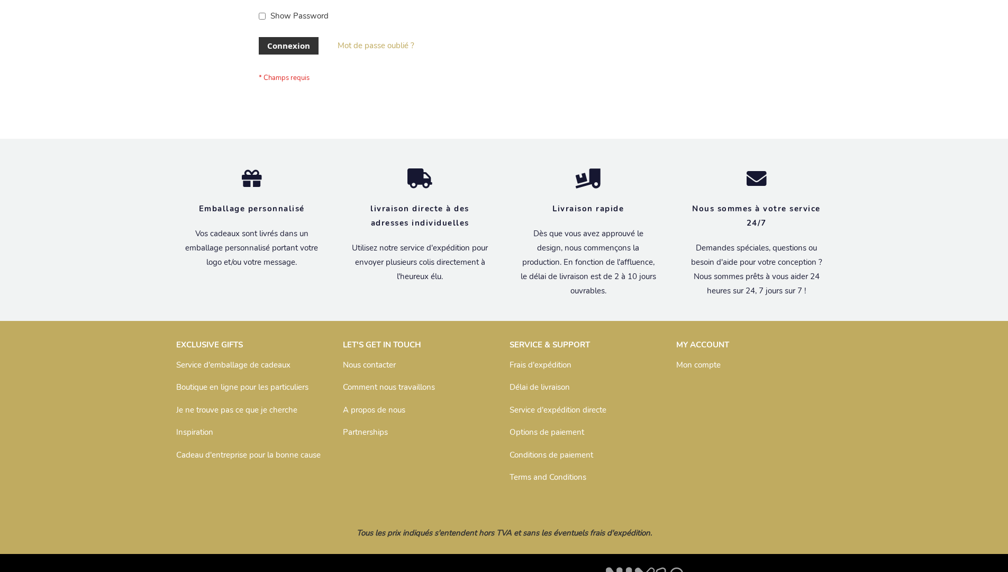
scroll to position [365, 0]
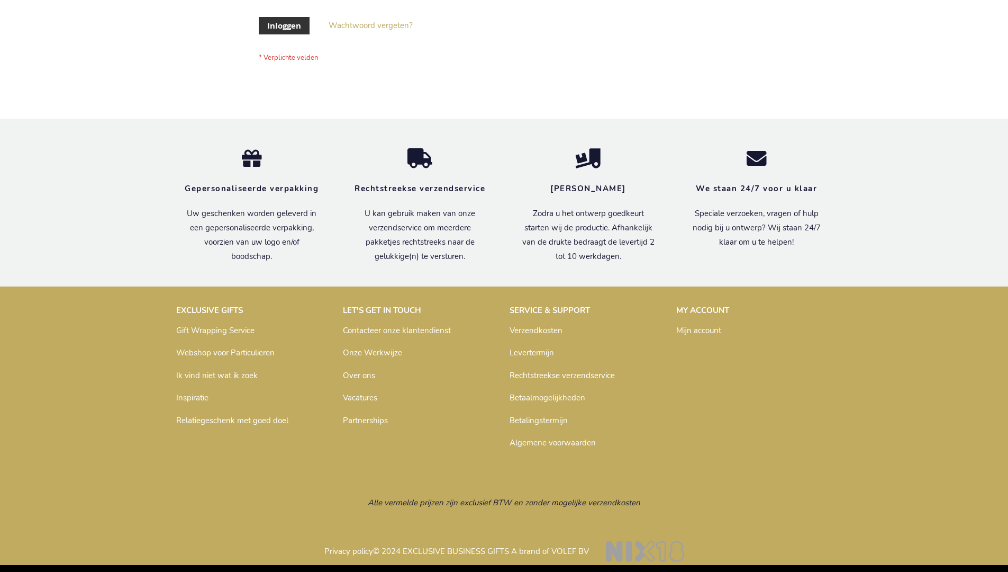
scroll to position [359, 0]
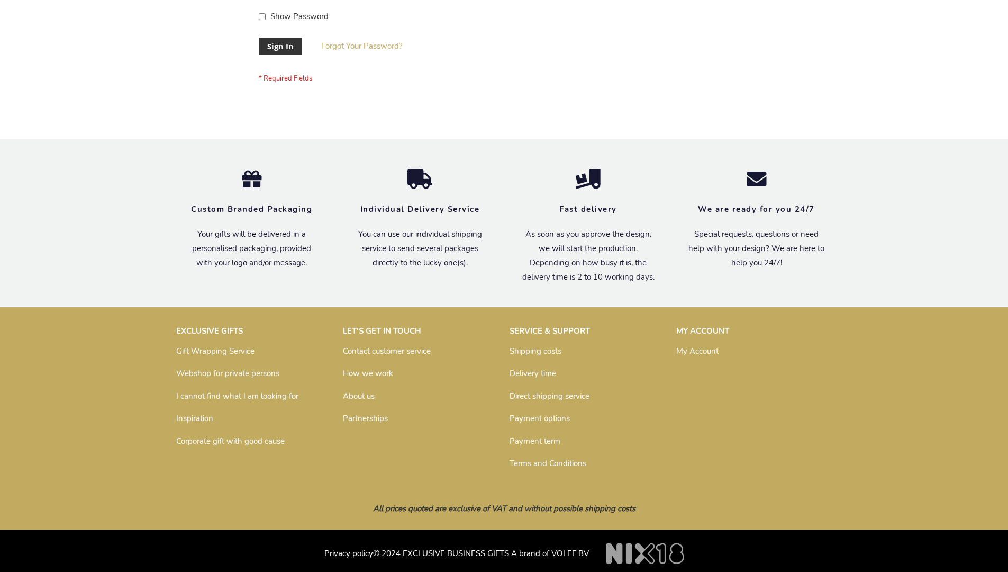
scroll to position [340, 0]
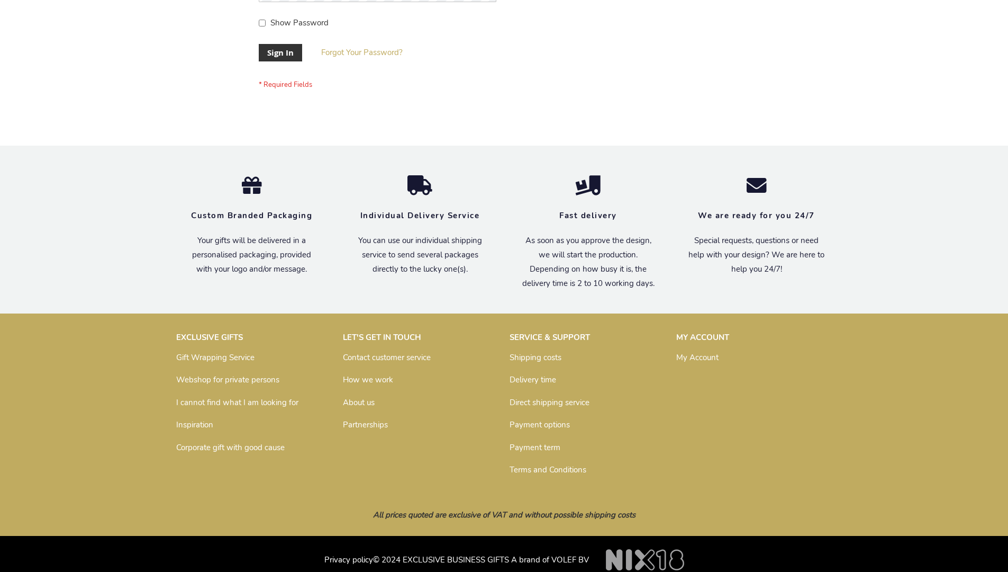
scroll to position [340, 0]
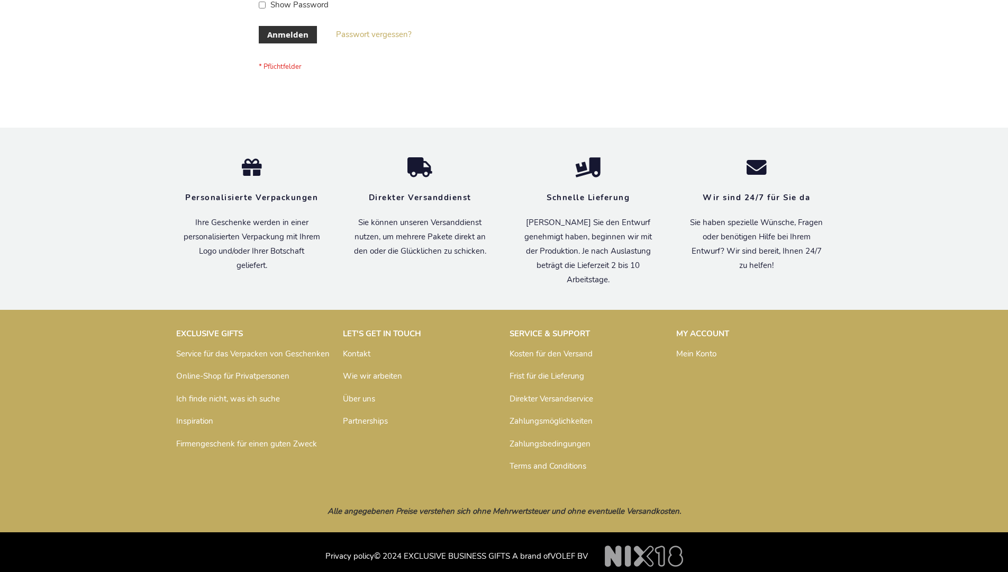
scroll to position [355, 0]
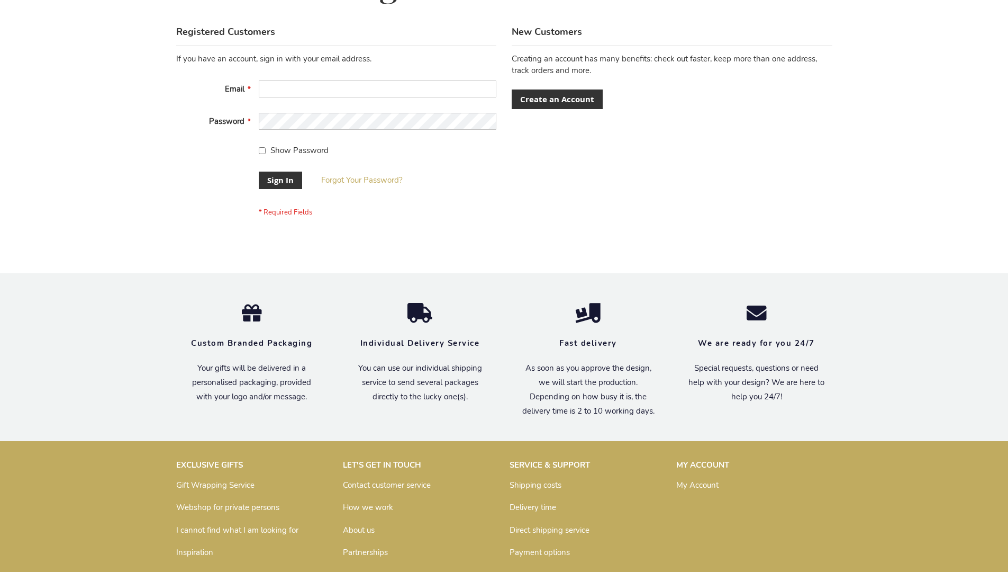
scroll to position [340, 0]
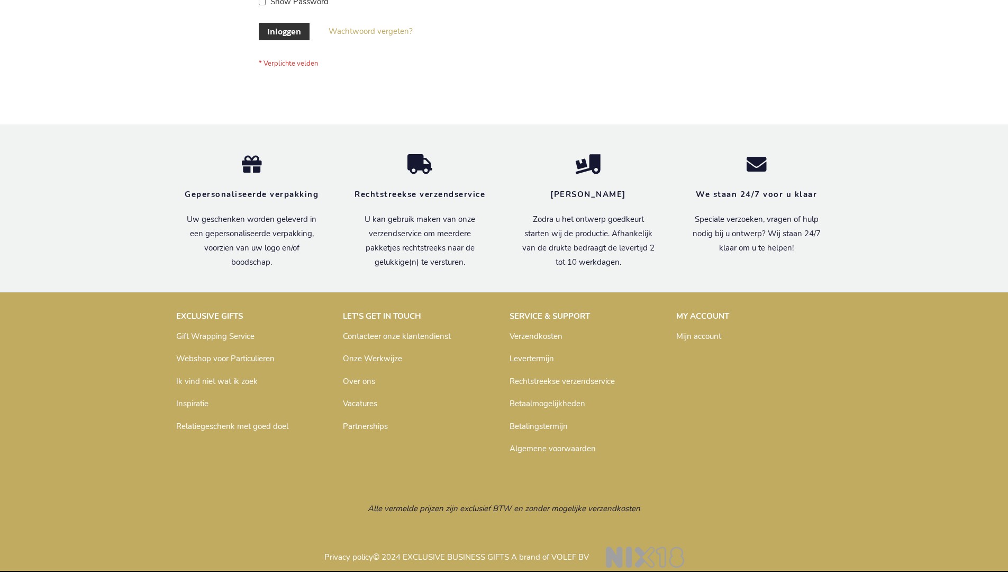
scroll to position [359, 0]
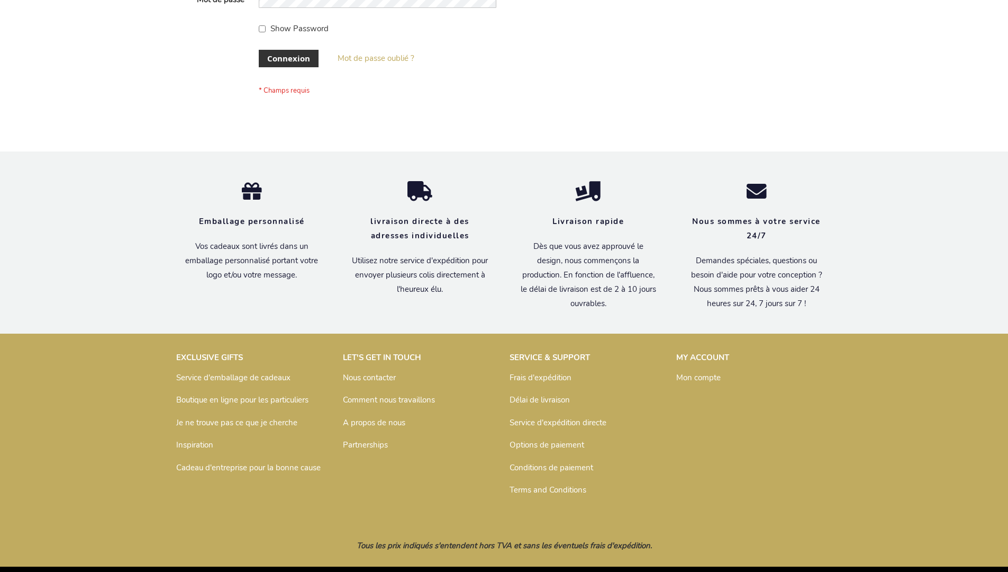
scroll to position [365, 0]
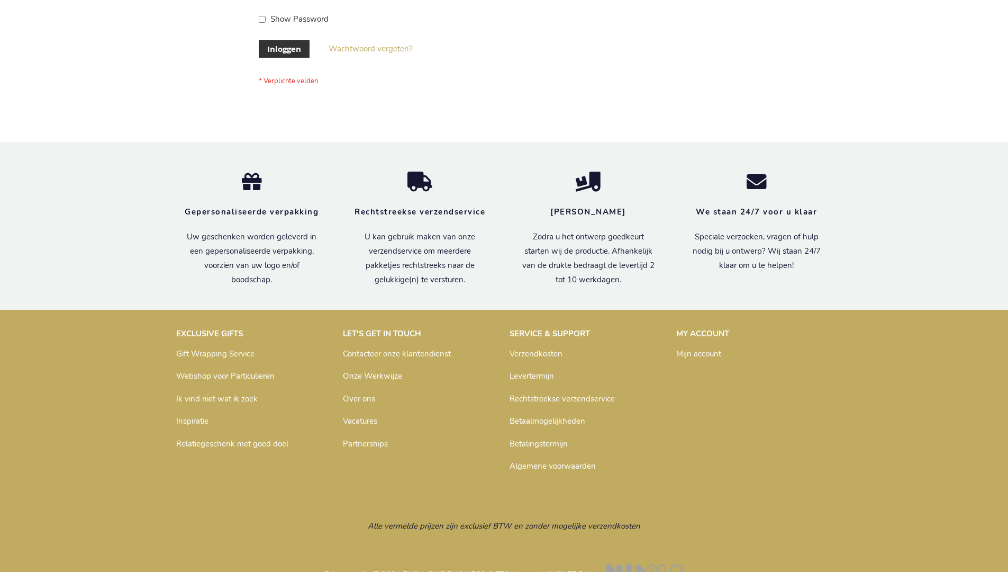
scroll to position [359, 0]
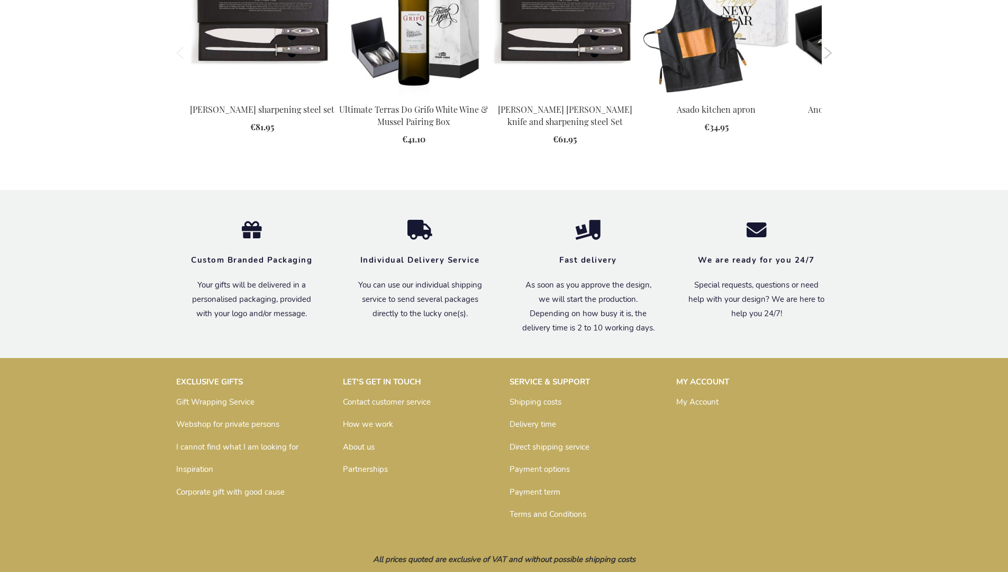
scroll to position [1384, 0]
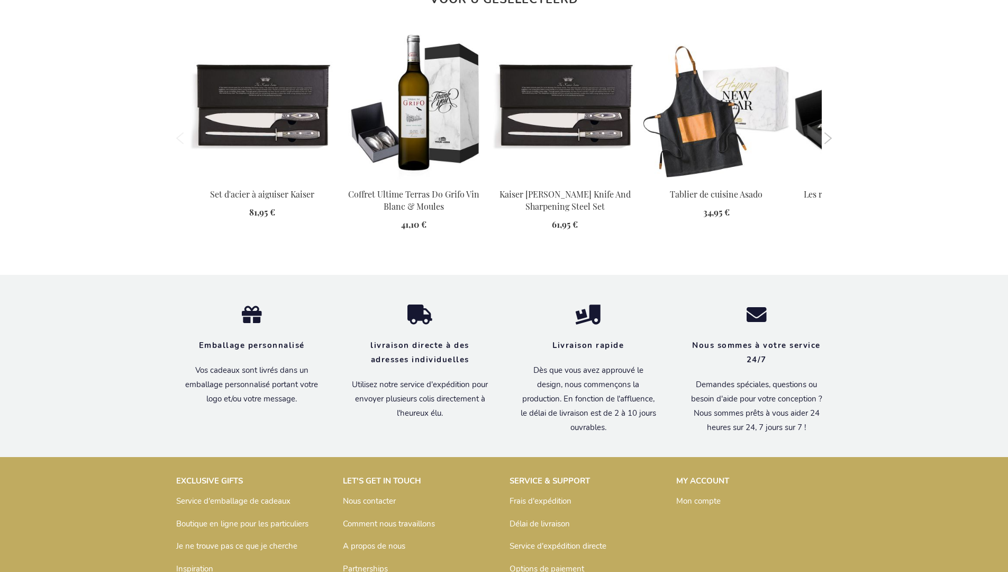
scroll to position [1420, 0]
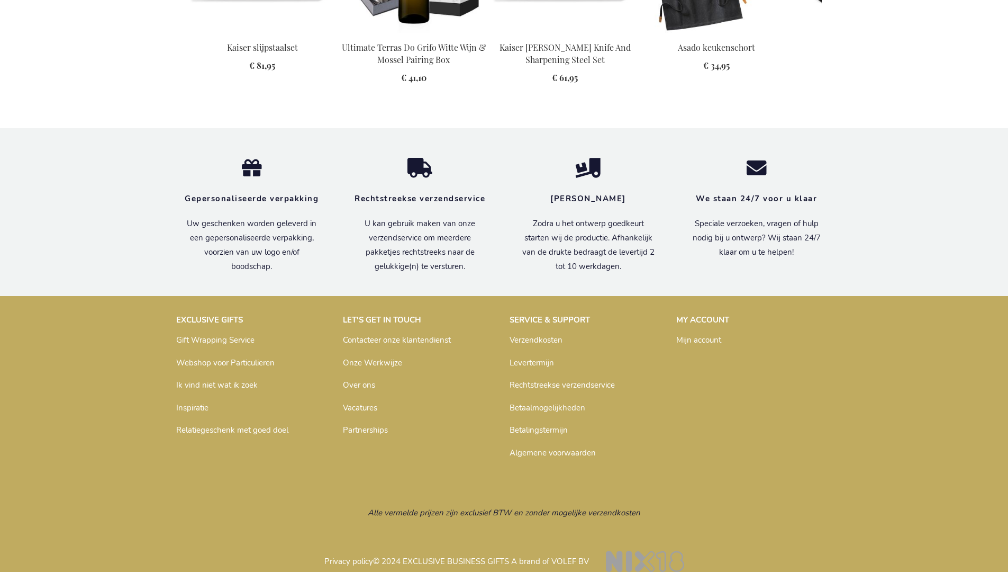
scroll to position [1415, 0]
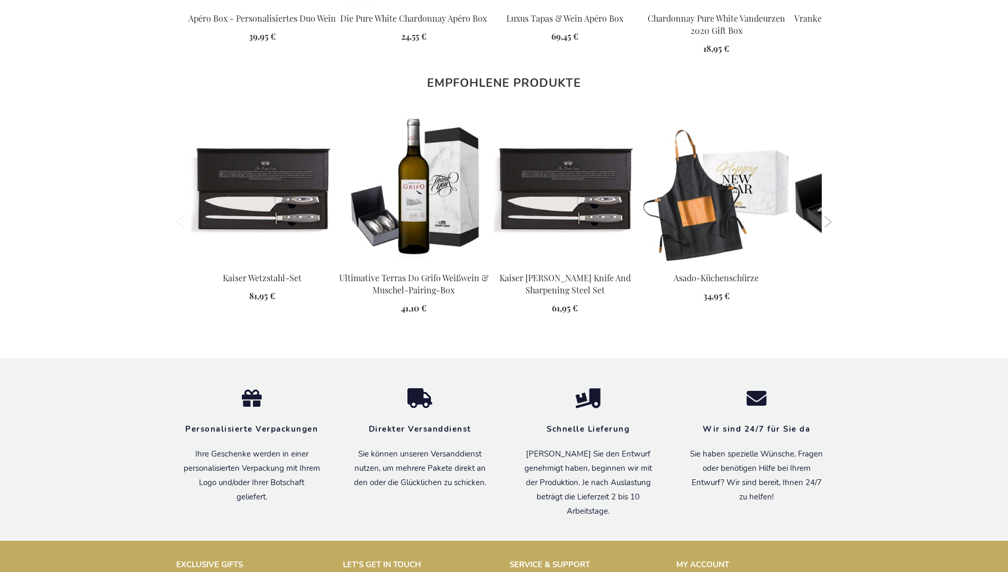
scroll to position [1410, 0]
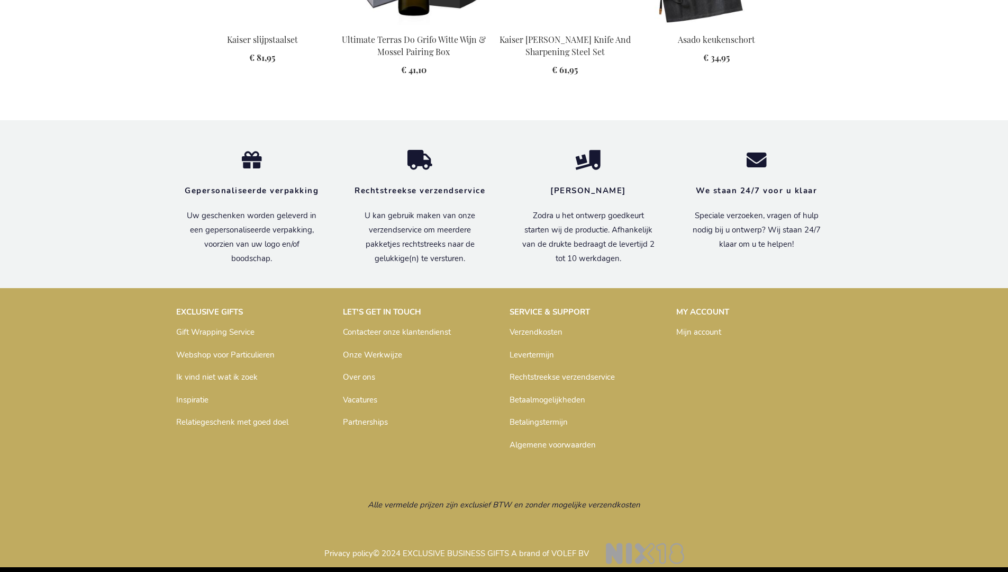
scroll to position [1415, 0]
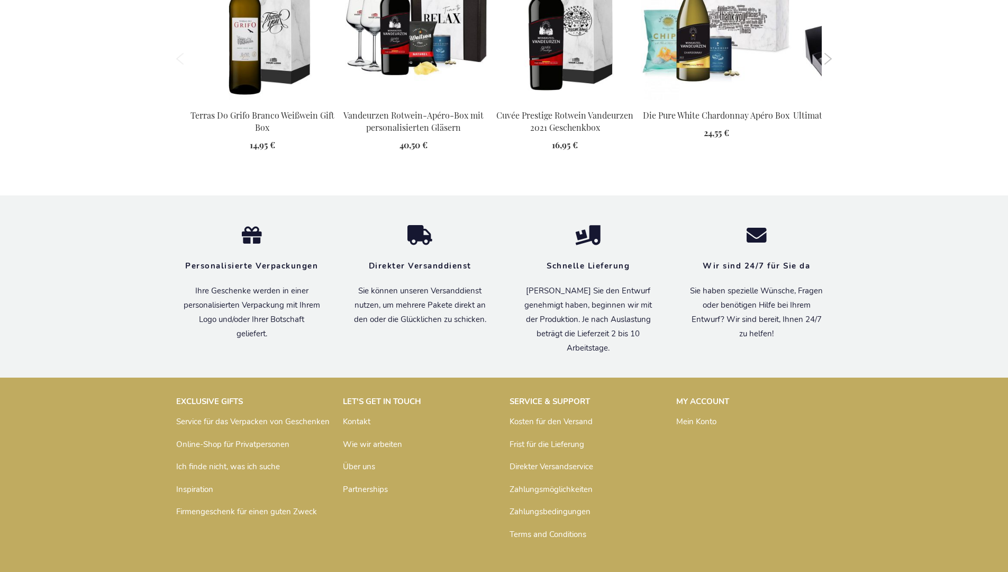
scroll to position [1356, 0]
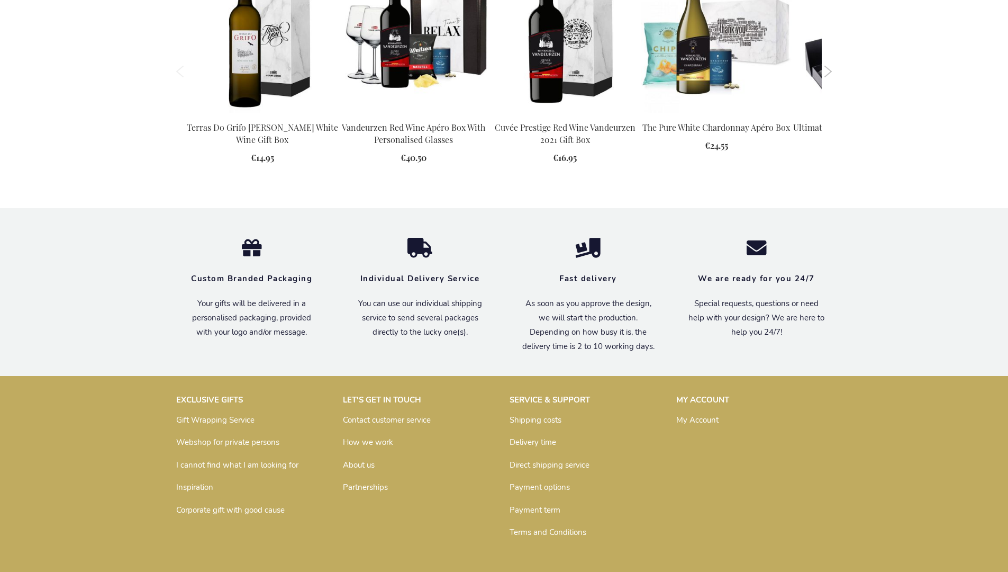
scroll to position [1331, 0]
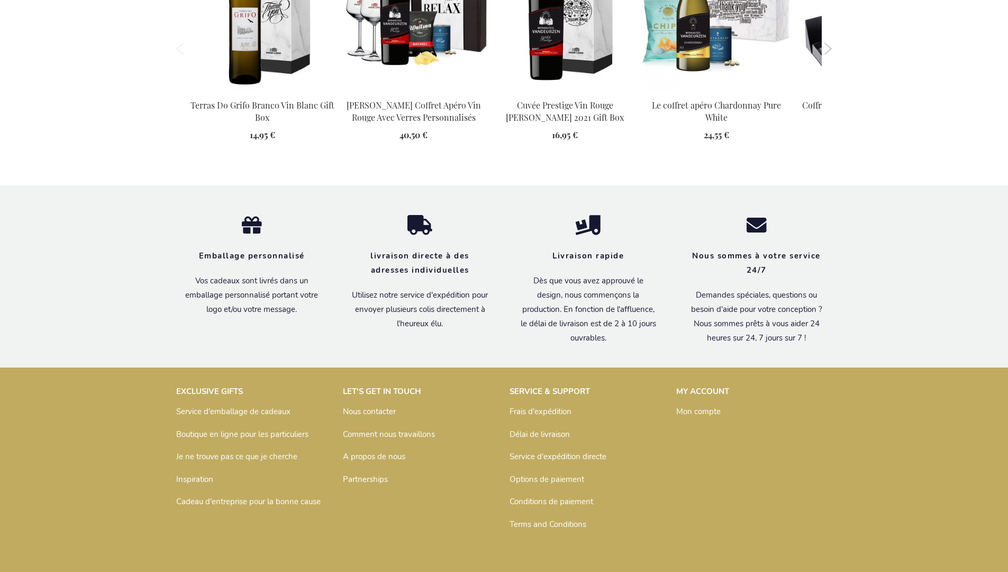
scroll to position [1367, 0]
